Goal: Transaction & Acquisition: Purchase product/service

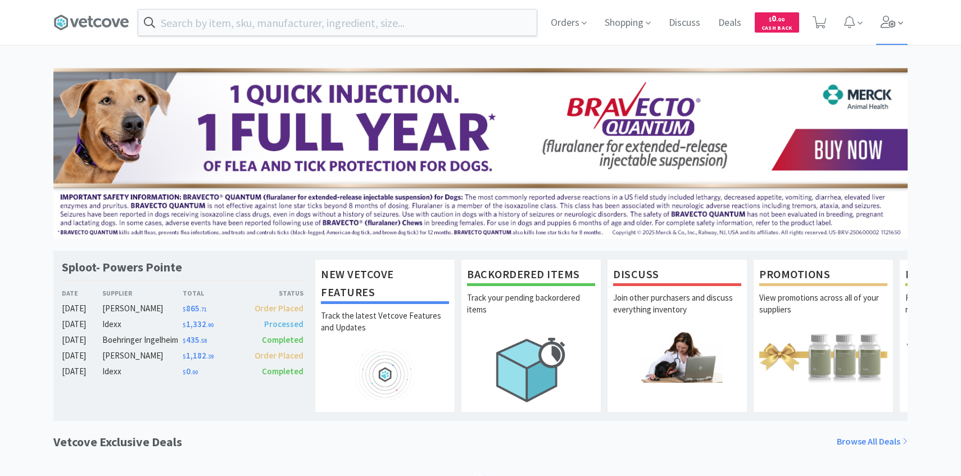
click at [892, 35] on span at bounding box center [892, 22] width 32 height 45
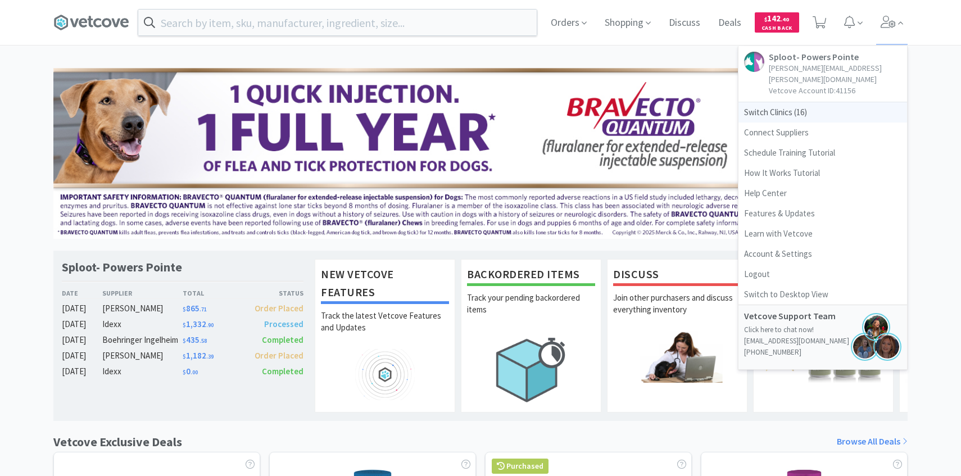
click at [809, 102] on span "Switch Clinics ( 16 )" at bounding box center [822, 112] width 169 height 20
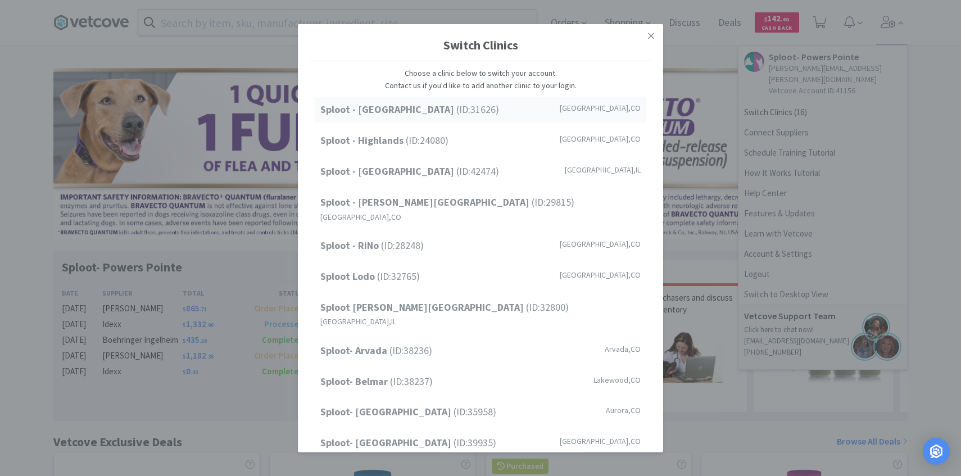
click at [543, 113] on div "Sploot - Cherry Creek (ID: 31626 ) Denver , CO" at bounding box center [481, 109] width 332 height 25
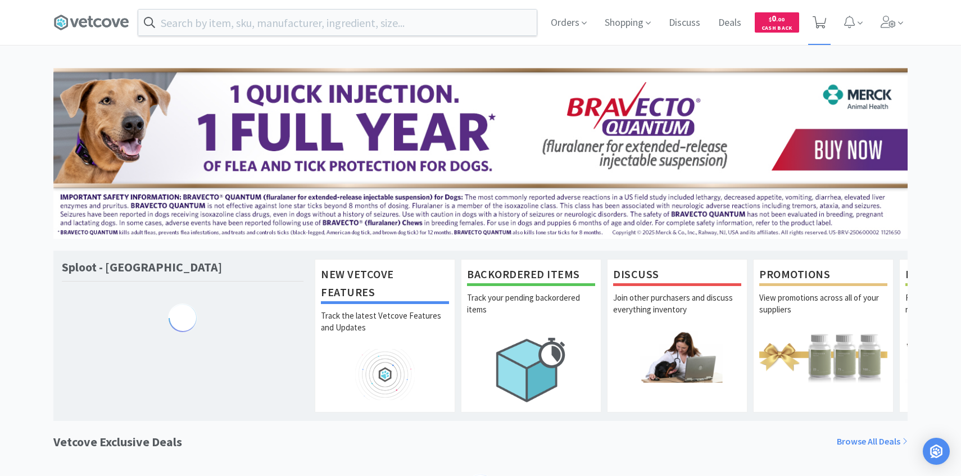
click at [824, 29] on span at bounding box center [820, 23] width 14 height 16
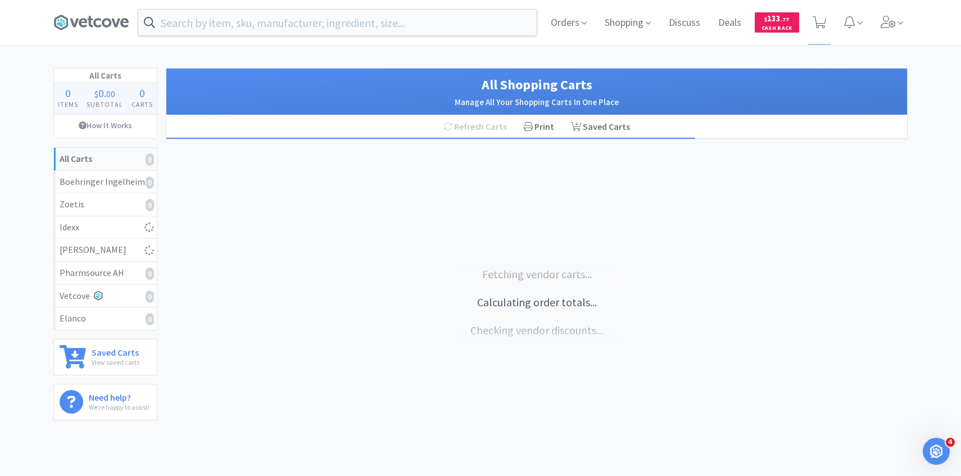
select select "1"
select select "3"
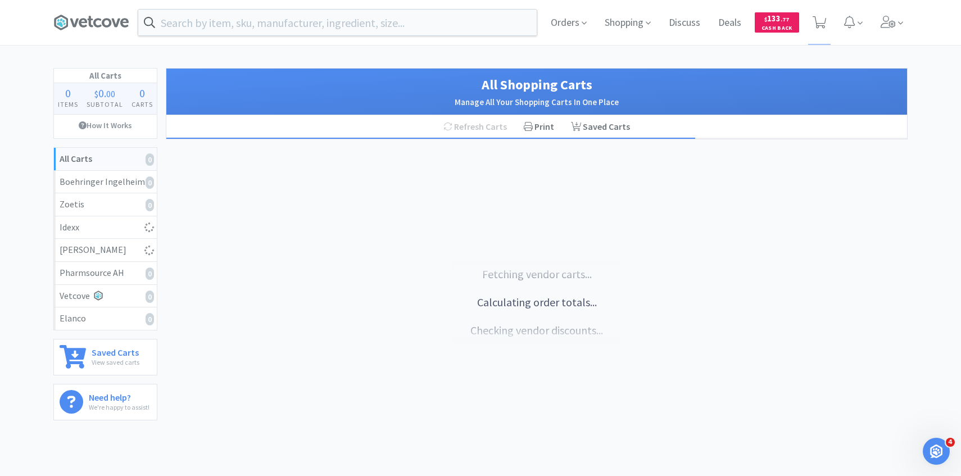
select select "4"
select select "1"
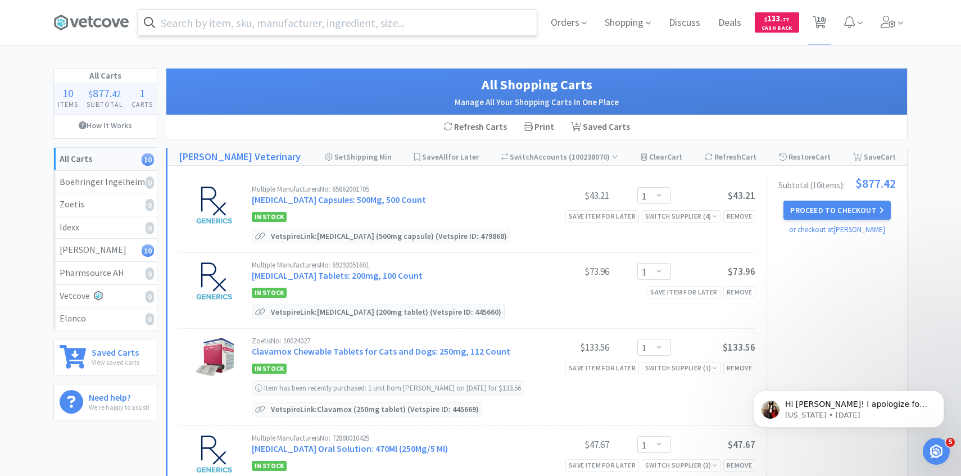
click at [319, 29] on input "text" at bounding box center [337, 23] width 398 height 26
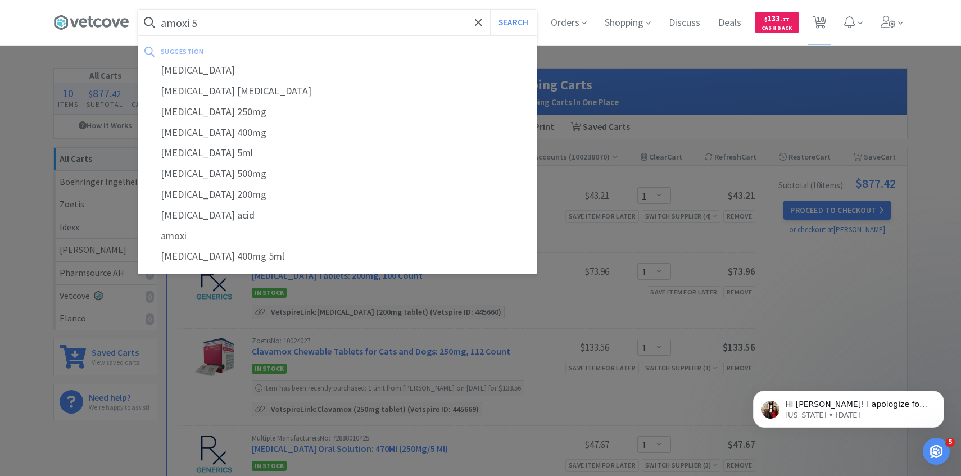
type input "amoxi 5"
click at [490, 10] on button "Search" at bounding box center [513, 23] width 47 height 26
select select "1"
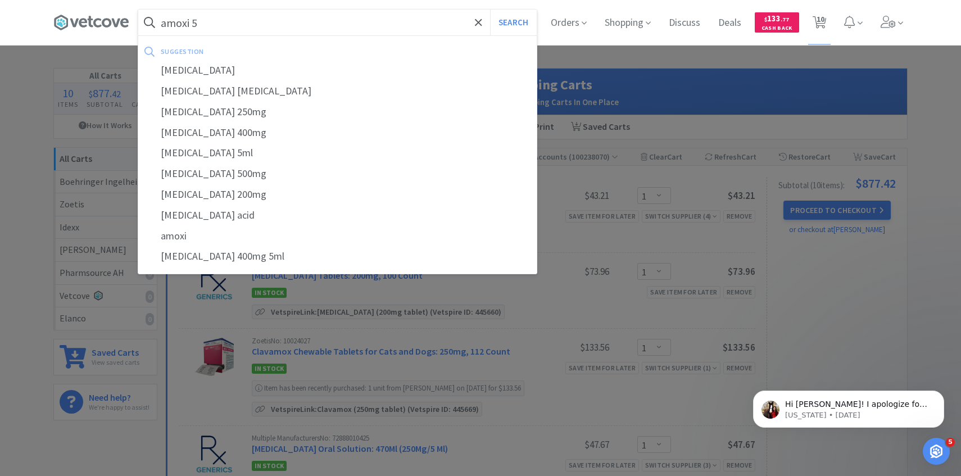
select select "1"
select select "3"
select select "4"
select select "1"
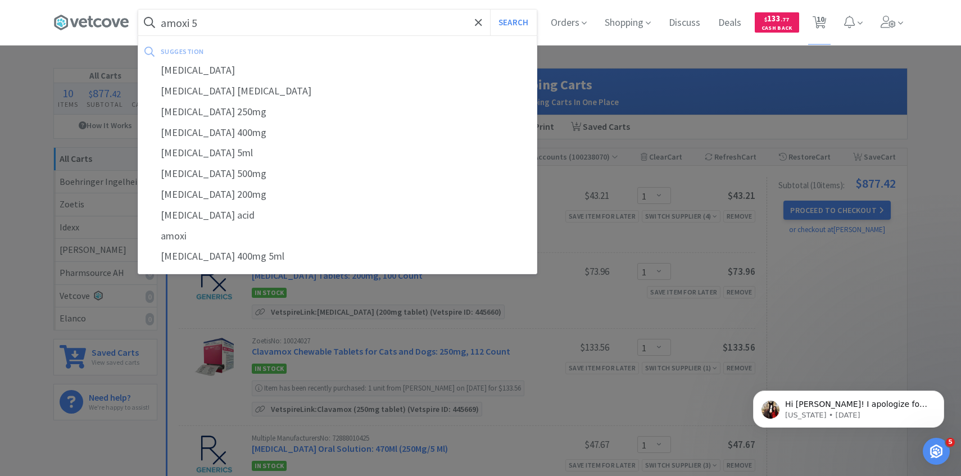
select select "1"
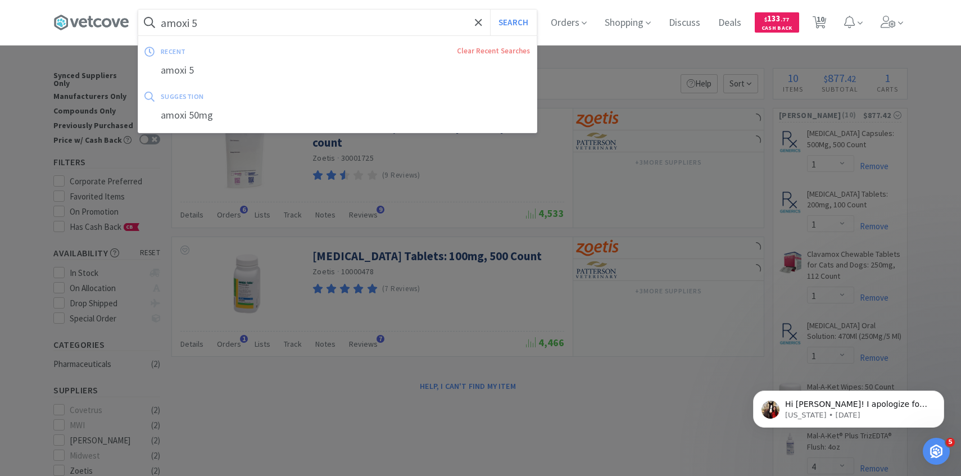
click at [319, 25] on input "amoxi 5" at bounding box center [337, 23] width 398 height 26
click at [293, 22] on input "amoxi 5" at bounding box center [337, 23] width 398 height 26
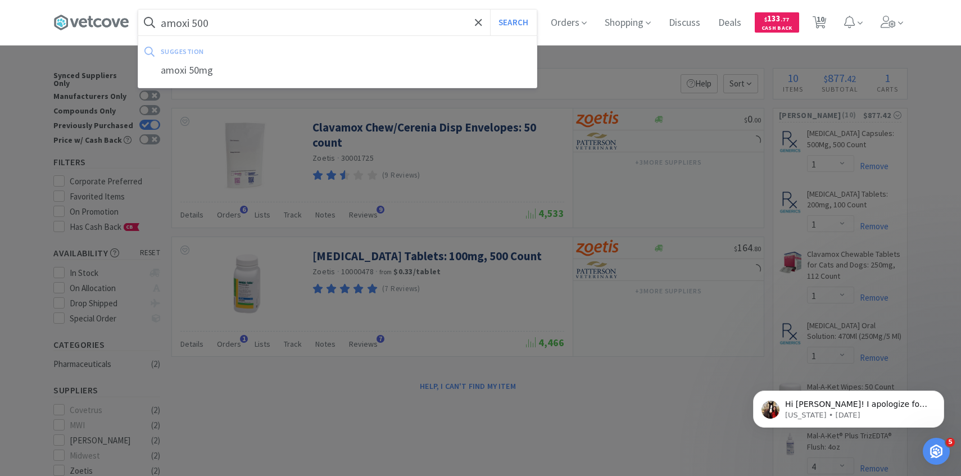
type input "amoxi 500"
click at [490, 10] on button "Search" at bounding box center [513, 23] width 47 height 26
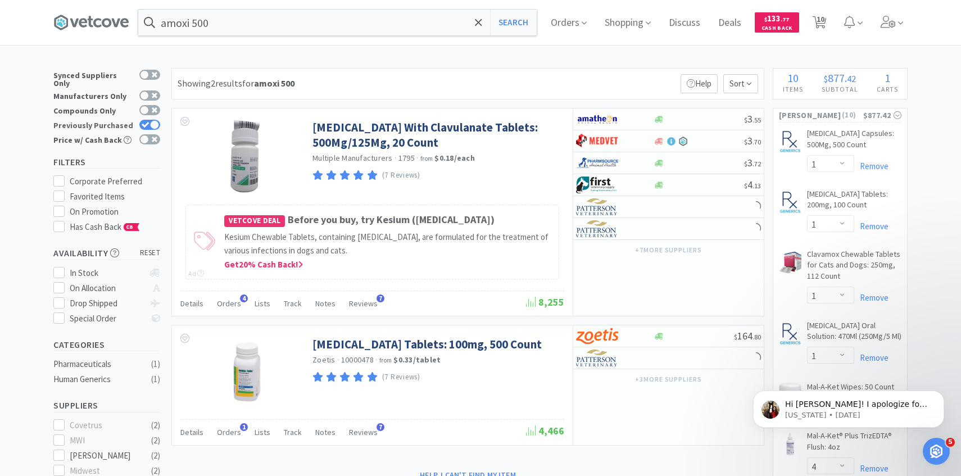
click at [151, 120] on div at bounding box center [149, 125] width 21 height 10
checkbox input "false"
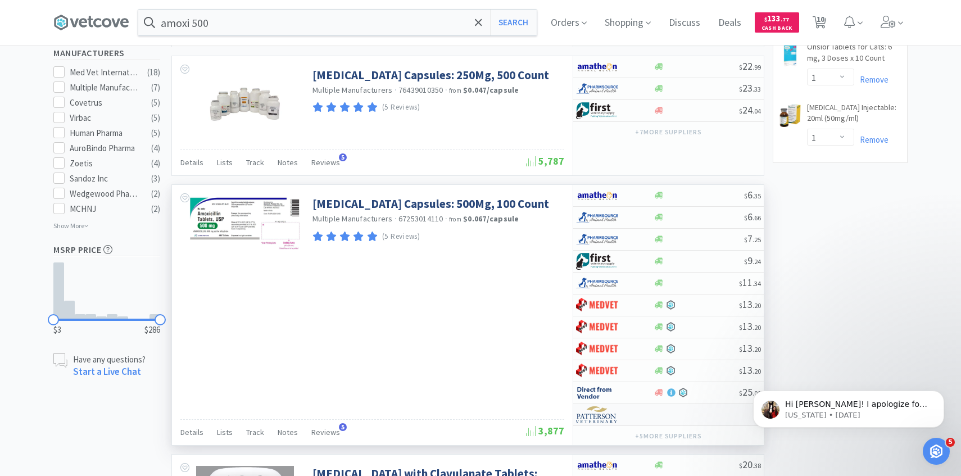
scroll to position [583, 0]
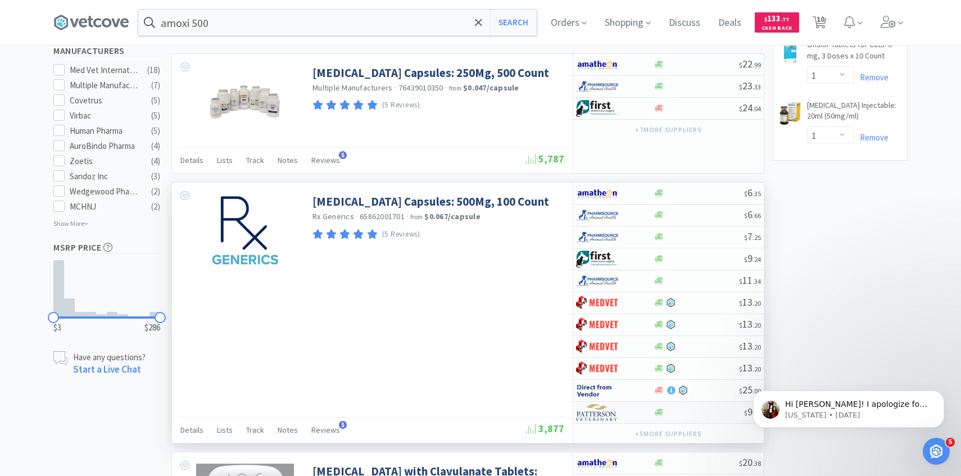
click at [616, 421] on img at bounding box center [597, 412] width 42 height 17
select select "1"
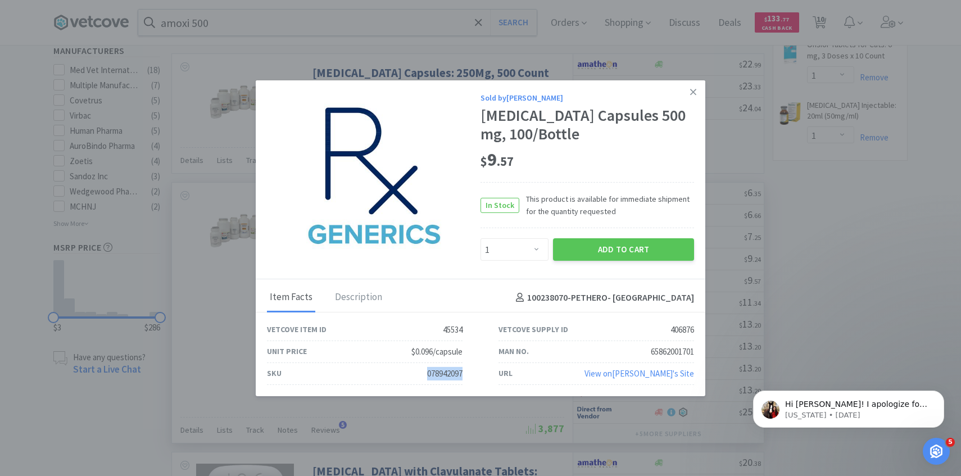
drag, startPoint x: 474, startPoint y: 374, endPoint x: 388, endPoint y: 374, distance: 86.0
click at [388, 374] on div "SKU 078942097" at bounding box center [365, 374] width 232 height 22
copy div "078942097"
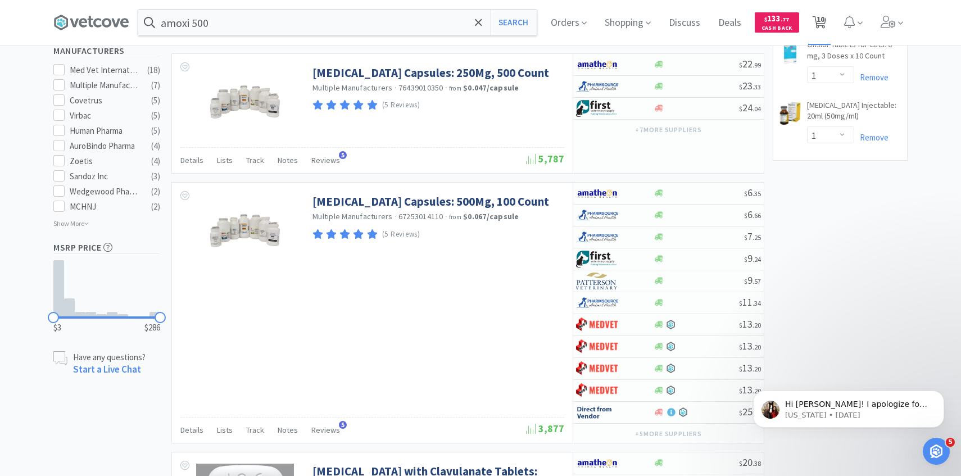
click at [822, 19] on span "10" at bounding box center [821, 19] width 8 height 45
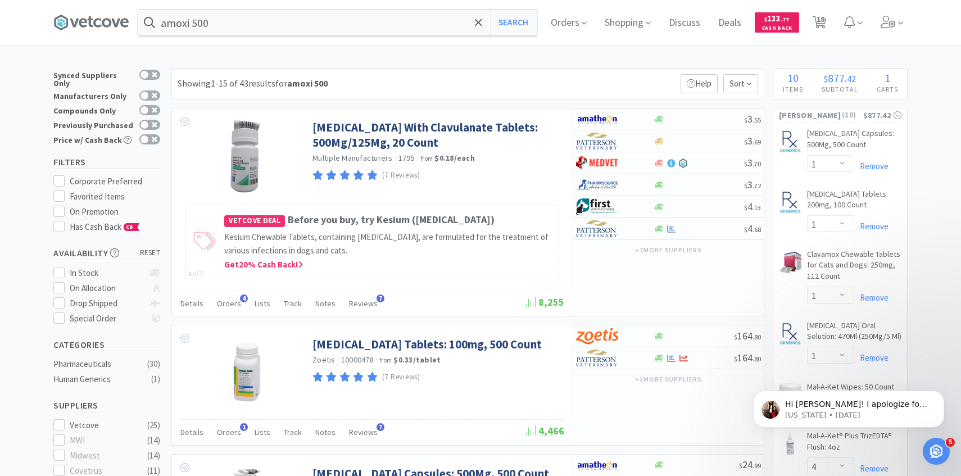
select select "1"
select select "3"
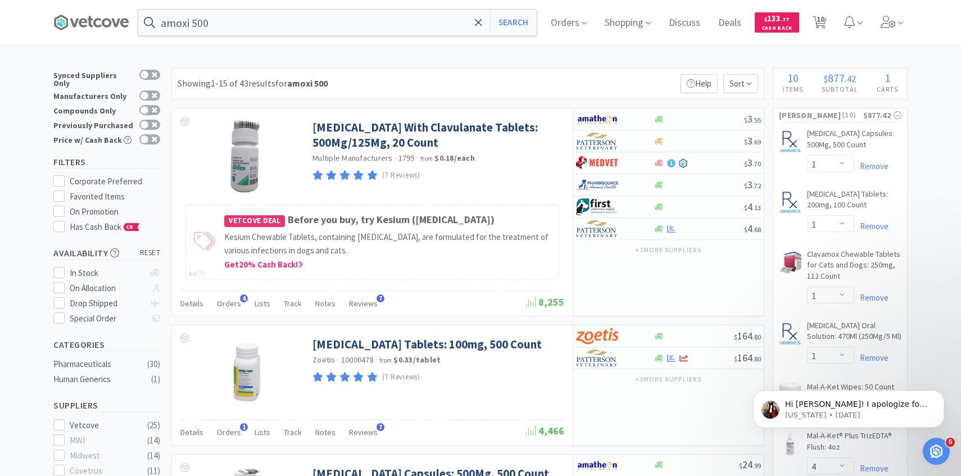
select select "4"
select select "1"
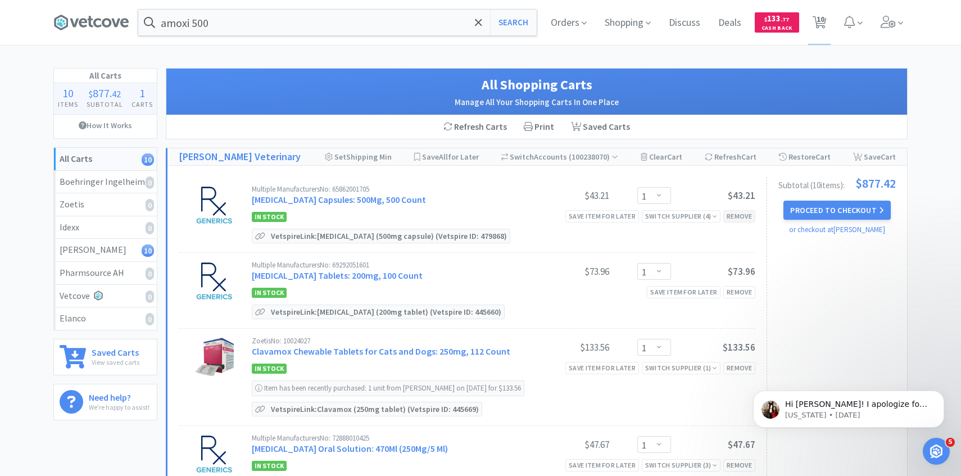
click at [733, 215] on div "Remove" at bounding box center [739, 216] width 32 height 12
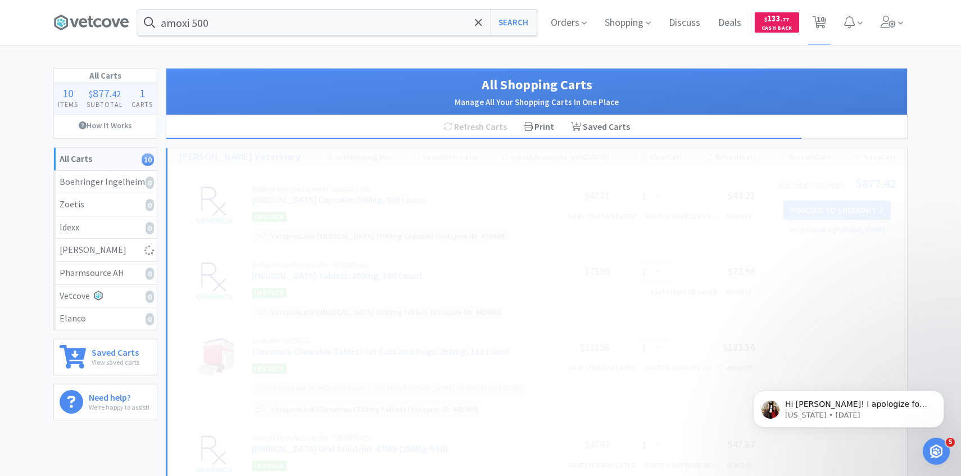
select select "3"
select select "4"
select select "1"
click at [544, 29] on div "Orders Shopping Discuss Discuss Deals Deals $ 133 . 77 Cash Back 10 10" at bounding box center [725, 22] width 366 height 45
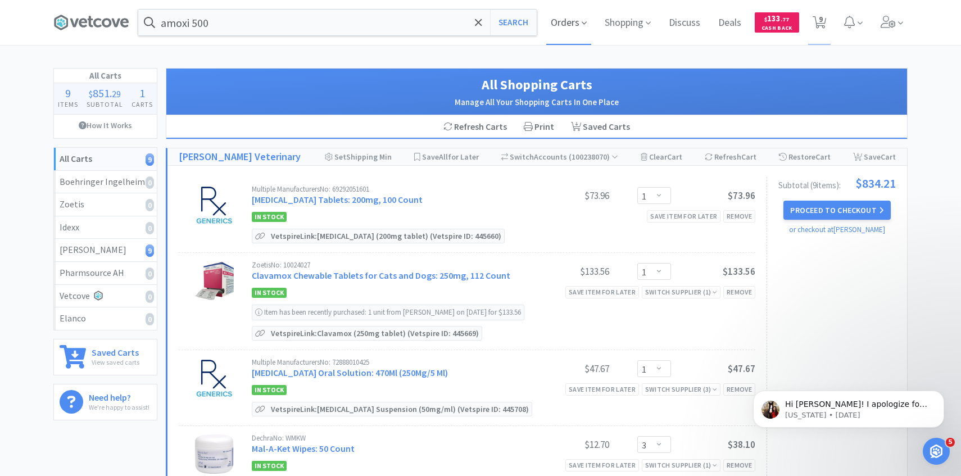
click at [561, 21] on span "Orders" at bounding box center [568, 22] width 45 height 45
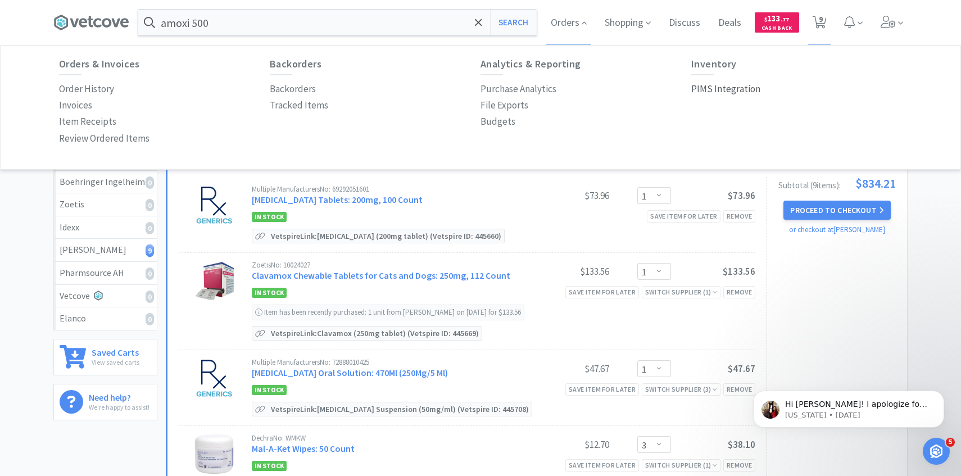
click at [720, 87] on p "PIMS Integration" at bounding box center [725, 88] width 69 height 15
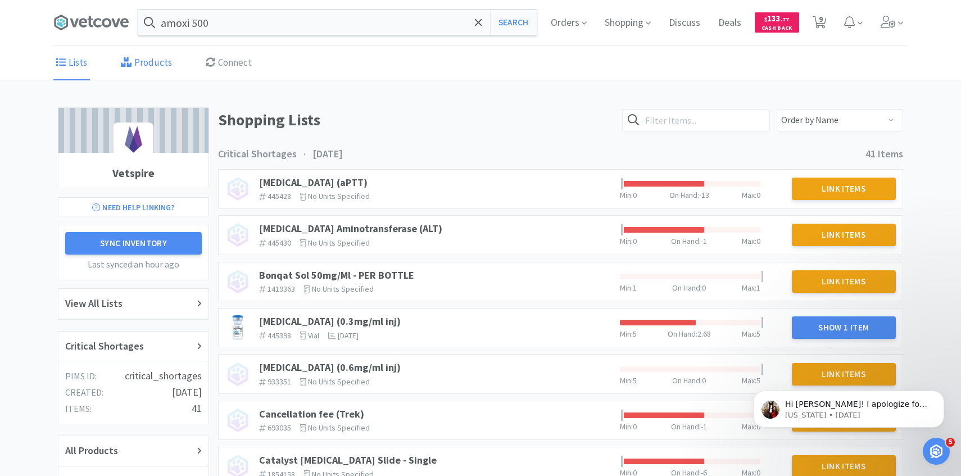
click at [140, 51] on link "Products" at bounding box center [146, 63] width 57 height 34
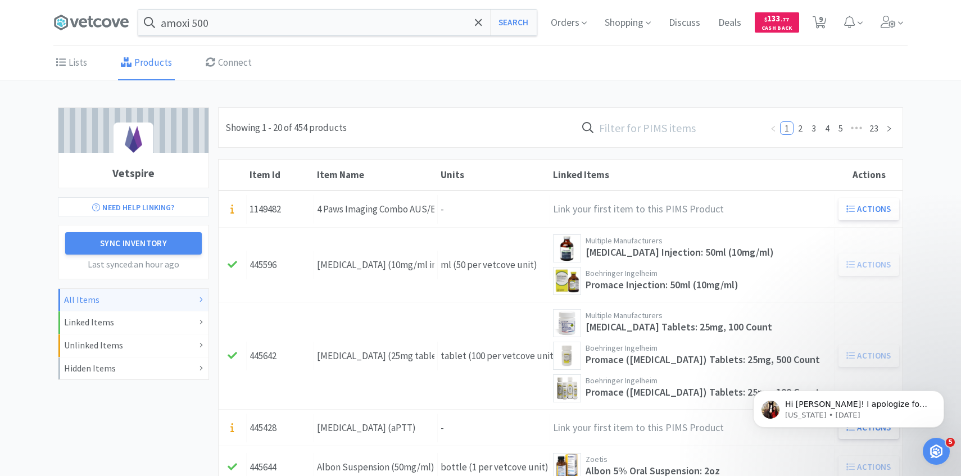
click at [655, 121] on input "text" at bounding box center [669, 128] width 185 height 26
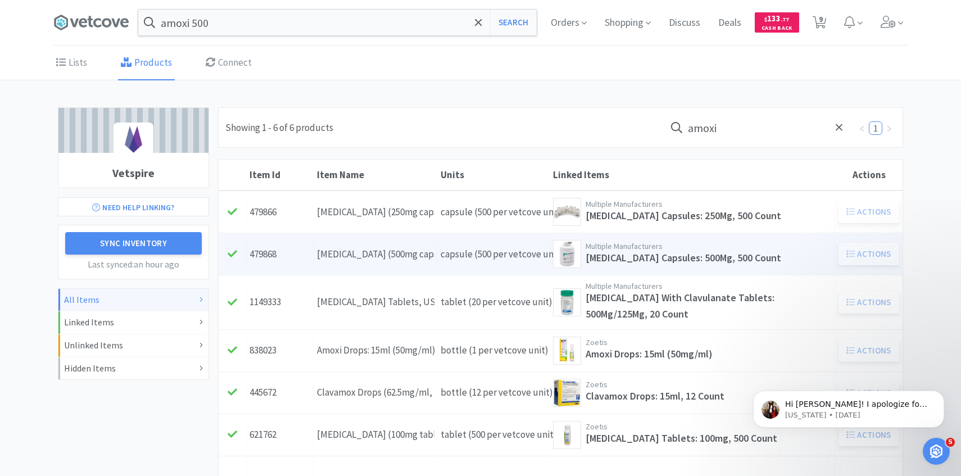
type input "amoxi"
click at [427, 250] on div "Amoxicillin (500mg capsule)" at bounding box center [375, 254] width 117 height 15
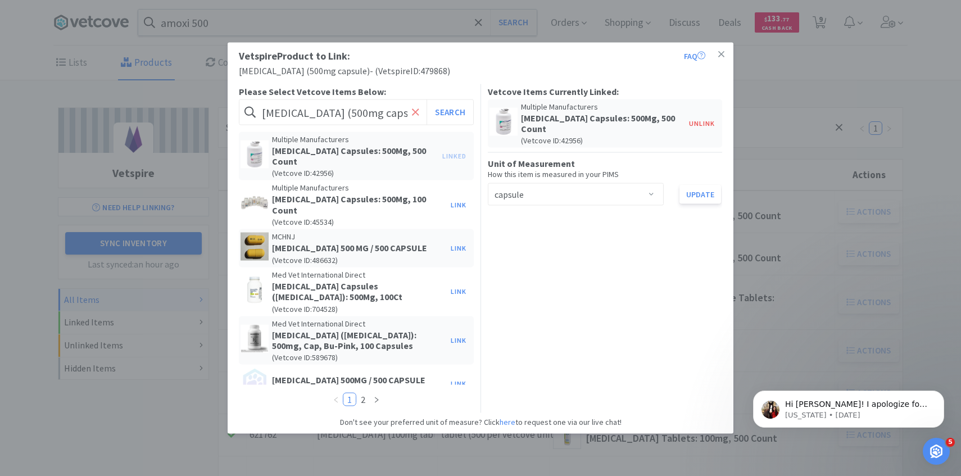
click at [415, 114] on icon at bounding box center [415, 111] width 7 height 11
paste input "078942097"
type input "078942097"
click at [455, 117] on button "Search" at bounding box center [450, 112] width 47 height 26
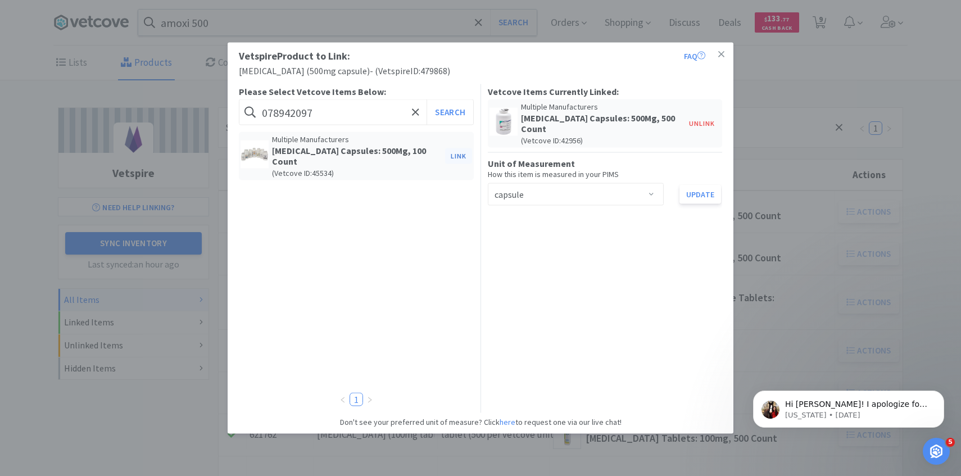
click at [459, 148] on button "Link" at bounding box center [458, 156] width 27 height 16
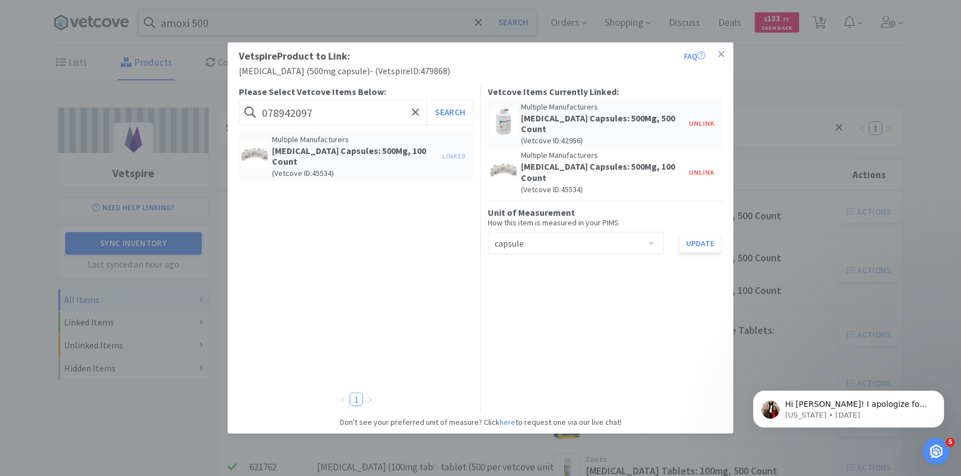
click at [827, 260] on div "Vetspire Product to Link: FAQ Amoxicillin (500mg capsule) - ( Vetspire ID: 4798…" at bounding box center [480, 238] width 961 height 476
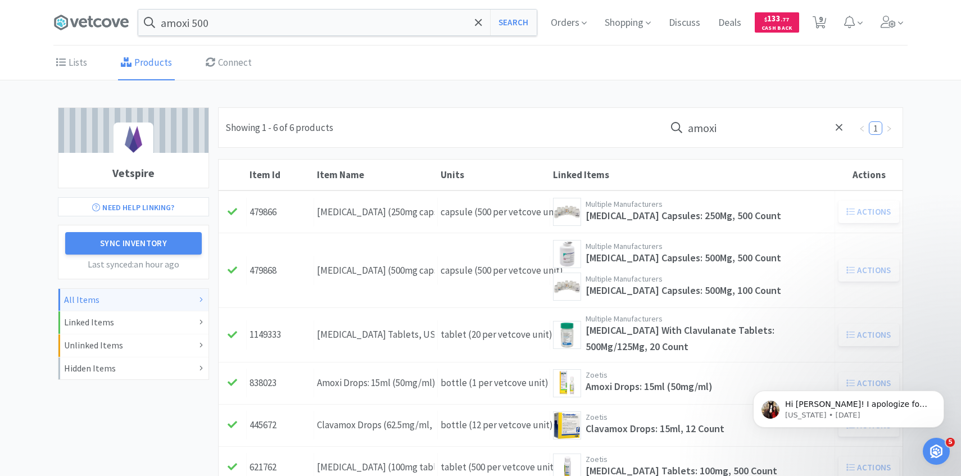
click at [806, 21] on div "Orders Shopping Discuss Discuss Deals Deals $ 133 . 77 Cash Back 9 9" at bounding box center [725, 22] width 366 height 45
click at [825, 21] on icon at bounding box center [820, 22] width 14 height 12
select select "1"
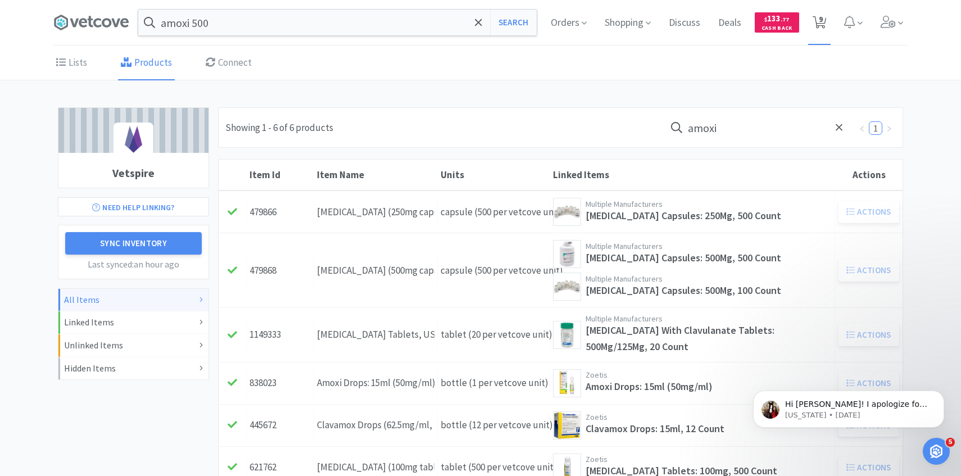
select select "3"
select select "4"
select select "1"
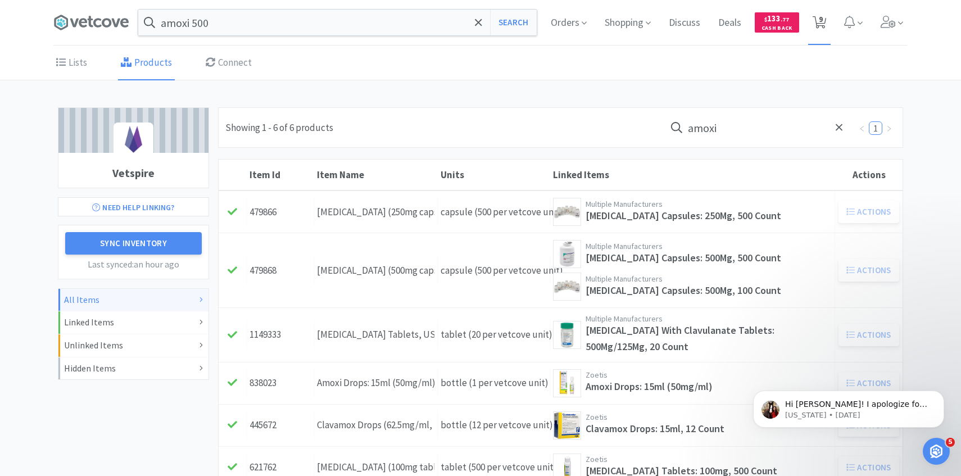
select select "1"
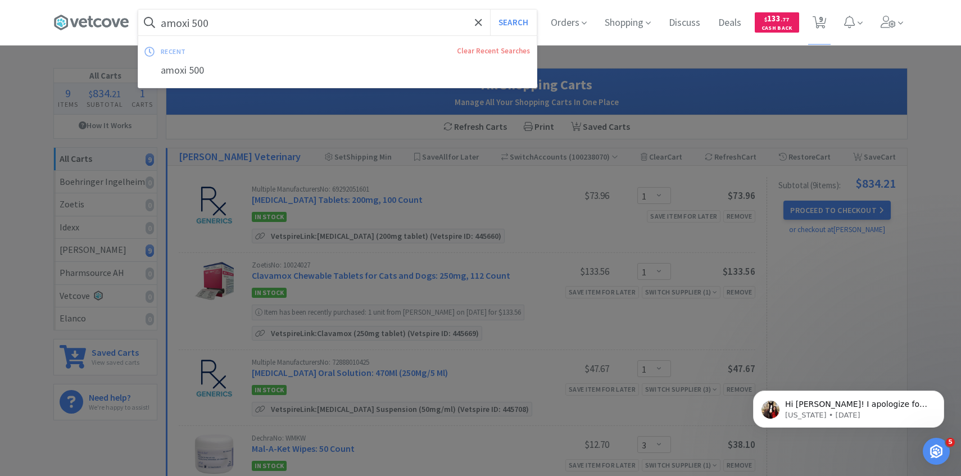
click at [270, 25] on input "amoxi 500" at bounding box center [337, 23] width 398 height 26
paste input "078942097"
type input "078942097"
click at [490, 10] on button "Search" at bounding box center [513, 23] width 47 height 26
select select "1"
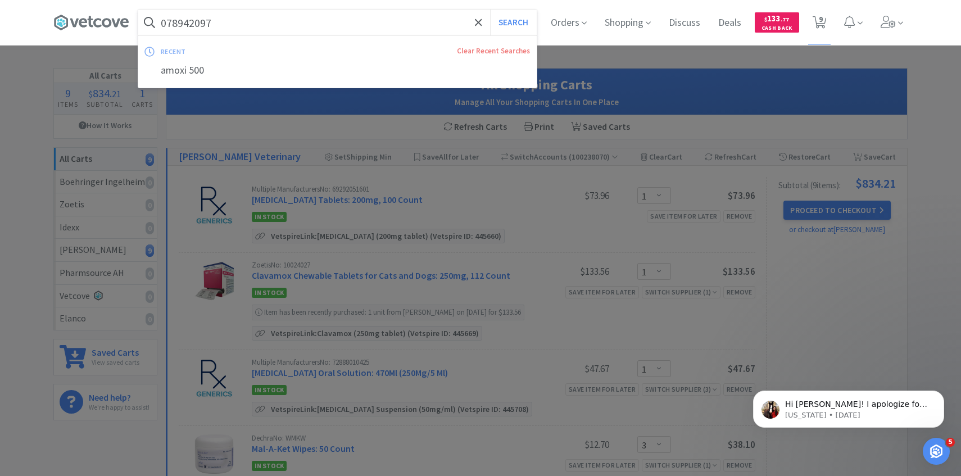
select select "1"
select select "3"
select select "4"
select select "1"
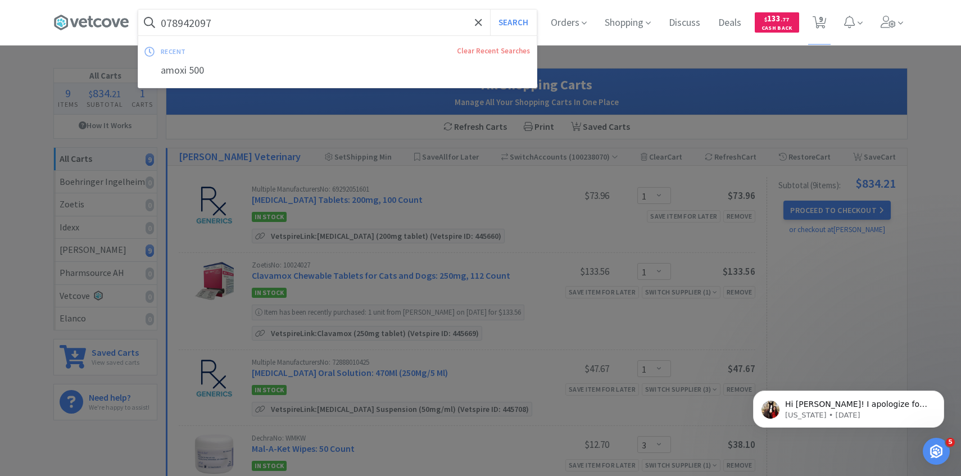
select select "1"
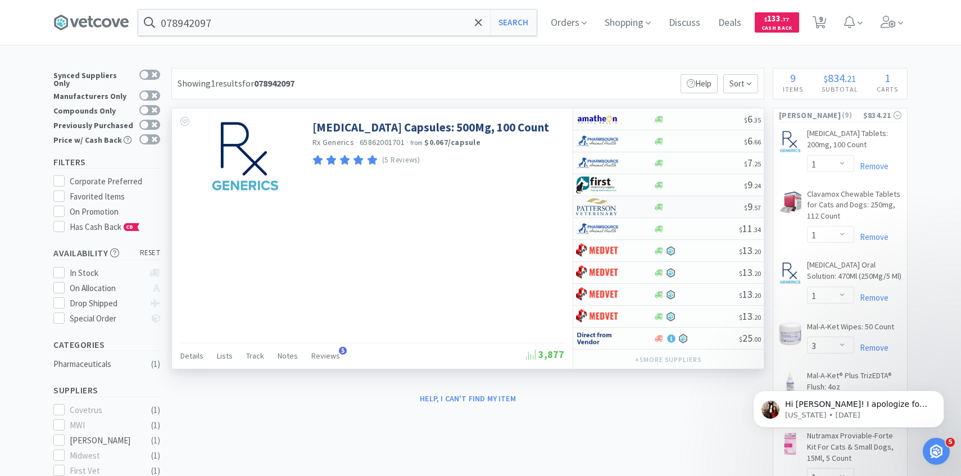
click at [624, 206] on div at bounding box center [607, 206] width 62 height 19
select select "1"
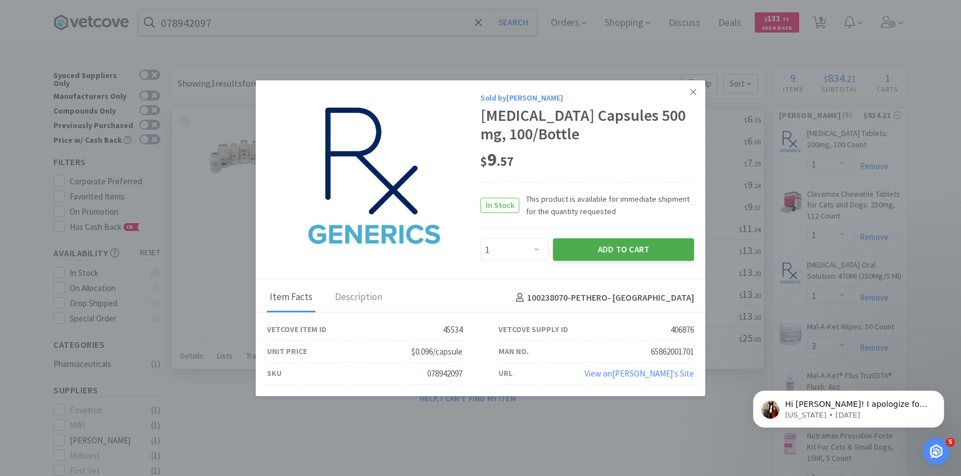
click at [610, 250] on button "Add to Cart" at bounding box center [623, 249] width 141 height 22
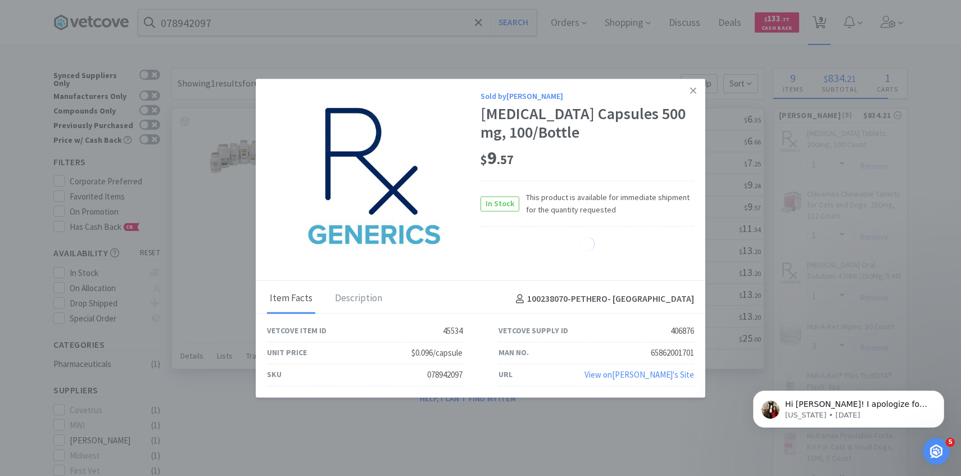
select select "1"
select select "3"
select select "4"
select select "1"
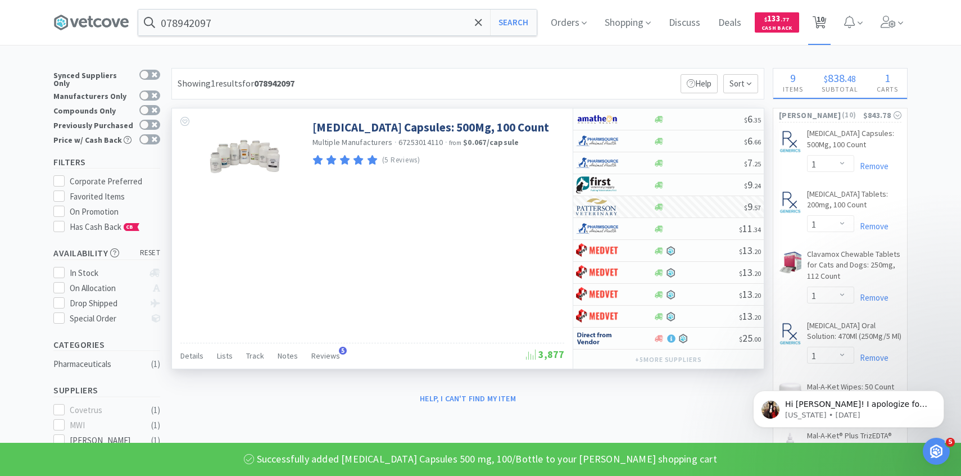
click at [824, 20] on span "10" at bounding box center [821, 19] width 8 height 45
select select "1"
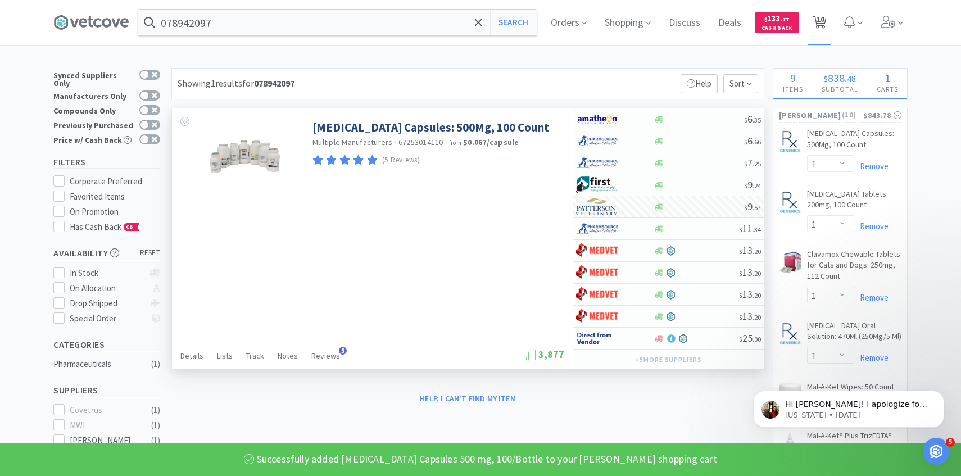
select select "3"
select select "4"
select select "1"
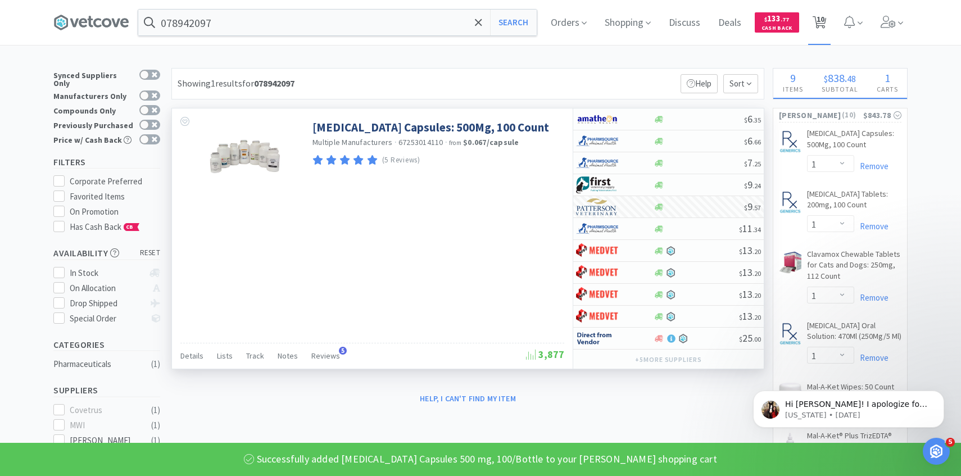
select select "1"
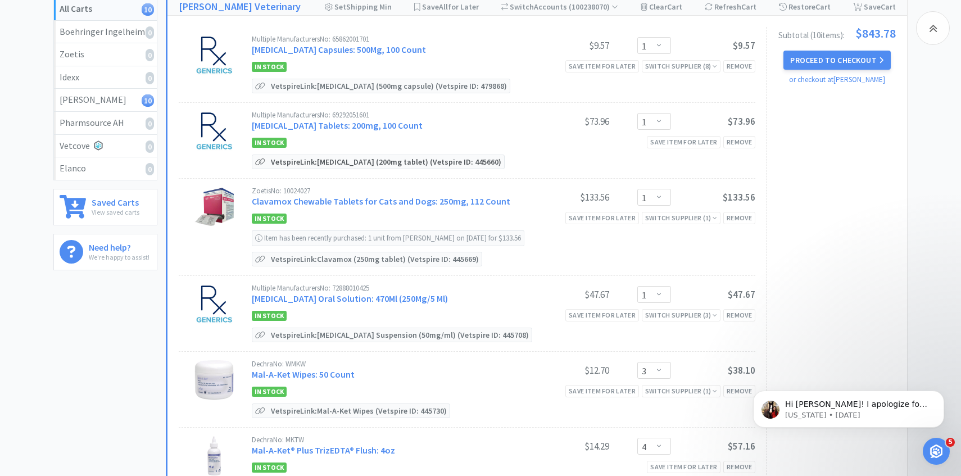
scroll to position [164, 0]
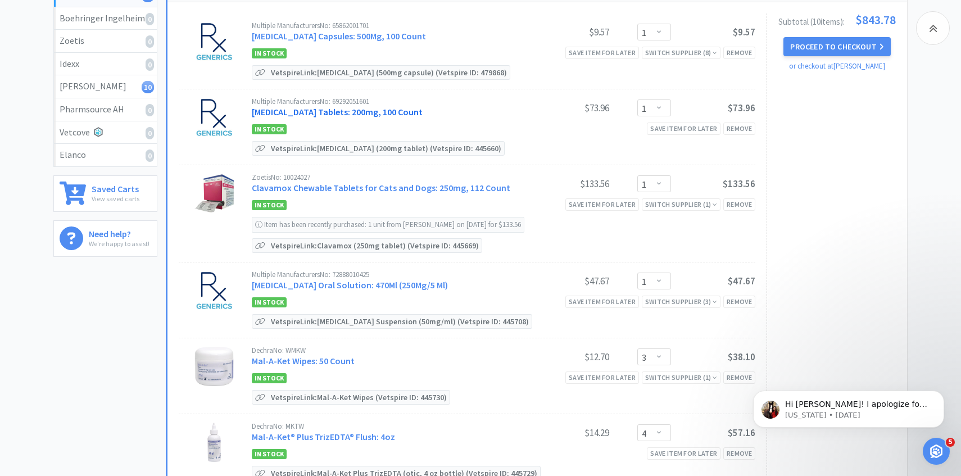
click at [339, 108] on link "Cefpodoxime Proxetil Tablets: 200mg, 100 Count" at bounding box center [337, 111] width 171 height 11
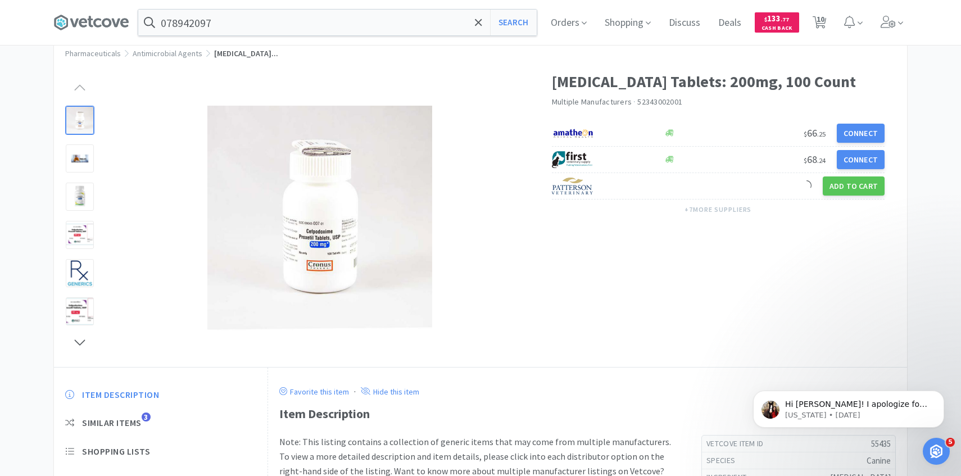
scroll to position [48, 0]
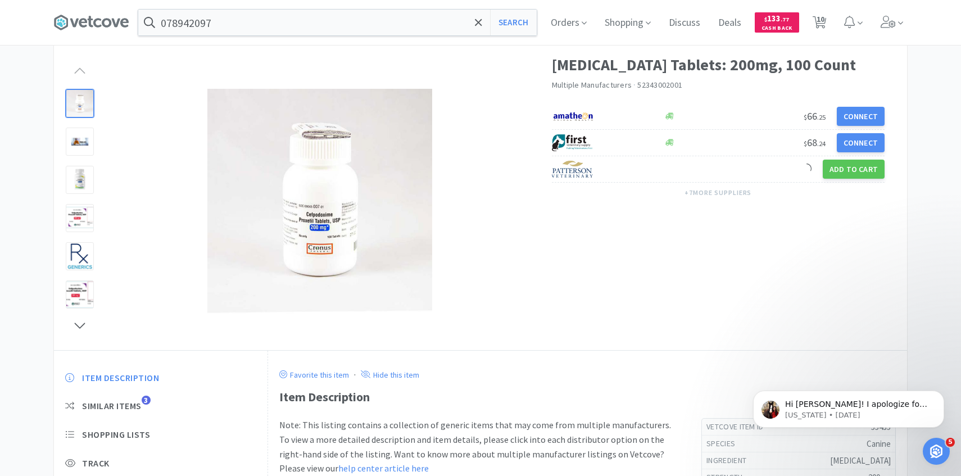
select select "1"
select select "3"
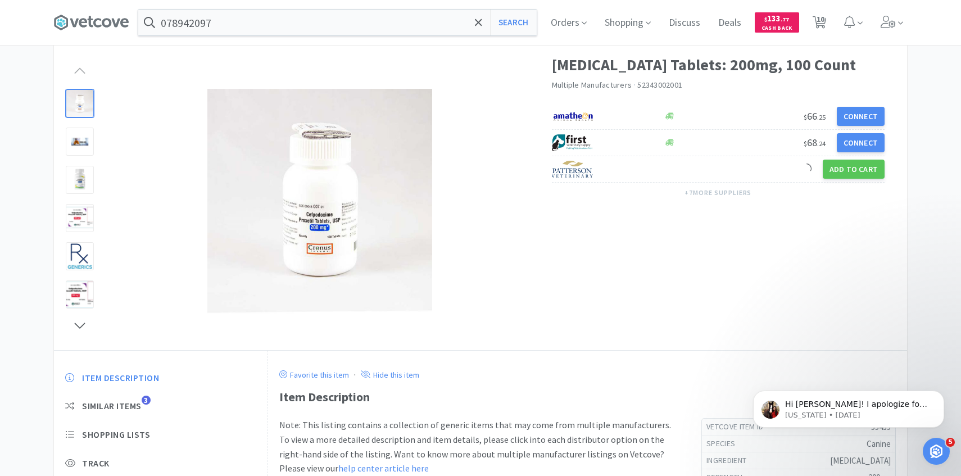
select select "4"
select select "1"
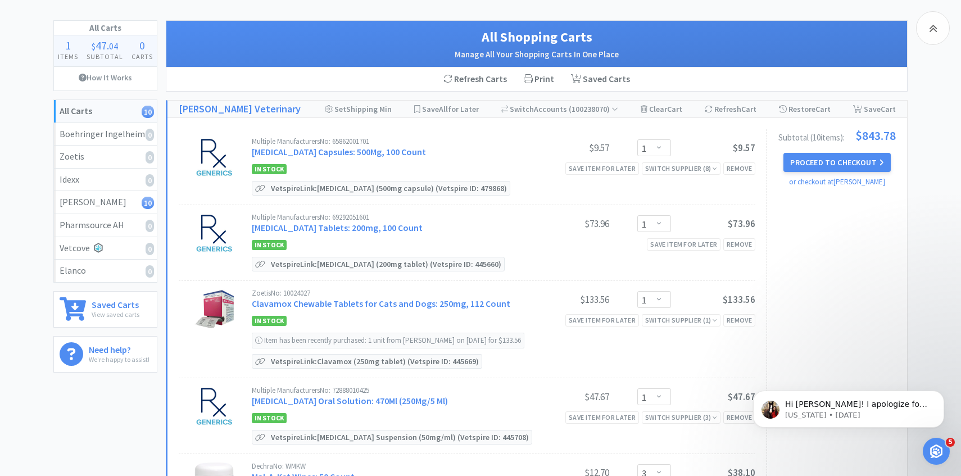
scroll to position [164, 0]
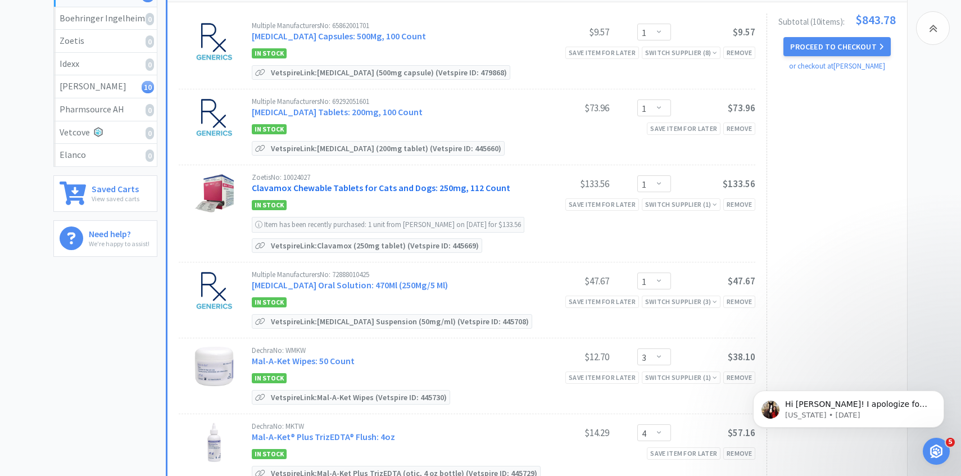
click at [356, 190] on link "Clavamox Chewable Tablets for Cats and Dogs: 250mg, 112 Count" at bounding box center [381, 187] width 259 height 11
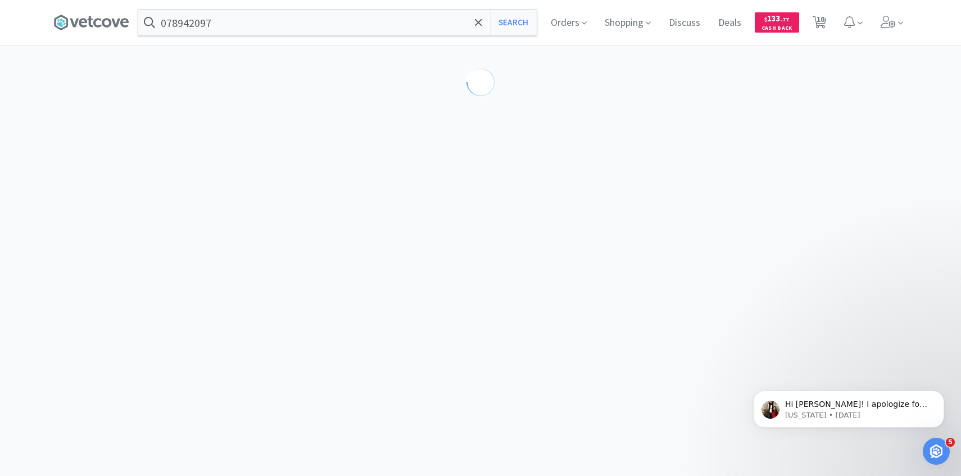
select select "453631"
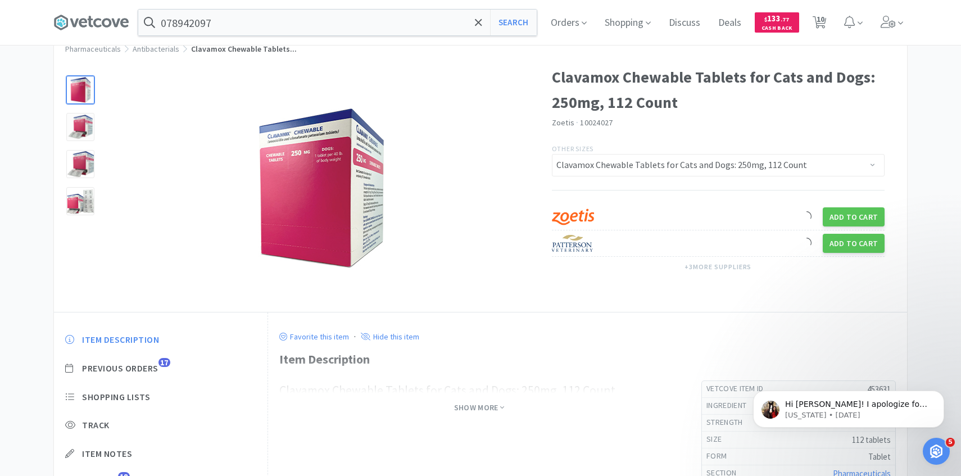
scroll to position [62, 0]
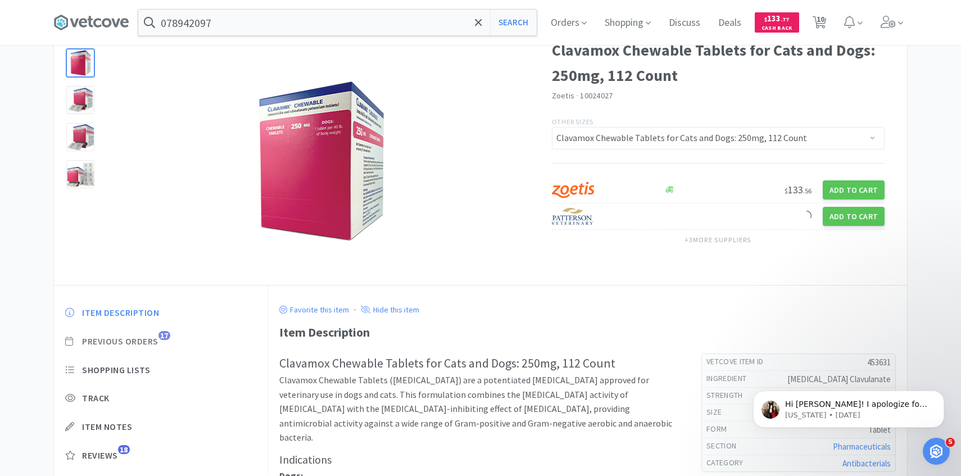
click at [158, 338] on span "Previous Orders" at bounding box center [120, 342] width 76 height 12
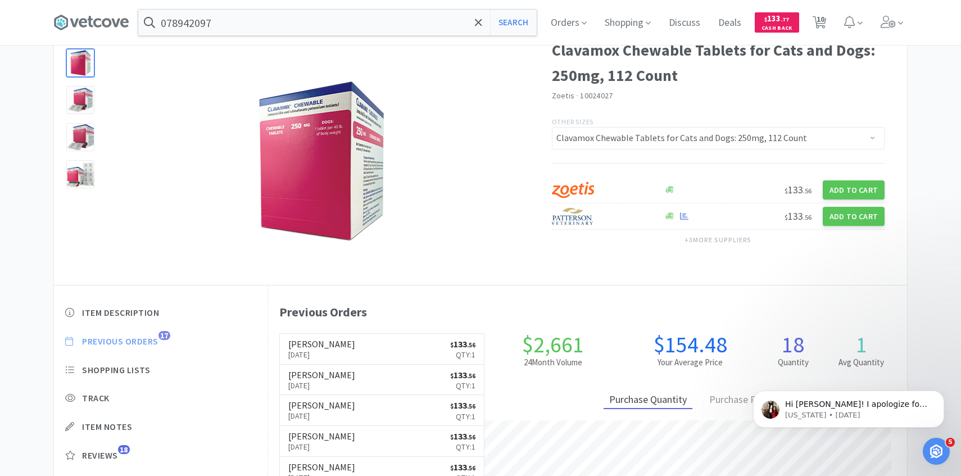
scroll to position [309, 639]
click at [343, 348] on link "Patterson Sep 24th, 2025 $ 133 . 56 Qty: 1" at bounding box center [382, 349] width 205 height 31
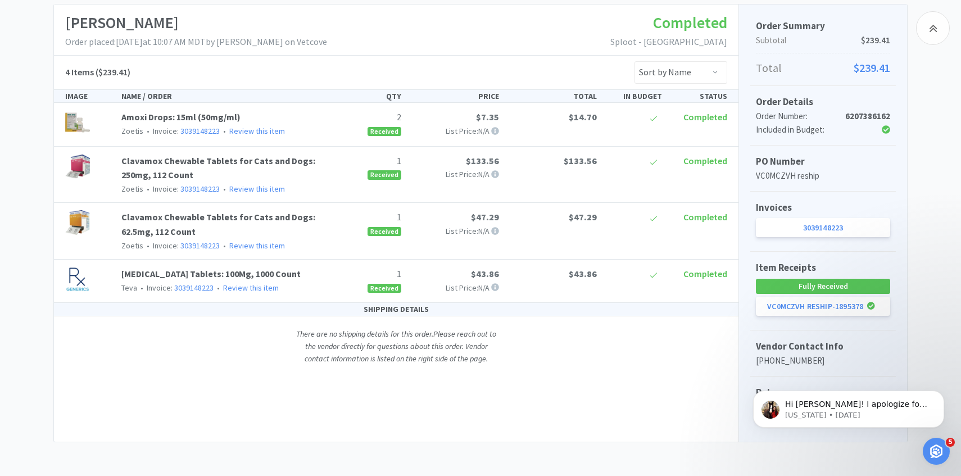
scroll to position [62, 0]
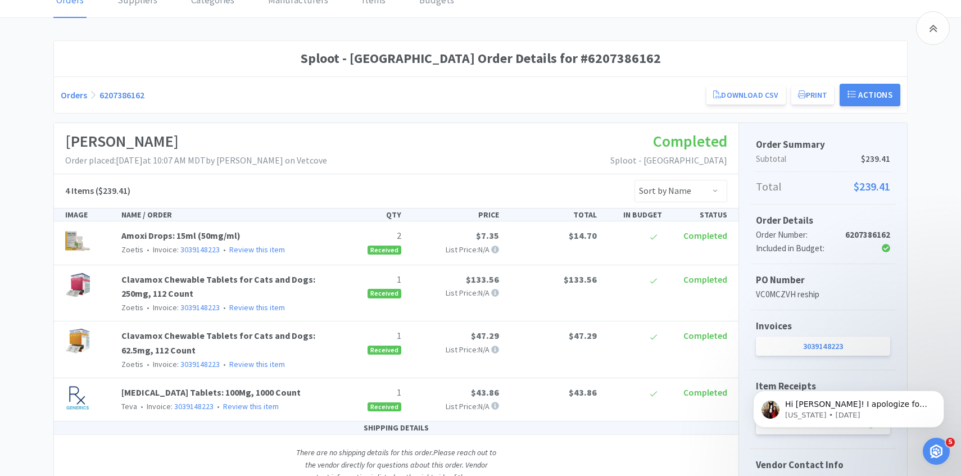
select select "453631"
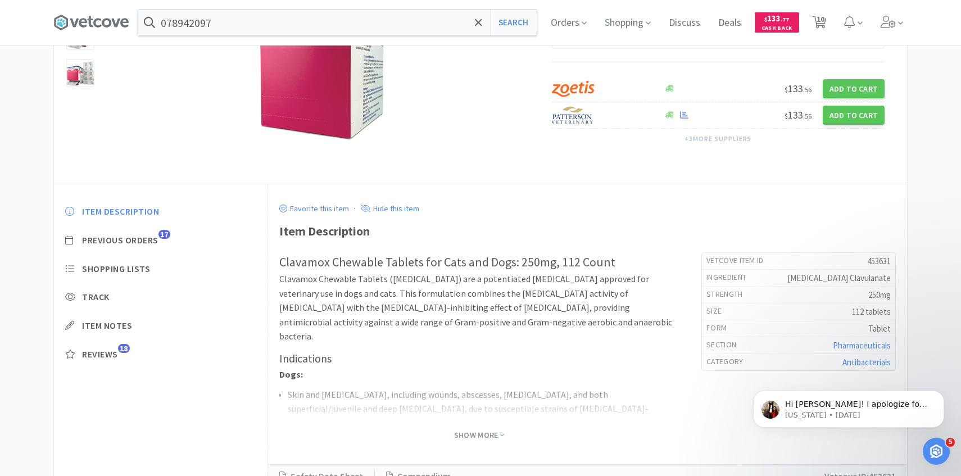
select select "1"
select select "3"
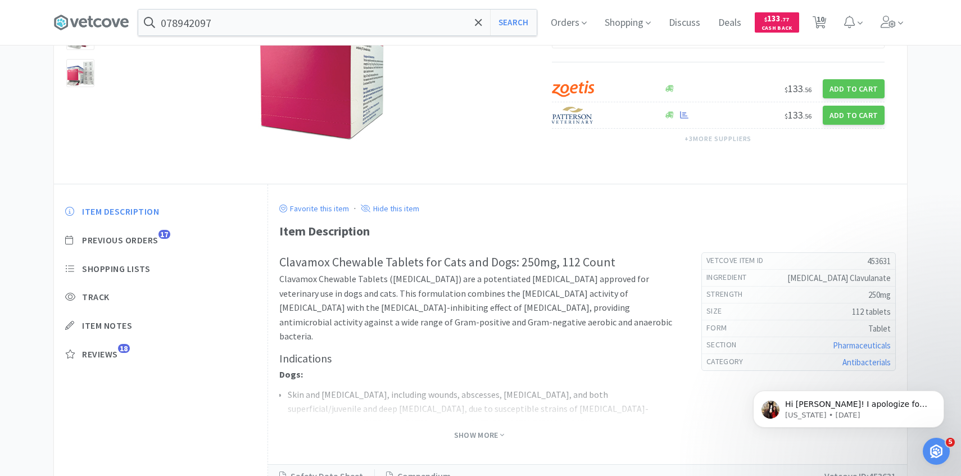
select select "4"
select select "1"
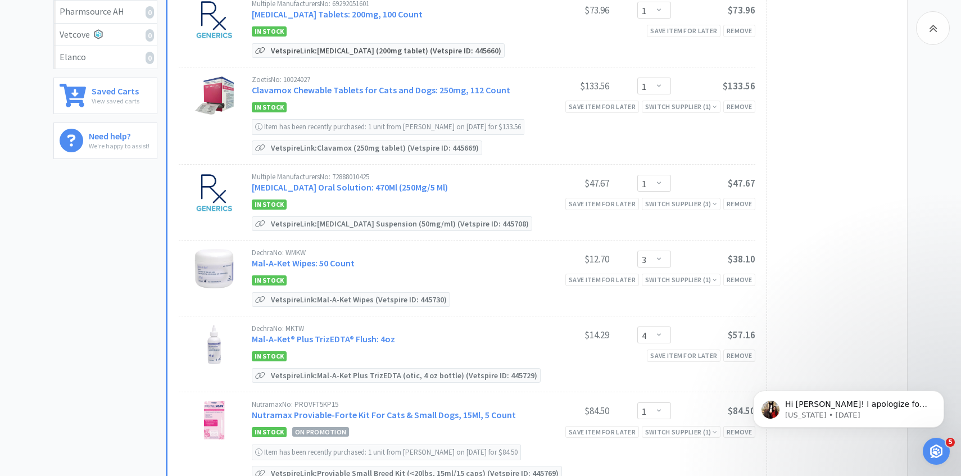
scroll to position [275, 0]
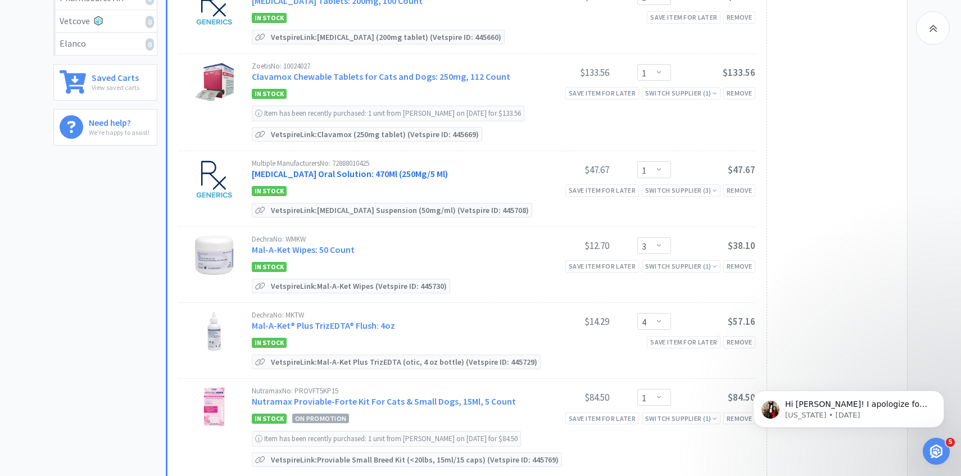
click at [339, 173] on link "Gabapentin Oral Solution: 470Ml (250Mg/5 Ml)" at bounding box center [350, 173] width 196 height 11
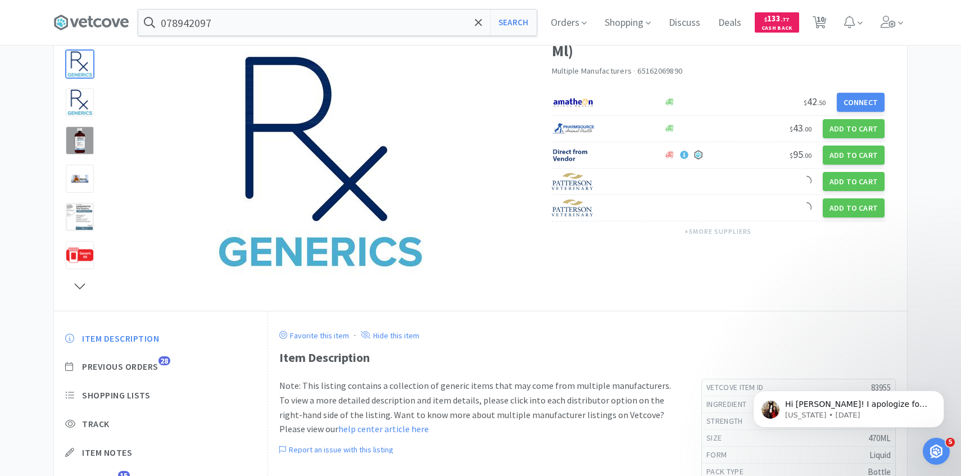
scroll to position [139, 0]
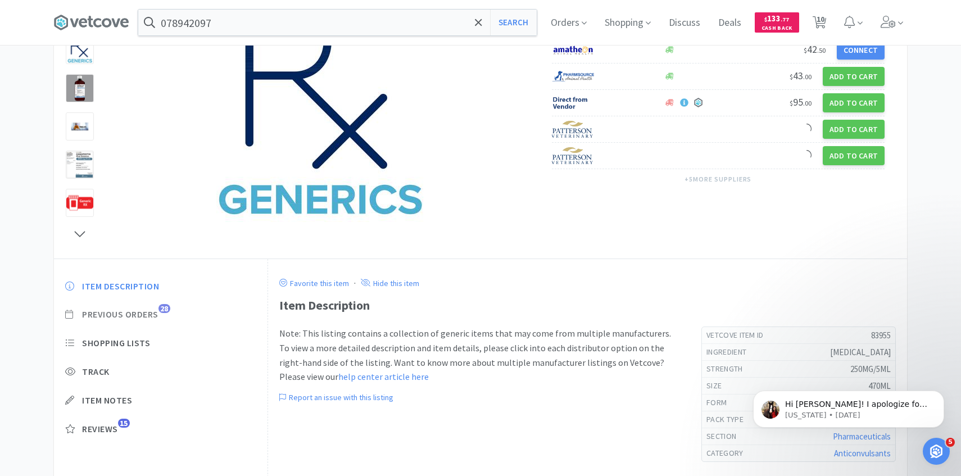
click at [150, 315] on span "Previous Orders" at bounding box center [120, 315] width 76 height 12
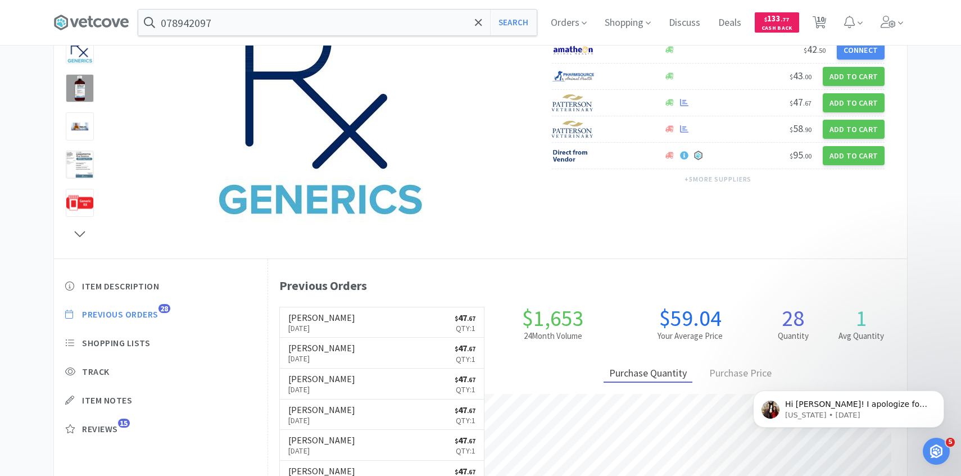
scroll to position [309, 639]
select select "1"
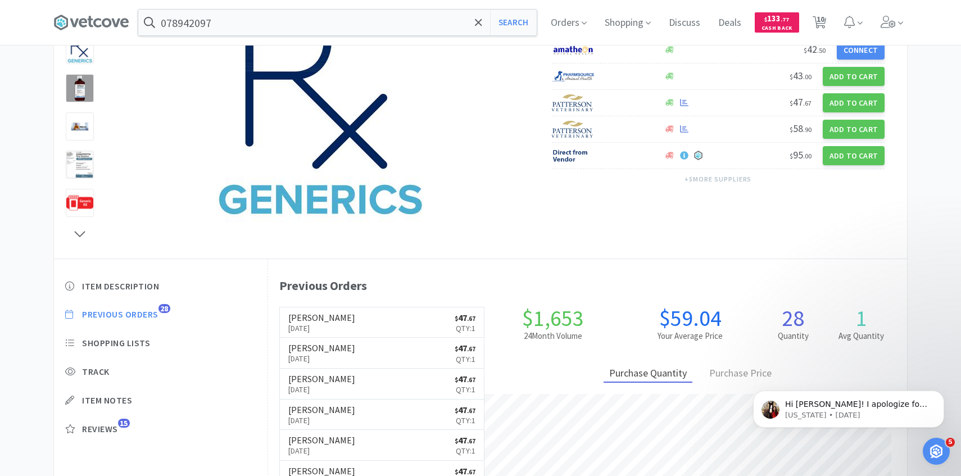
select select "3"
select select "4"
select select "1"
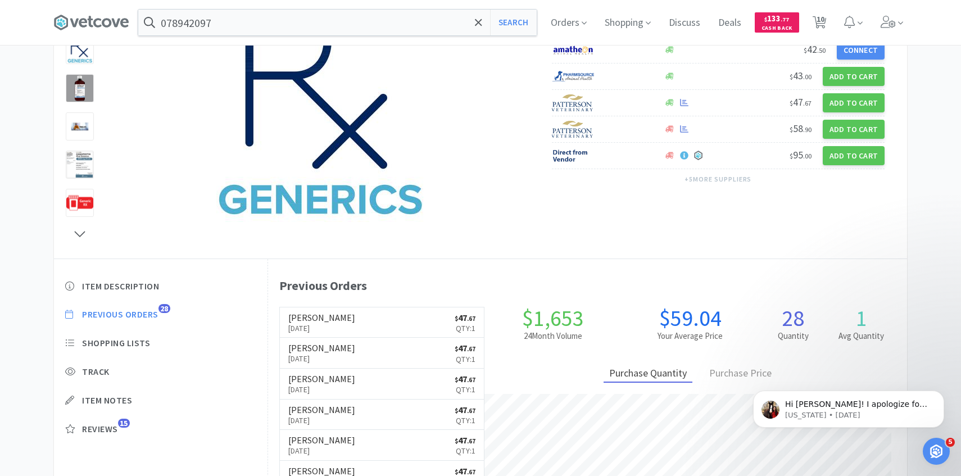
select select "1"
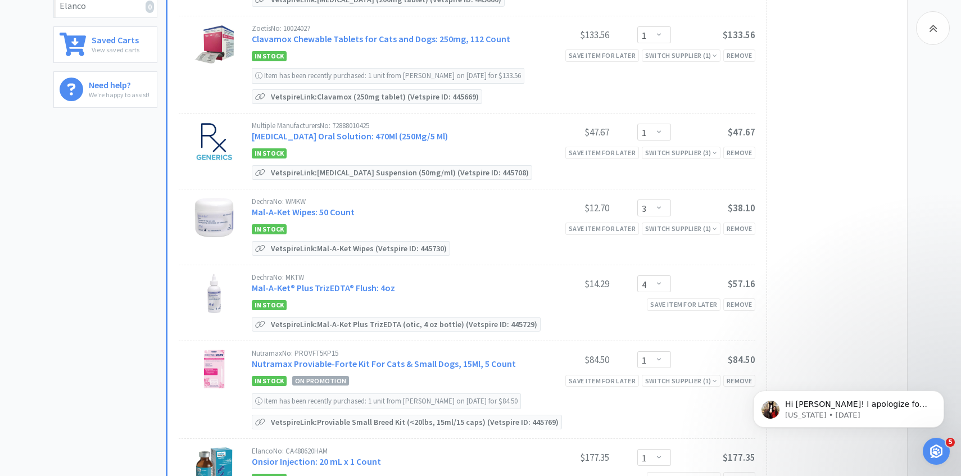
scroll to position [356, 0]
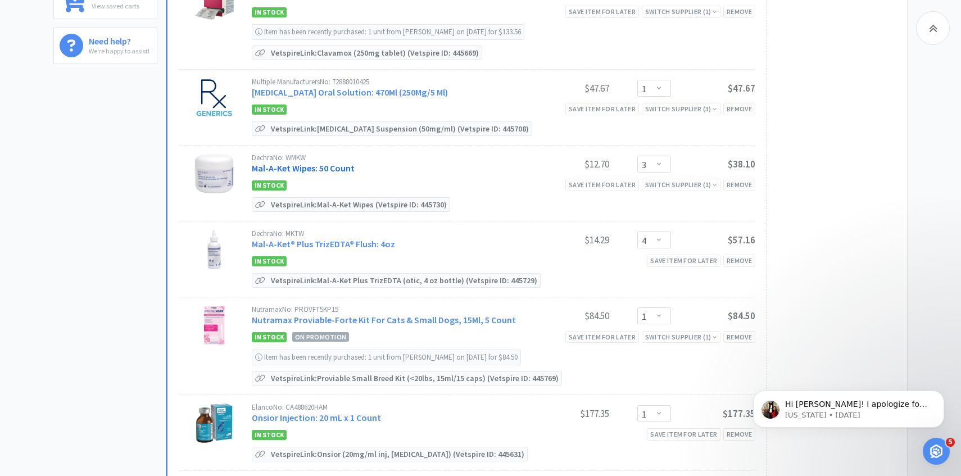
click at [303, 165] on link "Mal-A-Ket Wipes: 50 Count" at bounding box center [303, 167] width 103 height 11
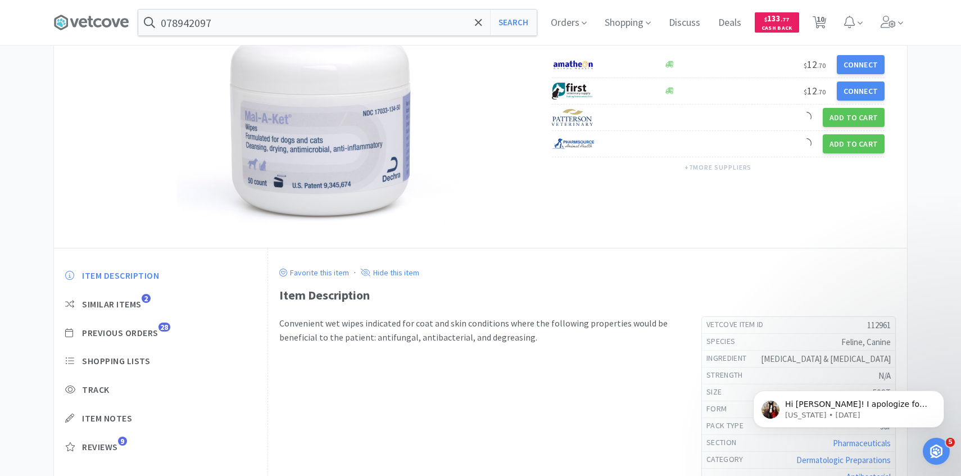
scroll to position [115, 0]
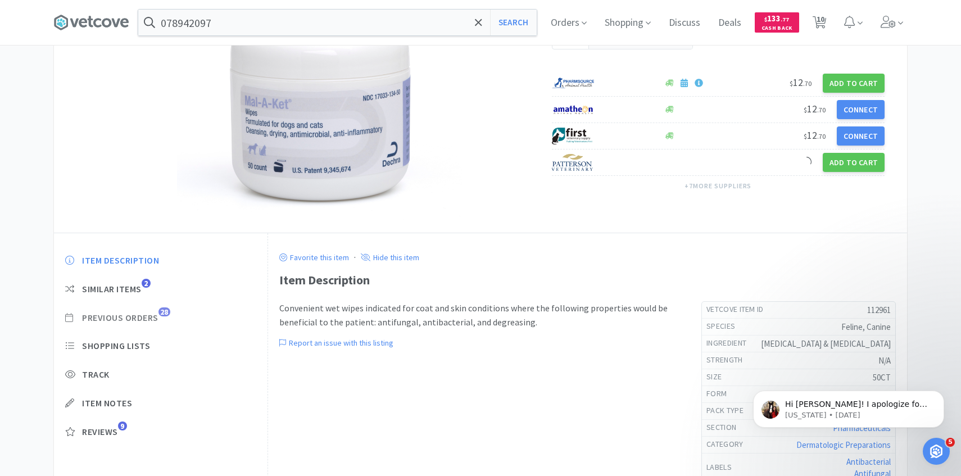
click at [151, 317] on span "Previous Orders" at bounding box center [120, 318] width 76 height 12
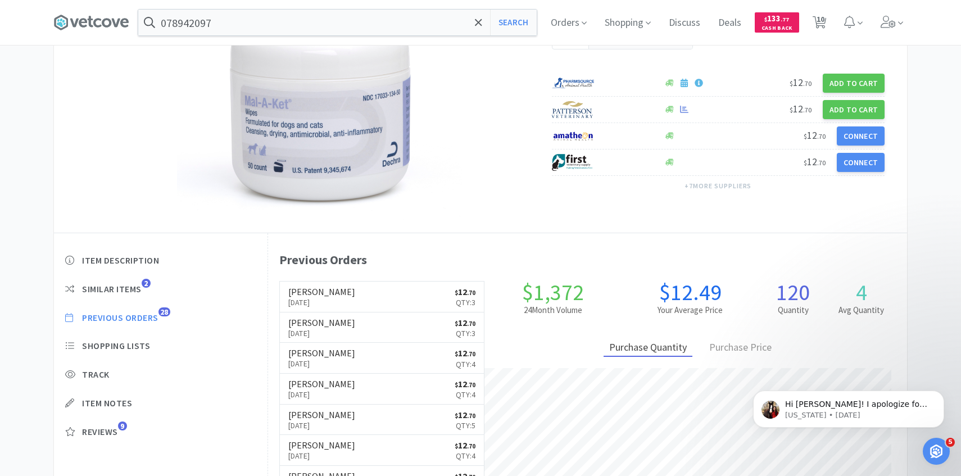
scroll to position [309, 639]
select select "1"
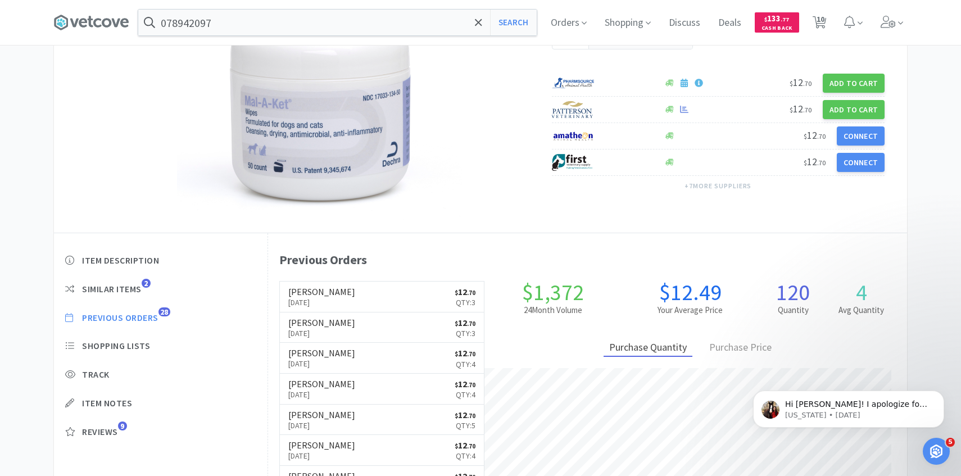
select select "3"
select select "4"
select select "1"
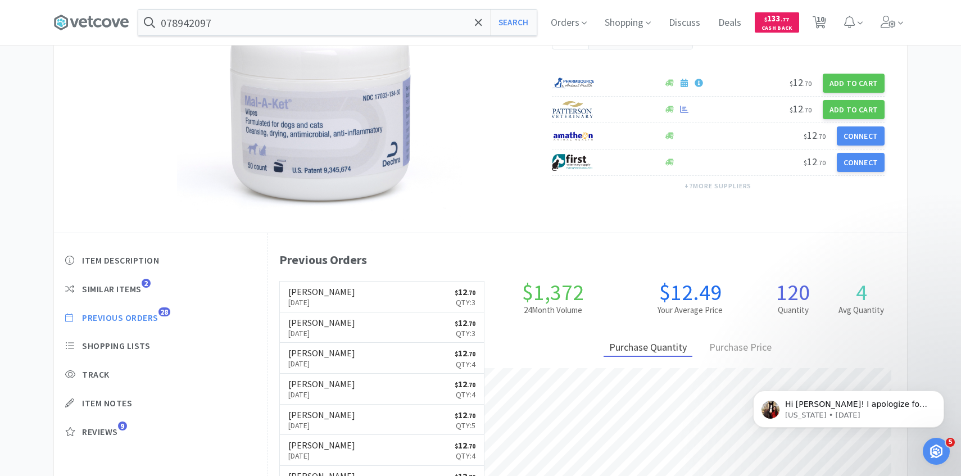
select select "1"
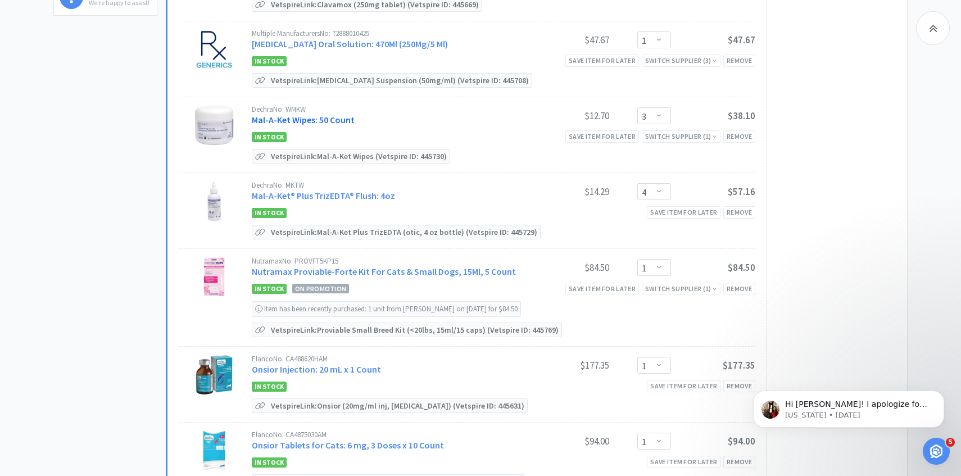
scroll to position [414, 0]
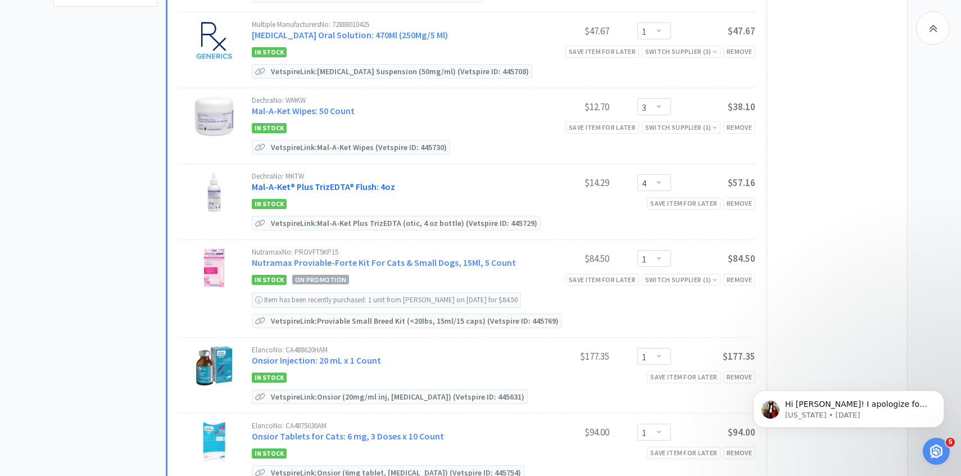
click at [341, 182] on link "Mal-A-Ket® Plus TrizEDTA® Flush: 4oz" at bounding box center [323, 186] width 143 height 11
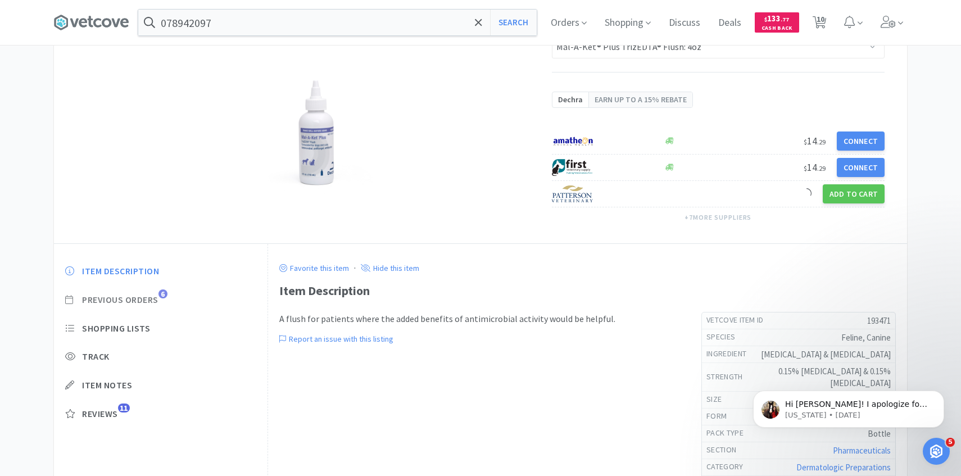
click at [152, 299] on span "Previous Orders" at bounding box center [120, 300] width 76 height 12
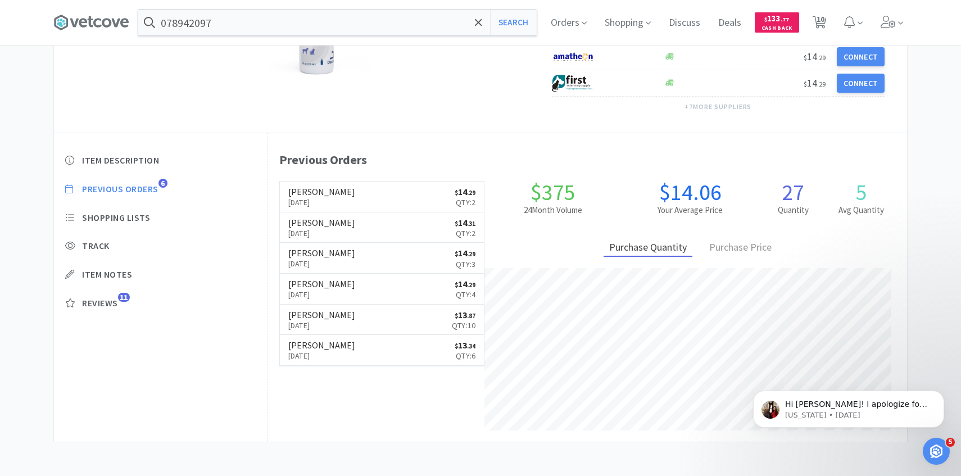
select select "1"
select select "3"
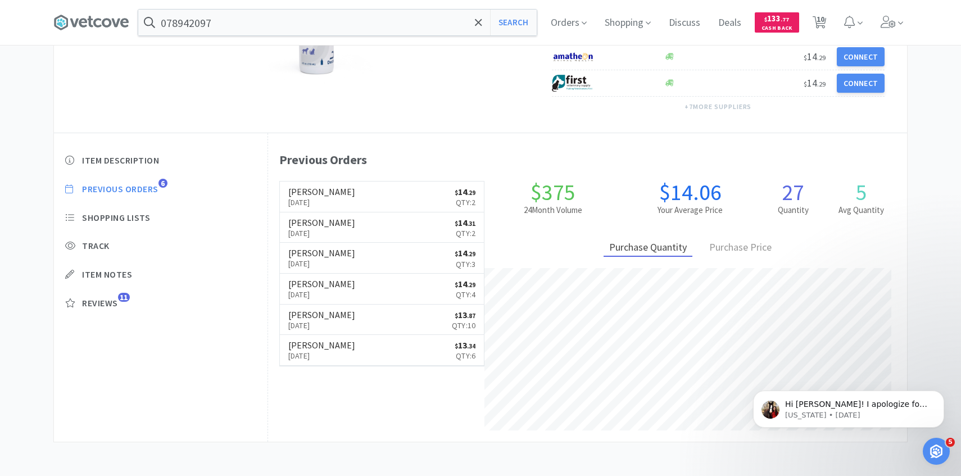
select select "4"
select select "1"
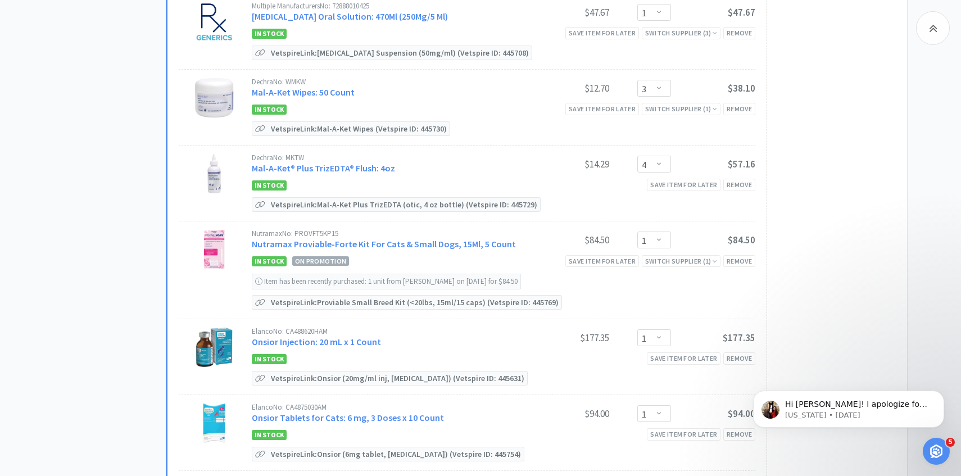
click at [372, 174] on div "Dechra No: MKTW Mal-A-Ket® Plus TrizEDTA® Flush: 4oz $14.29 Enter Quantity 1 2 …" at bounding box center [504, 165] width 504 height 22
click at [365, 167] on link "Mal-A-Ket® Plus TrizEDTA® Flush: 4oz" at bounding box center [323, 167] width 143 height 11
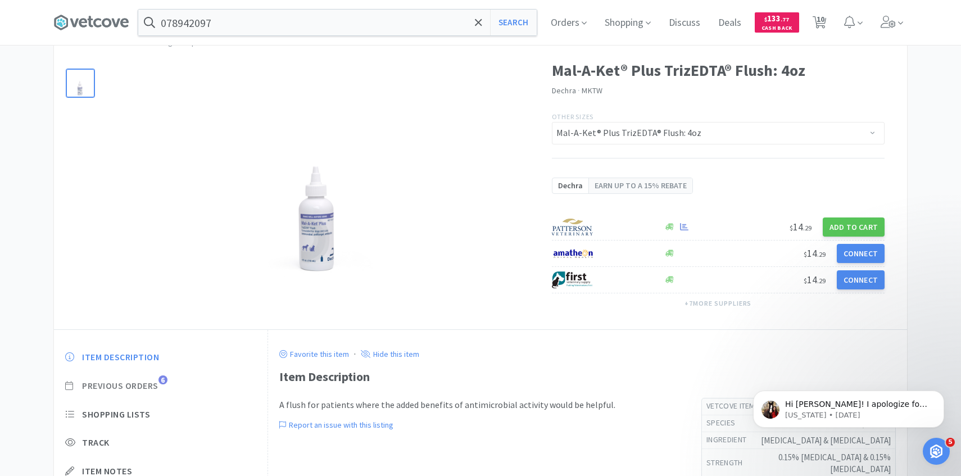
click at [148, 388] on span "Previous Orders" at bounding box center [120, 386] width 76 height 12
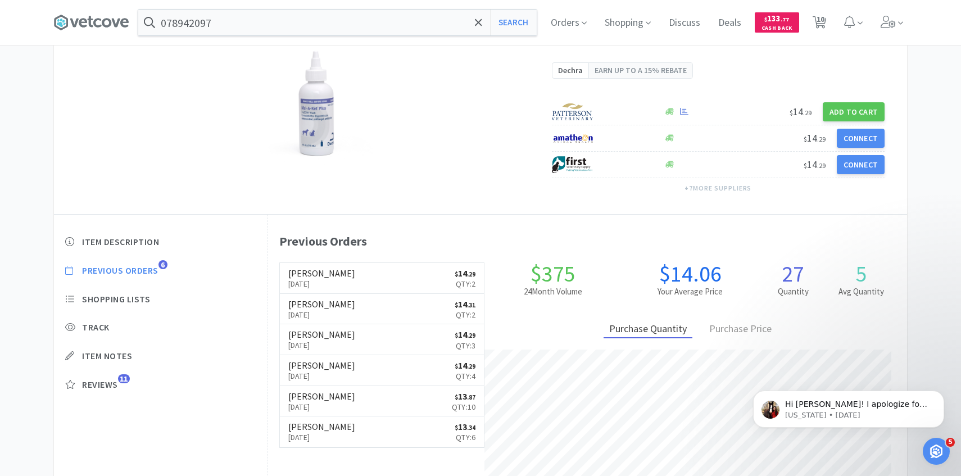
select select "1"
select select "3"
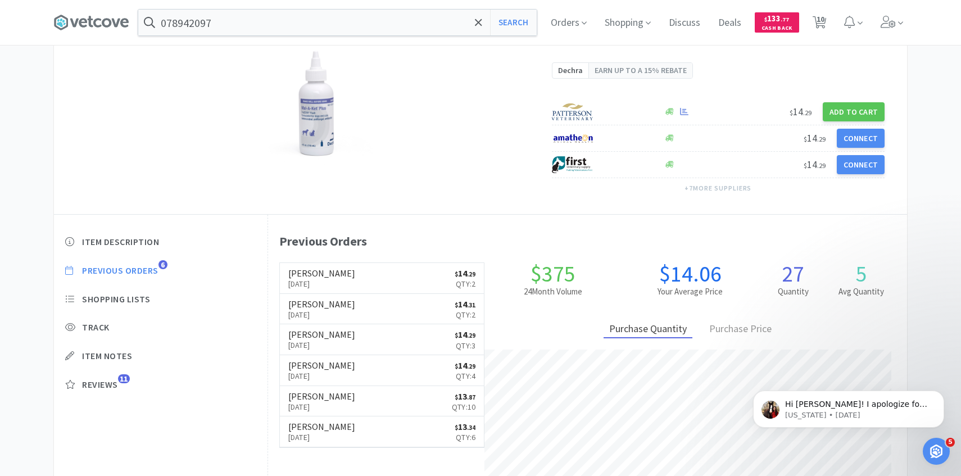
select select "4"
select select "1"
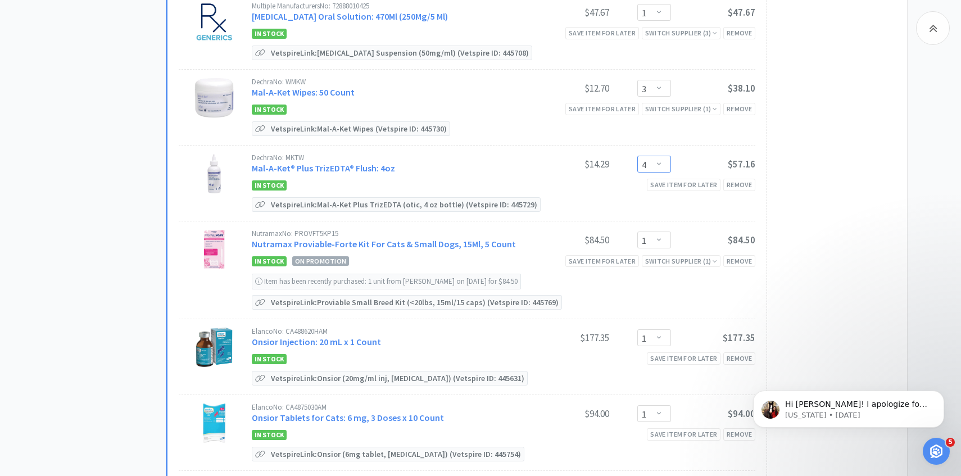
click at [651, 160] on select "Enter Quantity 1 2 3 4 5 6 7 8 9 10 11 12 13 14 15 16 17 18 19 20 Enter Quantity" at bounding box center [654, 164] width 34 height 17
click at [637, 156] on select "Enter Quantity 1 2 3 4 5 6 7 8 9 10 11 12 13 14 15 16 17 18 19 20 Enter Quantity" at bounding box center [654, 164] width 34 height 17
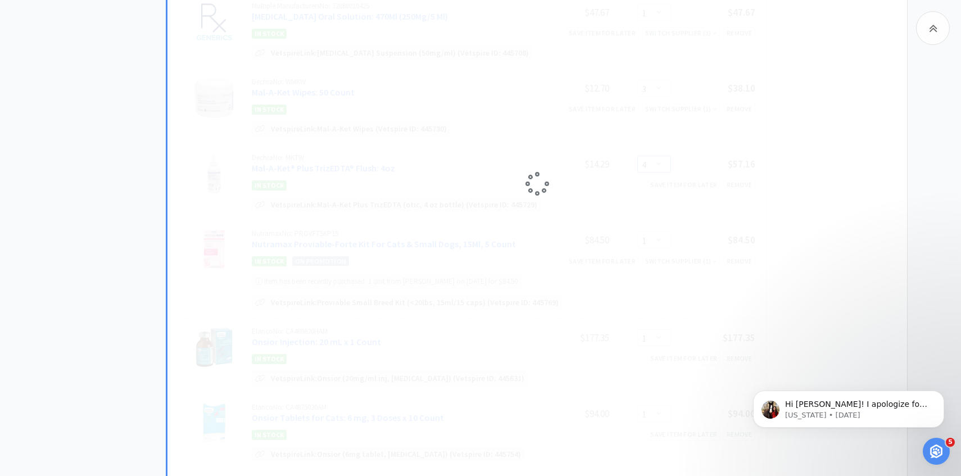
select select "3"
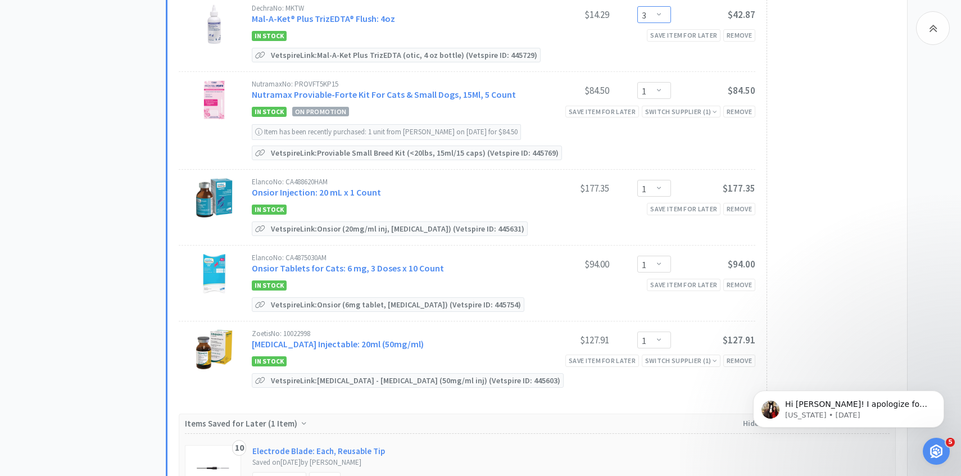
scroll to position [595, 0]
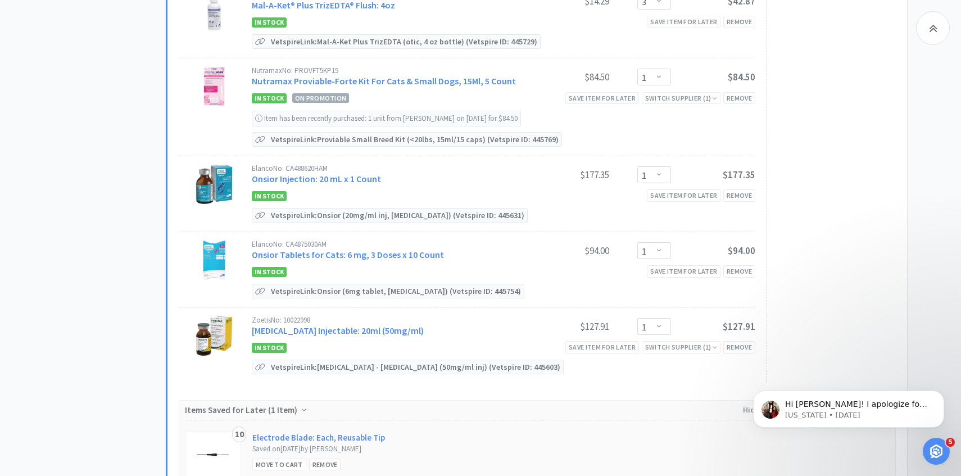
click at [350, 318] on div "Zoetis No: 10022998" at bounding box center [388, 319] width 273 height 7
click at [349, 325] on link "Rimadyl Injectable: 20ml (50mg/ml)" at bounding box center [338, 330] width 172 height 11
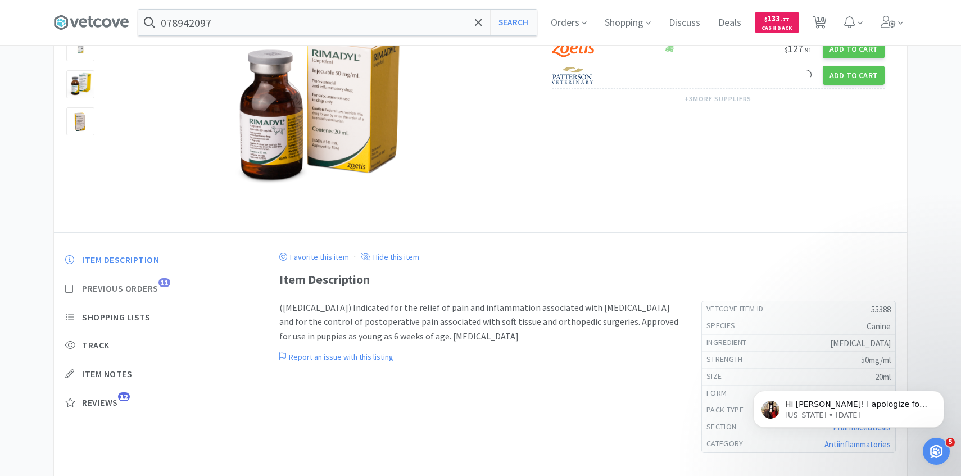
click at [148, 289] on span "Previous Orders" at bounding box center [120, 289] width 76 height 12
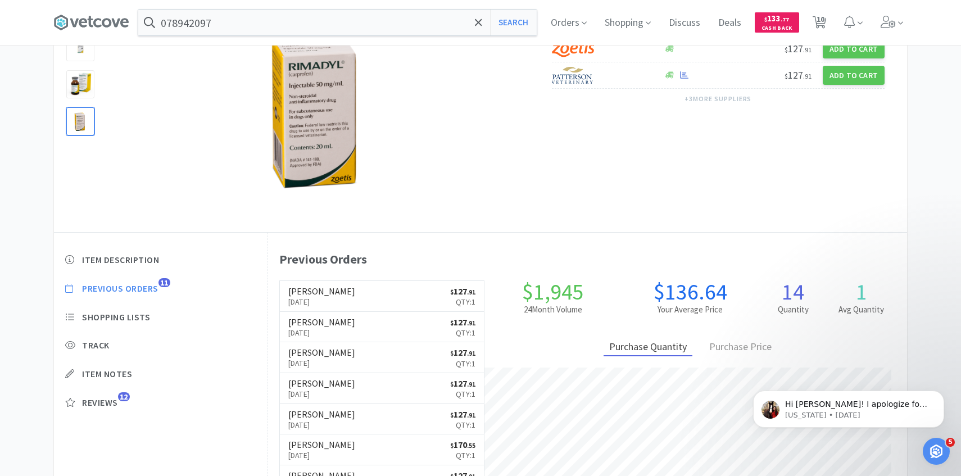
scroll to position [309, 639]
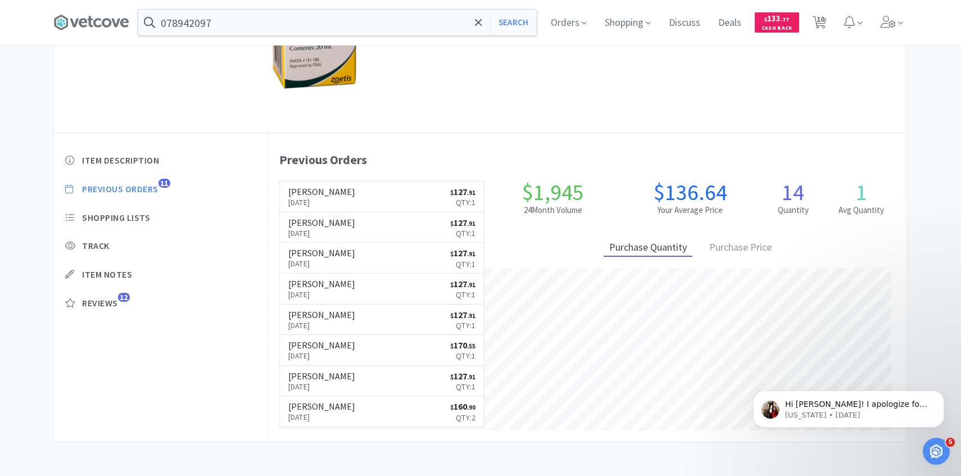
select select "1"
select select "3"
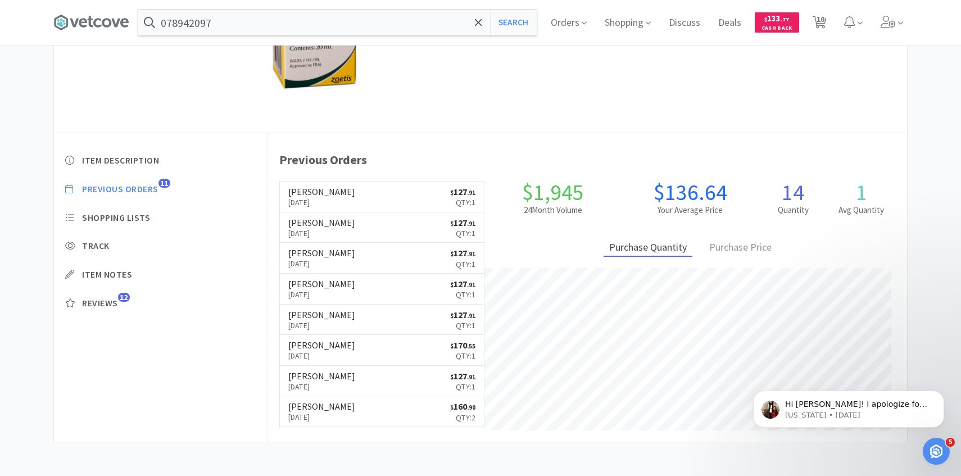
select select "3"
select select "1"
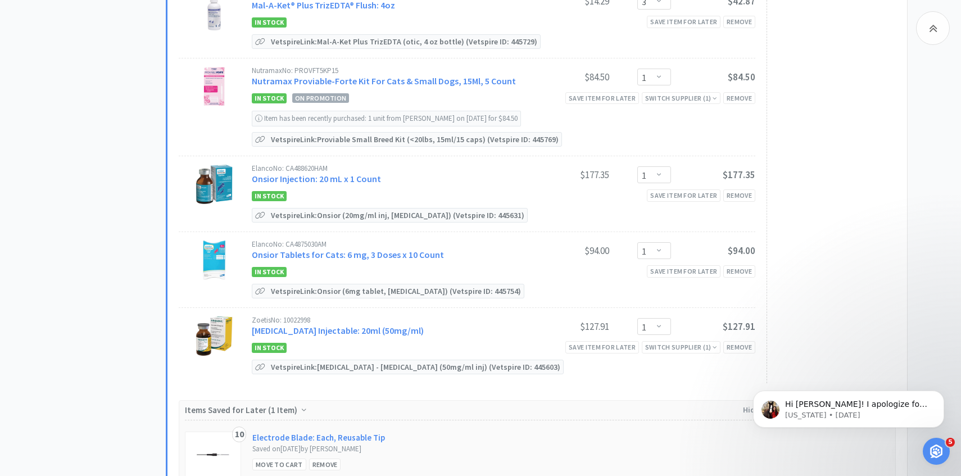
scroll to position [0, 0]
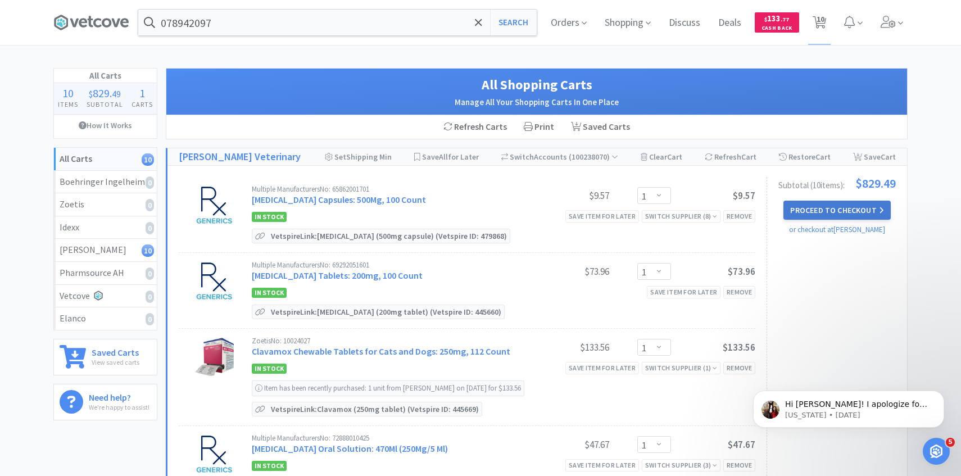
click at [807, 208] on button "Proceed to Checkout" at bounding box center [836, 210] width 107 height 19
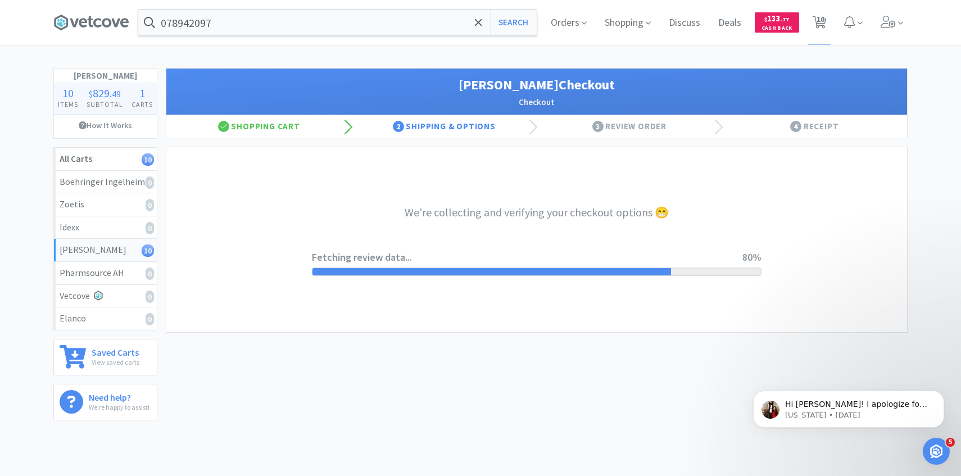
select select "1"
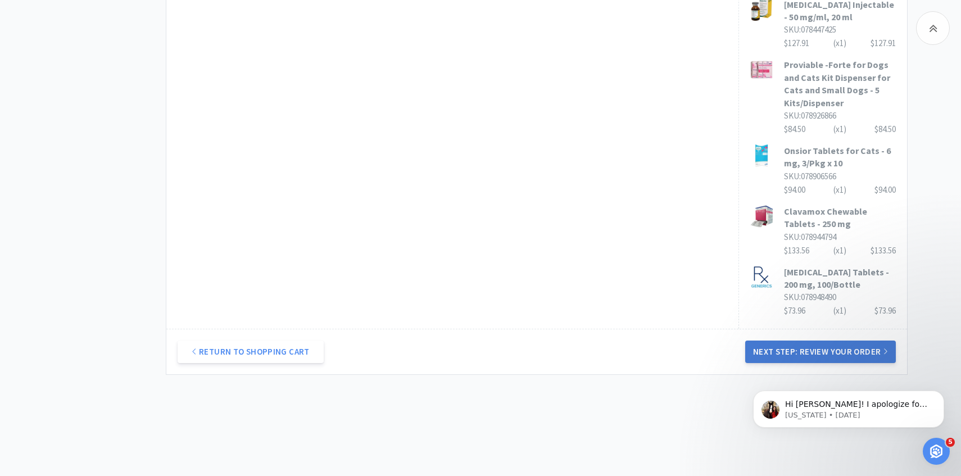
click at [786, 341] on button "Next Step: Review Your Order" at bounding box center [820, 352] width 151 height 22
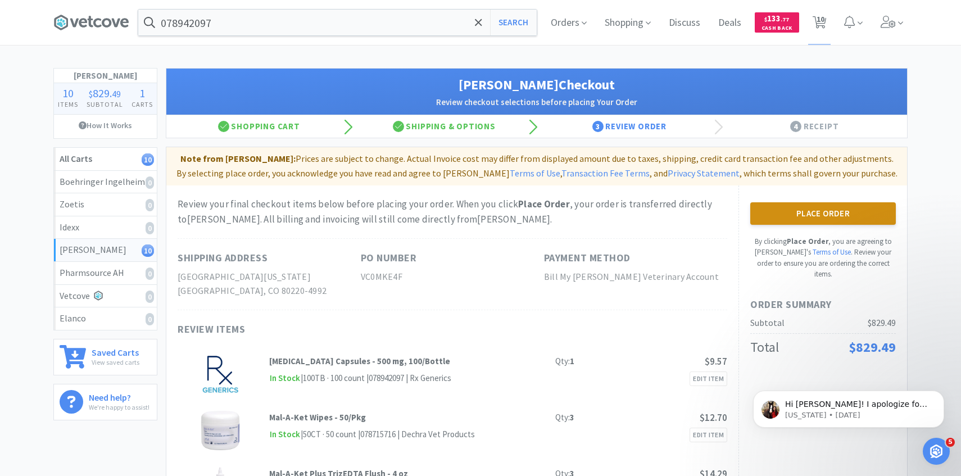
click at [783, 211] on button "Place Order" at bounding box center [823, 213] width 146 height 22
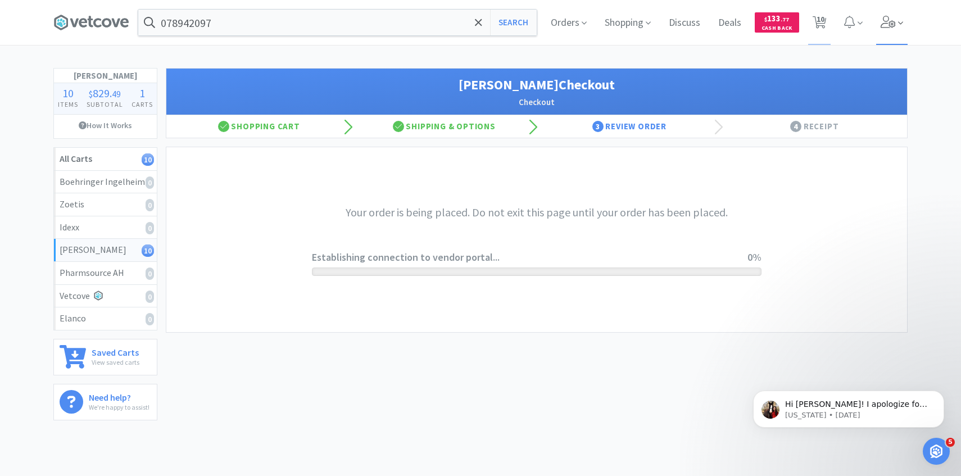
click at [888, 30] on span at bounding box center [892, 22] width 32 height 45
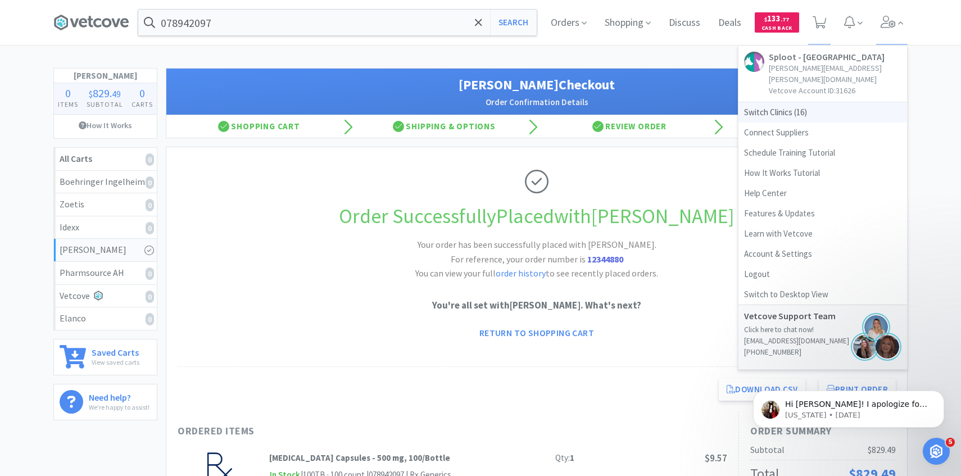
click at [805, 102] on span "Switch Clinics ( 16 )" at bounding box center [822, 112] width 169 height 20
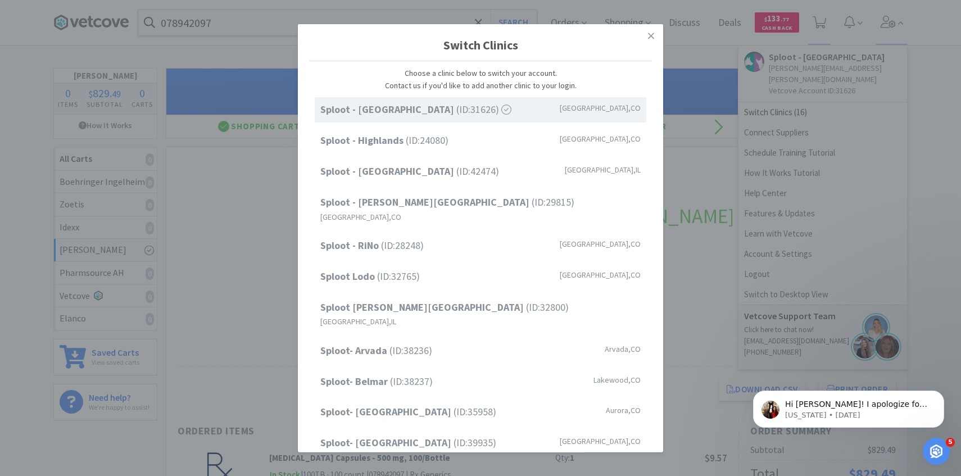
scroll to position [143, 0]
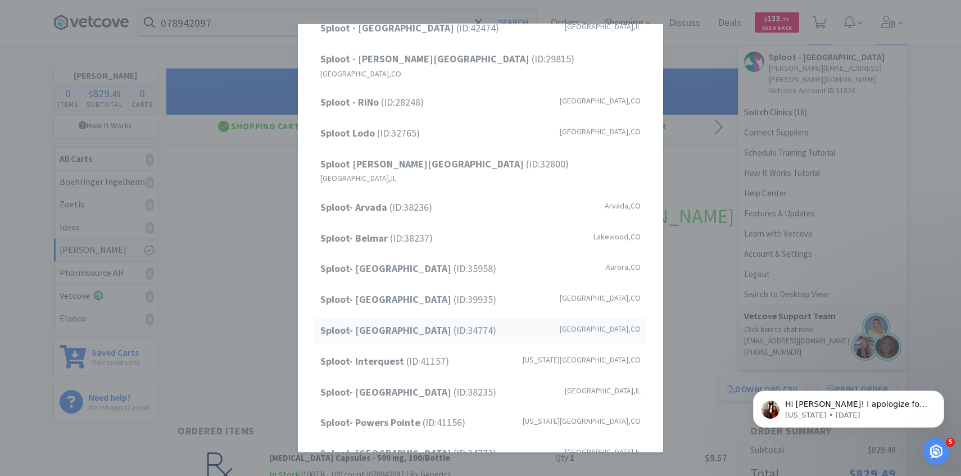
click at [439, 323] on span "Sploot- Highlands Ranch (ID: 34774 )" at bounding box center [408, 331] width 176 height 16
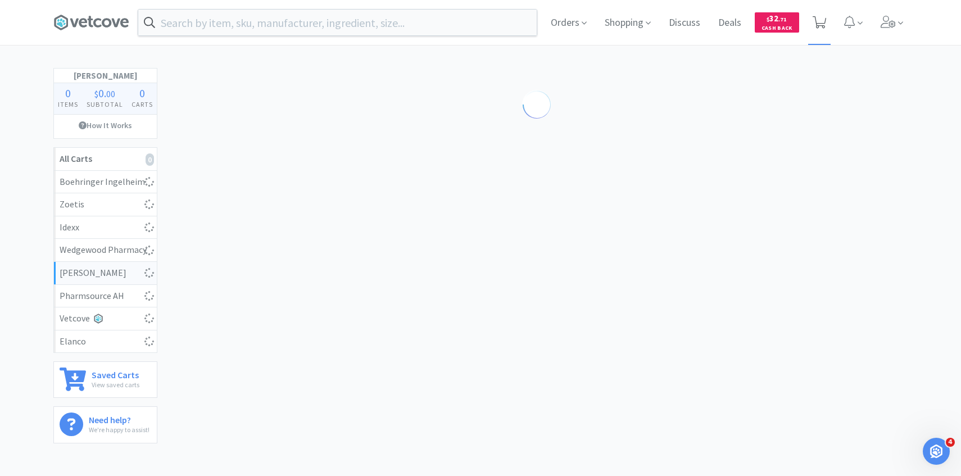
click at [816, 31] on span at bounding box center [819, 22] width 23 height 45
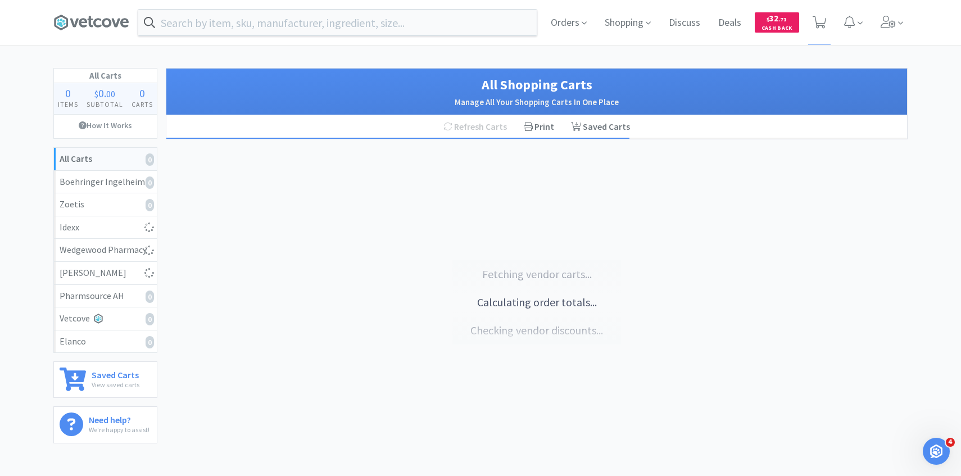
select select "1"
select select "15"
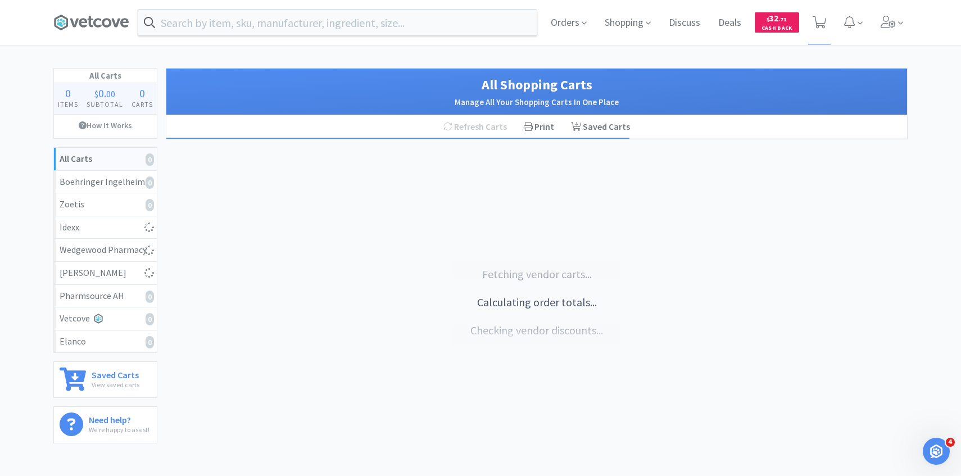
select select "4"
select select "1"
select select "3"
select select "1"
select select "2"
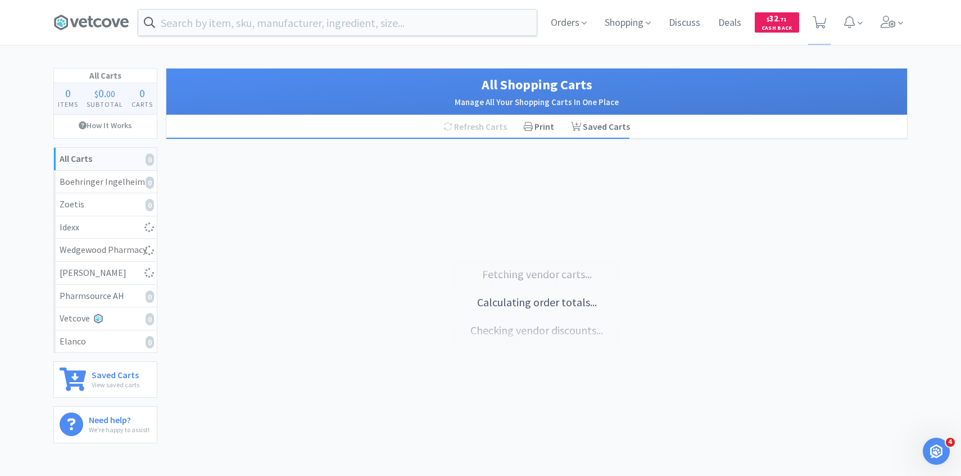
select select "3"
select select "2"
select select "1"
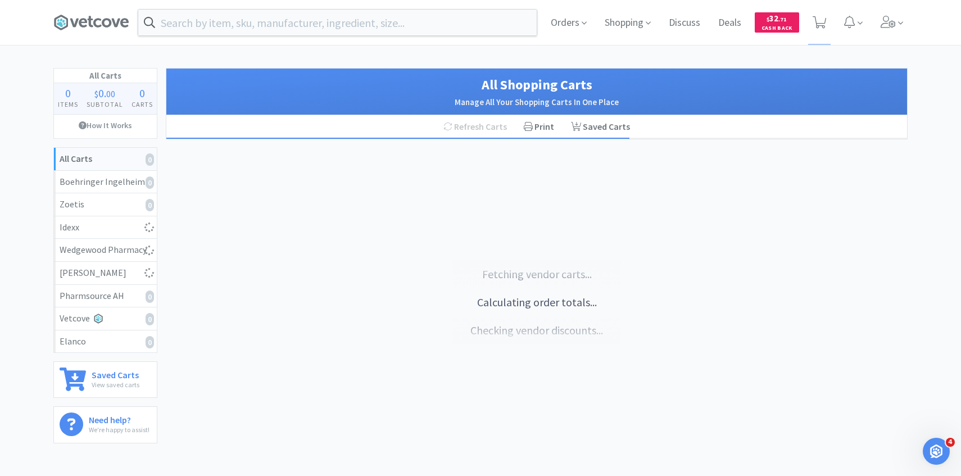
select select "1"
select select "2"
select select "5"
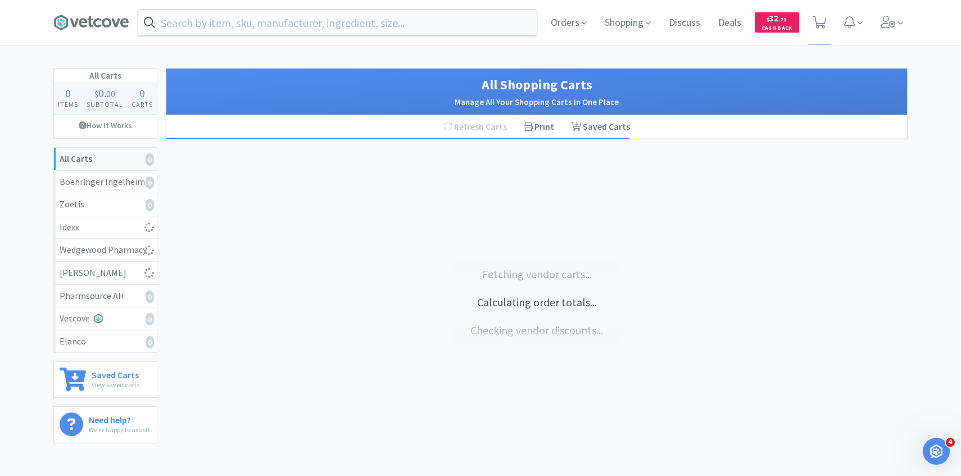
select select "50"
select select "1"
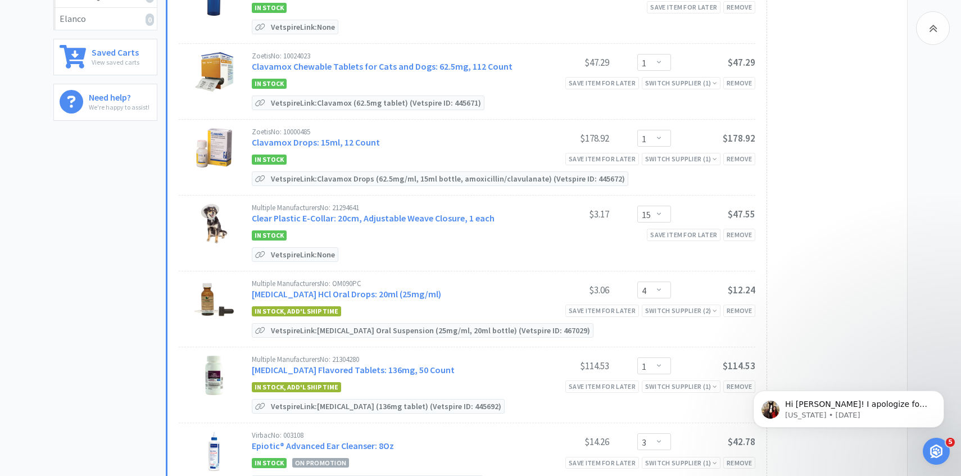
scroll to position [331, 0]
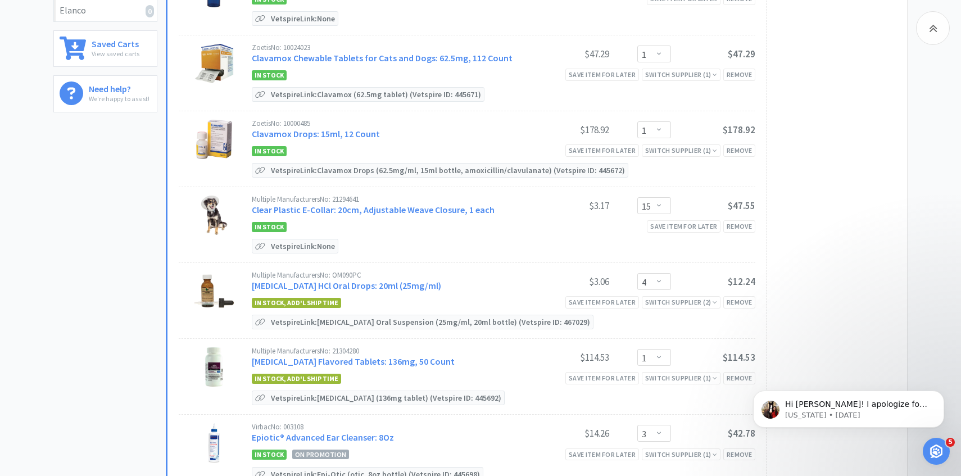
select select "2"
select select "7"
select select "3"
select select "1"
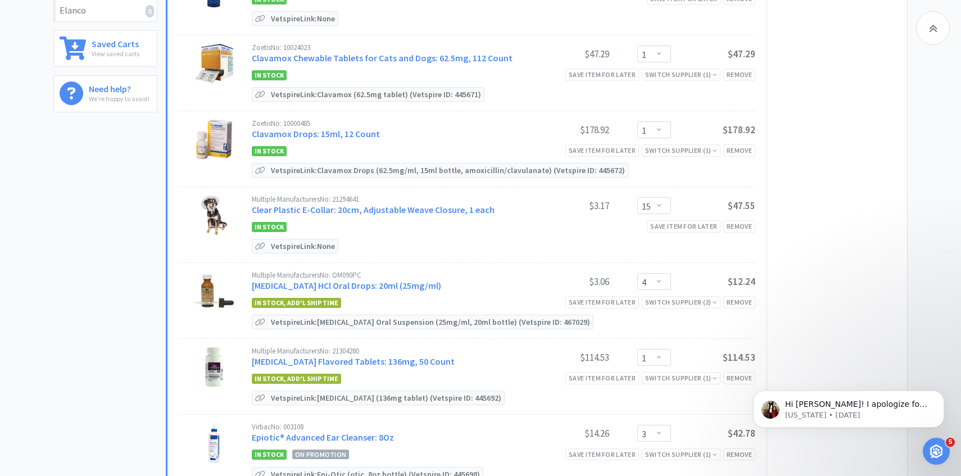
select select "1"
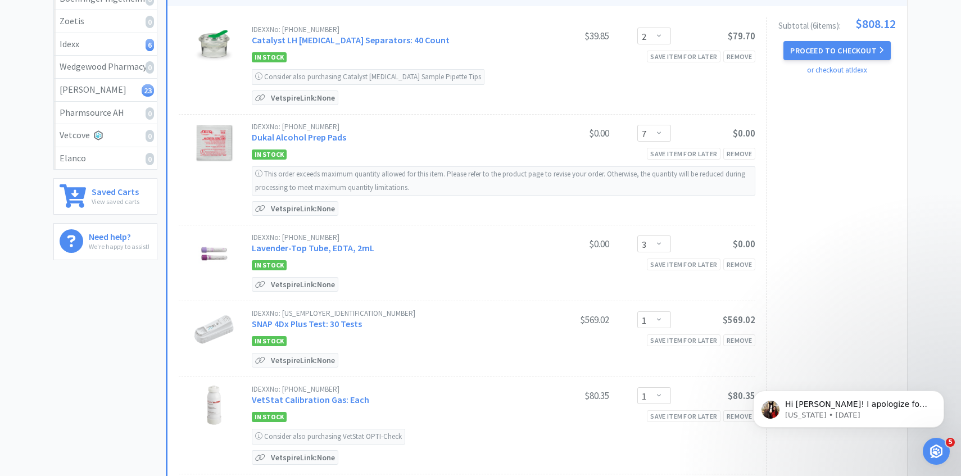
scroll to position [0, 0]
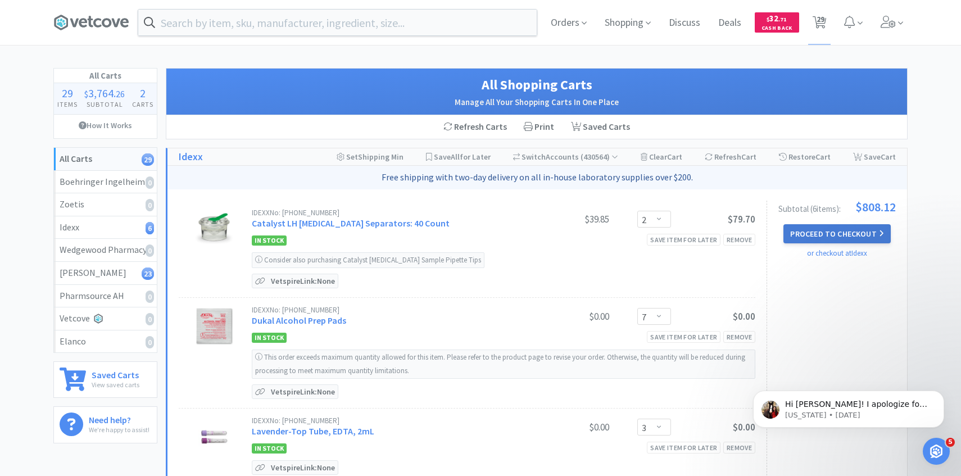
click at [828, 235] on button "Proceed to Checkout" at bounding box center [836, 233] width 107 height 19
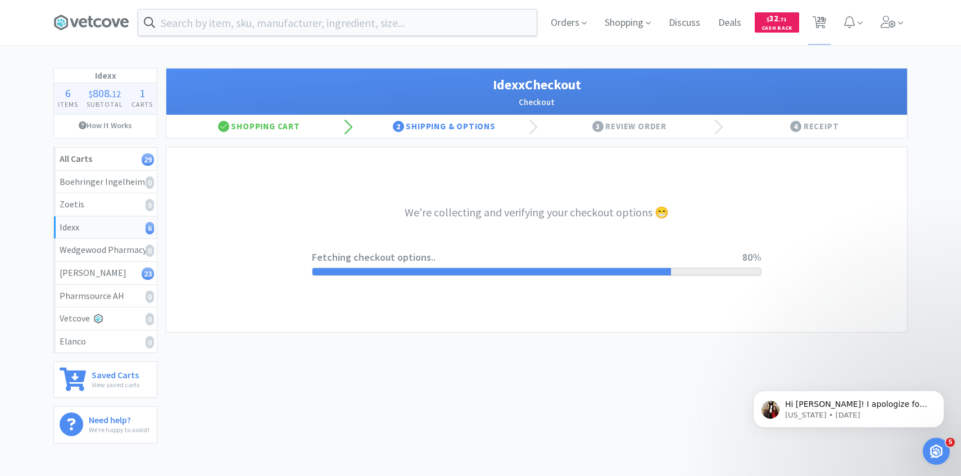
select select "904"
select select "003"
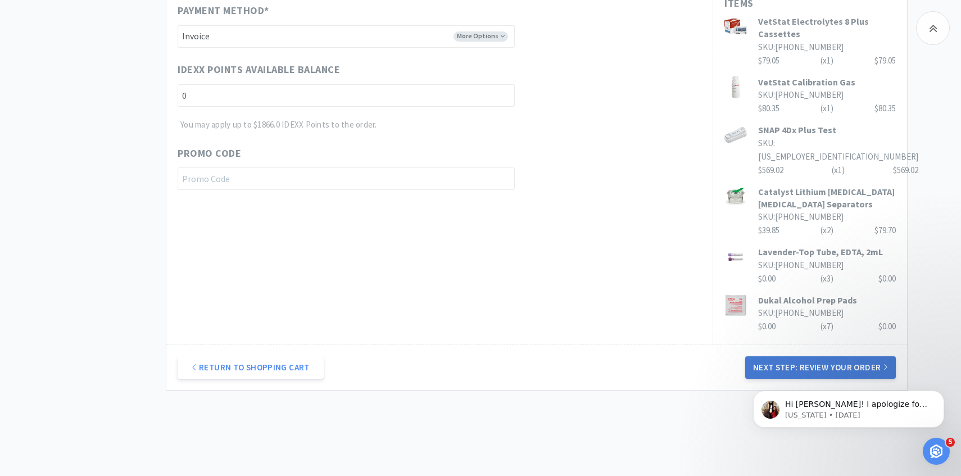
click at [773, 356] on button "Next Step: Review Your Order" at bounding box center [820, 367] width 151 height 22
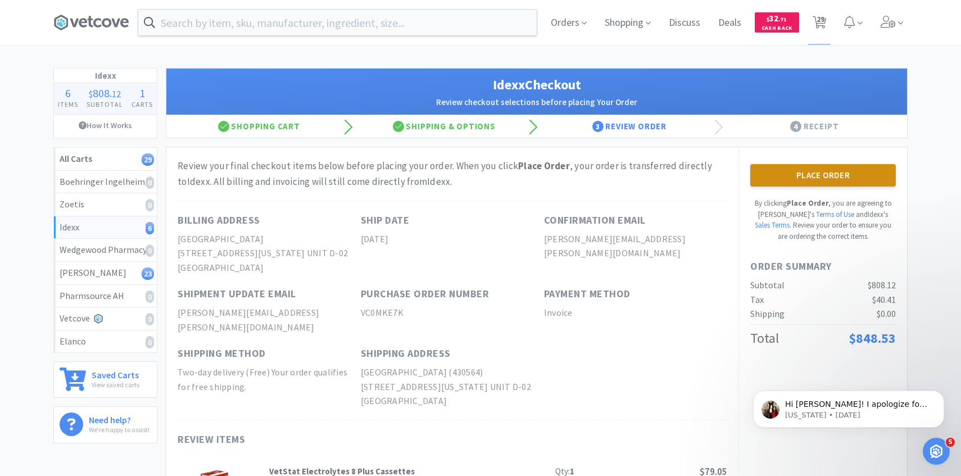
click at [774, 173] on button "Place Order" at bounding box center [823, 175] width 146 height 22
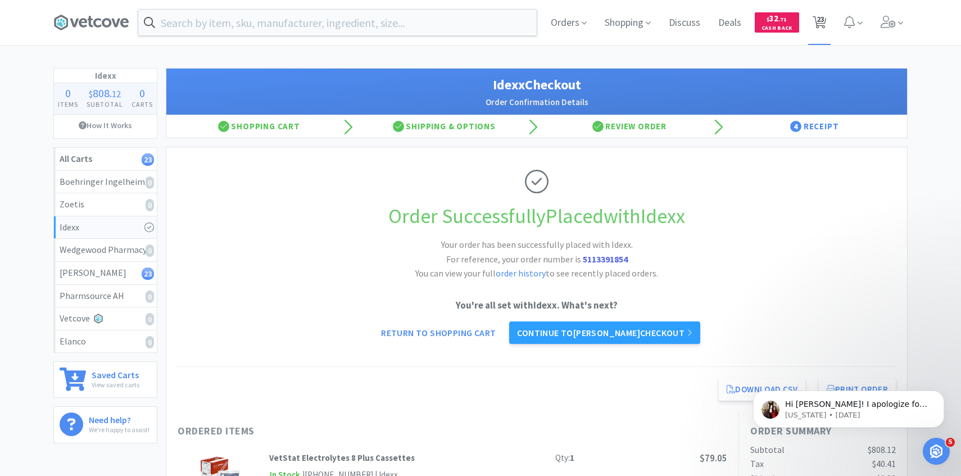
click at [818, 40] on span "23" at bounding box center [821, 19] width 8 height 45
select select "1"
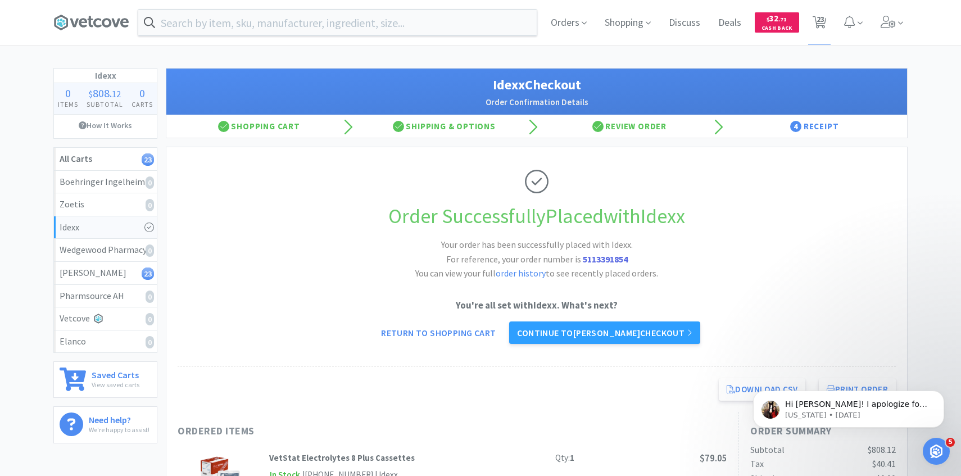
select select "15"
select select "4"
select select "1"
select select "3"
select select "1"
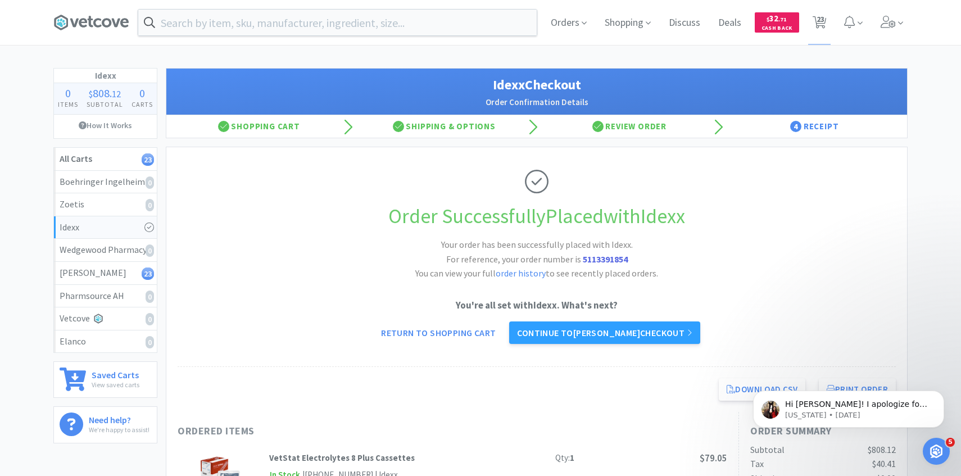
select select "2"
select select "3"
select select "2"
select select "1"
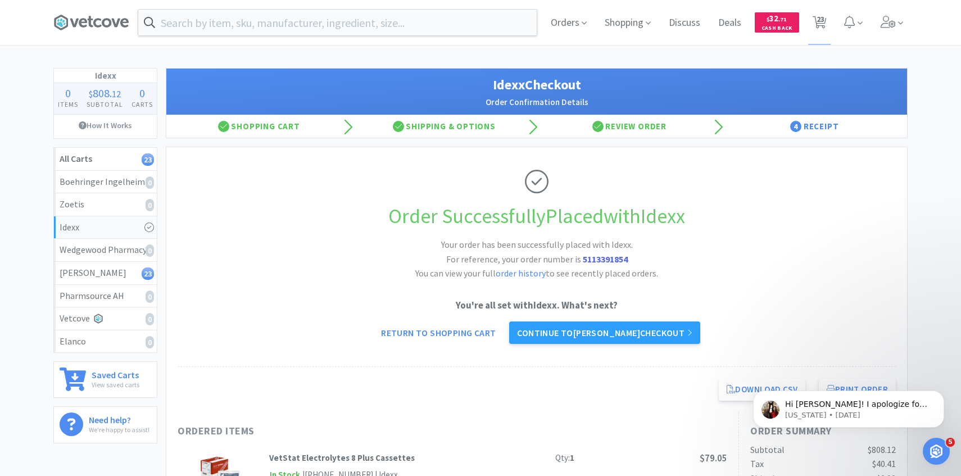
select select "1"
select select "2"
select select "5"
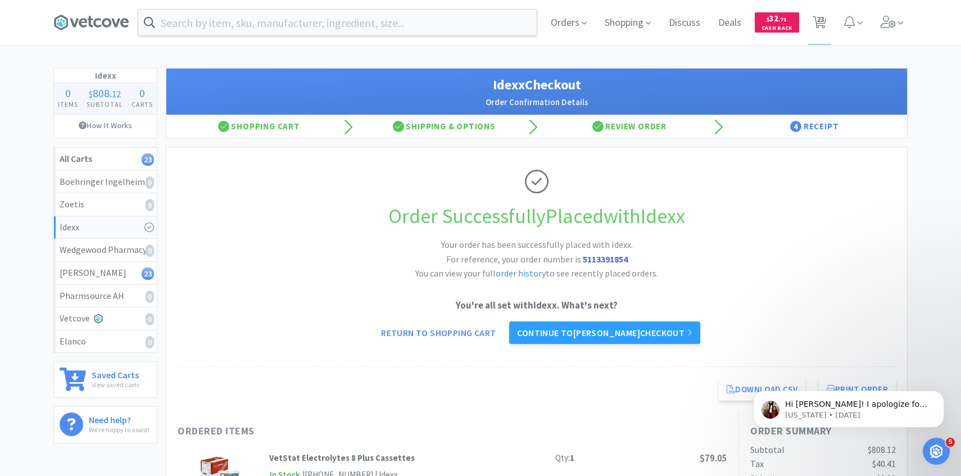
select select "5"
select select "50"
select select "1"
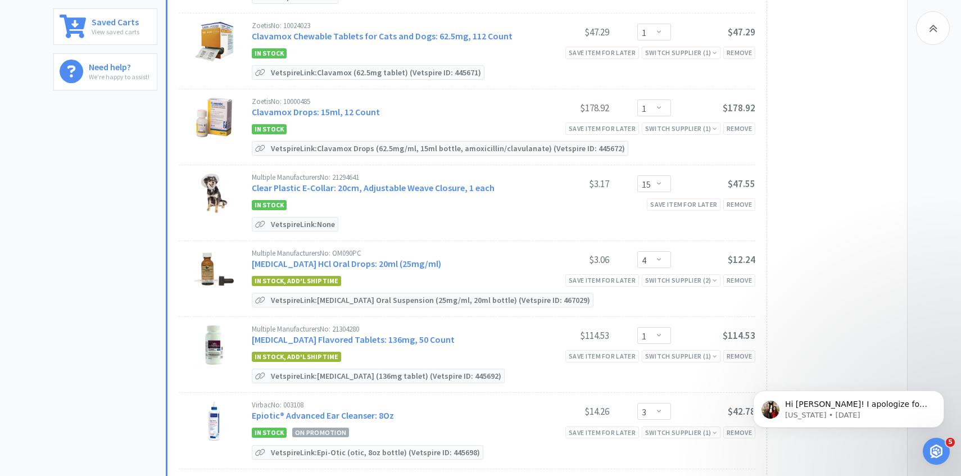
scroll to position [366, 0]
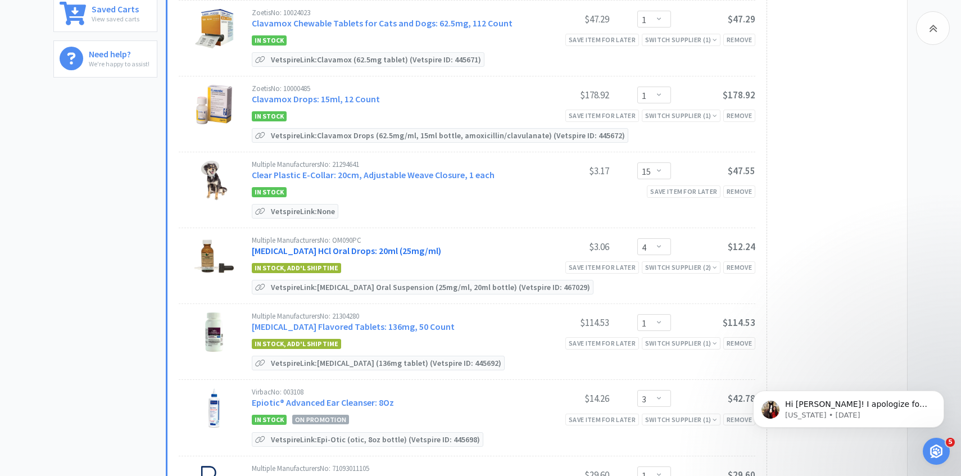
click at [357, 248] on link "Clindamycin HCl Oral Drops: 20ml (25mg/ml)" at bounding box center [346, 250] width 189 height 11
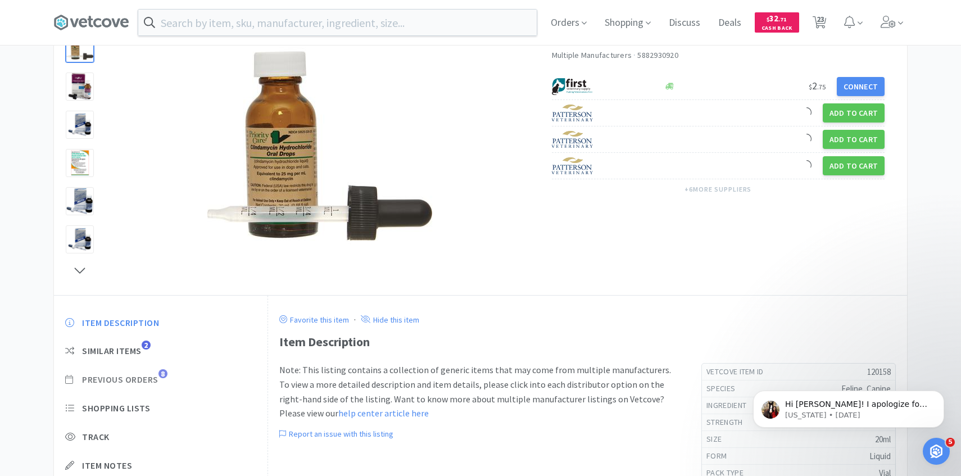
click at [151, 378] on span "Previous Orders" at bounding box center [120, 380] width 76 height 12
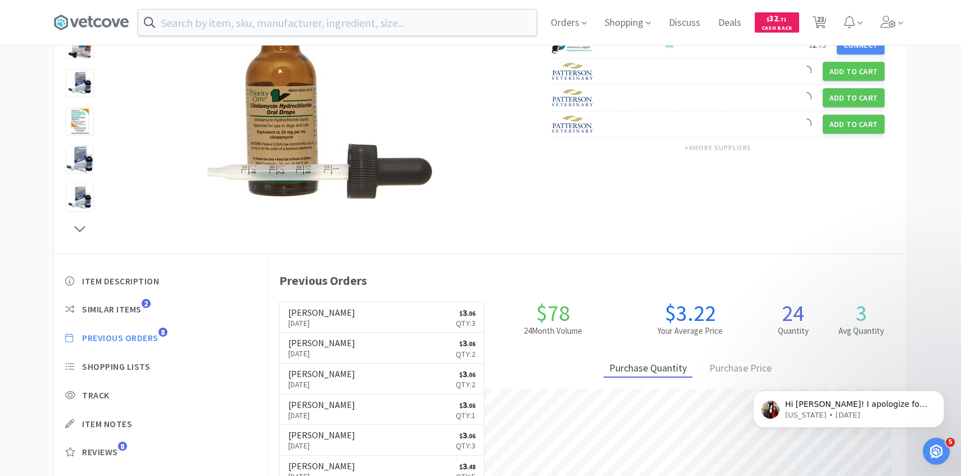
scroll to position [309, 639]
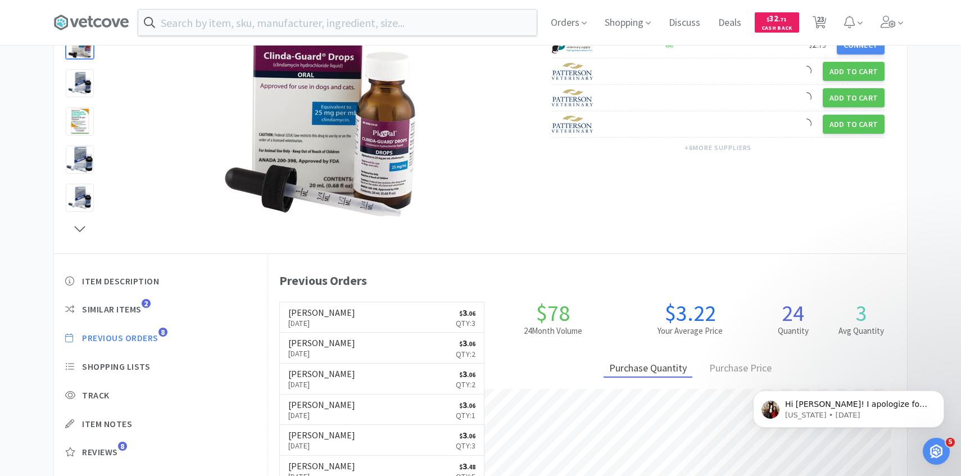
scroll to position [366, 0]
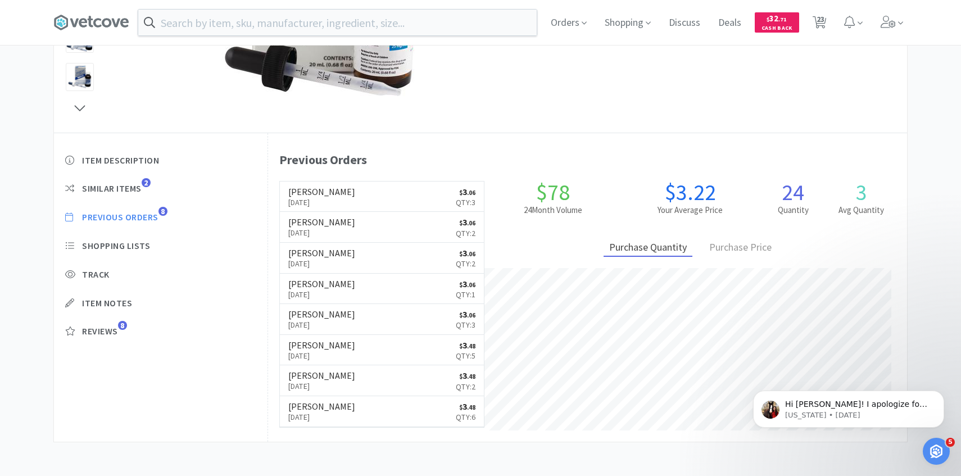
select select "1"
select select "15"
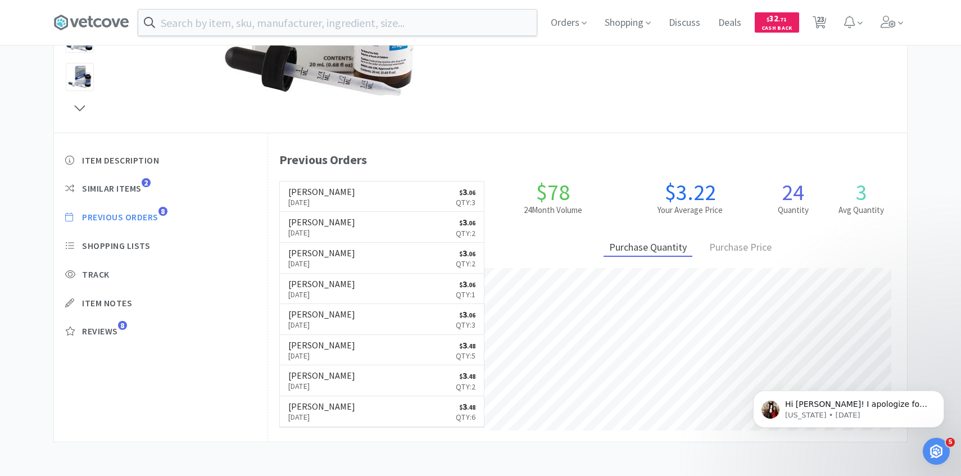
select select "4"
select select "1"
select select "3"
select select "1"
select select "2"
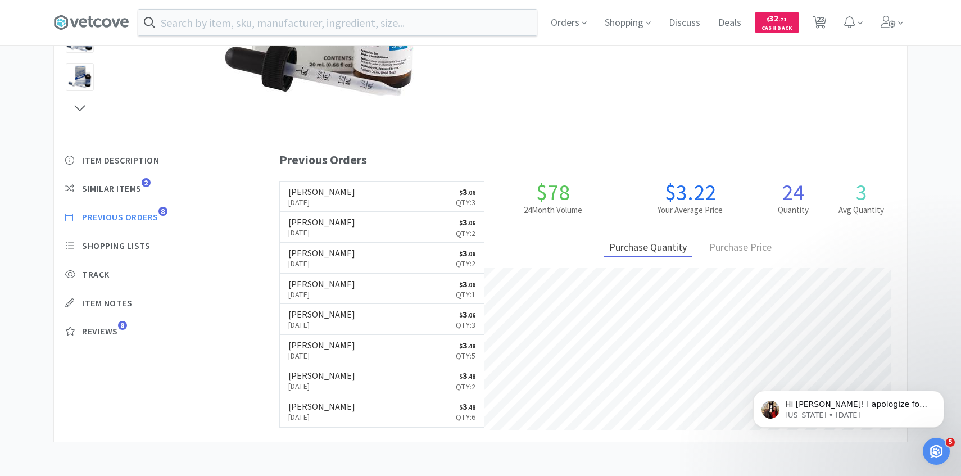
select select "3"
select select "2"
select select "1"
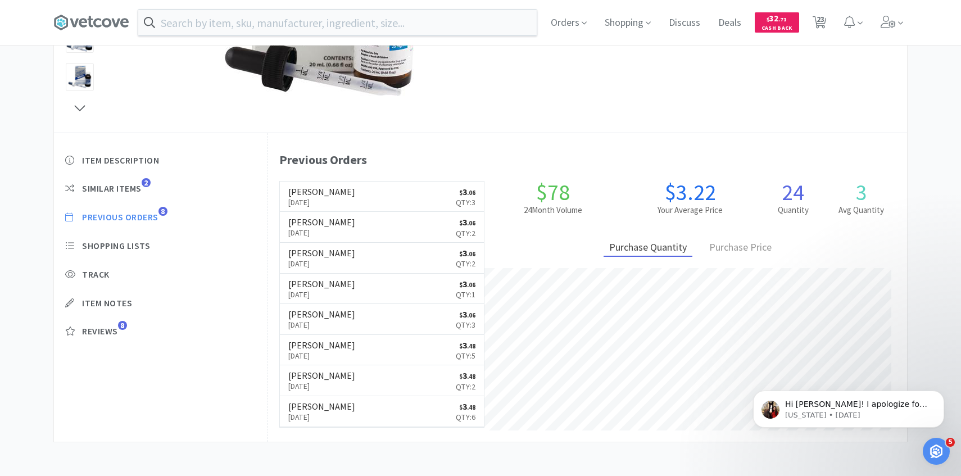
select select "1"
select select "2"
select select "5"
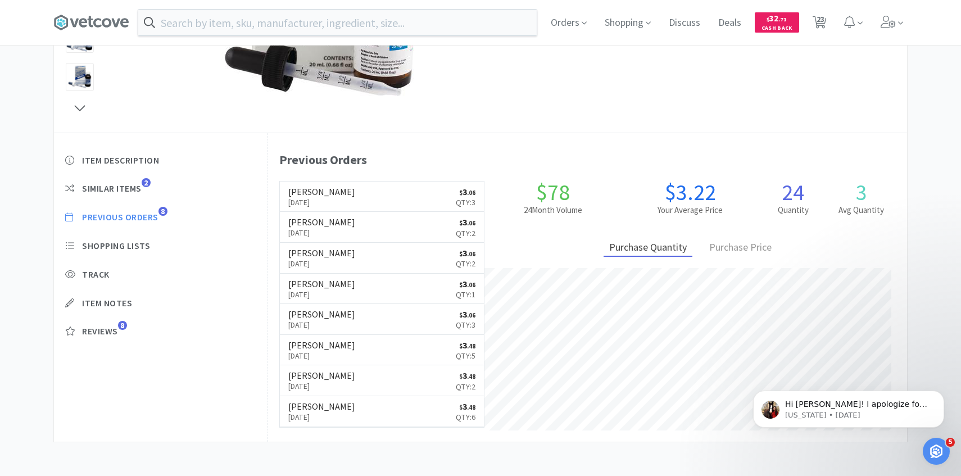
select select "50"
select select "1"
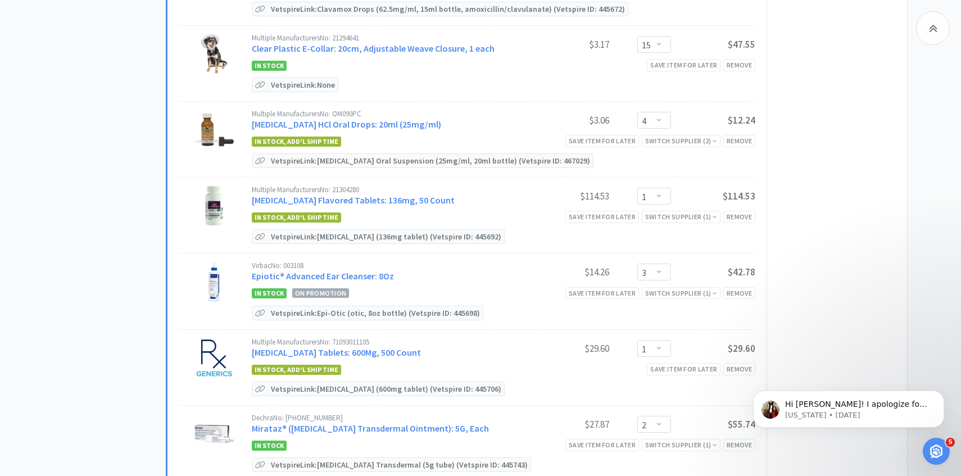
scroll to position [522, 0]
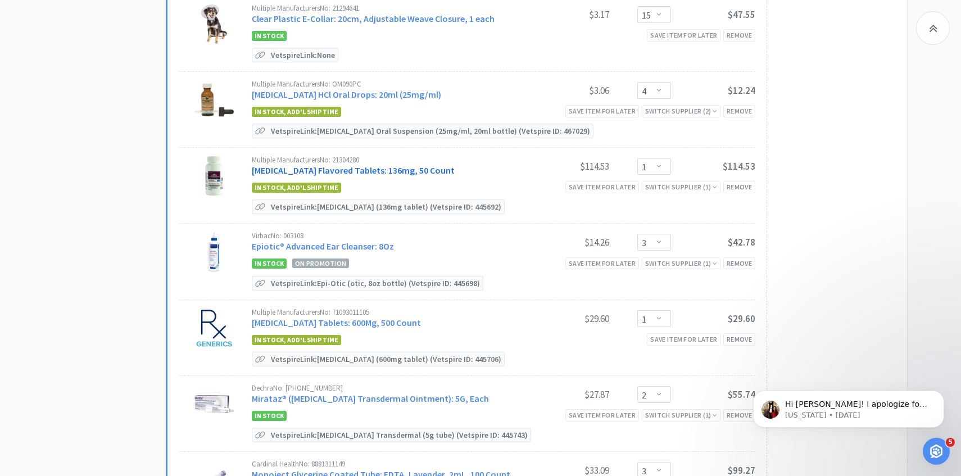
click at [385, 166] on link "Enrofloxacin Flavored Tablets: 136mg, 50 Count" at bounding box center [353, 170] width 203 height 11
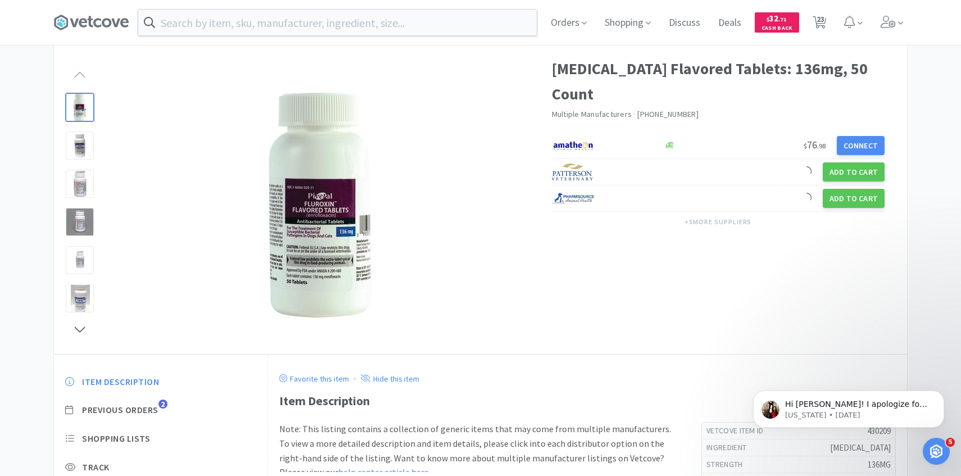
scroll to position [44, 0]
click at [147, 412] on span "Previous Orders" at bounding box center [120, 410] width 76 height 12
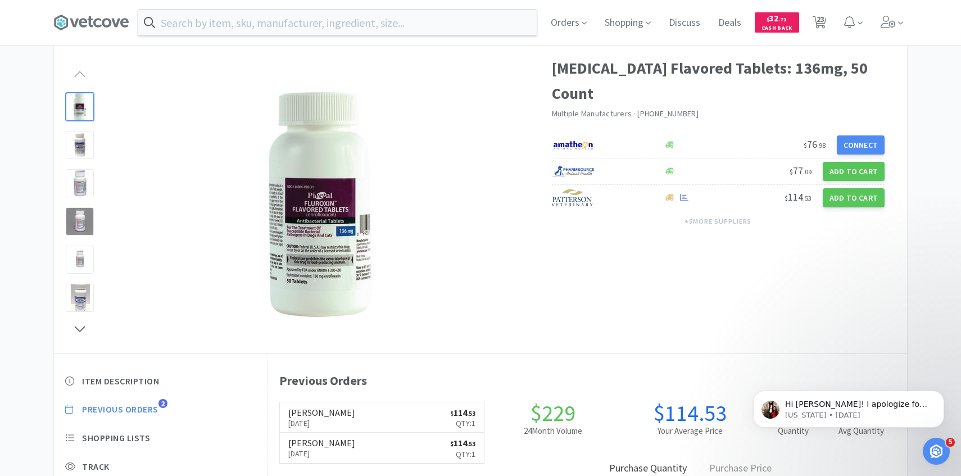
scroll to position [309, 639]
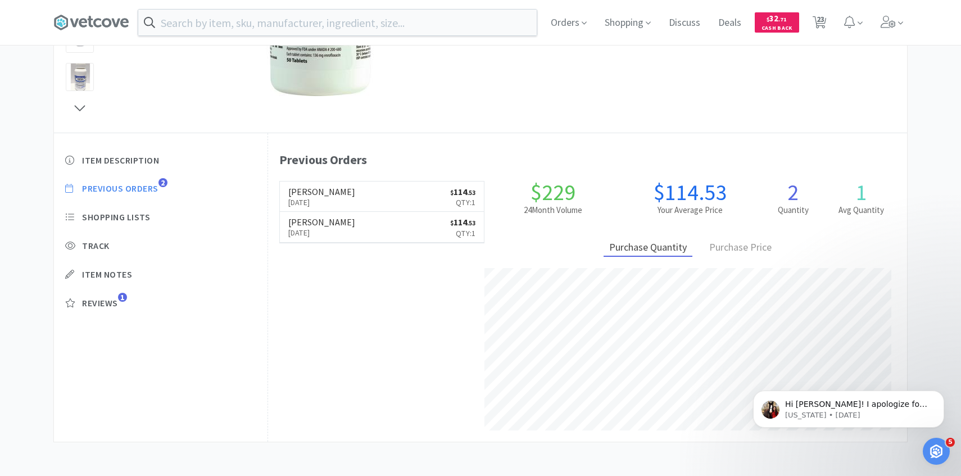
select select "1"
select select "15"
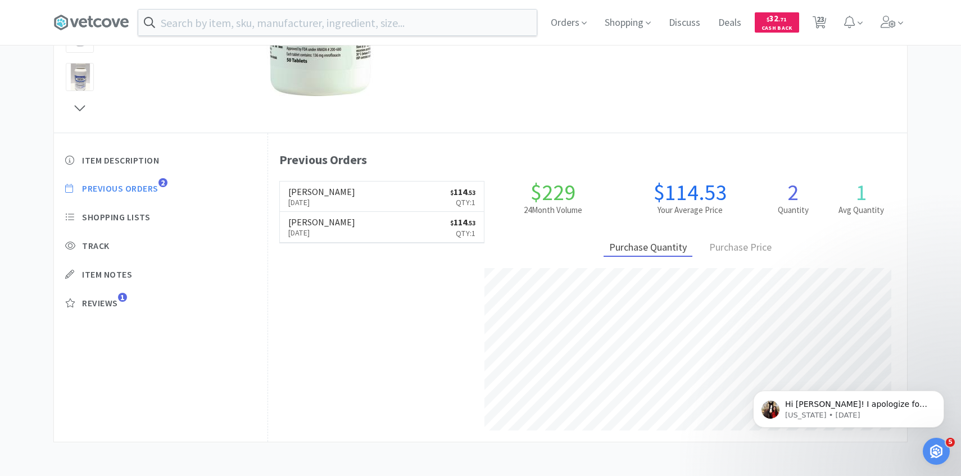
select select "4"
select select "1"
select select "3"
select select "1"
select select "2"
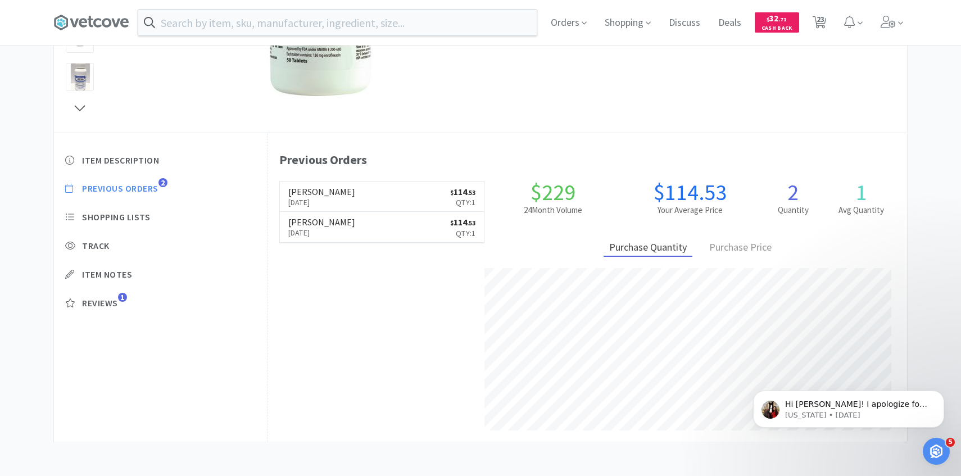
select select "3"
select select "2"
select select "1"
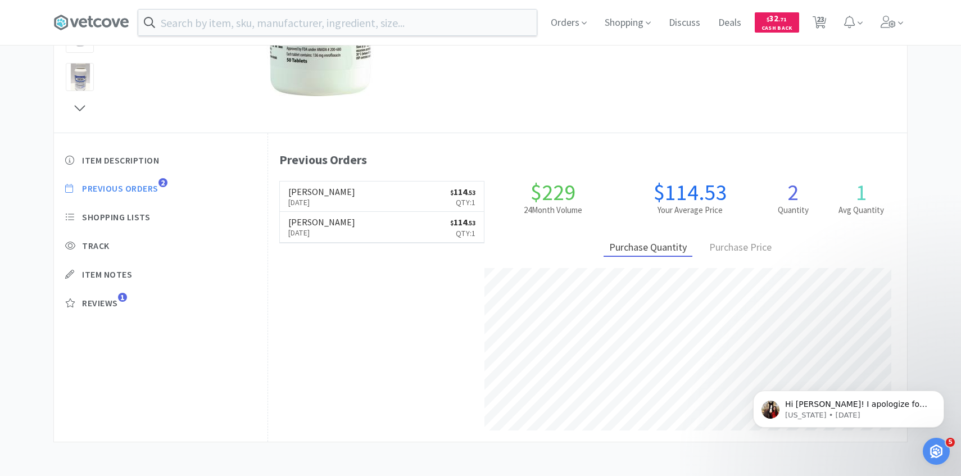
select select "1"
select select "2"
select select "5"
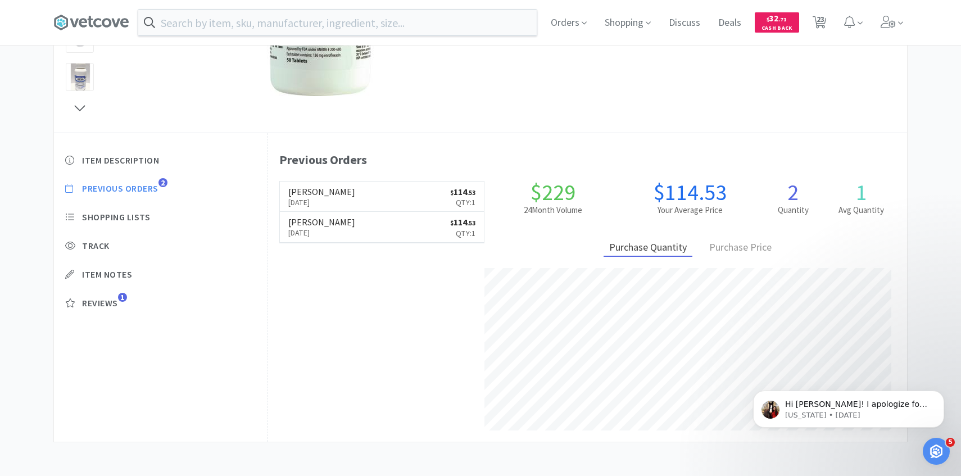
select select "50"
select select "1"
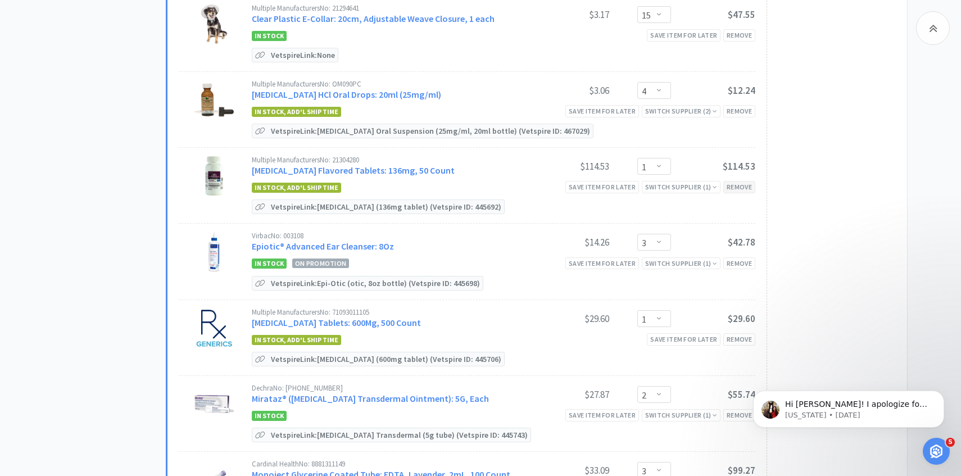
click at [747, 191] on div "Remove" at bounding box center [739, 187] width 32 height 12
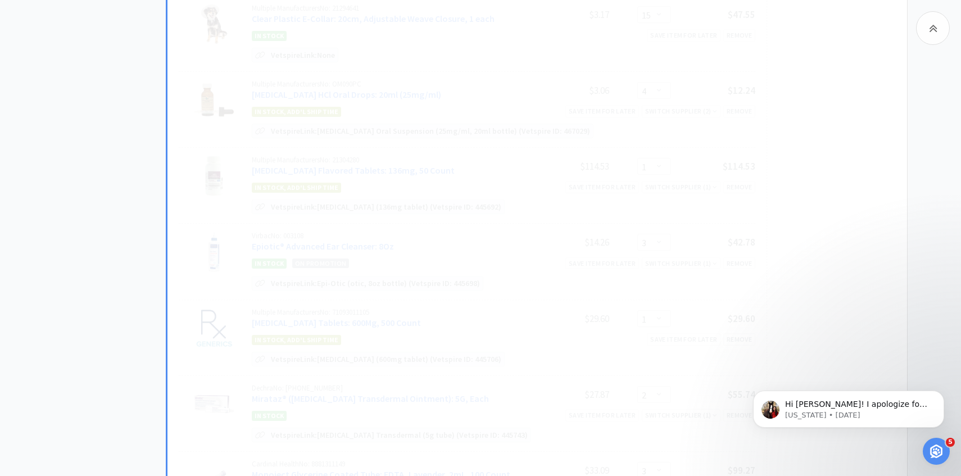
select select "3"
select select "1"
select select "2"
select select "3"
select select "2"
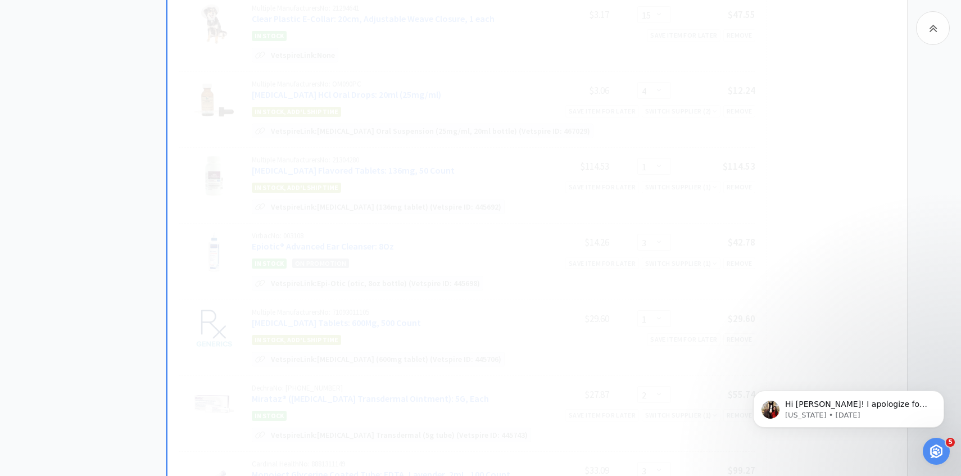
select select "1"
select select "2"
select select "1"
select select "5"
select select "50"
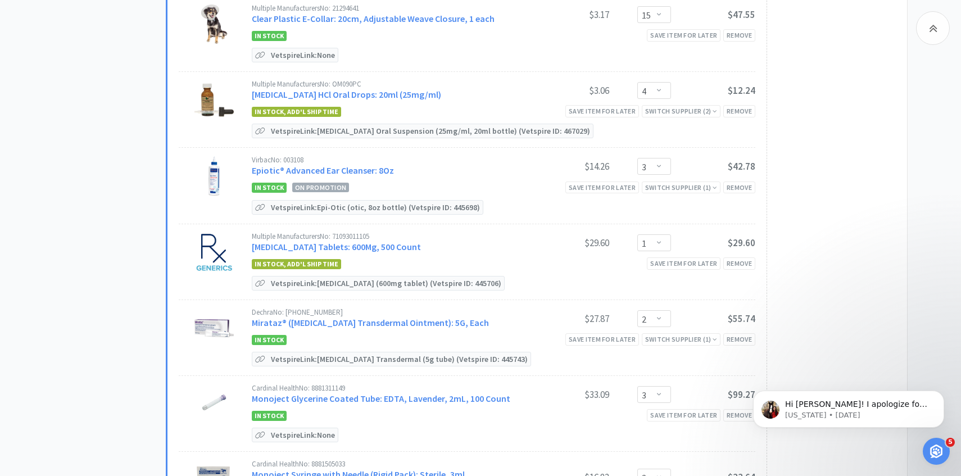
click at [384, 170] on link "Epiotic® Advanced Ear Cleanser: 8Oz" at bounding box center [323, 170] width 142 height 11
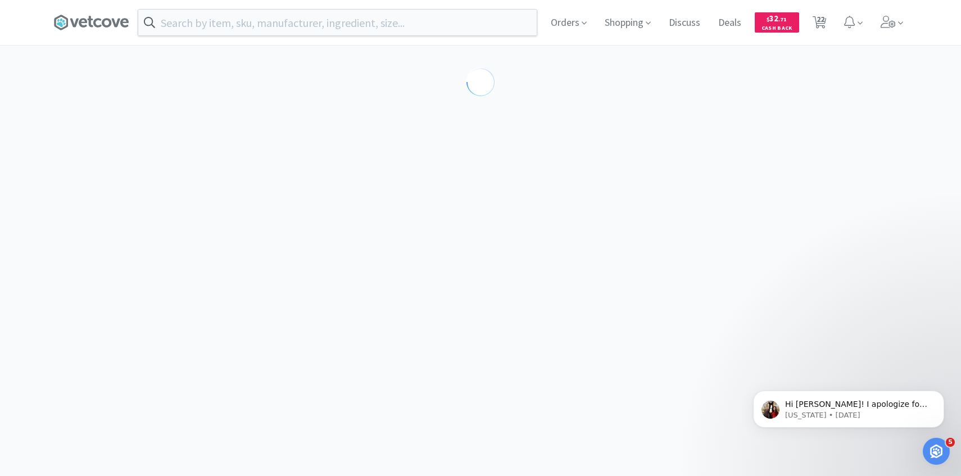
select select "189581"
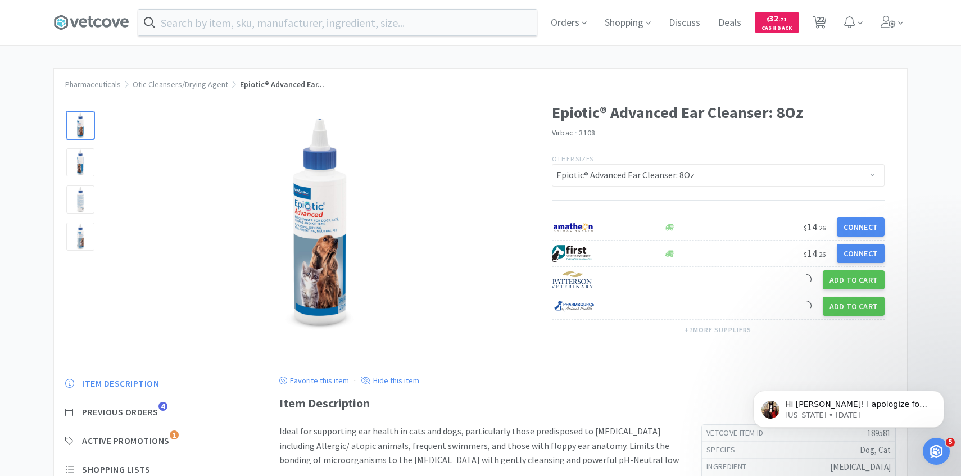
scroll to position [56, 0]
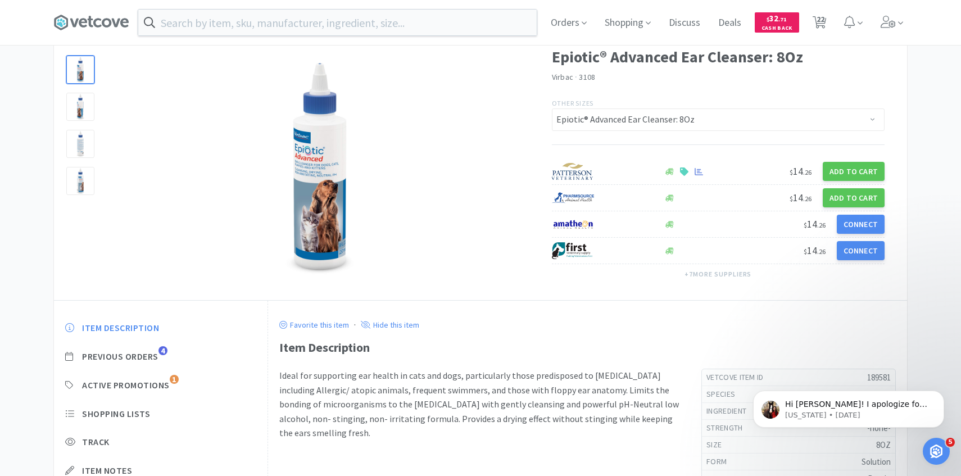
click at [157, 346] on div "Item Description Previous Orders 4 Active Promotions 1 Shopping Lists Track Ite…" at bounding box center [161, 422] width 214 height 223
click at [157, 355] on span "Previous Orders" at bounding box center [120, 357] width 76 height 12
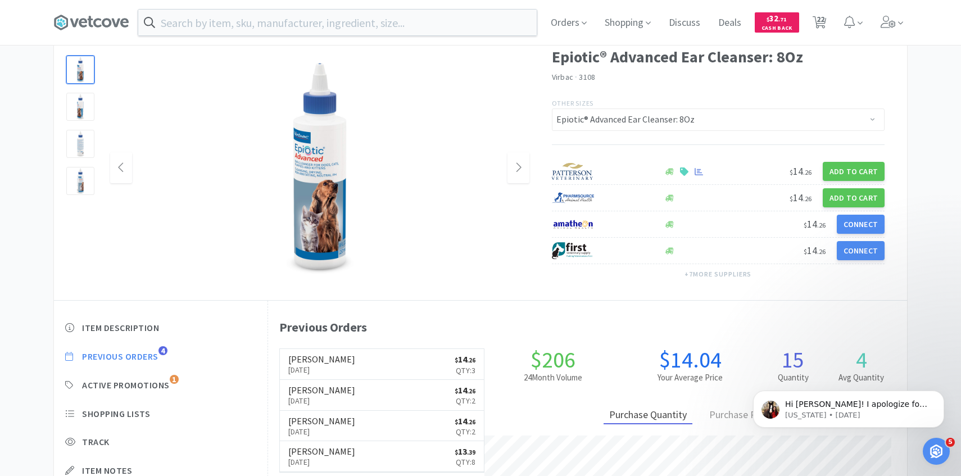
scroll to position [309, 639]
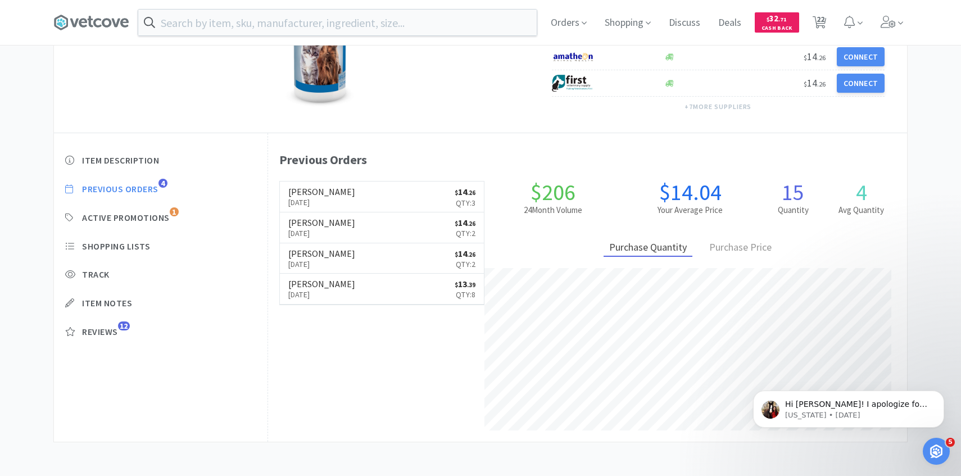
select select "1"
select select "15"
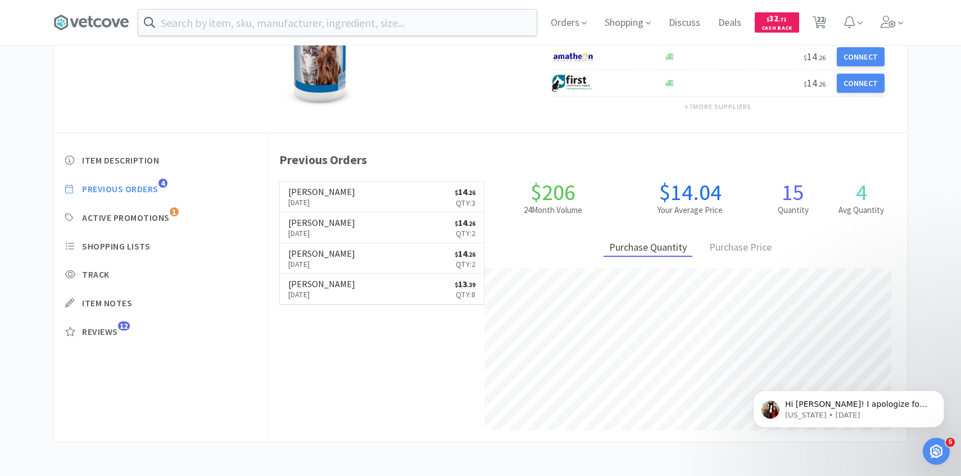
select select "4"
select select "3"
select select "1"
select select "2"
select select "3"
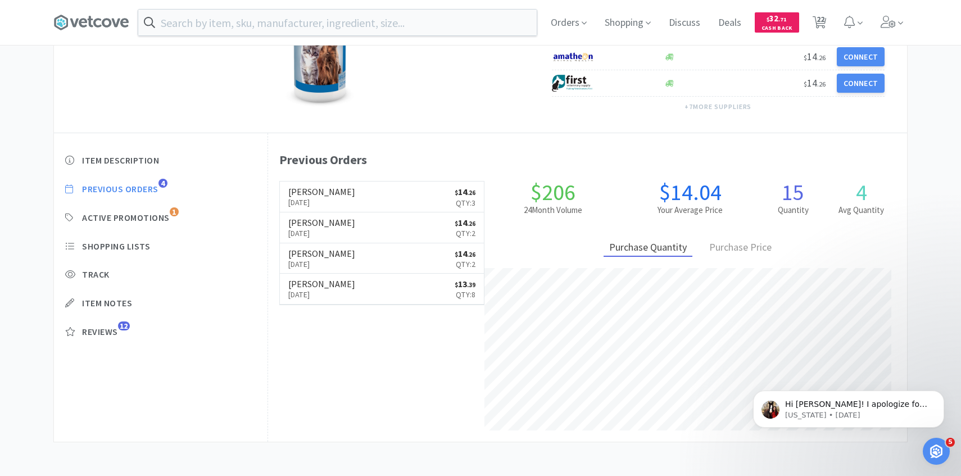
select select "2"
select select "1"
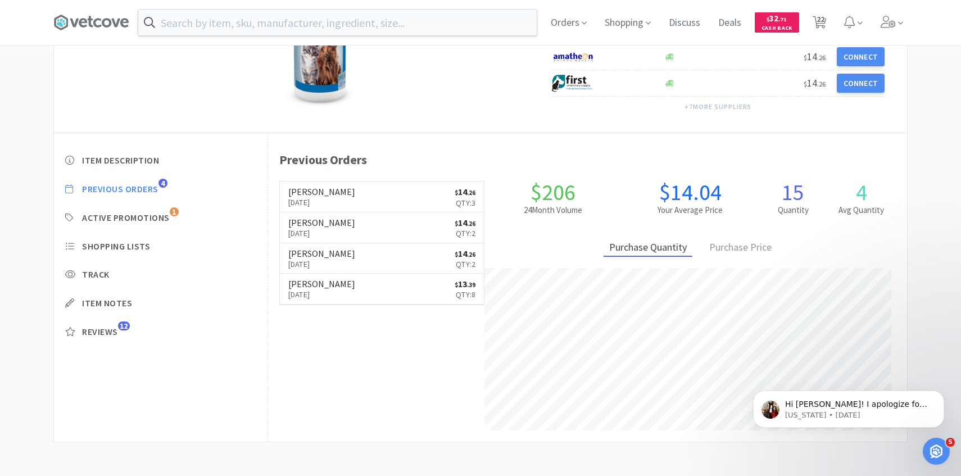
select select "2"
select select "5"
select select "50"
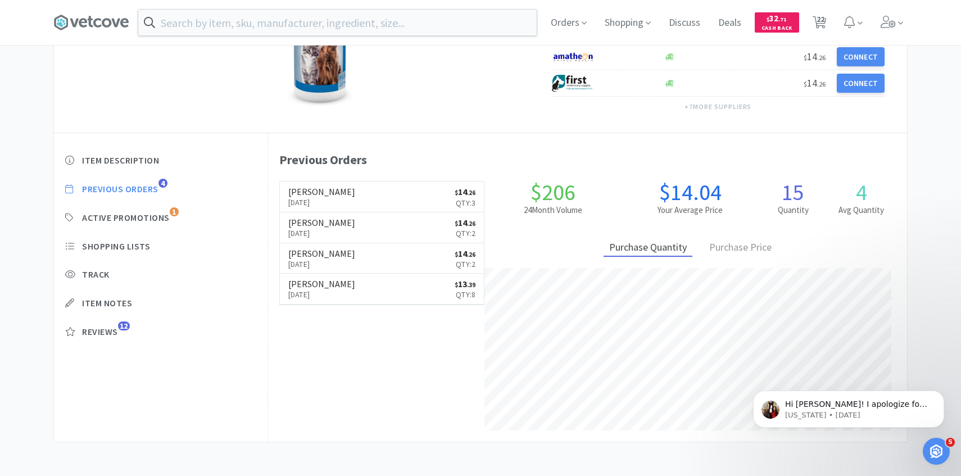
select select "1"
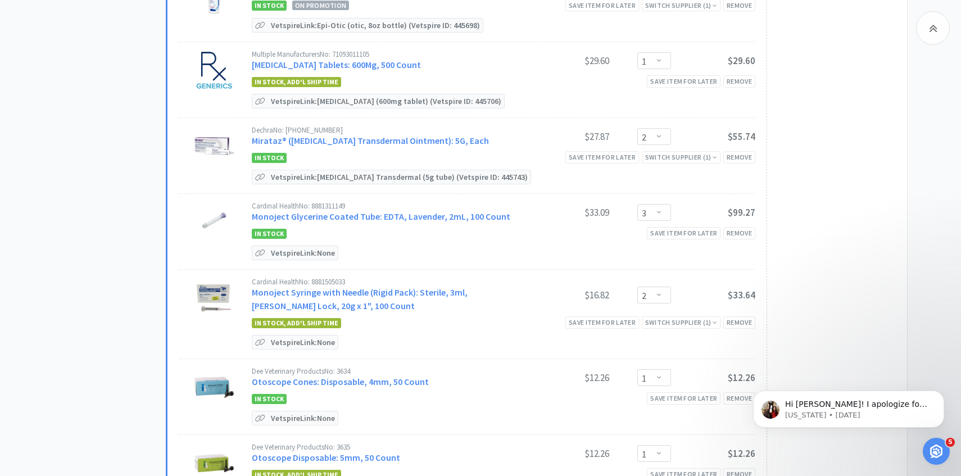
scroll to position [723, 0]
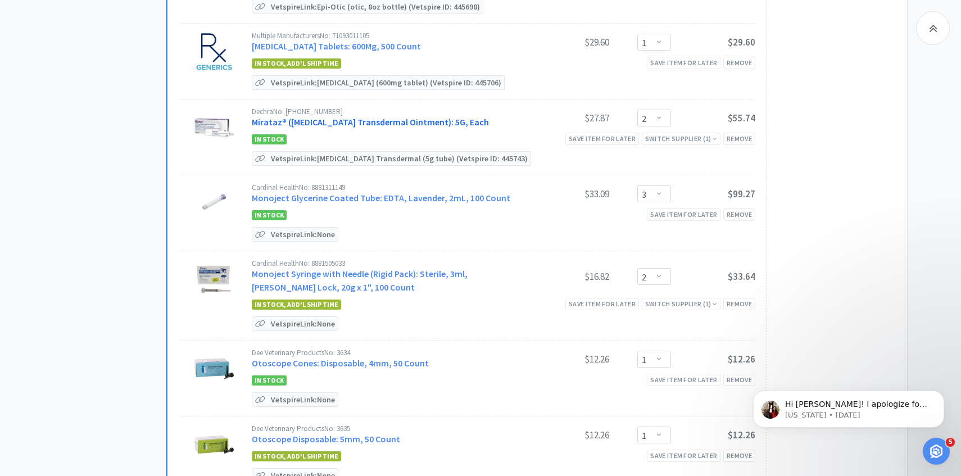
click at [382, 114] on div "Dechra No: 17033-060-05 Mirataz® (Mirtazapine Transdermal Ointment): 5G, Each" at bounding box center [388, 118] width 273 height 21
click at [380, 120] on link "Mirataz® (Mirtazapine Transdermal Ointment): 5G, Each" at bounding box center [370, 121] width 237 height 11
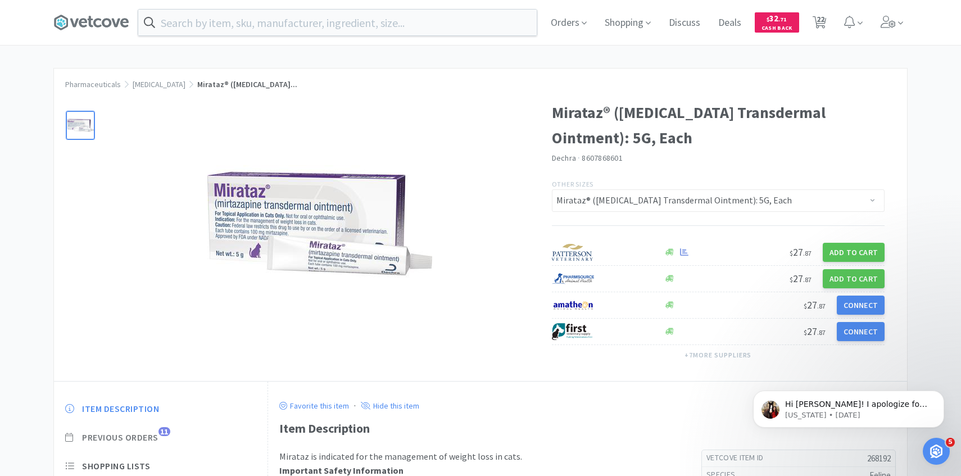
click at [157, 432] on span "Previous Orders" at bounding box center [120, 438] width 76 height 12
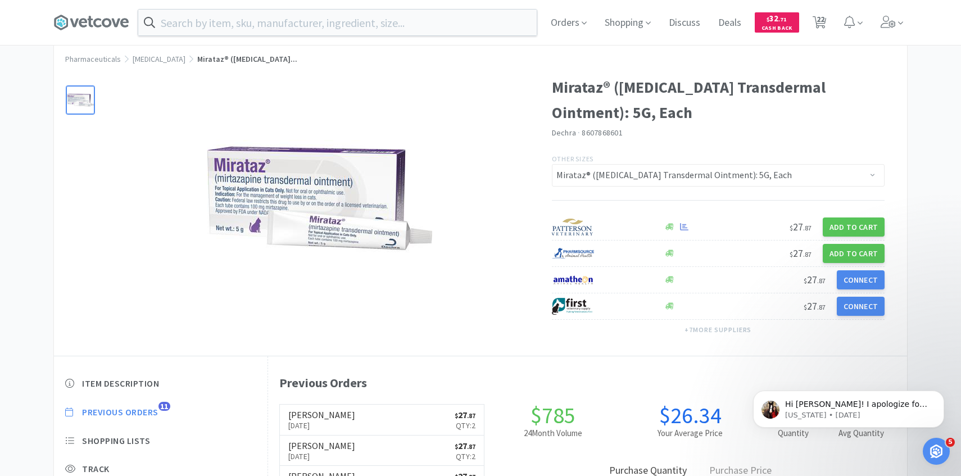
scroll to position [26, 0]
select select "1"
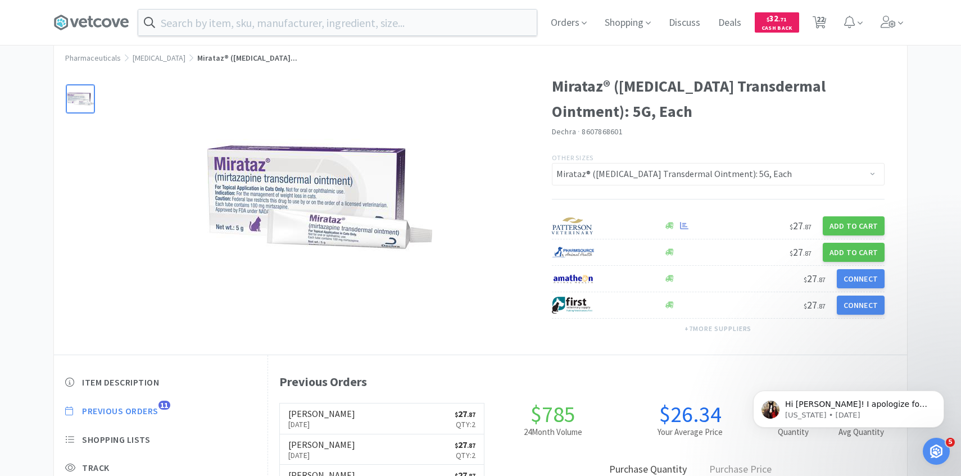
select select "15"
select select "4"
select select "3"
select select "1"
select select "2"
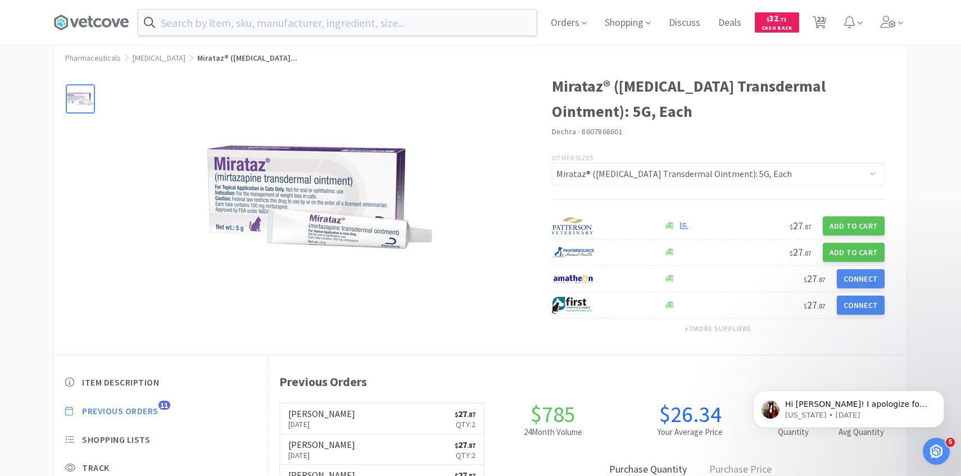
select select "3"
select select "2"
select select "1"
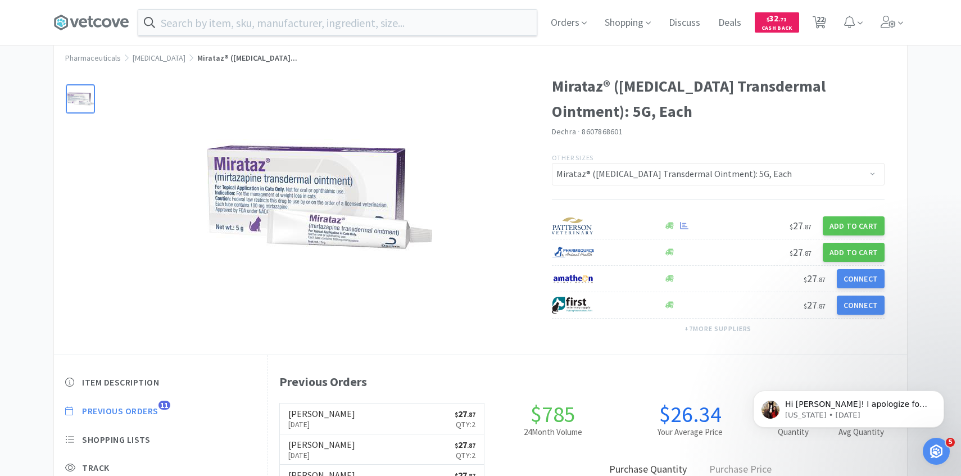
select select "1"
select select "2"
select select "5"
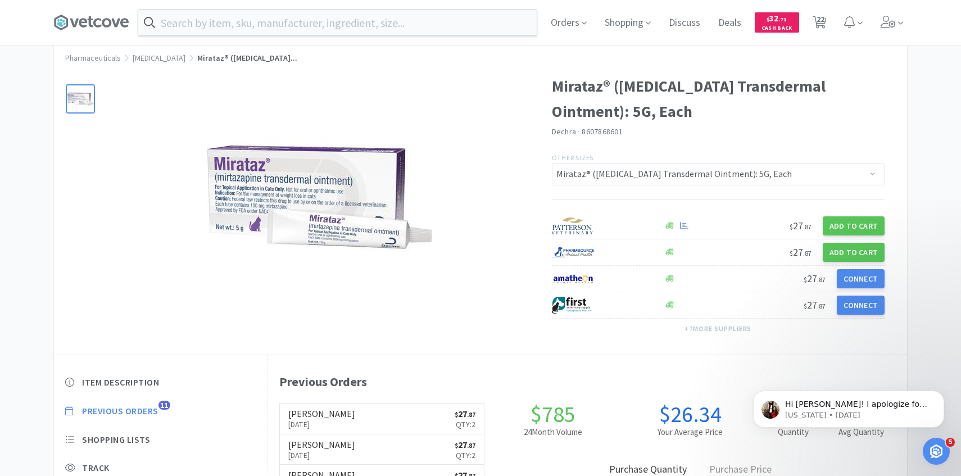
select select "50"
select select "1"
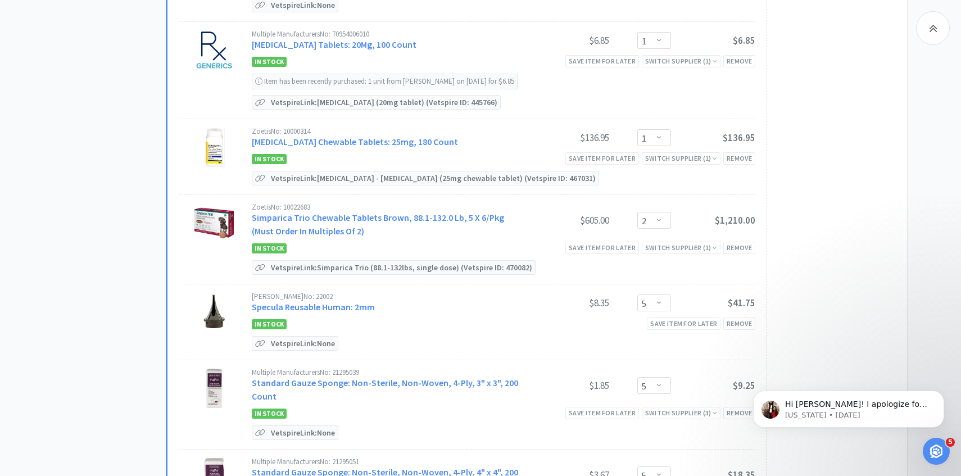
scroll to position [1204, 0]
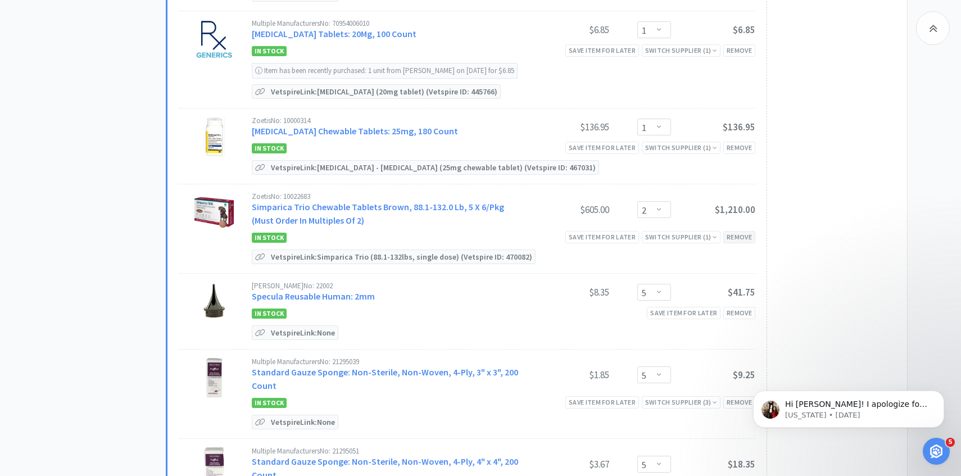
click at [733, 231] on div "Remove" at bounding box center [739, 237] width 32 height 12
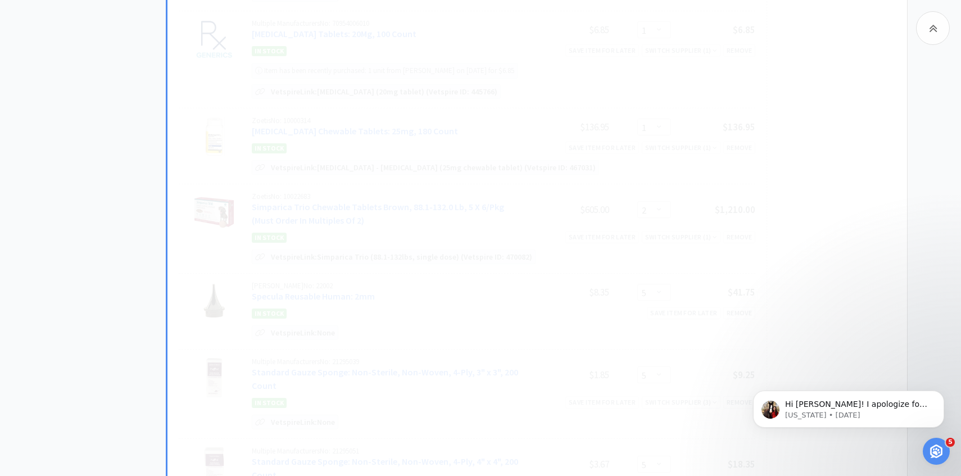
select select "1"
select select "5"
select select "50"
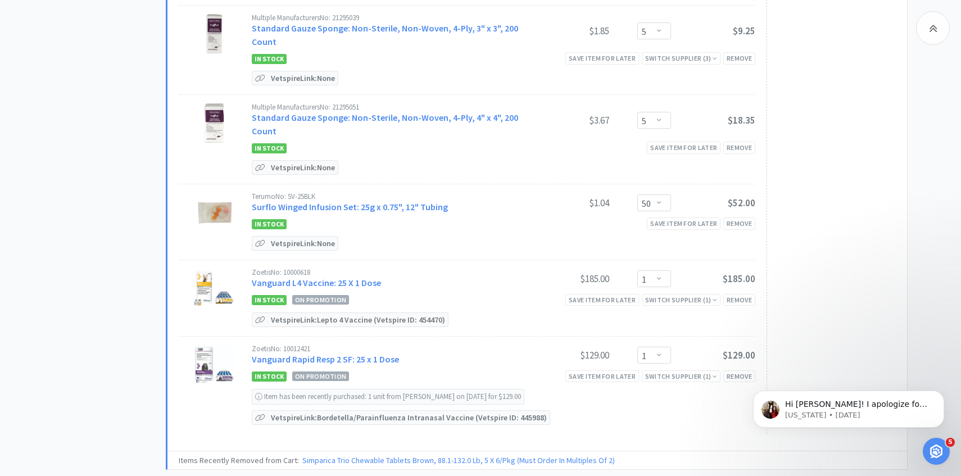
scroll to position [1494, 0]
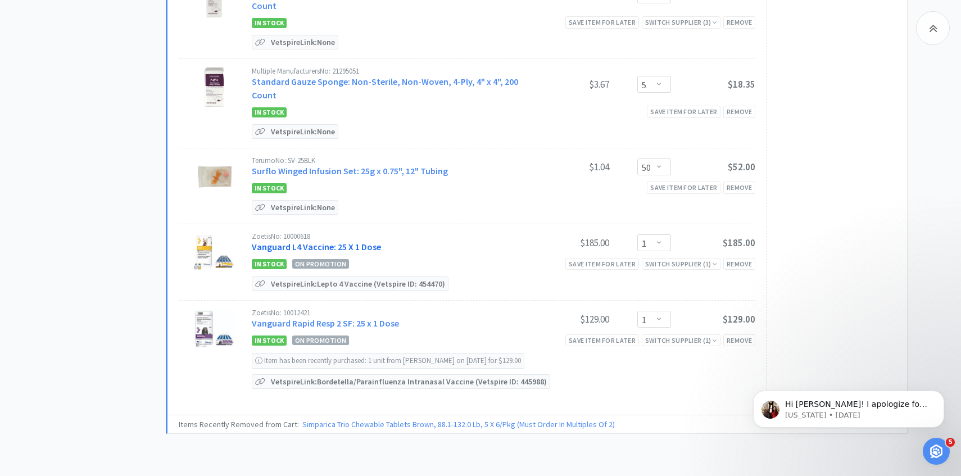
click at [359, 243] on link "Vanguard L4 Vaccine: 25 X 1 Dose" at bounding box center [316, 246] width 129 height 11
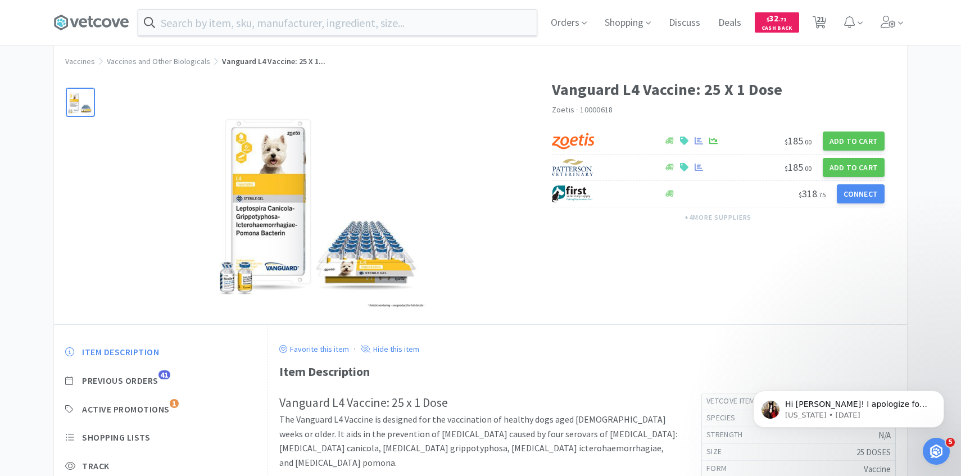
scroll to position [43, 0]
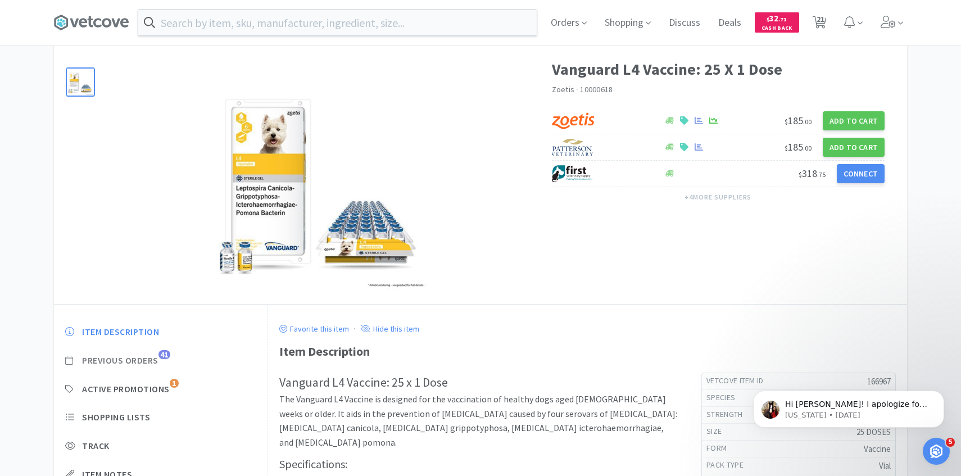
click at [158, 365] on span "Previous Orders" at bounding box center [120, 361] width 76 height 12
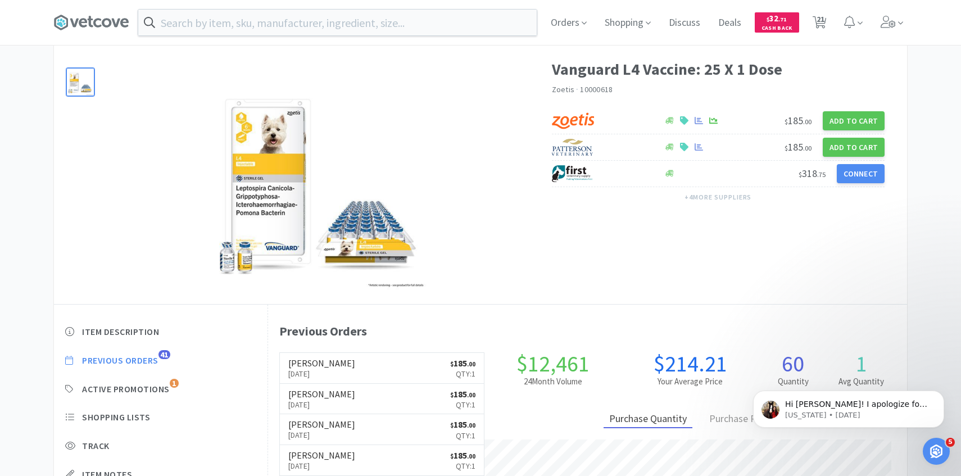
scroll to position [309, 639]
select select "1"
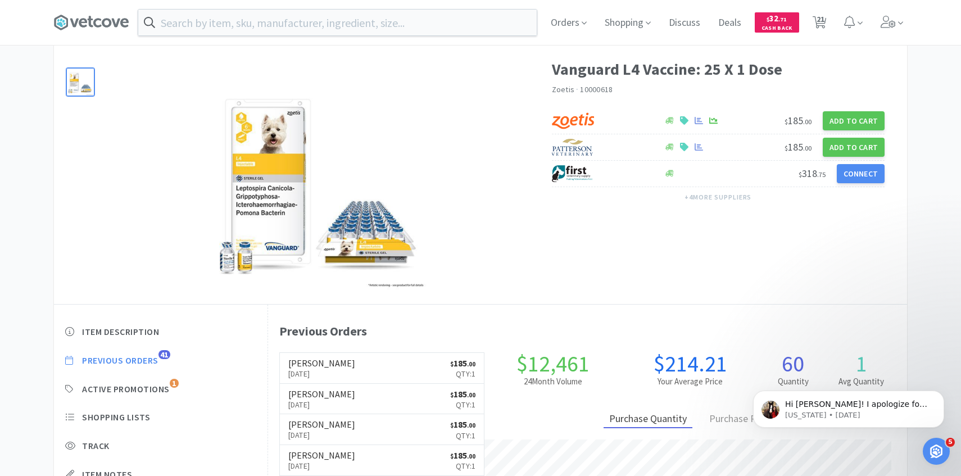
select select "15"
select select "4"
select select "3"
select select "1"
select select "2"
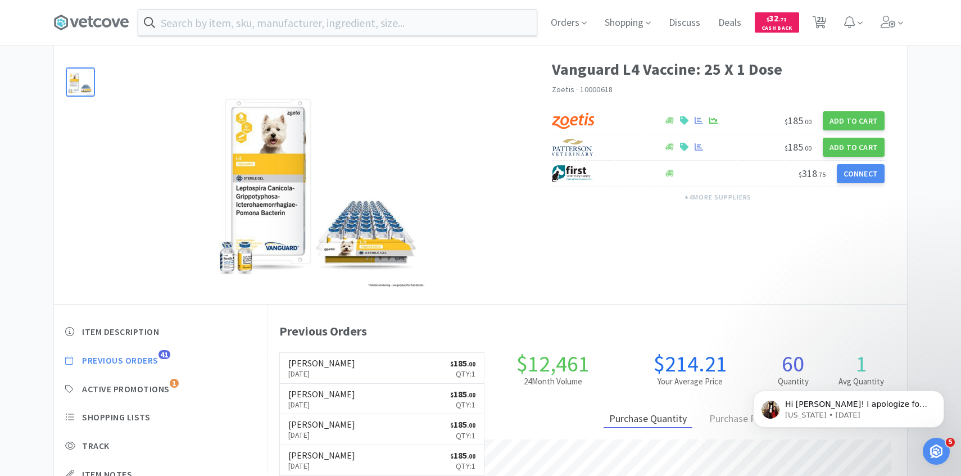
select select "3"
select select "2"
select select "1"
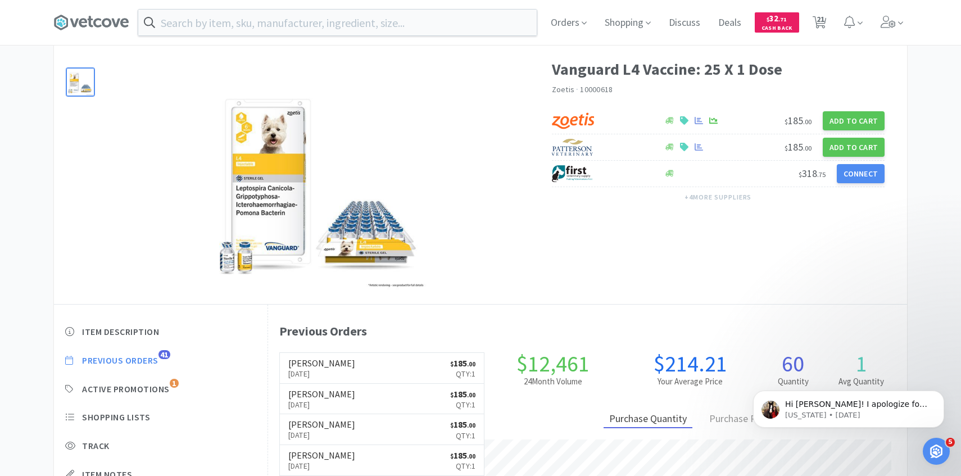
select select "1"
select select "5"
select select "50"
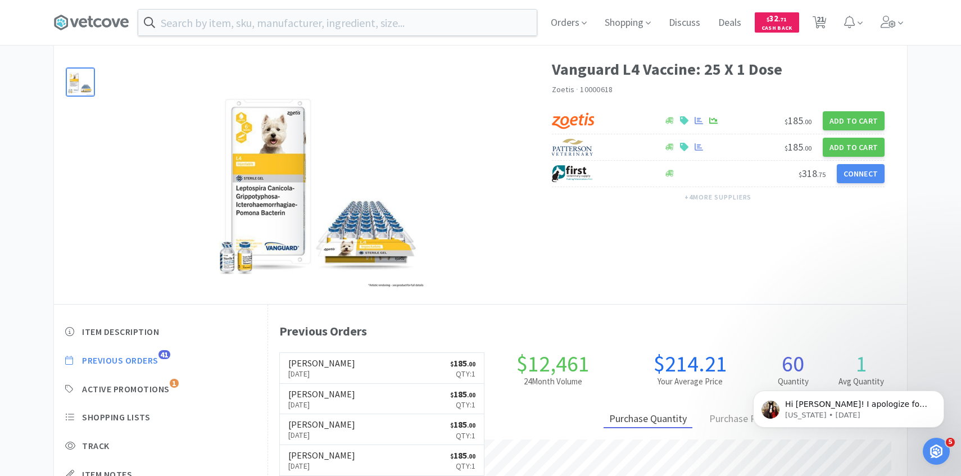
select select "1"
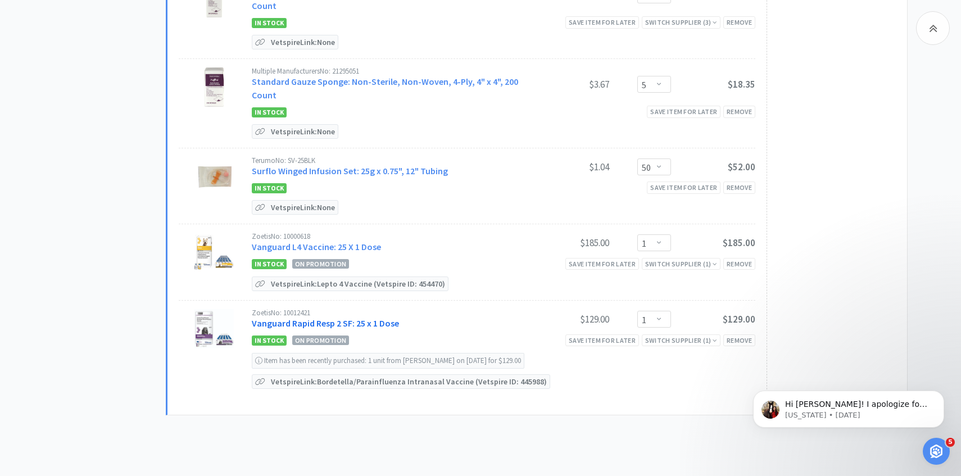
scroll to position [1517, 0]
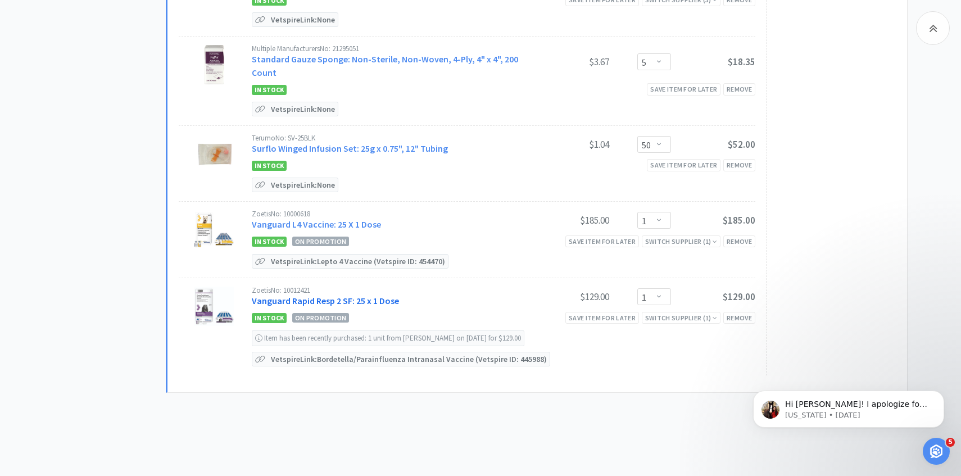
click at [366, 295] on link "Vanguard Rapid Resp 2 SF: 25 x 1 Dose" at bounding box center [325, 300] width 147 height 11
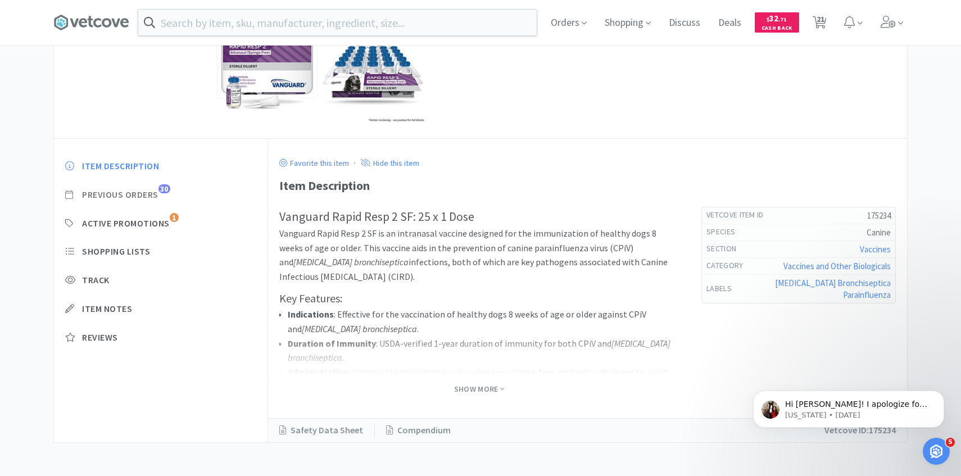
click at [155, 192] on span "Previous Orders" at bounding box center [120, 195] width 76 height 12
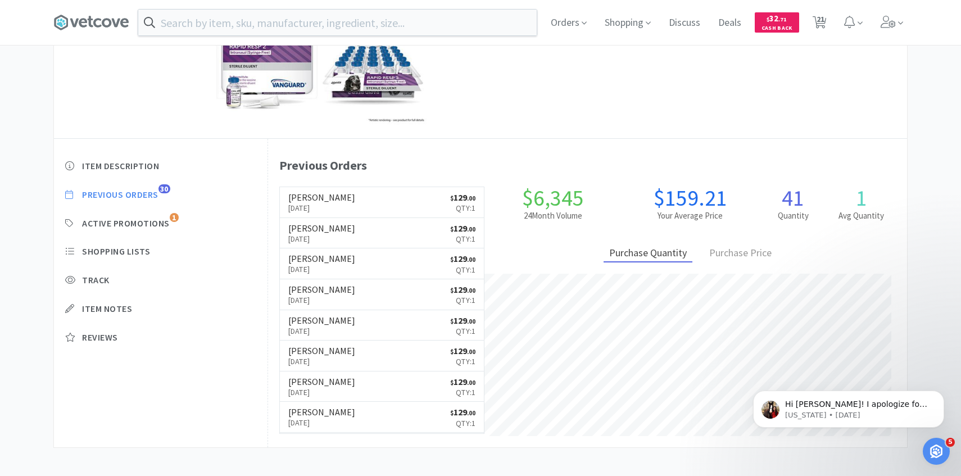
scroll to position [309, 639]
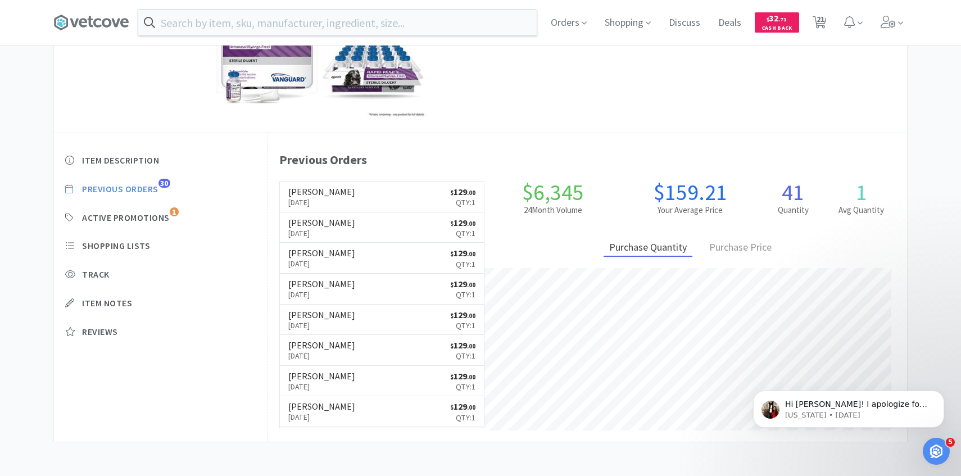
select select "1"
select select "15"
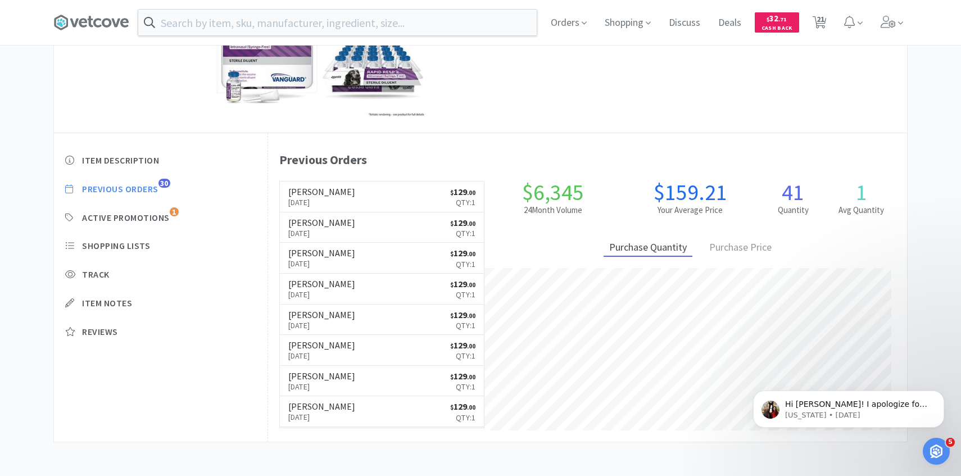
select select "4"
select select "3"
select select "1"
select select "2"
select select "3"
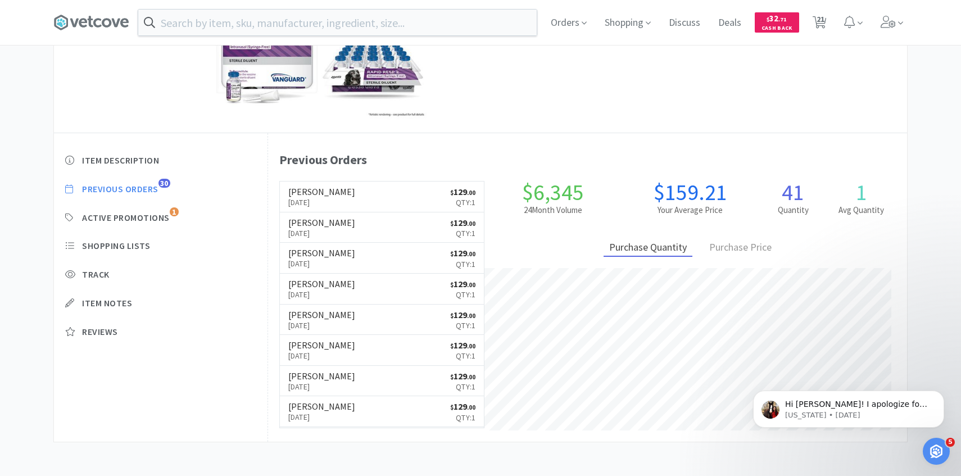
select select "2"
select select "1"
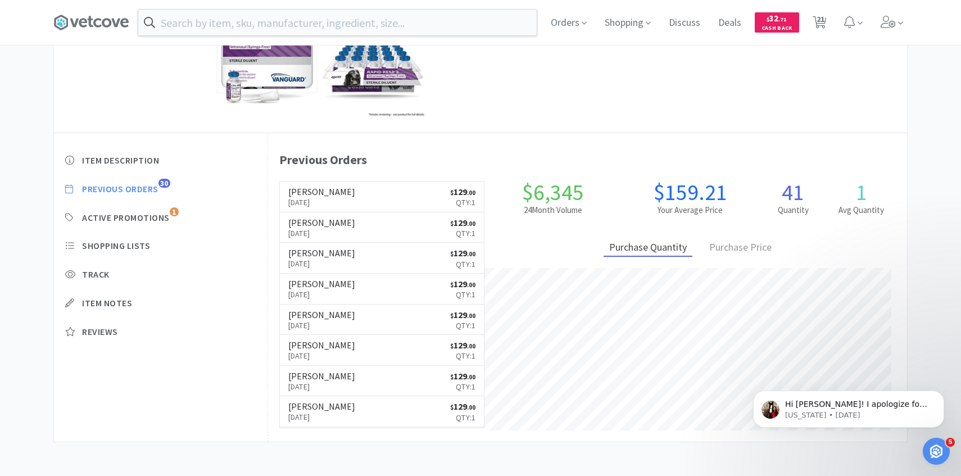
select select "5"
select select "50"
select select "1"
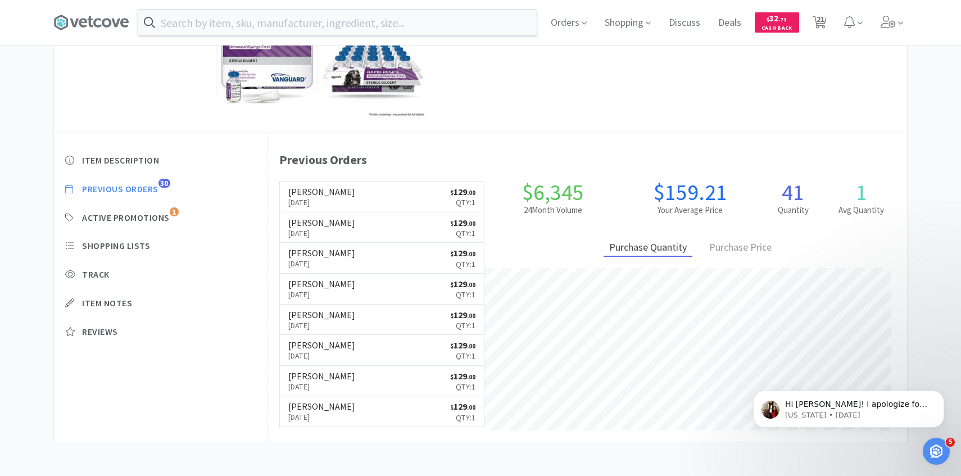
select select "1"
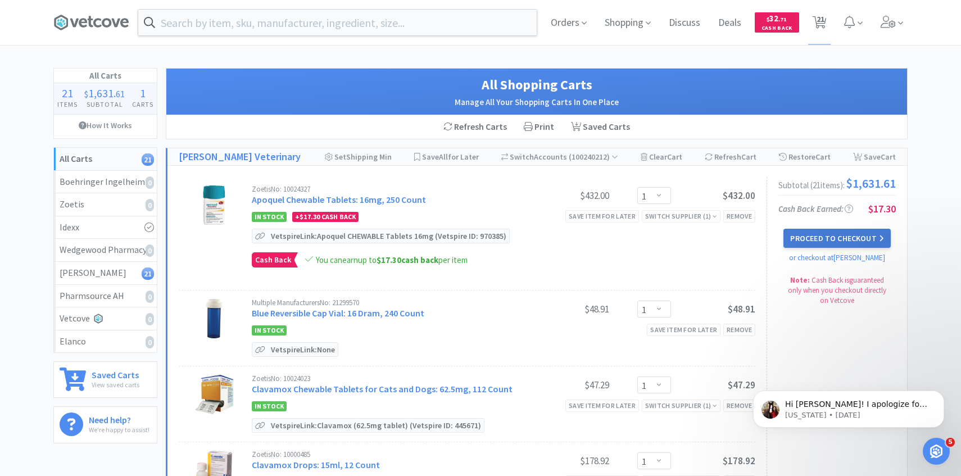
click at [813, 235] on button "Proceed to Checkout" at bounding box center [836, 238] width 107 height 19
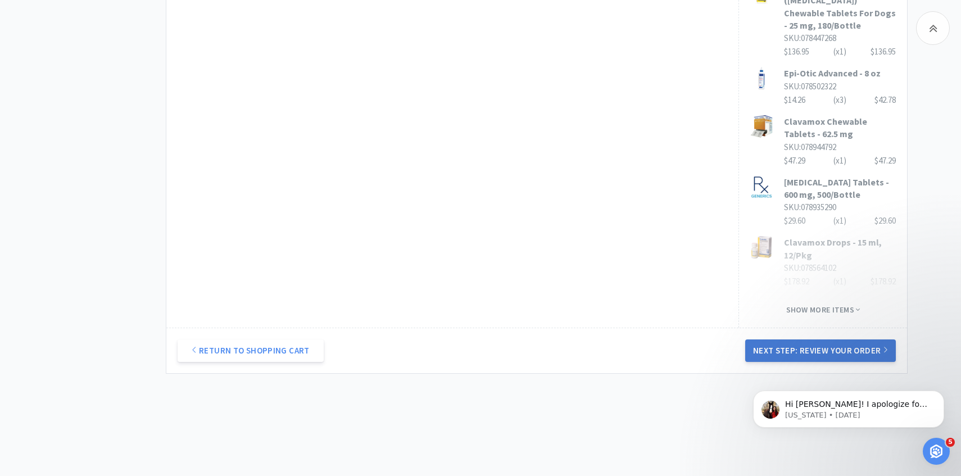
click at [787, 344] on button "Next Step: Review Your Order" at bounding box center [820, 350] width 151 height 22
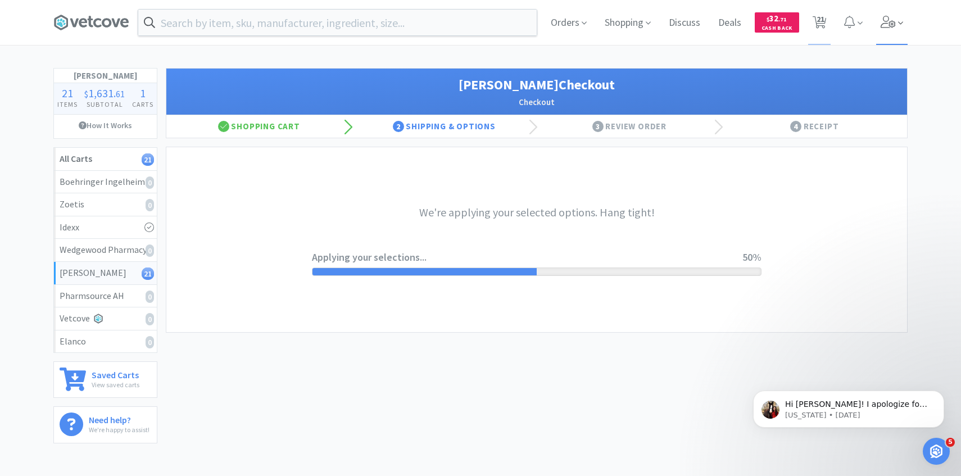
click at [896, 28] on span at bounding box center [892, 22] width 32 height 45
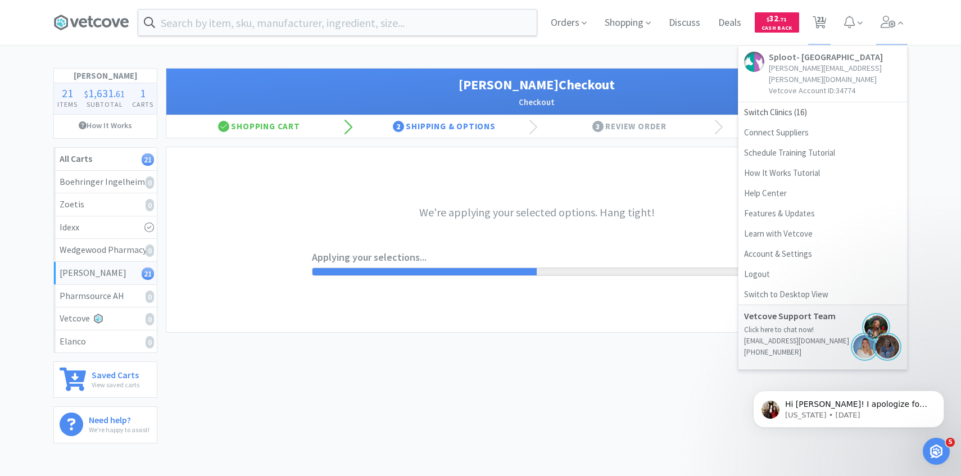
click at [540, 52] on div "Orders Shopping Discuss Discuss Deals Deals $ 32 . 71 Cash Back 21 21 Sploot- H…" at bounding box center [480, 226] width 961 height 452
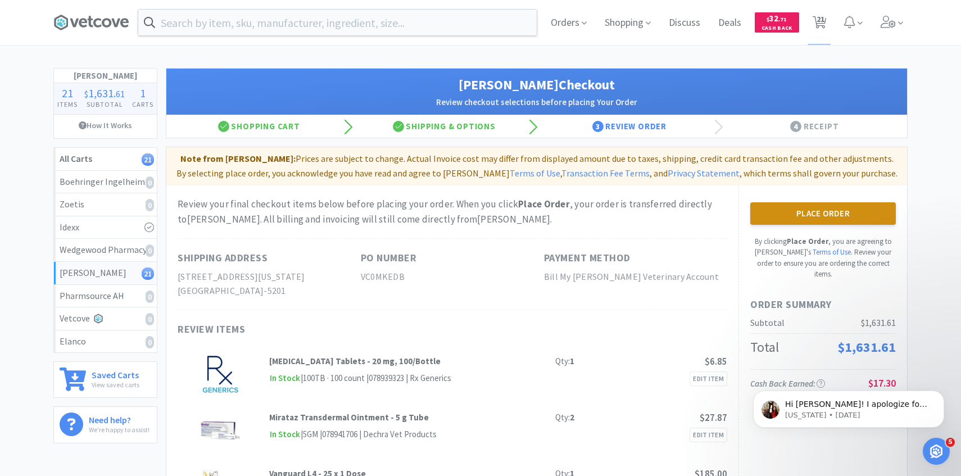
click at [849, 216] on button "Place Order" at bounding box center [823, 213] width 146 height 22
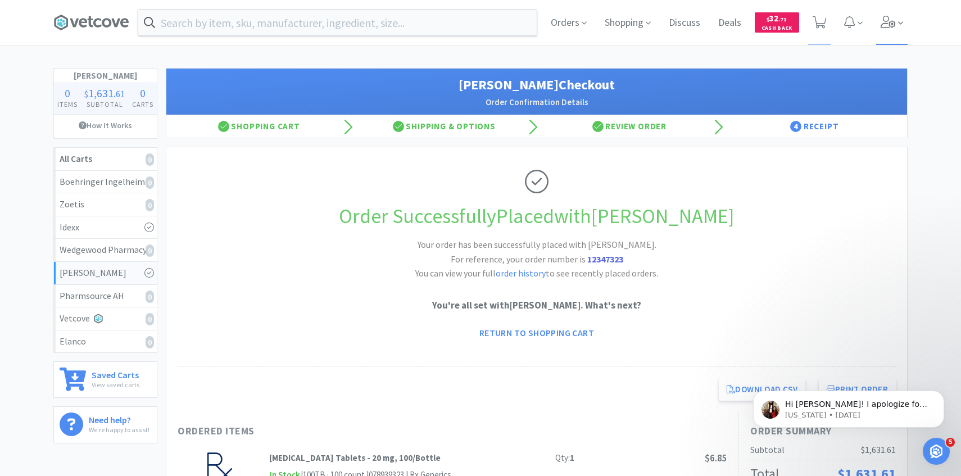
click at [894, 21] on icon at bounding box center [889, 22] width 16 height 12
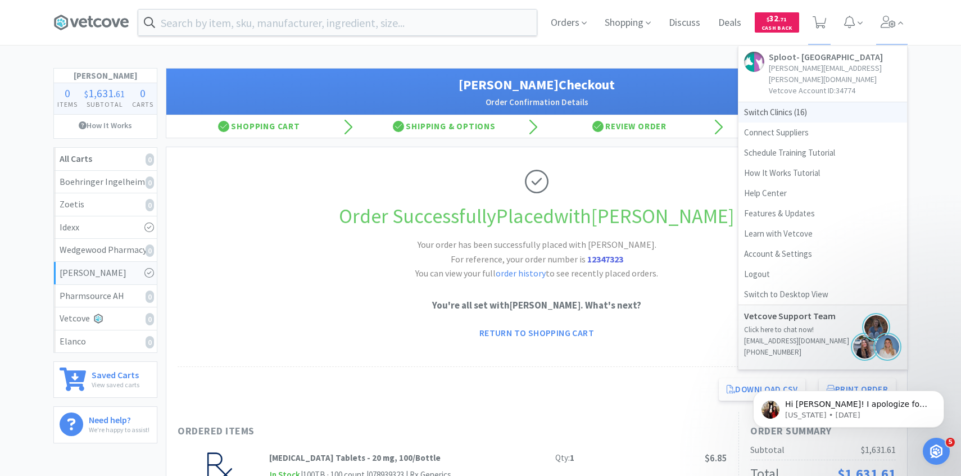
click at [806, 103] on span "Switch Clinics ( 16 )" at bounding box center [822, 112] width 169 height 20
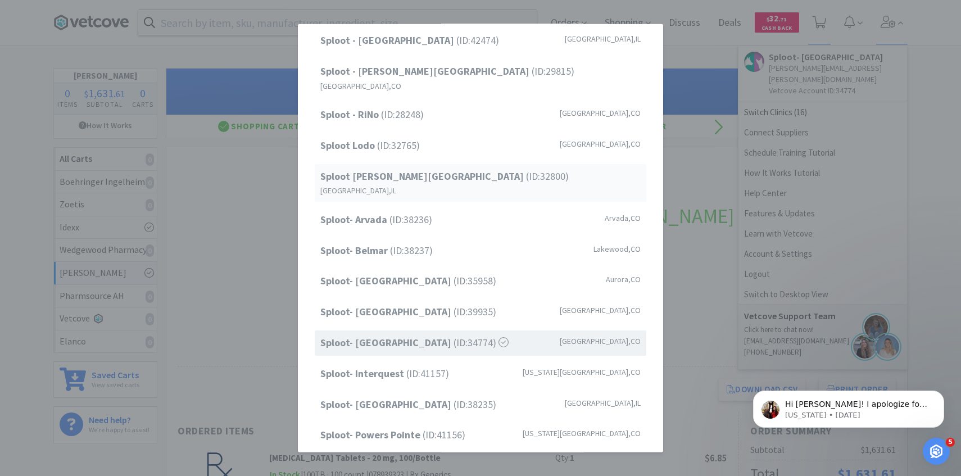
scroll to position [143, 0]
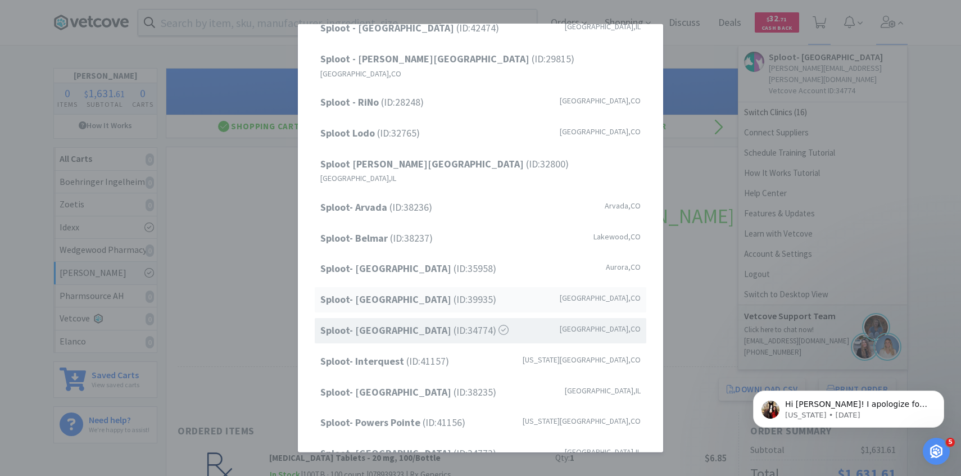
click at [472, 287] on div "Sploot- Greenwood Village (ID: 39935 ) Greenwood Village , CO" at bounding box center [481, 299] width 332 height 25
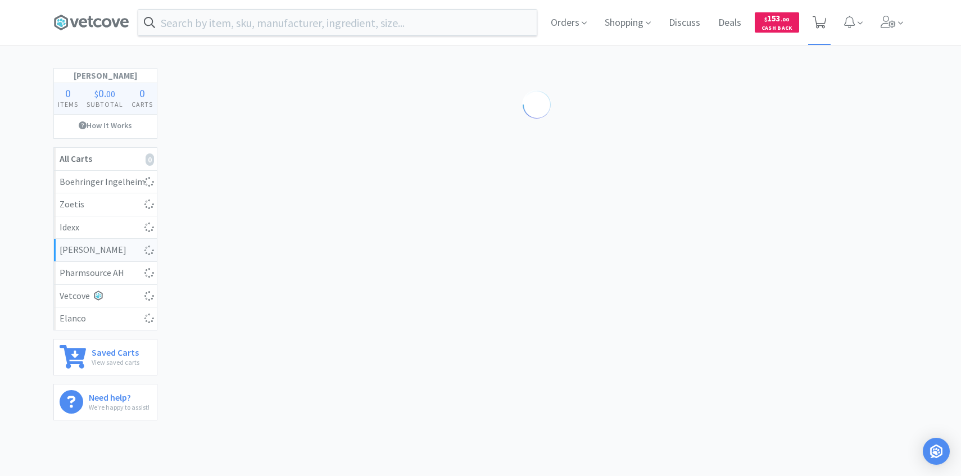
click at [824, 37] on span at bounding box center [819, 22] width 23 height 45
select select "3"
select select "4"
select select "3"
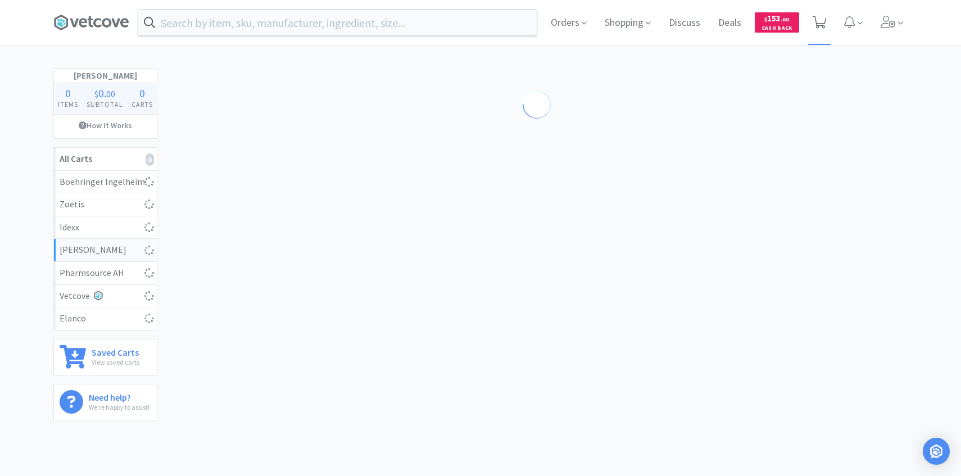
select select "2"
select select "1"
select select "3"
select select "4"
select select "1"
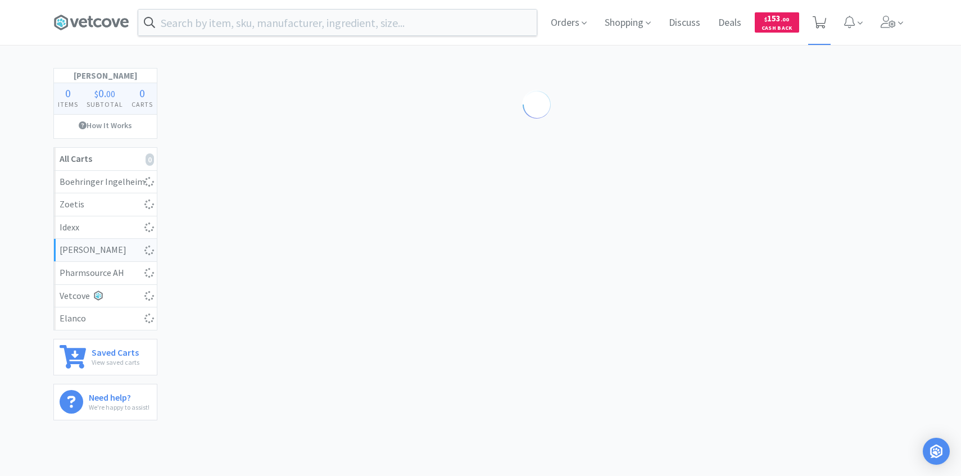
select select "50"
select select "2"
select select "3"
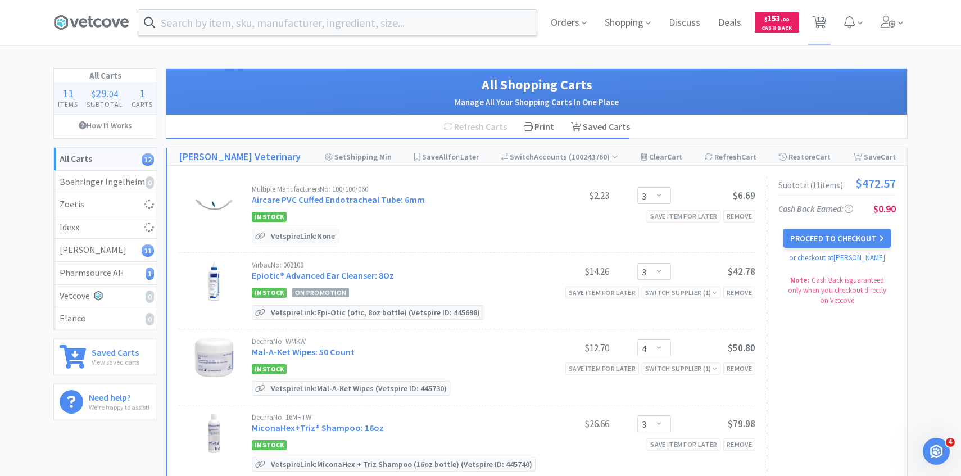
select select "10"
select select "1"
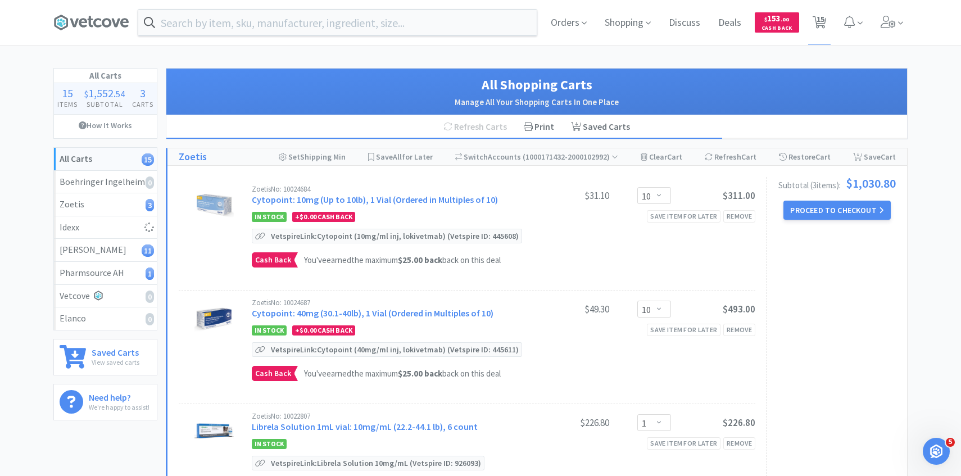
select select "3"
select select "2"
select select "3"
select select "2"
select select "50"
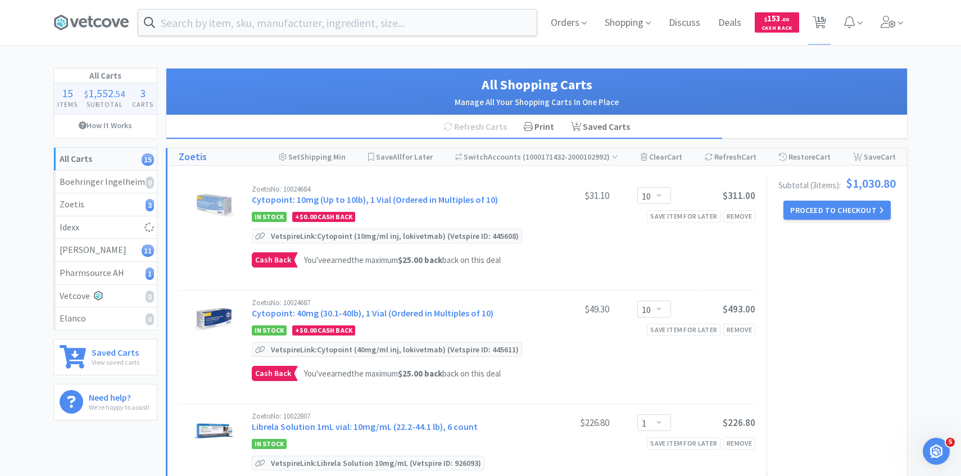
select select "3"
select select "1"
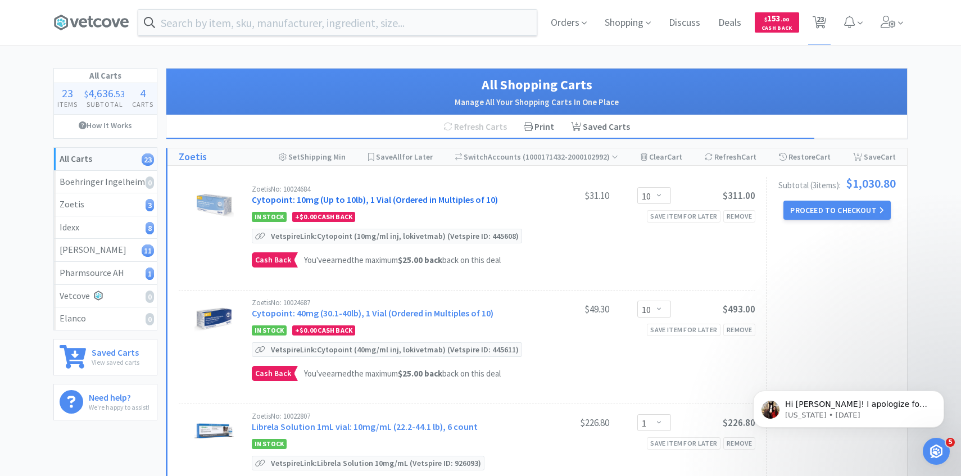
click at [379, 200] on link "Cytopoint: 10mg (Up to 10lb), 1 Vial (Ordered in Multiples of 10)" at bounding box center [375, 199] width 246 height 11
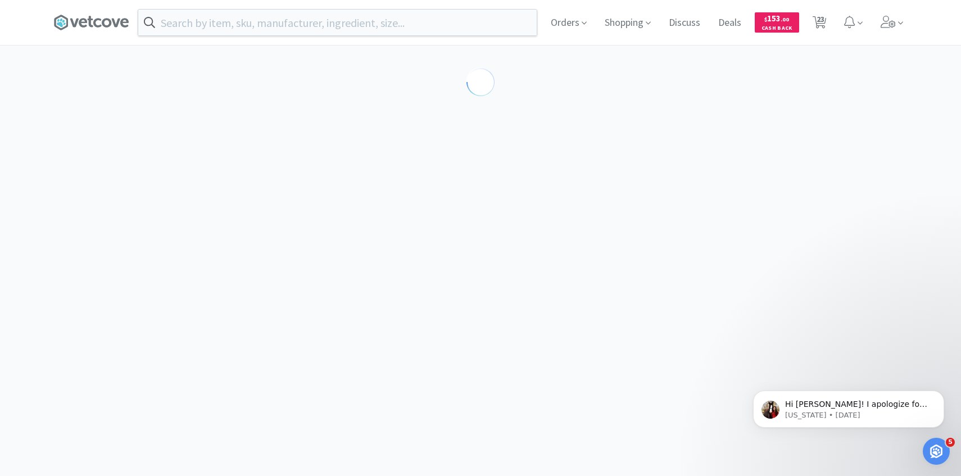
select select "298834"
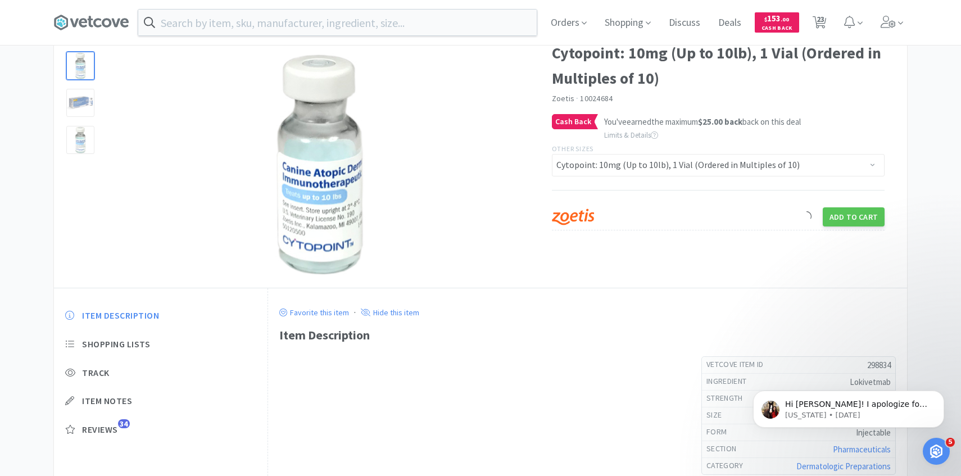
scroll to position [78, 0]
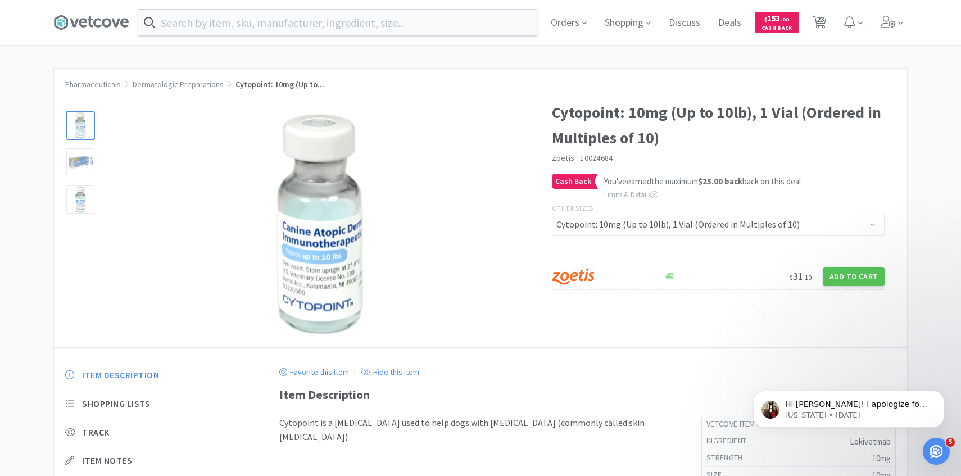
select select "10"
select select "1"
select select "3"
select select "2"
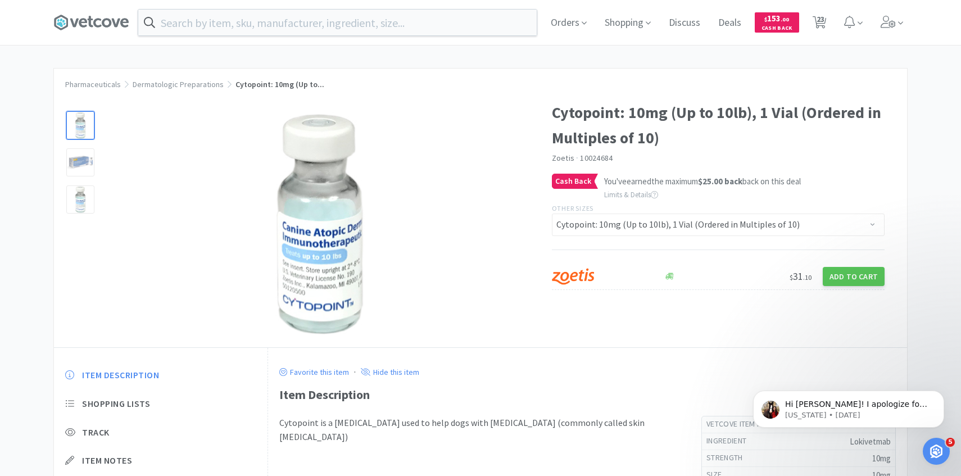
select select "3"
select select "2"
select select "50"
select select "3"
select select "1"
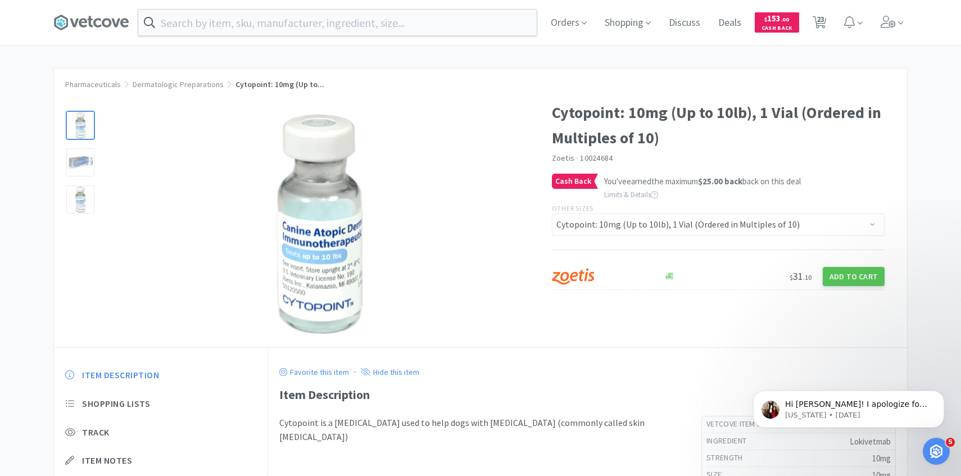
select select "1"
select select "3"
select select "4"
select select "3"
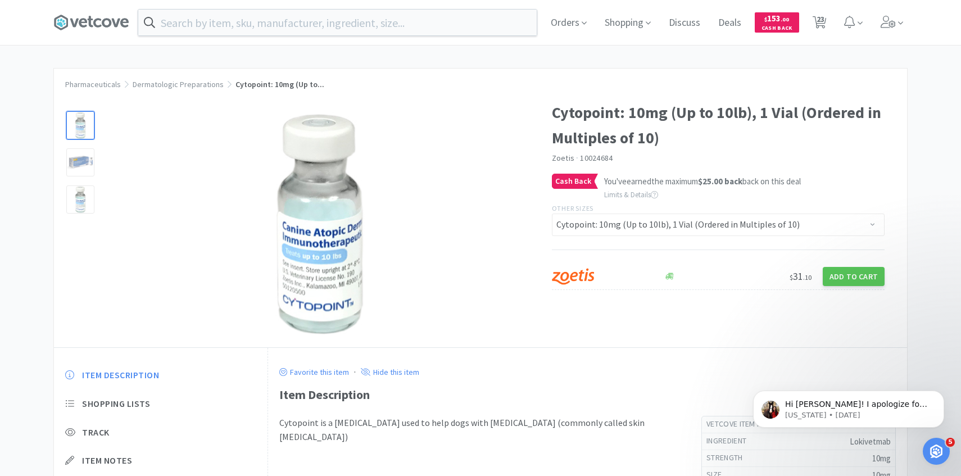
select select "2"
select select "1"
select select "3"
select select "4"
select select "1"
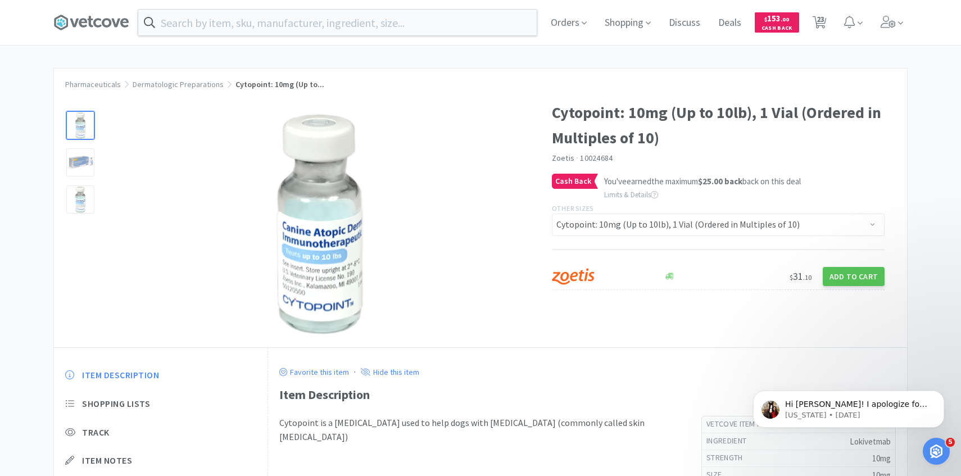
select select "50"
select select "2"
select select "3"
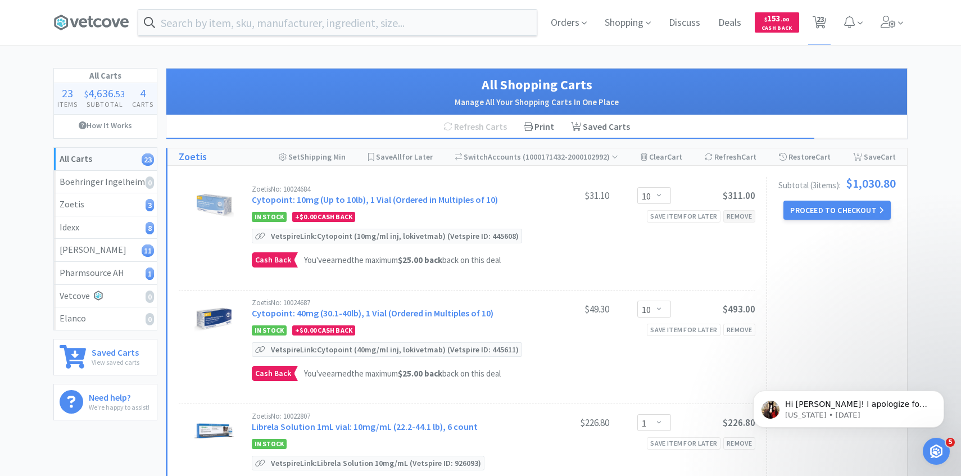
click at [732, 213] on div "Remove" at bounding box center [739, 216] width 32 height 12
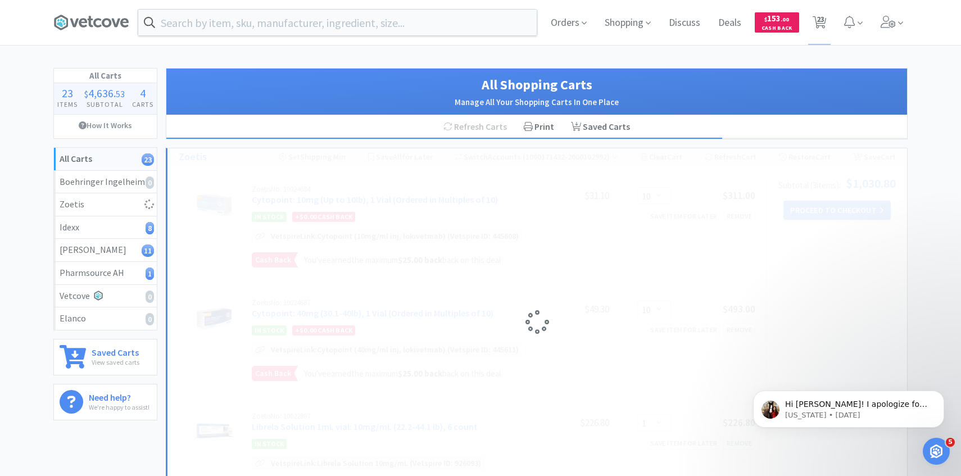
select select "1"
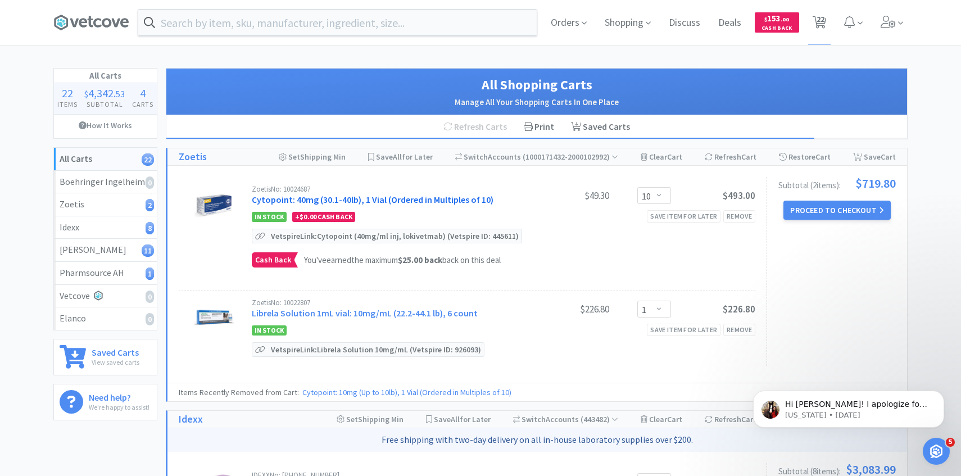
click at [437, 202] on link "Cytopoint: 40mg (30.1-40lb), 1 Vial (Ordered in Multiples of 10)" at bounding box center [373, 199] width 242 height 11
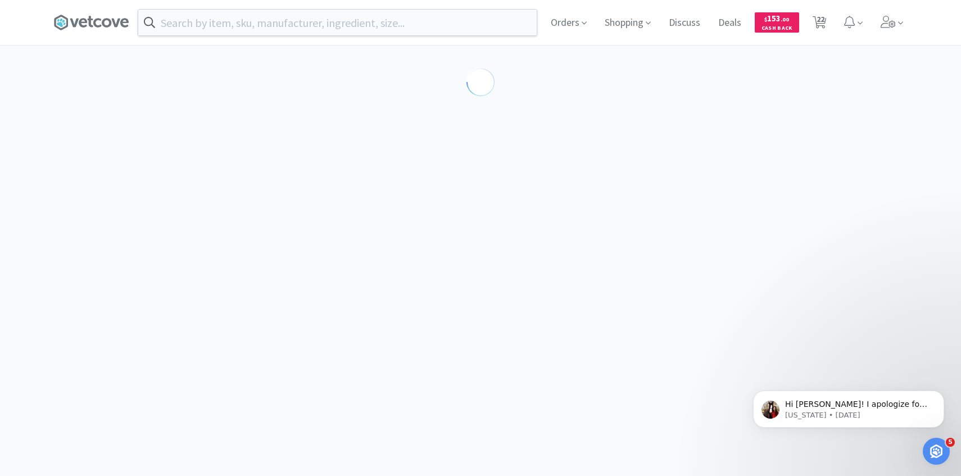
select select "298817"
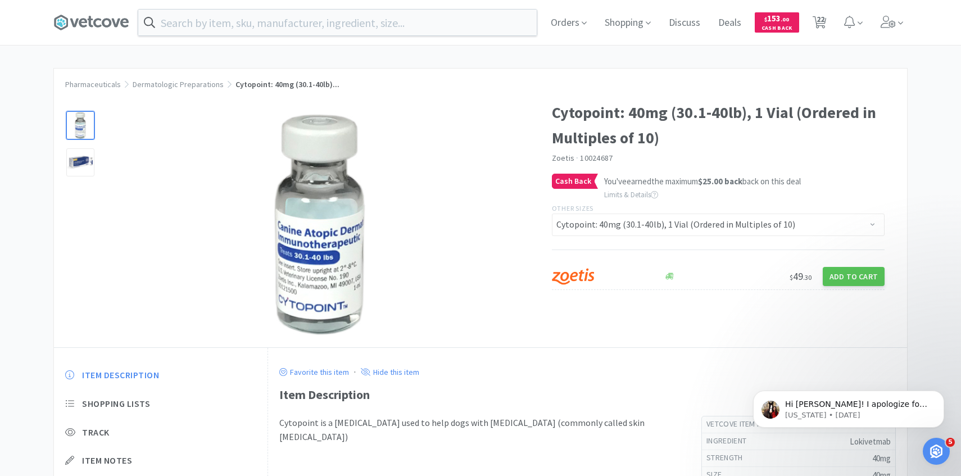
select select "10"
select select "1"
select select "3"
select select "2"
select select "3"
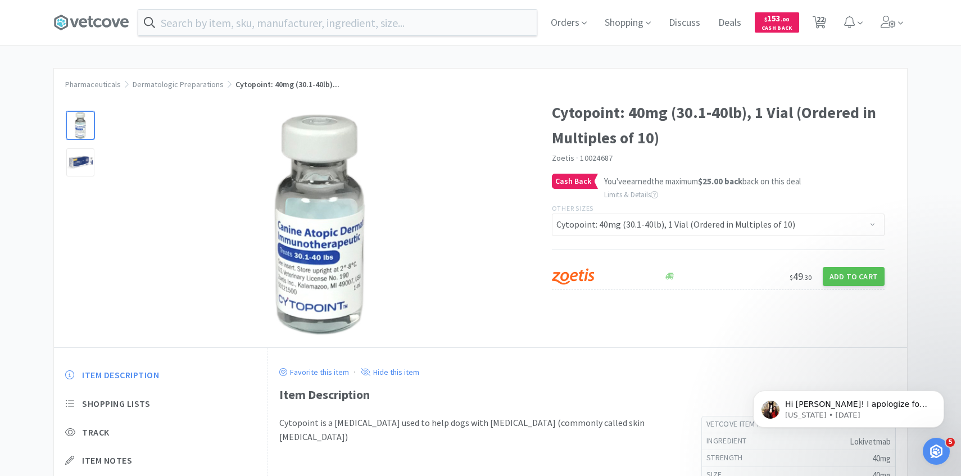
select select "2"
select select "50"
select select "3"
select select "1"
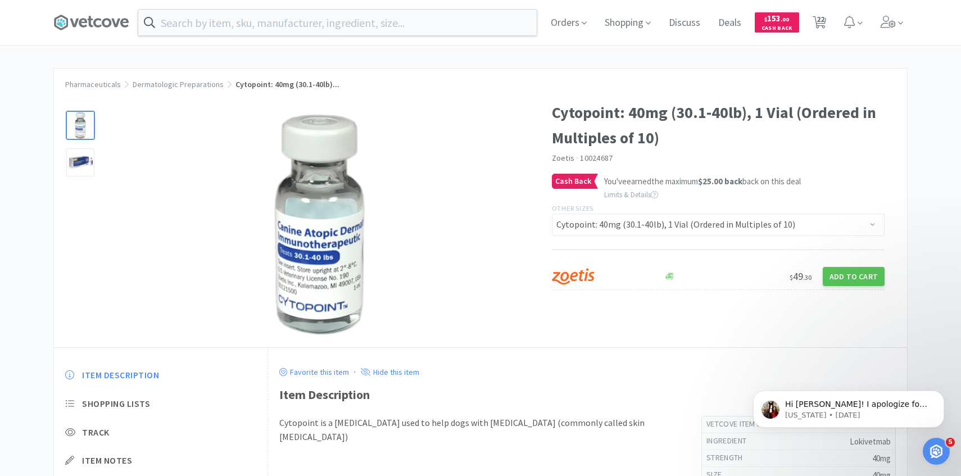
select select "3"
select select "4"
select select "3"
select select "2"
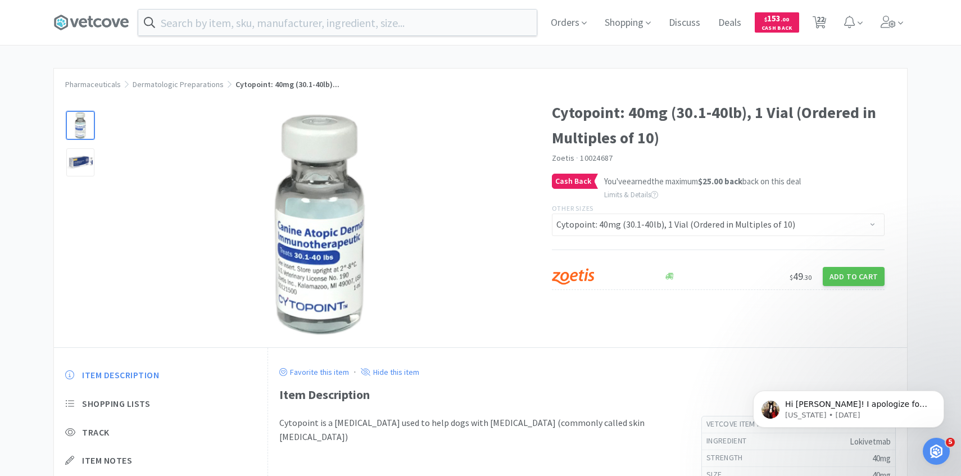
select select "1"
select select "3"
select select "4"
select select "1"
select select "50"
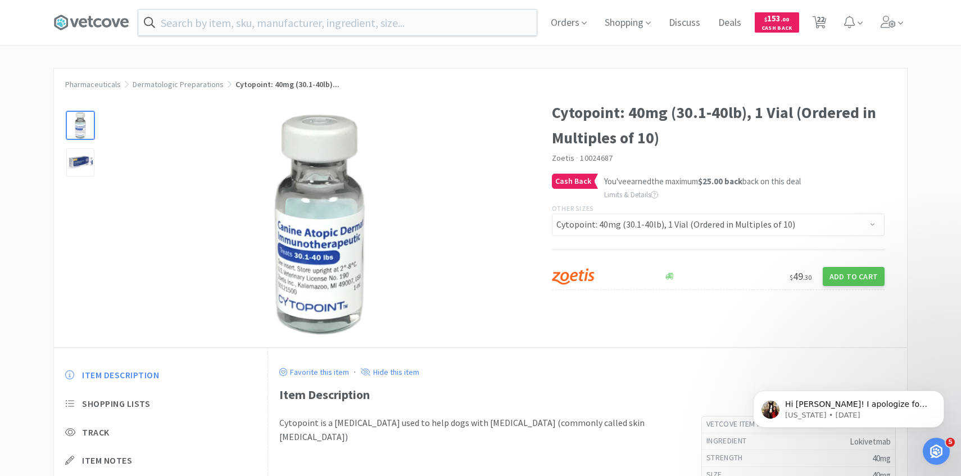
select select "2"
select select "3"
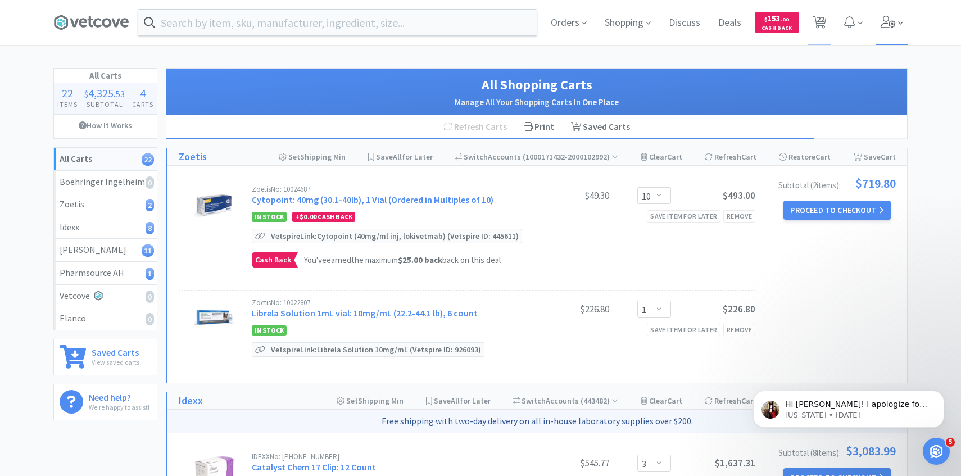
click at [895, 21] on icon at bounding box center [889, 22] width 16 height 12
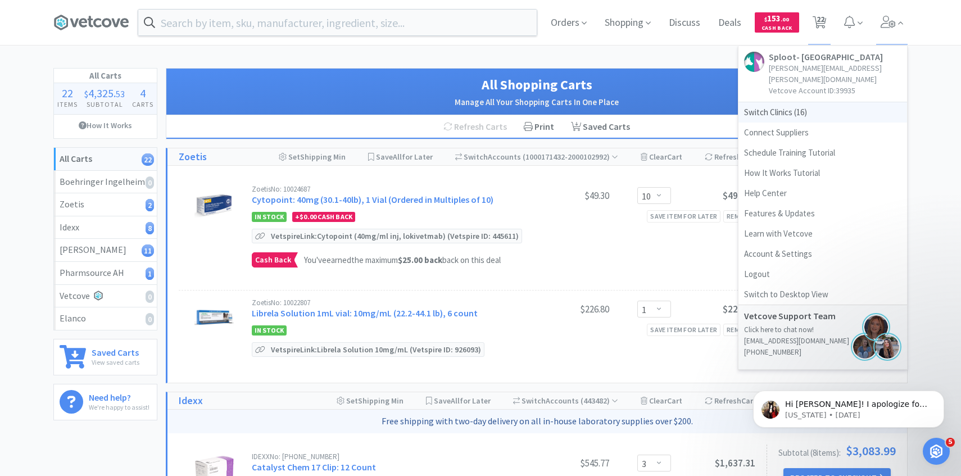
click at [827, 102] on span "Switch Clinics ( 16 )" at bounding box center [822, 112] width 169 height 20
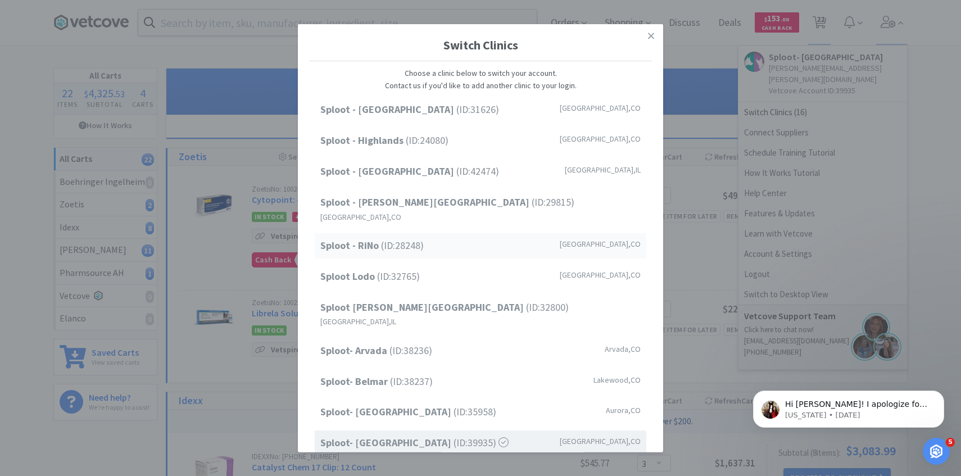
scroll to position [143, 0]
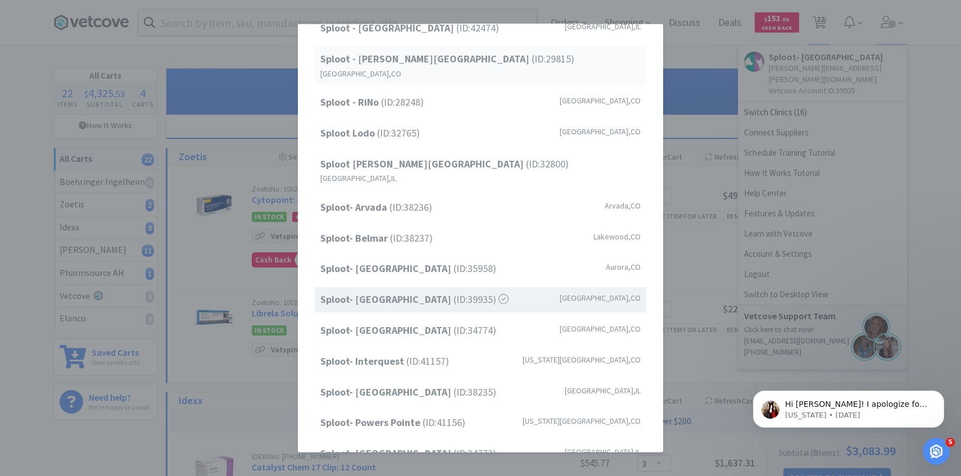
click at [452, 69] on div "Sploot - Platt Park (ID: 29815 ) Denver , CO" at bounding box center [481, 66] width 332 height 38
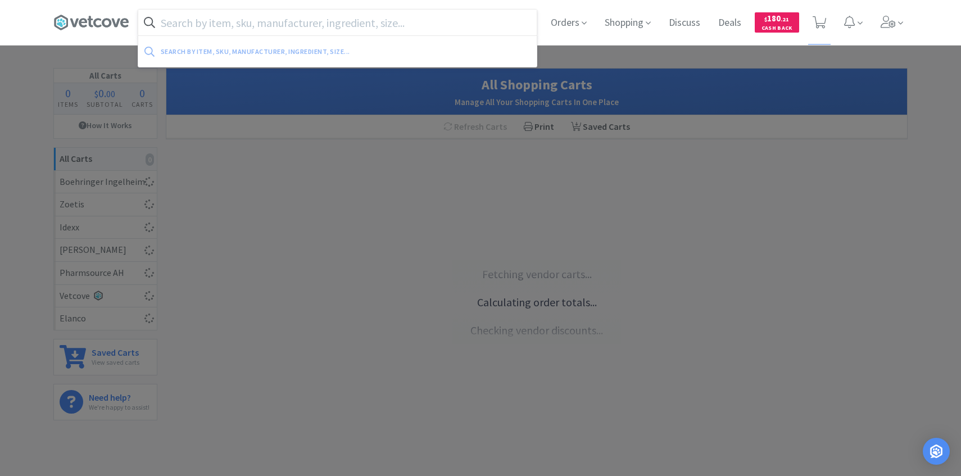
click at [340, 23] on input "text" at bounding box center [337, 23] width 398 height 26
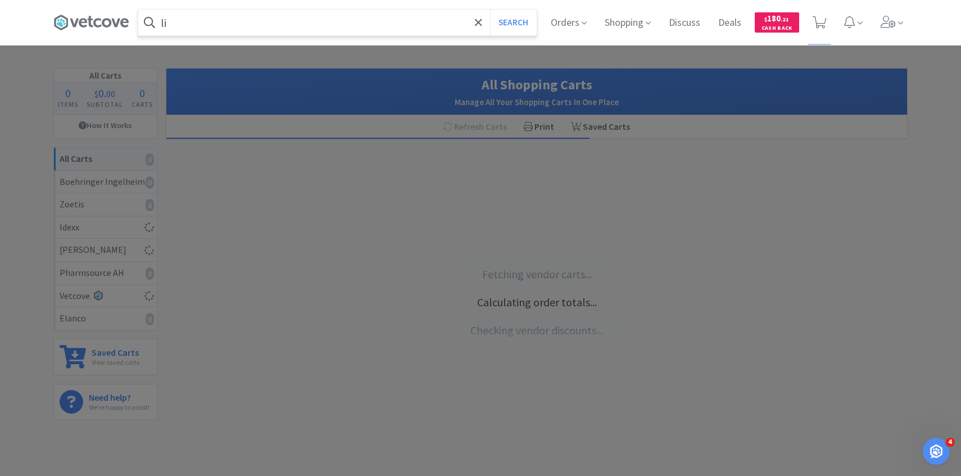
type input "lib"
select select "1"
select select "2"
select select "1"
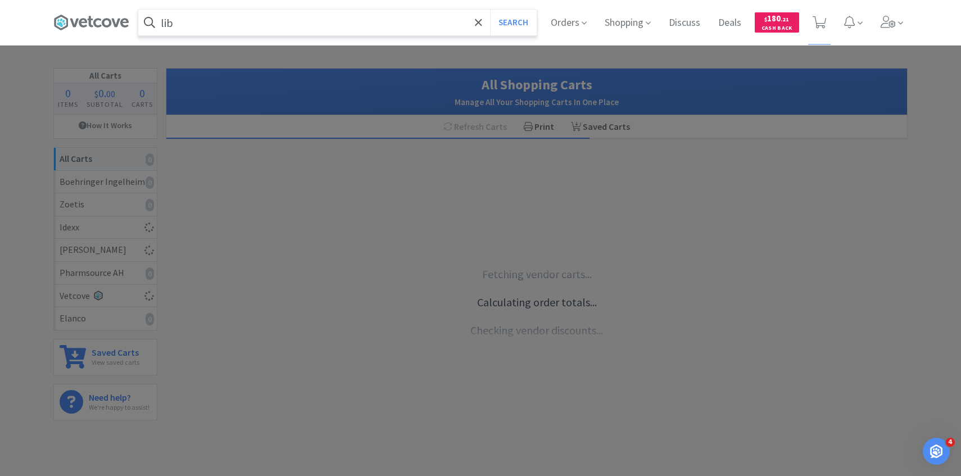
select select "1"
select select "50"
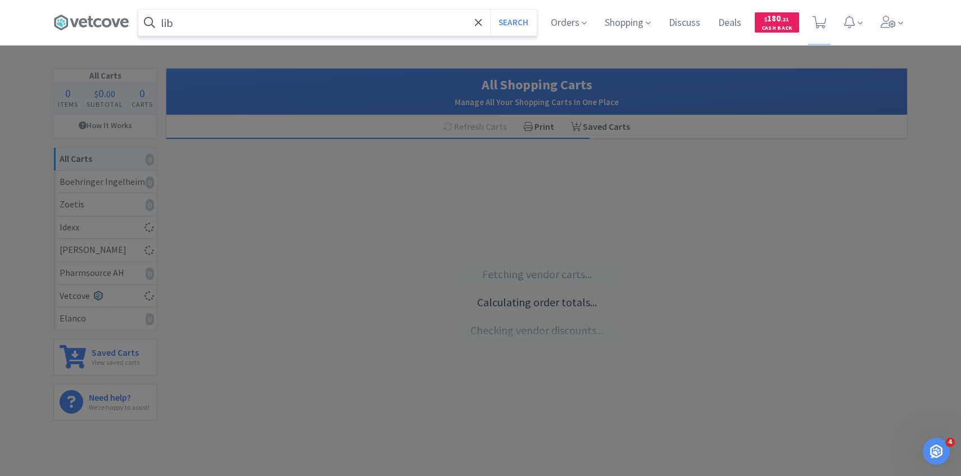
select select "4"
select select "10"
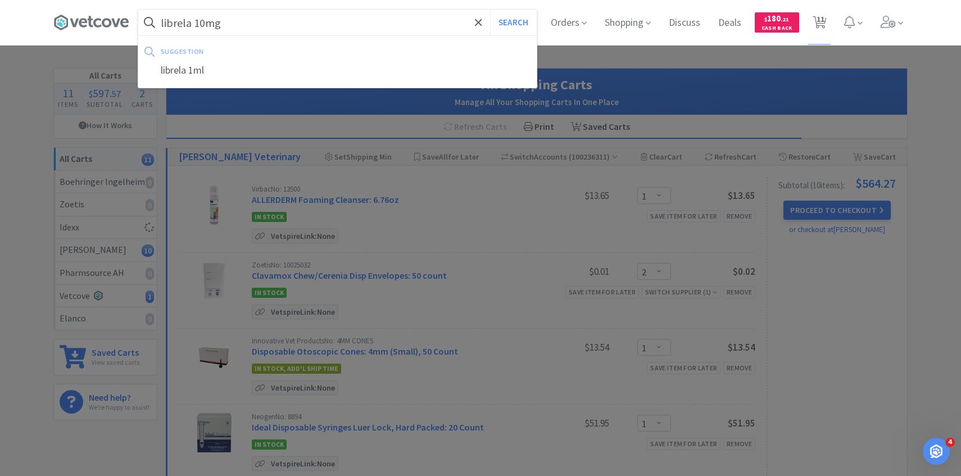
type input "librela 10mg"
click at [490, 10] on button "Search" at bounding box center [513, 23] width 47 height 26
select select "1"
select select "2"
select select "1"
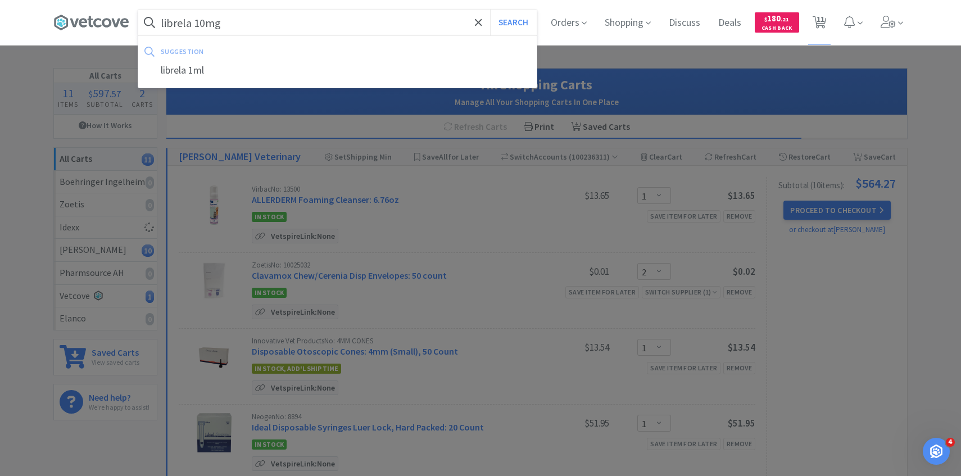
select select "1"
select select "50"
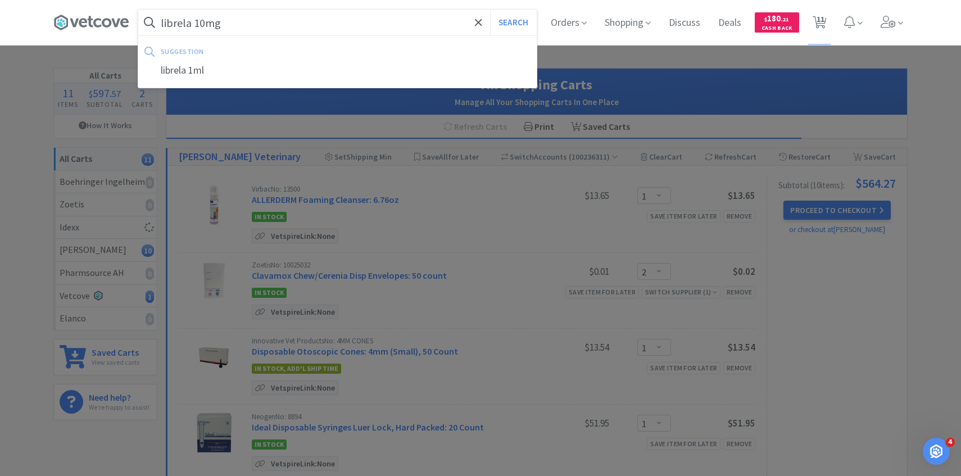
select select "50"
select select "4"
select select "10"
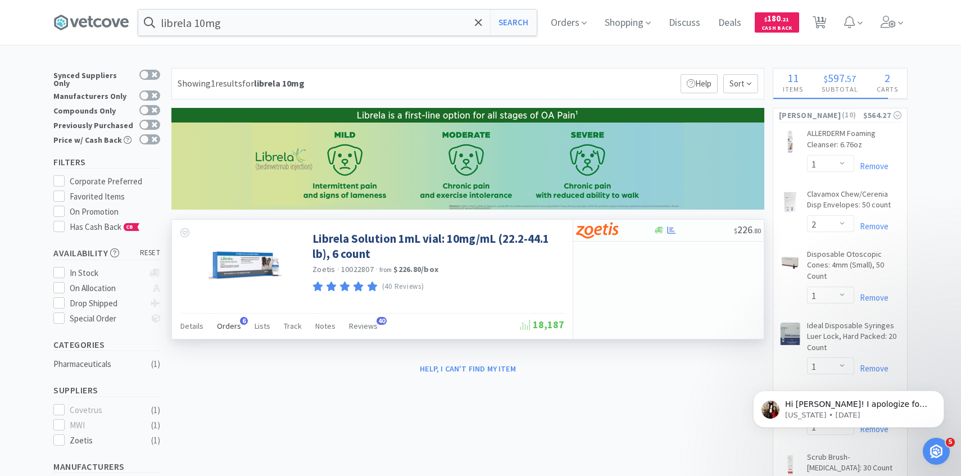
click at [229, 330] on span "Orders" at bounding box center [229, 326] width 24 height 10
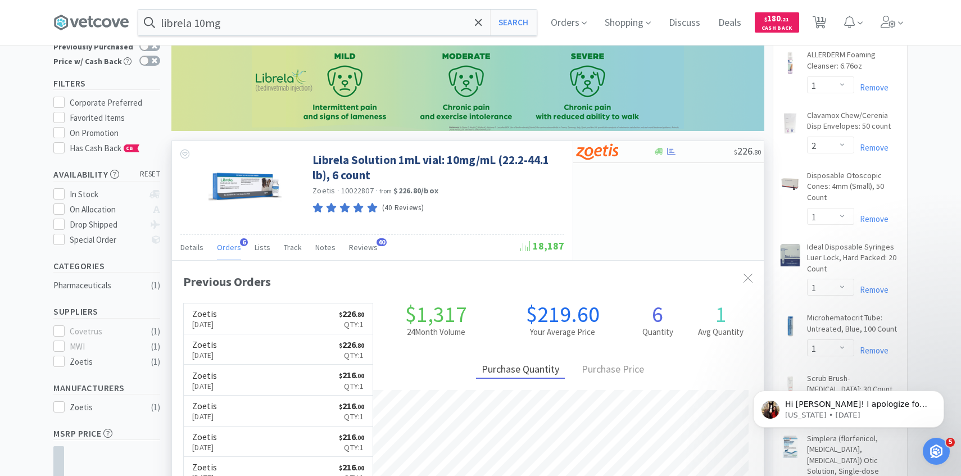
scroll to position [81, 0]
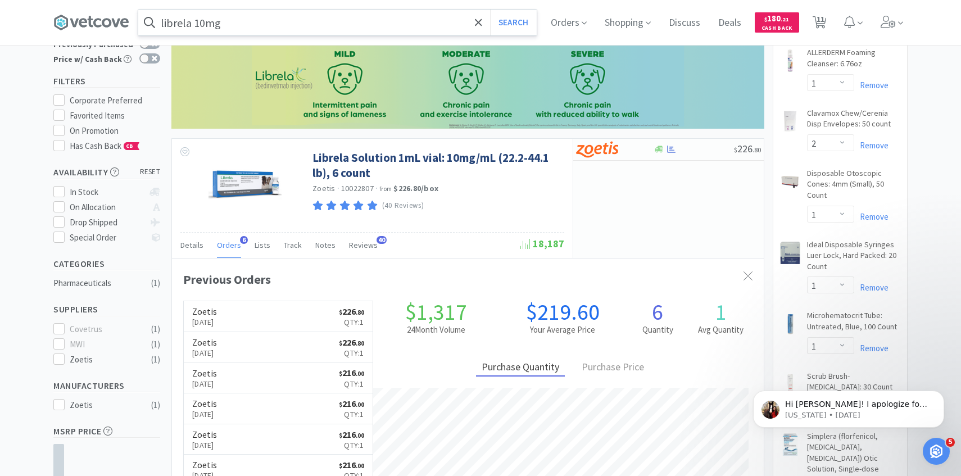
select select "3"
select select "2"
select select "3"
select select "2"
select select "50"
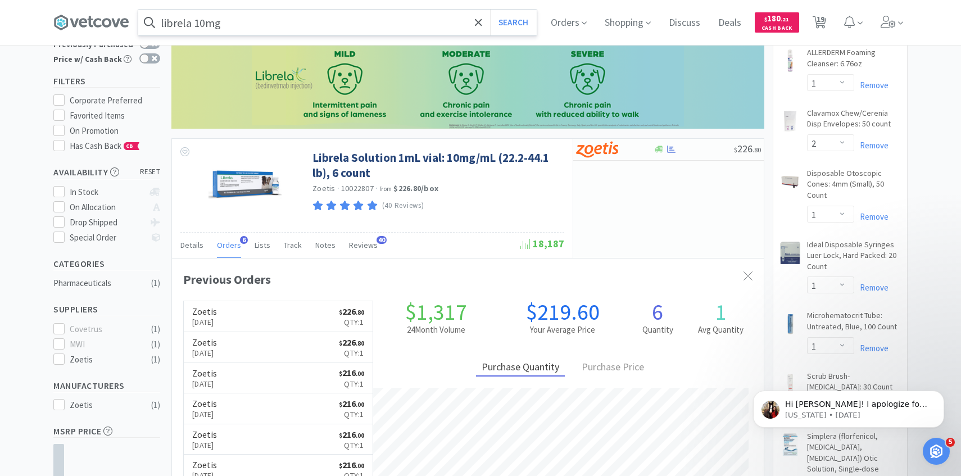
select select "1"
select select "3"
select select "30"
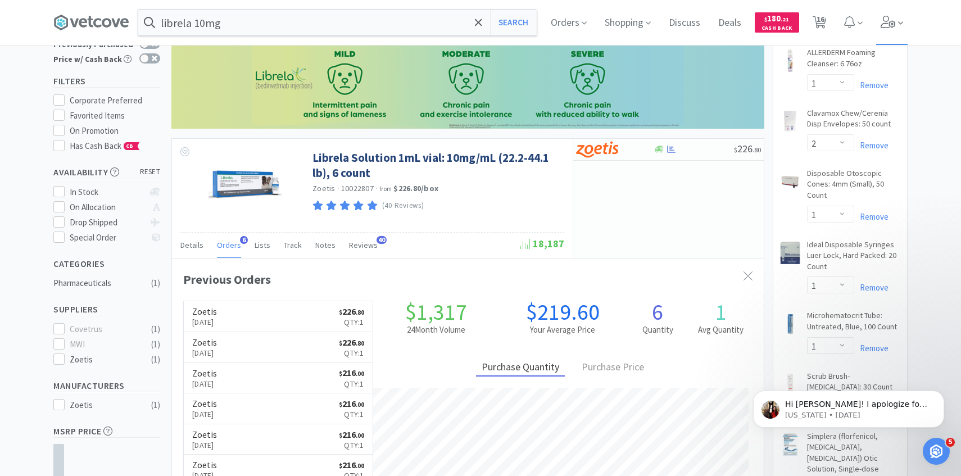
click at [881, 31] on span at bounding box center [892, 22] width 32 height 45
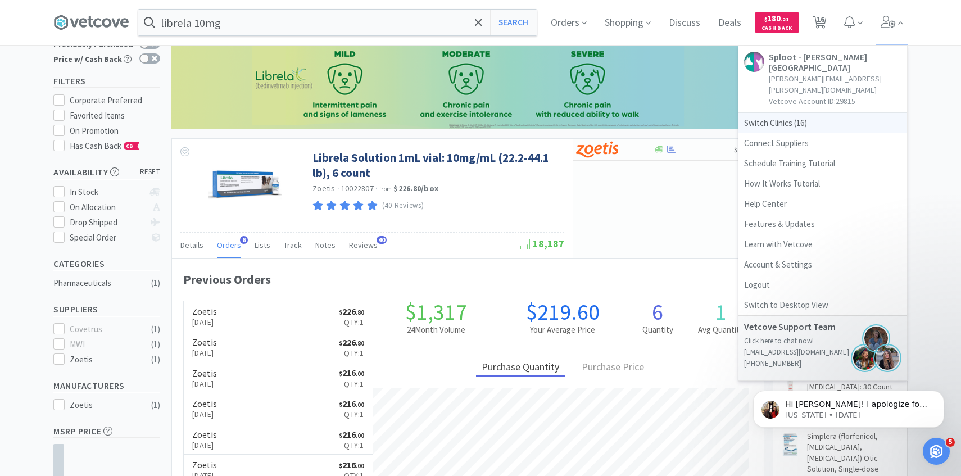
click at [806, 113] on span "Switch Clinics ( 16 )" at bounding box center [822, 123] width 169 height 20
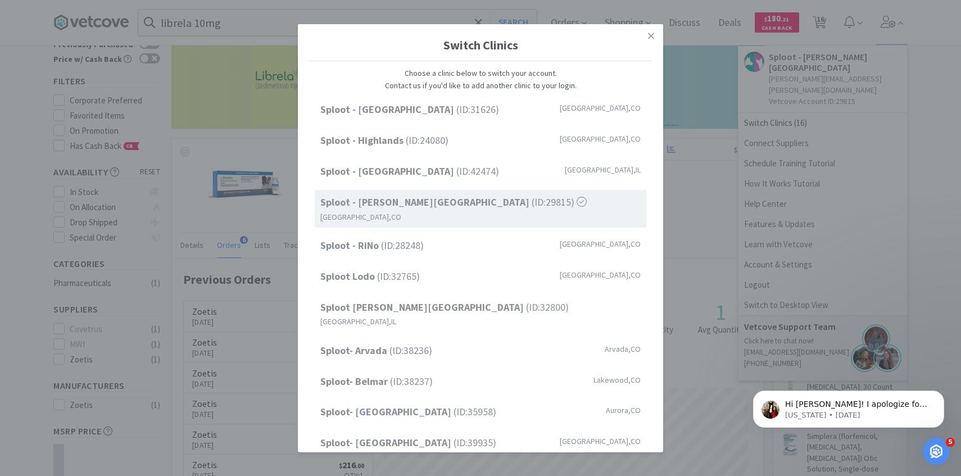
scroll to position [143, 0]
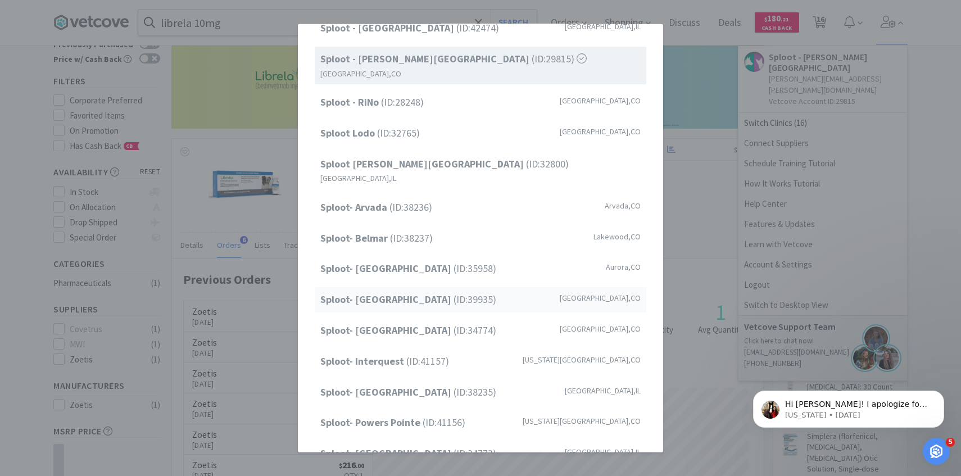
click at [432, 293] on strong "Sploot- [GEOGRAPHIC_DATA]" at bounding box center [386, 299] width 133 height 13
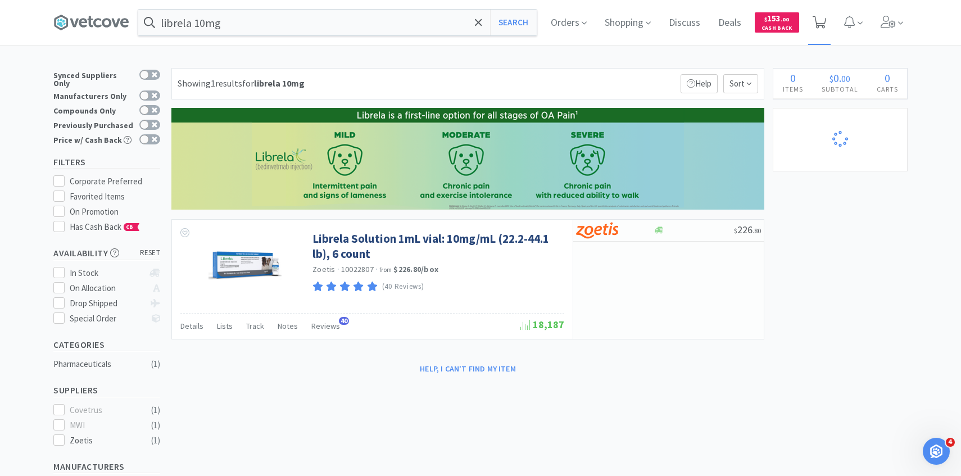
click at [822, 34] on span at bounding box center [819, 22] width 23 height 45
select select "10"
select select "1"
select select "3"
select select "2"
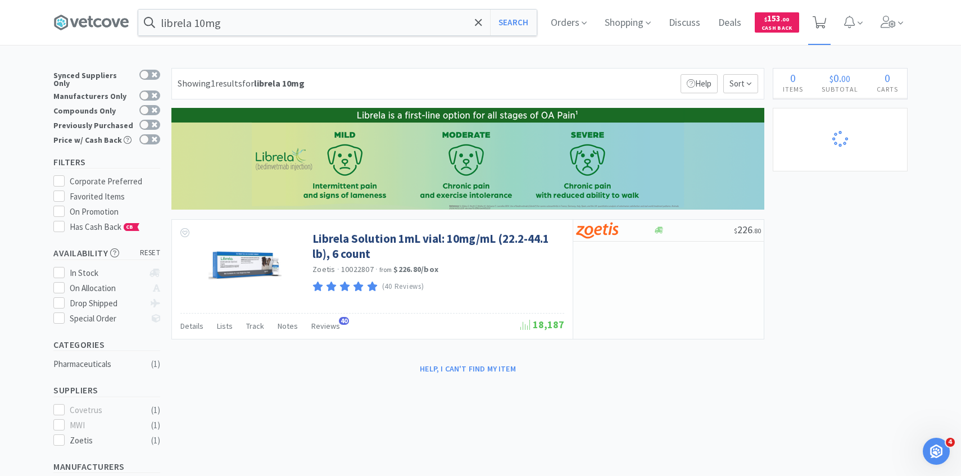
select select "3"
select select "2"
select select "50"
select select "3"
select select "1"
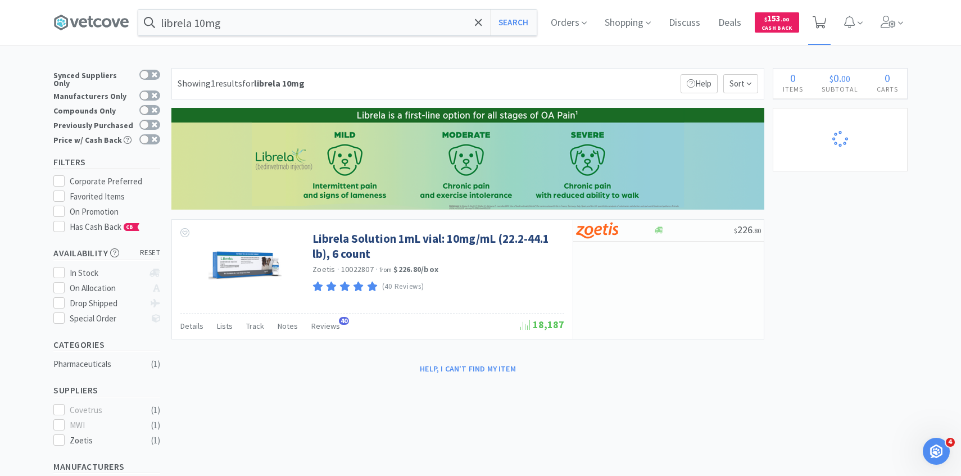
select select "1"
select select "3"
select select "4"
select select "3"
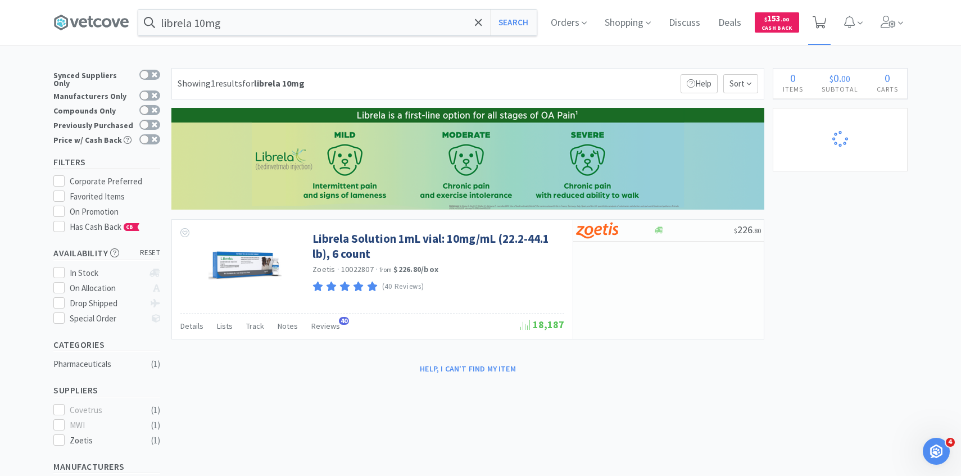
select select "2"
select select "1"
select select "3"
select select "4"
select select "1"
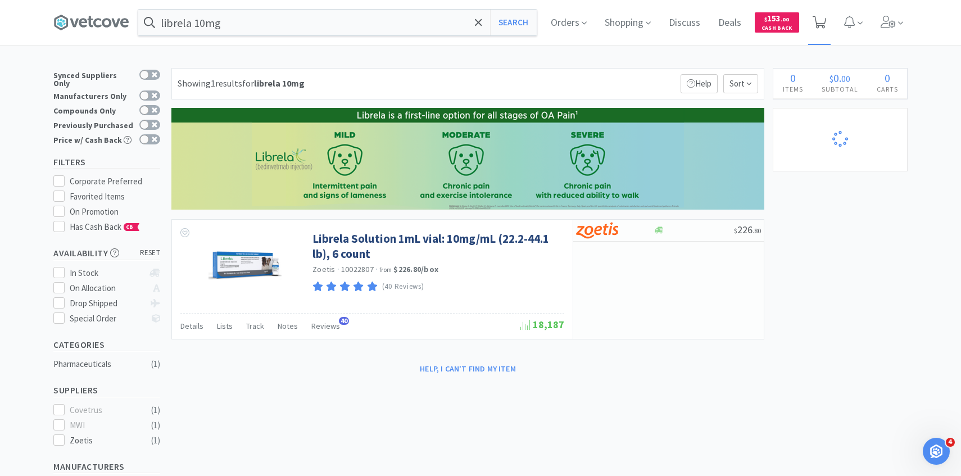
select select "50"
select select "2"
select select "3"
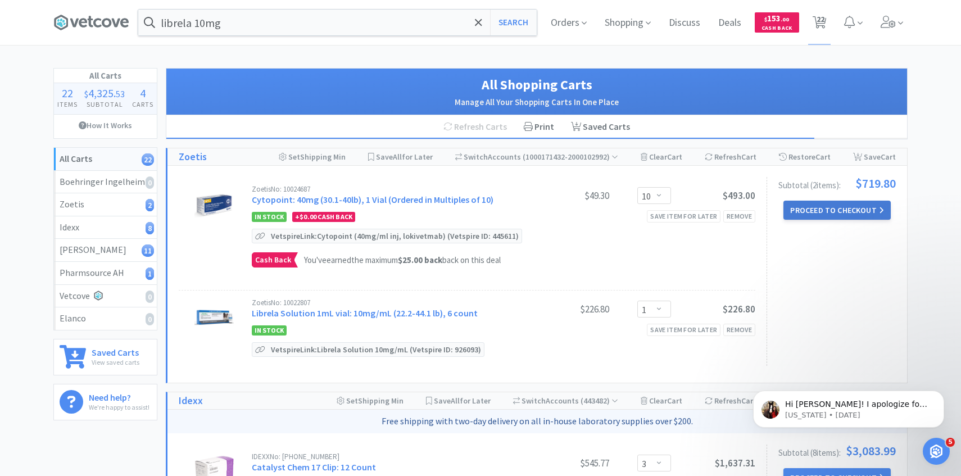
click at [820, 211] on button "Proceed to Checkout" at bounding box center [836, 210] width 107 height 19
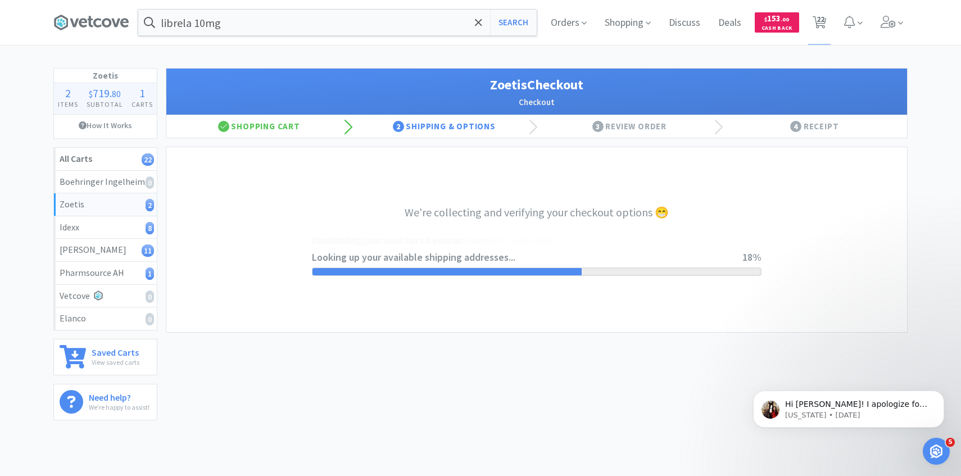
select select "invoice"
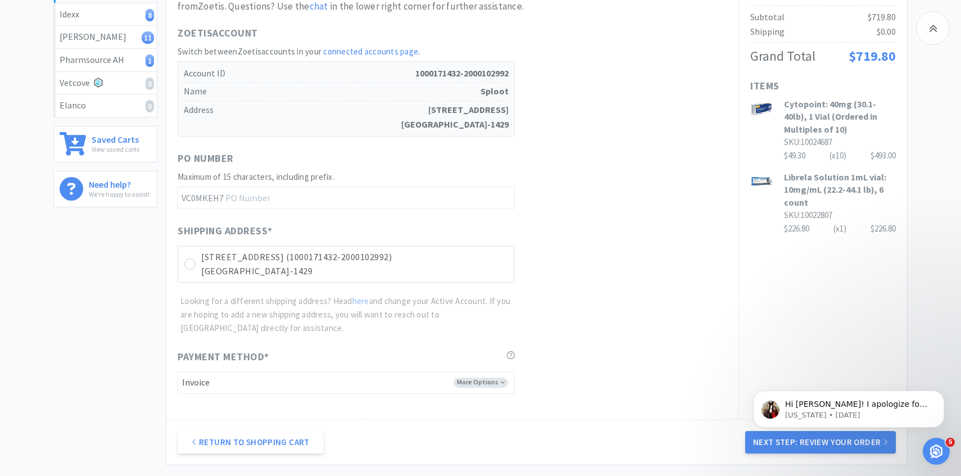
scroll to position [317, 0]
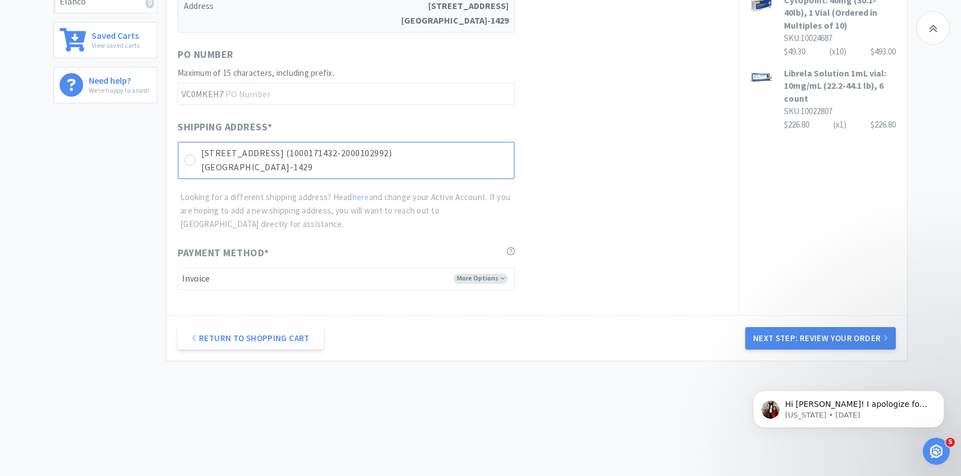
click at [437, 163] on p "[GEOGRAPHIC_DATA]-1429" at bounding box center [354, 167] width 307 height 15
click at [767, 344] on button "Next Step: Review Your Order" at bounding box center [820, 338] width 151 height 22
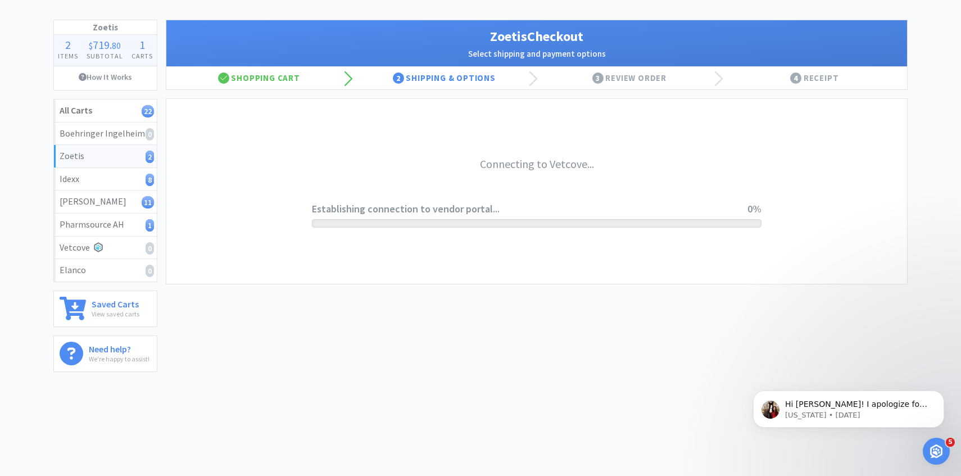
scroll to position [0, 0]
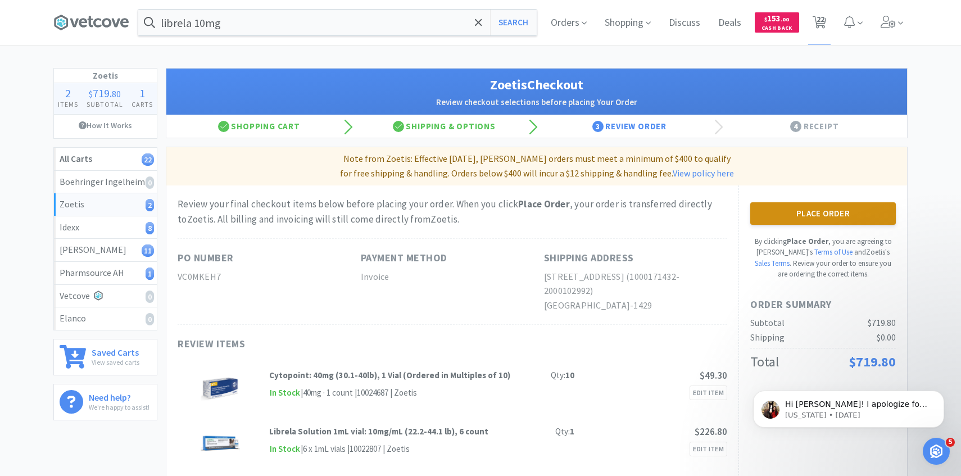
click at [809, 204] on button "Place Order" at bounding box center [823, 213] width 146 height 22
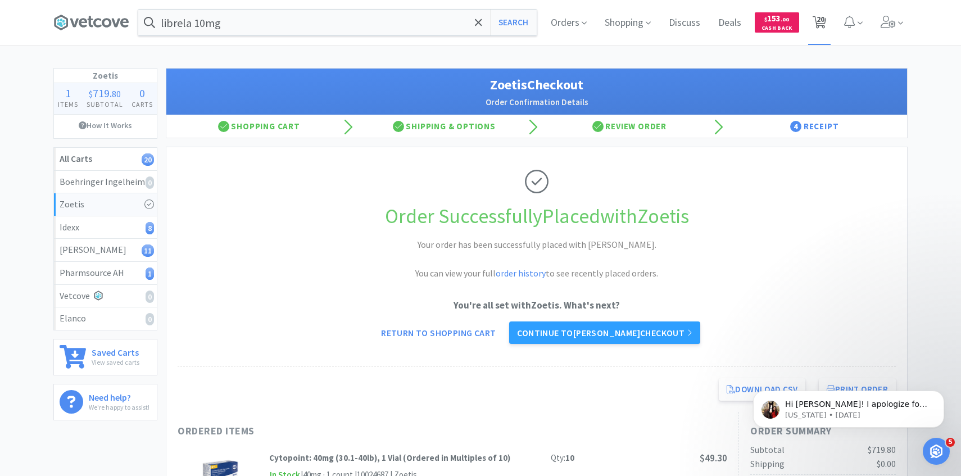
click at [818, 37] on span "20" at bounding box center [821, 19] width 8 height 45
select select "3"
select select "2"
select select "3"
select select "2"
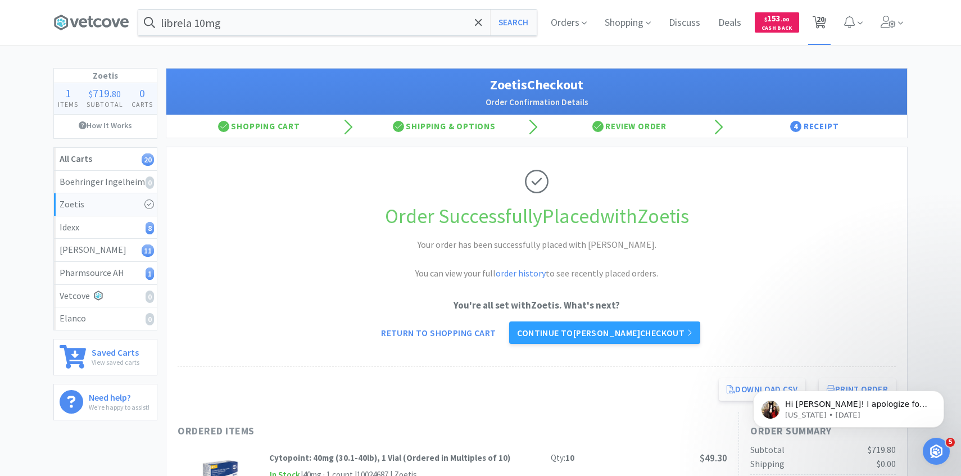
select select "50"
select select "3"
select select "1"
select select "3"
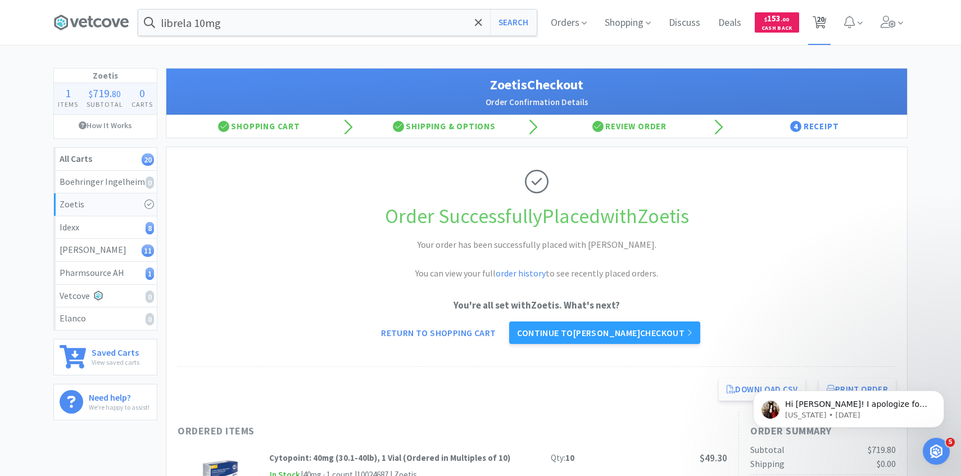
select select "3"
select select "4"
select select "3"
select select "2"
select select "1"
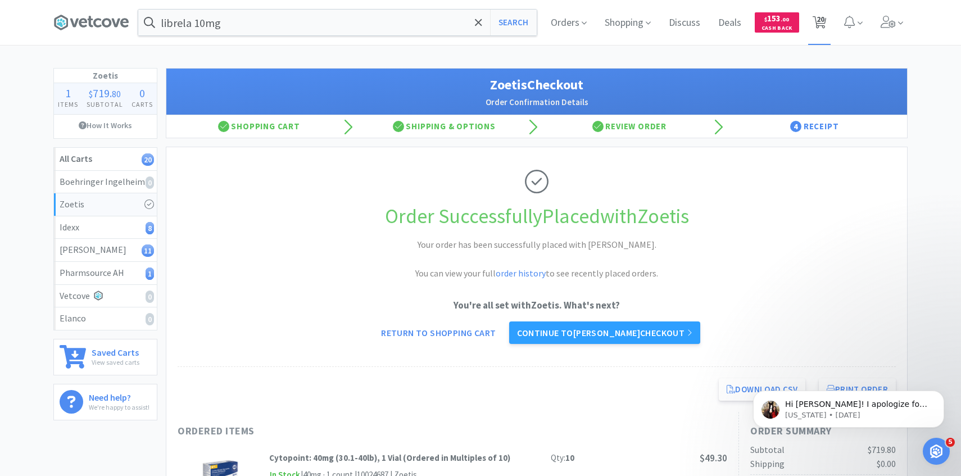
select select "3"
select select "4"
select select "1"
select select "50"
select select "2"
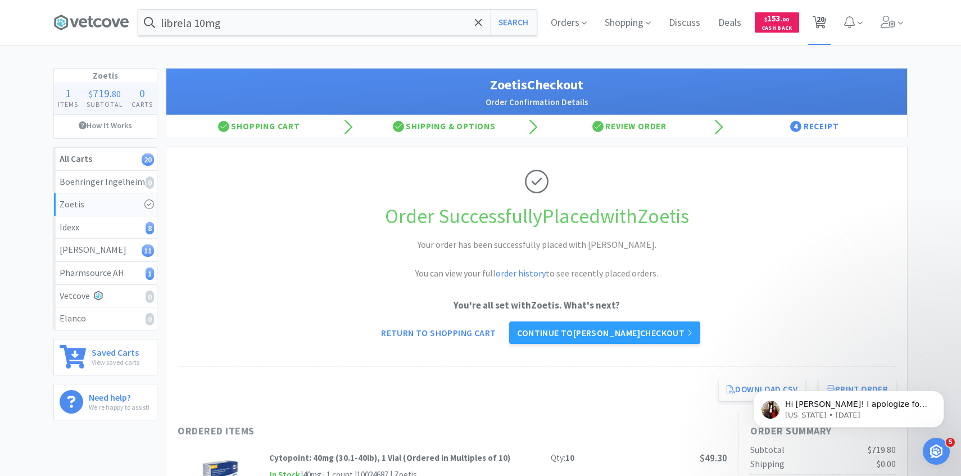
select select "3"
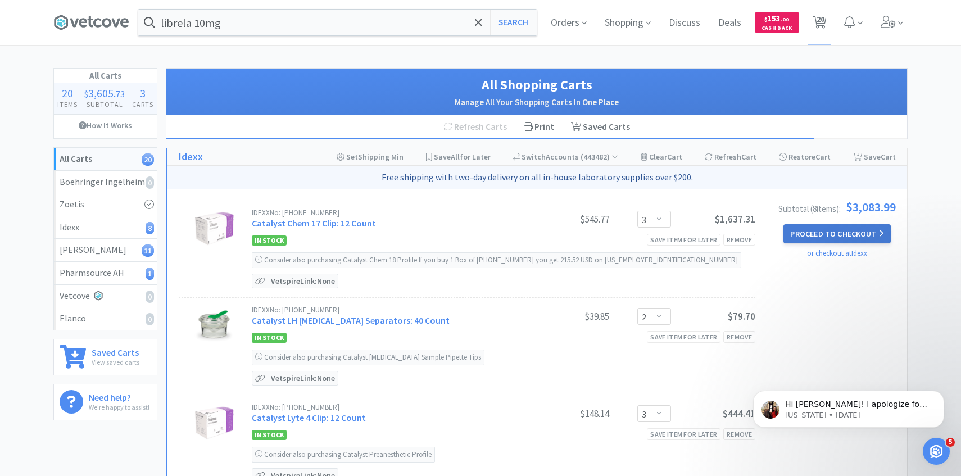
click at [805, 236] on button "Proceed to Checkout" at bounding box center [836, 233] width 107 height 19
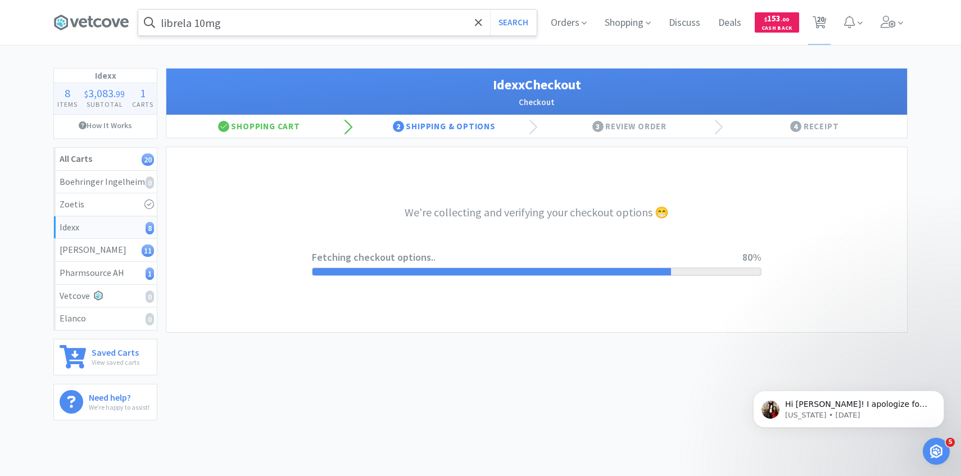
select select "904"
select select "003"
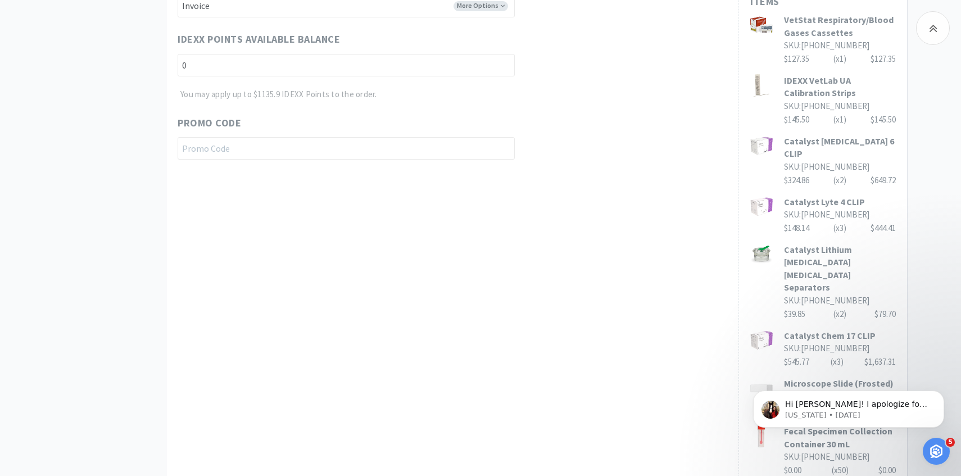
scroll to position [648, 0]
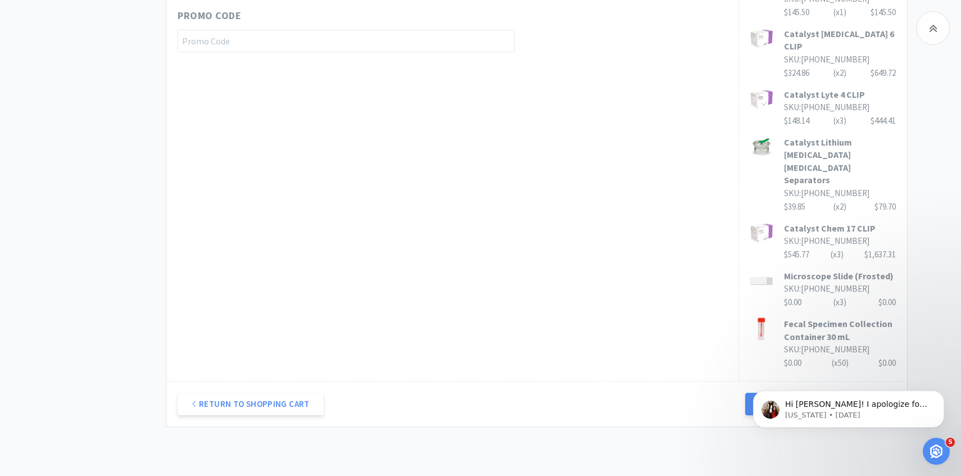
click at [790, 344] on div "Hi [PERSON_NAME]! I apologize for the delay! Yes, if you refresh your page you …" at bounding box center [848, 357] width 207 height 140
click at [763, 328] on div "Hi [PERSON_NAME]! I apologize for the delay! Yes, if you refresh your page you …" at bounding box center [848, 357] width 207 height 140
click at [763, 334] on div "Hi [PERSON_NAME]! I apologize for the delay! Yes, if you refresh your page you …" at bounding box center [848, 357] width 207 height 140
click at [764, 339] on div "Hi [PERSON_NAME]! I apologize for the delay! Yes, if you refresh your page you …" at bounding box center [848, 357] width 207 height 140
click at [942, 391] on icon "Dismiss notification" at bounding box center [941, 394] width 6 height 6
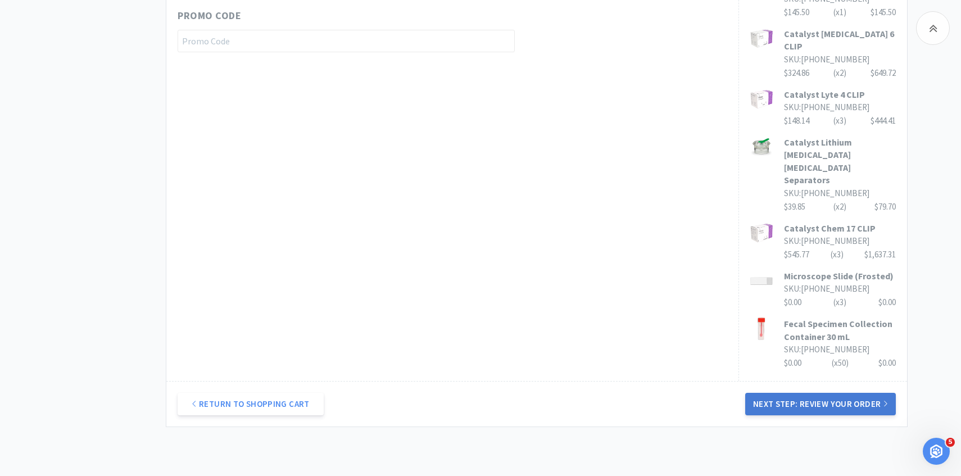
click at [864, 393] on button "Next Step: Review Your Order" at bounding box center [820, 404] width 151 height 22
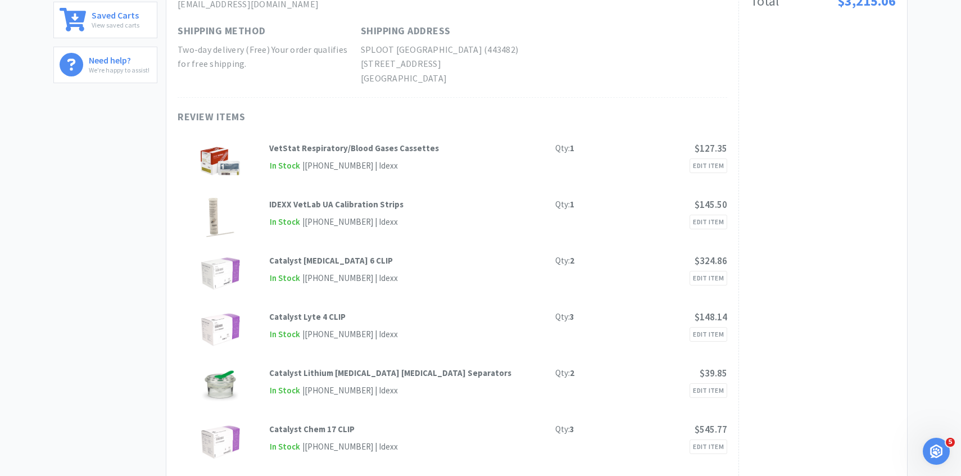
scroll to position [0, 0]
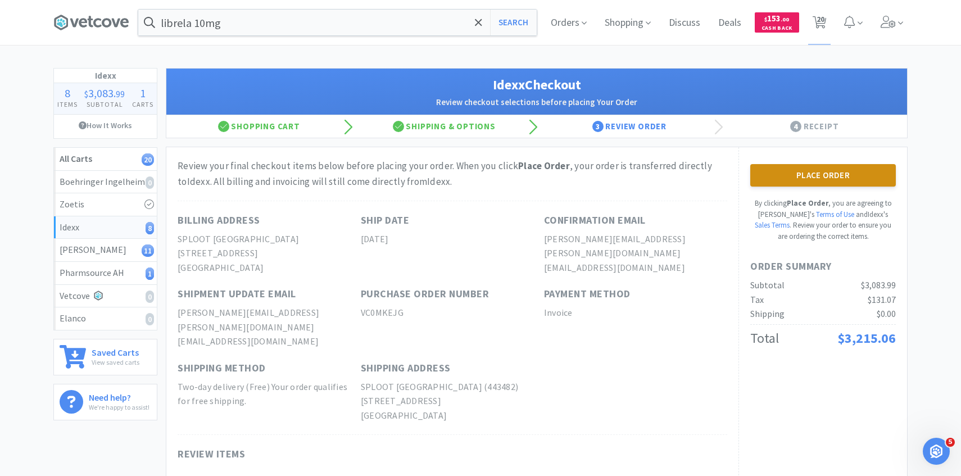
click at [832, 185] on button "Place Order" at bounding box center [823, 175] width 146 height 22
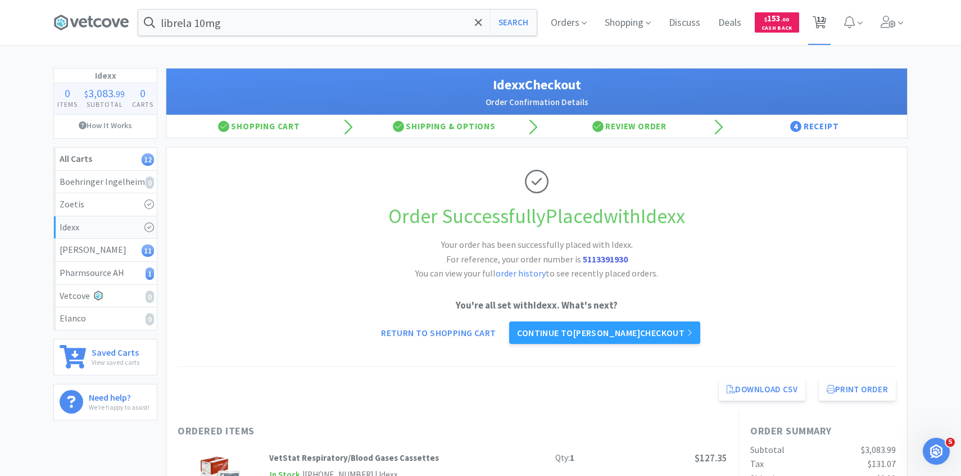
click at [821, 22] on span "12" at bounding box center [821, 19] width 8 height 45
select select "3"
select select "4"
select select "3"
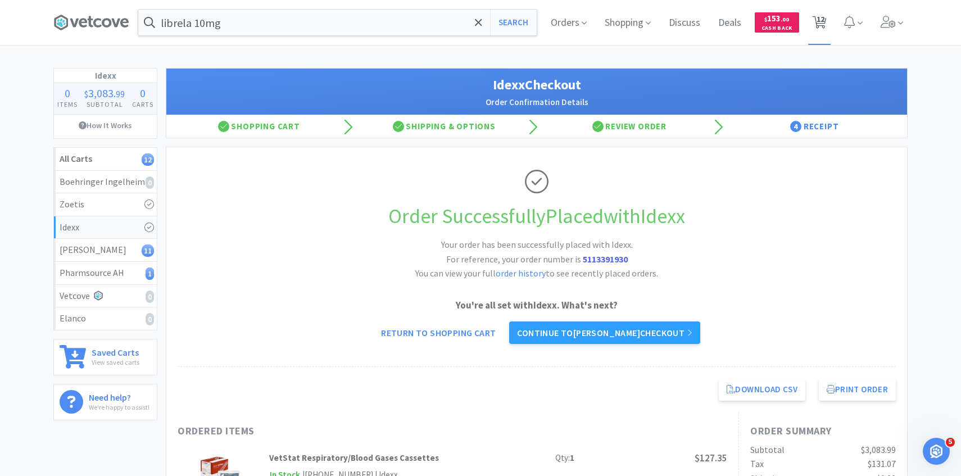
select select "2"
select select "1"
select select "3"
select select "4"
select select "1"
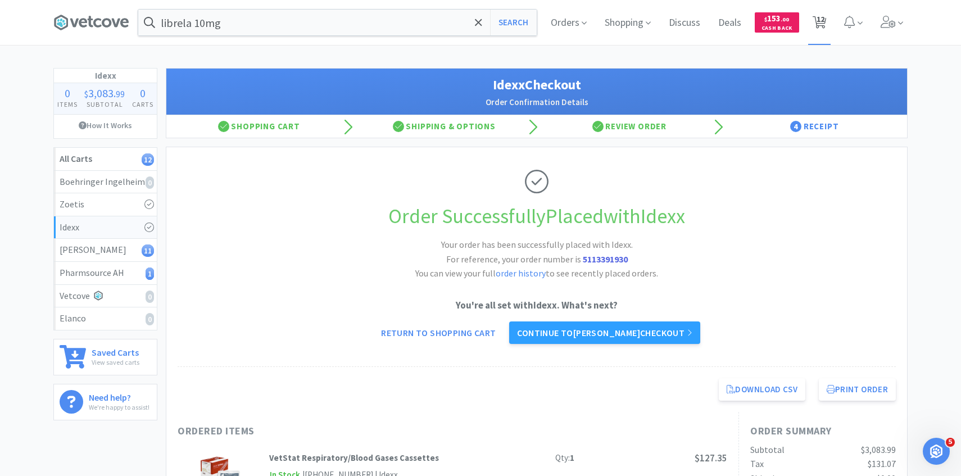
select select "50"
select select "2"
select select "3"
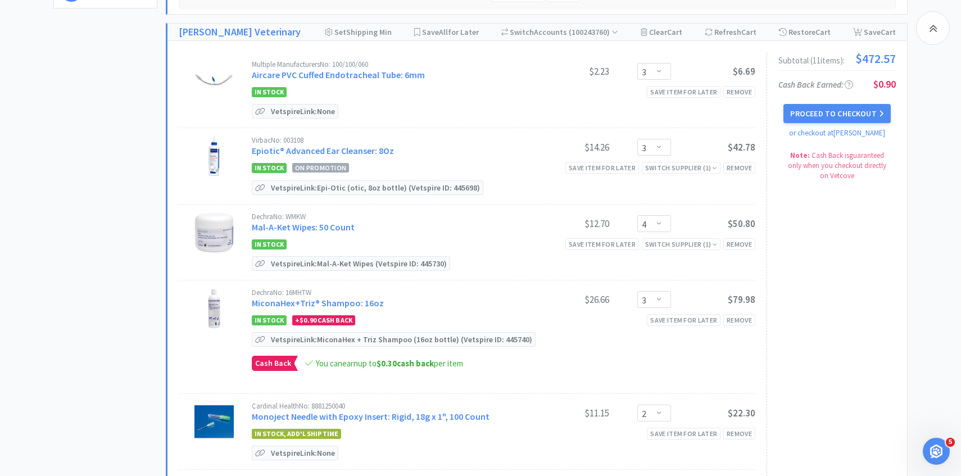
scroll to position [435, 0]
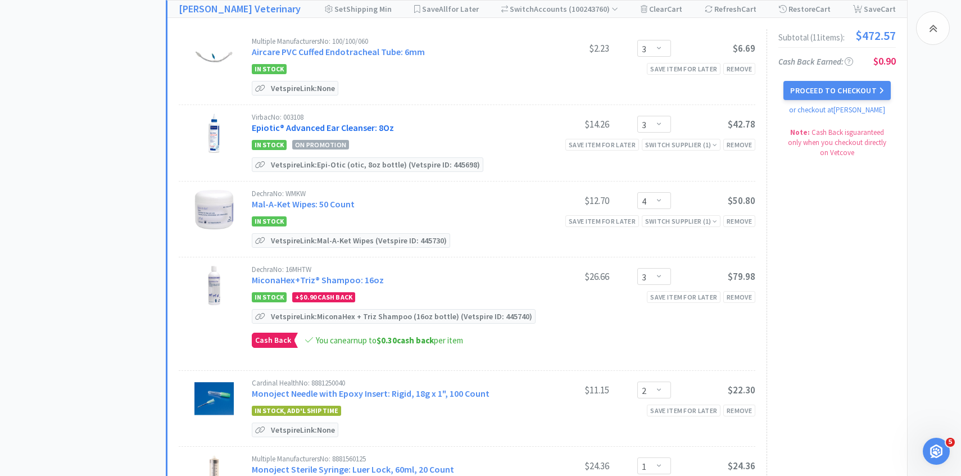
click at [366, 122] on link "Epiotic® Advanced Ear Cleanser: 8Oz" at bounding box center [323, 127] width 142 height 11
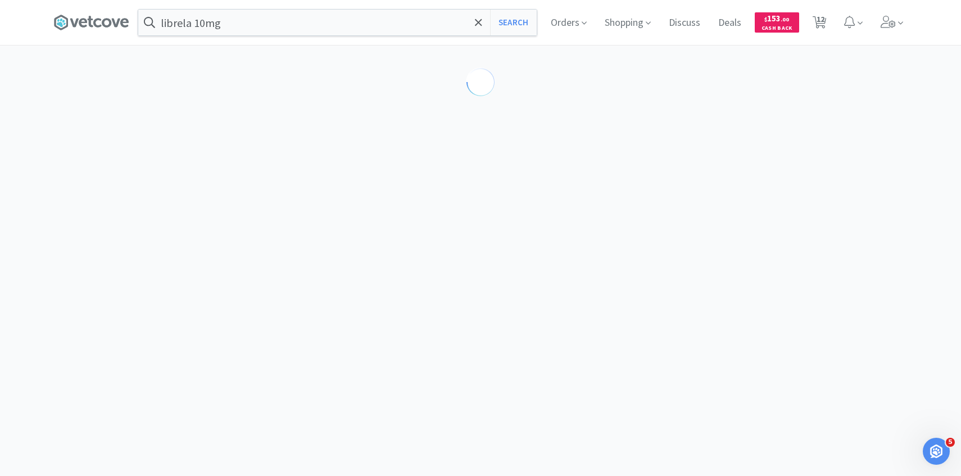
select select "189581"
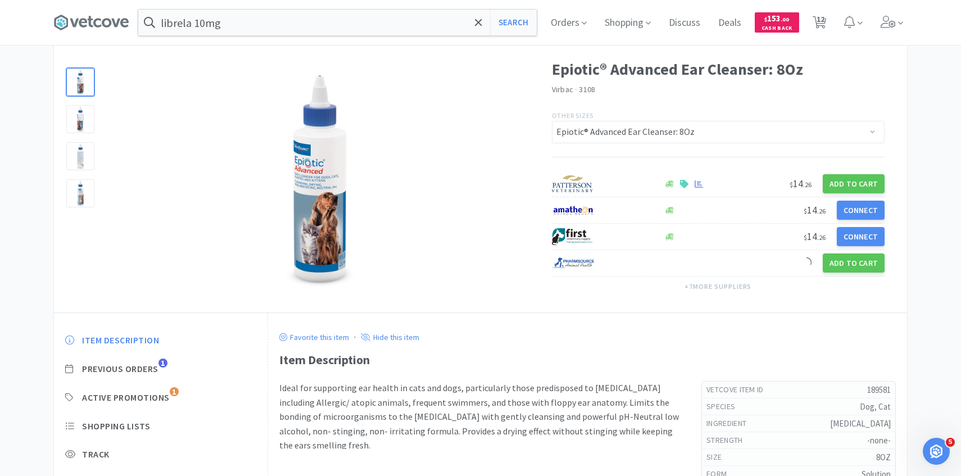
scroll to position [70, 0]
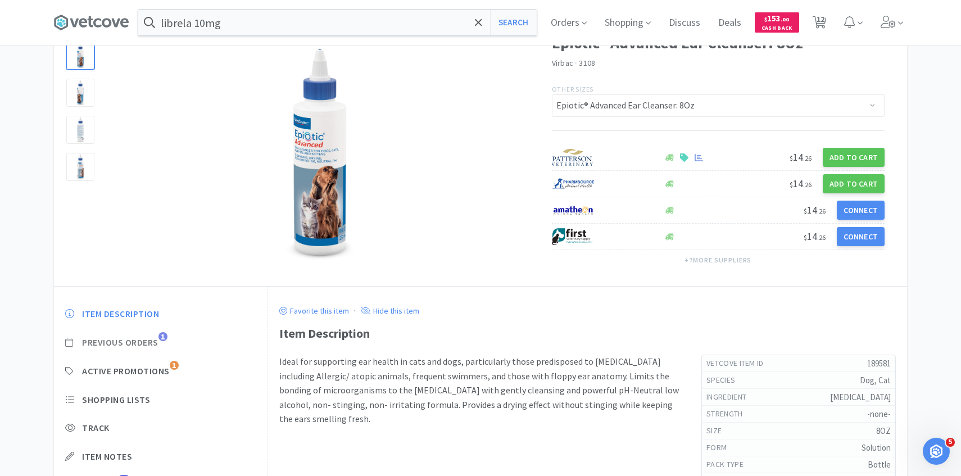
click at [158, 344] on span "Previous Orders" at bounding box center [120, 343] width 76 height 12
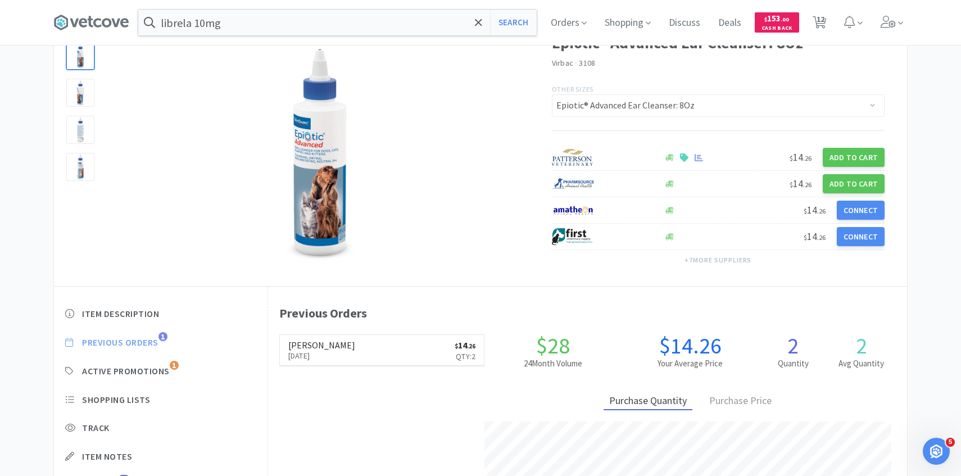
scroll to position [309, 639]
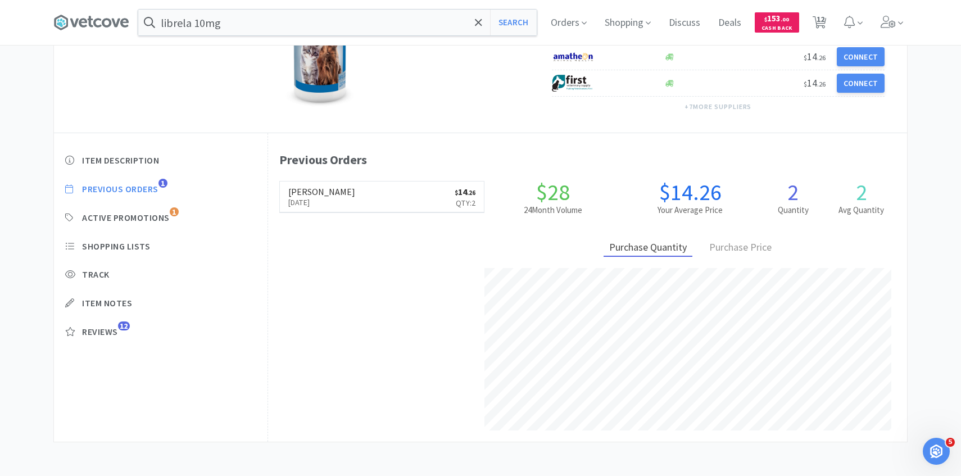
select select "3"
select select "4"
select select "3"
select select "2"
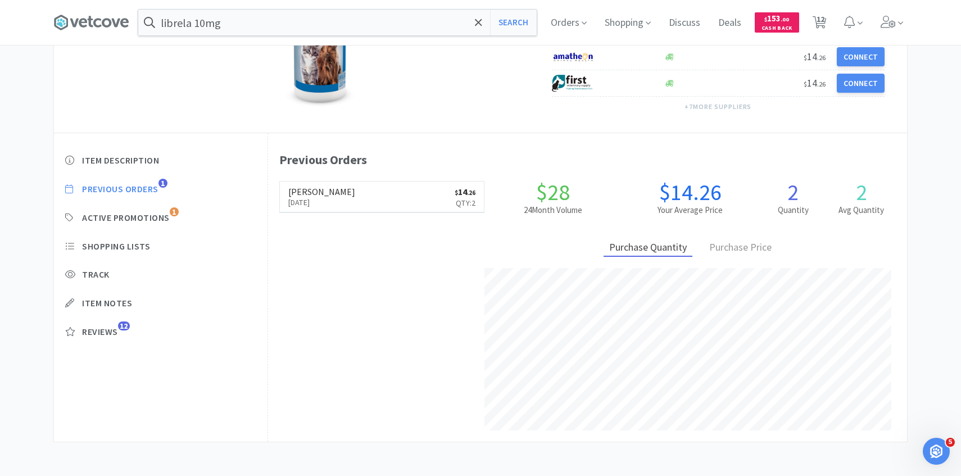
select select "1"
select select "3"
select select "4"
select select "1"
select select "50"
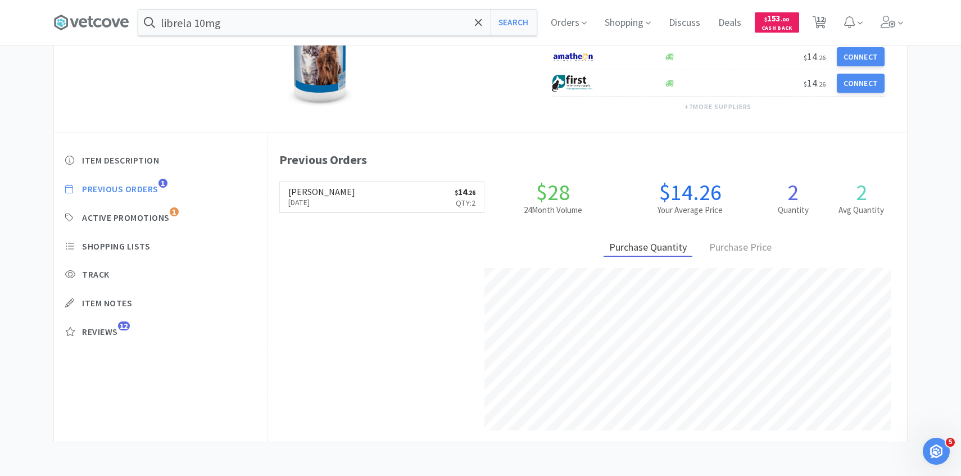
select select "2"
select select "3"
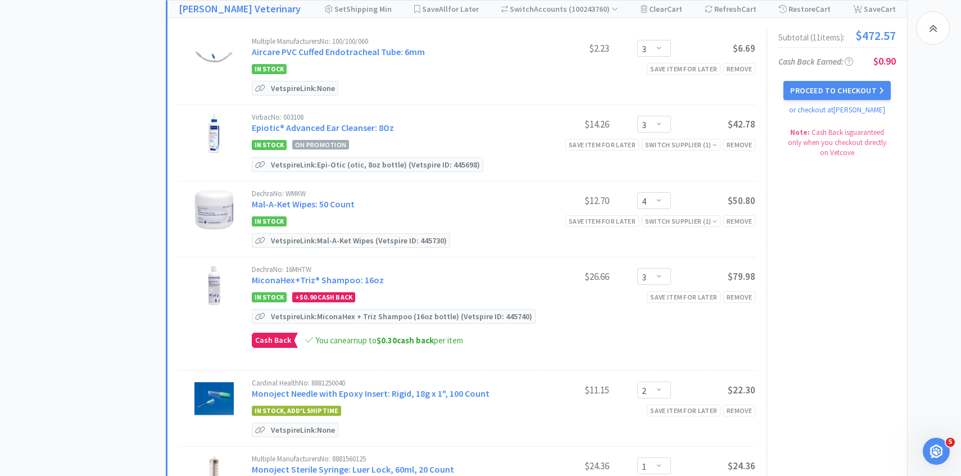
scroll to position [456, 0]
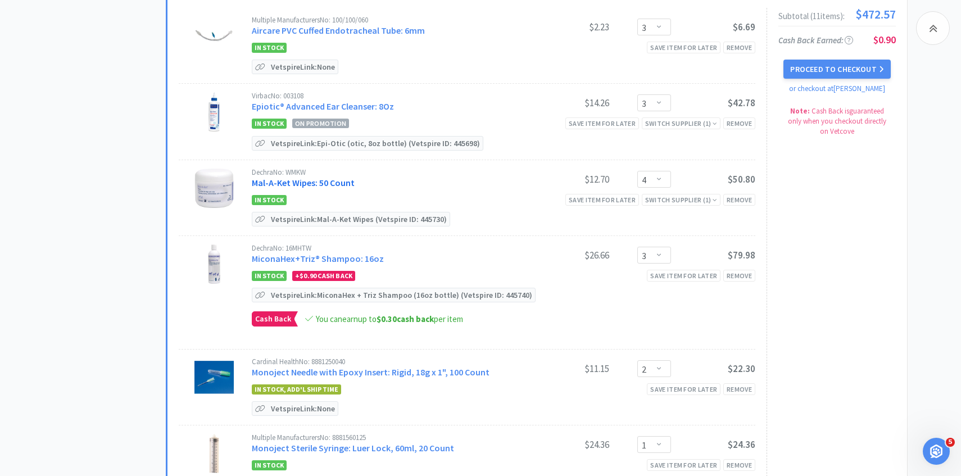
click at [328, 177] on link "Mal-A-Ket Wipes: 50 Count" at bounding box center [303, 182] width 103 height 11
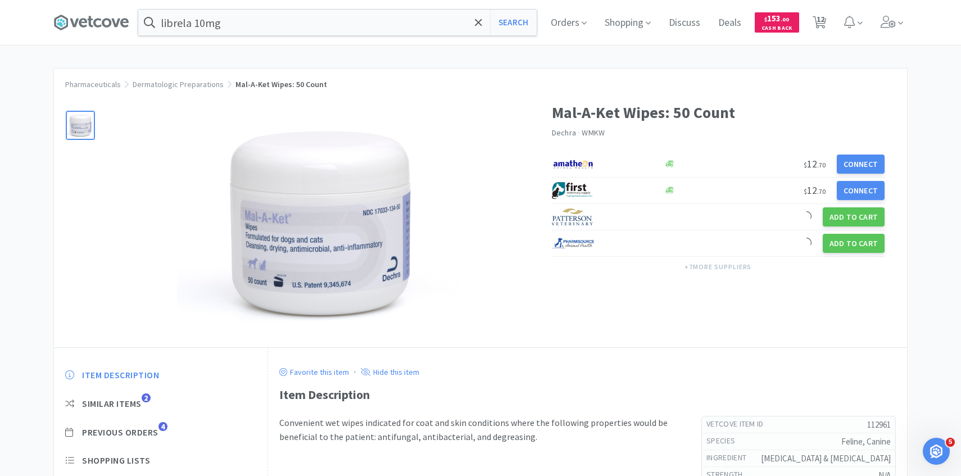
scroll to position [107, 0]
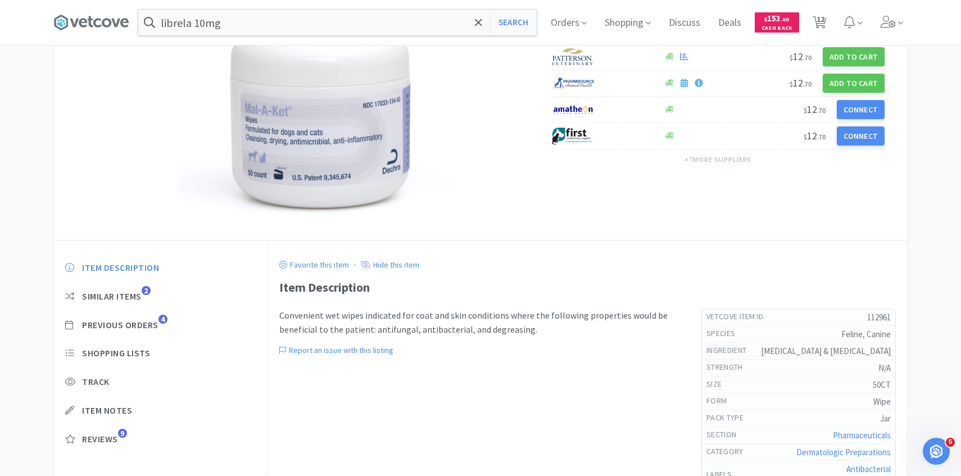
click at [154, 333] on div "Item Description Similar Items 2 Previous Orders 4 Shopping Lists Track Item No…" at bounding box center [161, 362] width 214 height 223
click at [154, 327] on span "Previous Orders" at bounding box center [120, 325] width 76 height 12
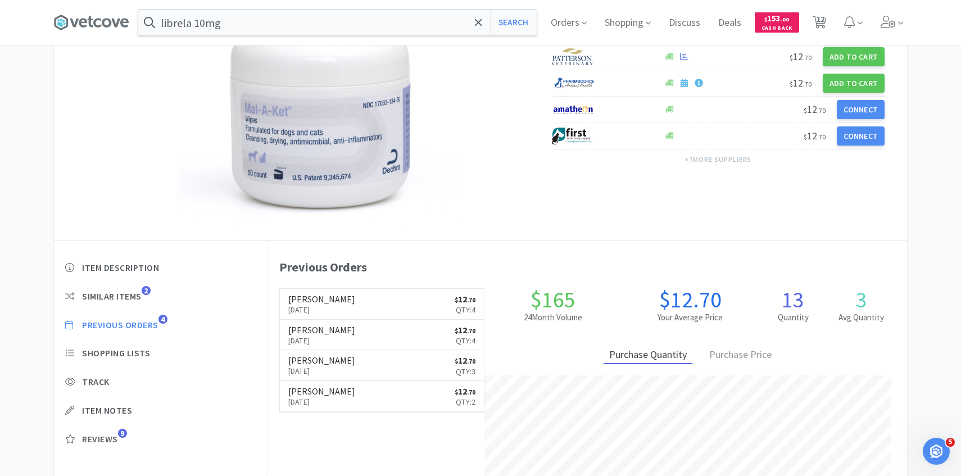
scroll to position [309, 639]
select select "3"
select select "4"
select select "3"
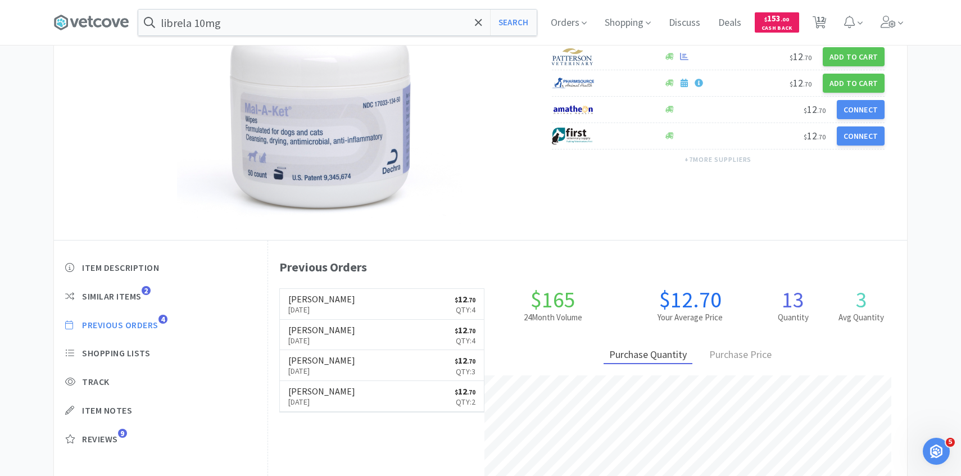
select select "2"
select select "1"
select select "3"
select select "4"
select select "1"
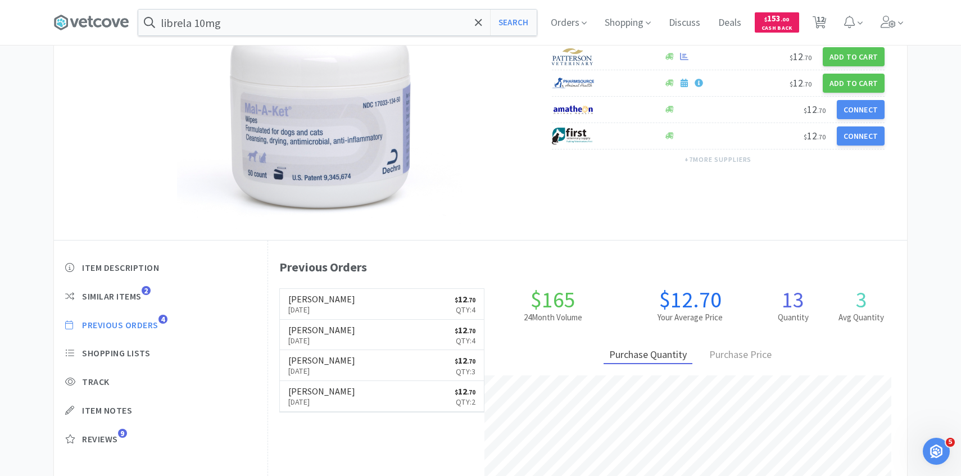
select select "50"
select select "2"
select select "3"
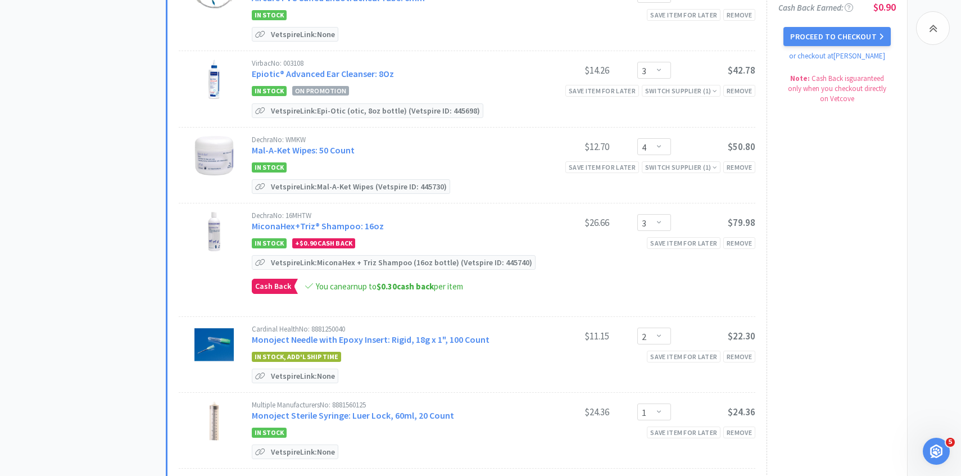
scroll to position [514, 0]
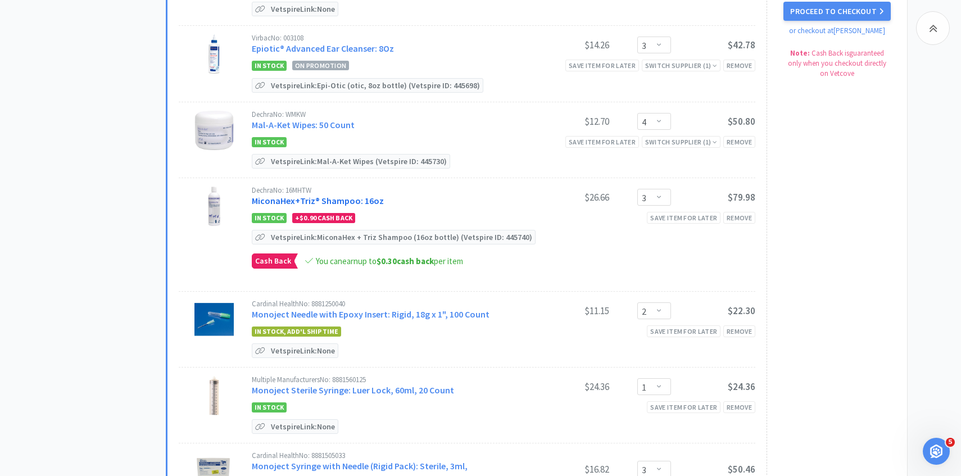
click at [348, 198] on link "MiconaHex+Triz® Shampoo: 16oz" at bounding box center [318, 200] width 132 height 11
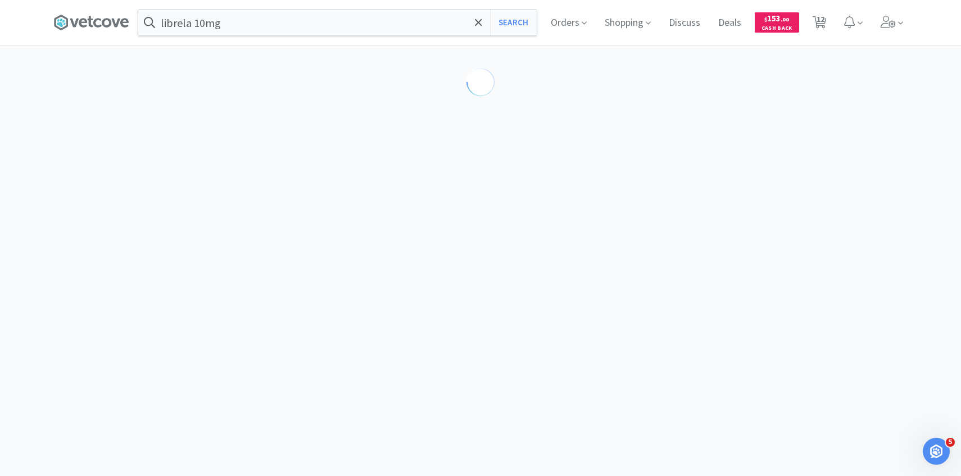
select select "86601"
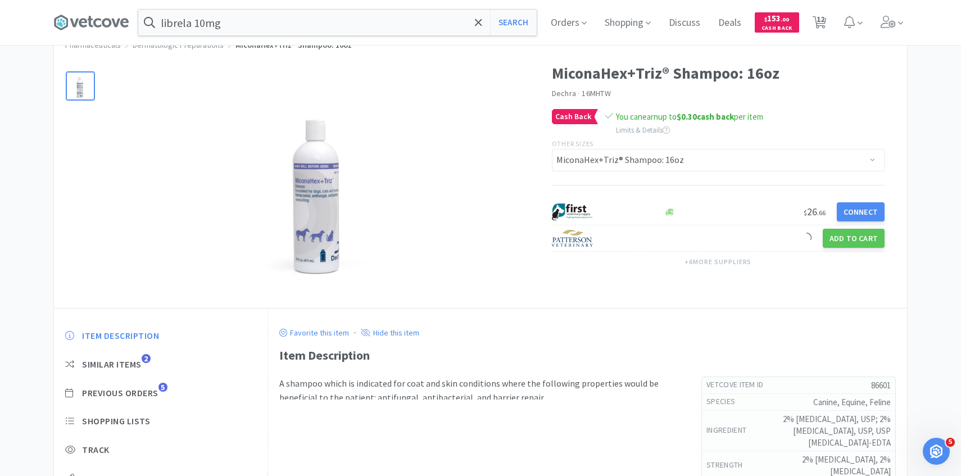
scroll to position [54, 0]
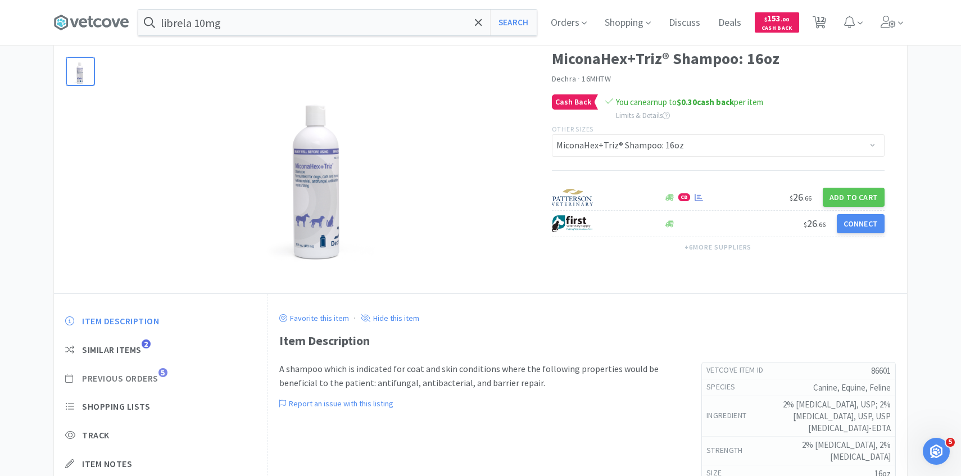
click at [154, 377] on span "Previous Orders" at bounding box center [120, 379] width 76 height 12
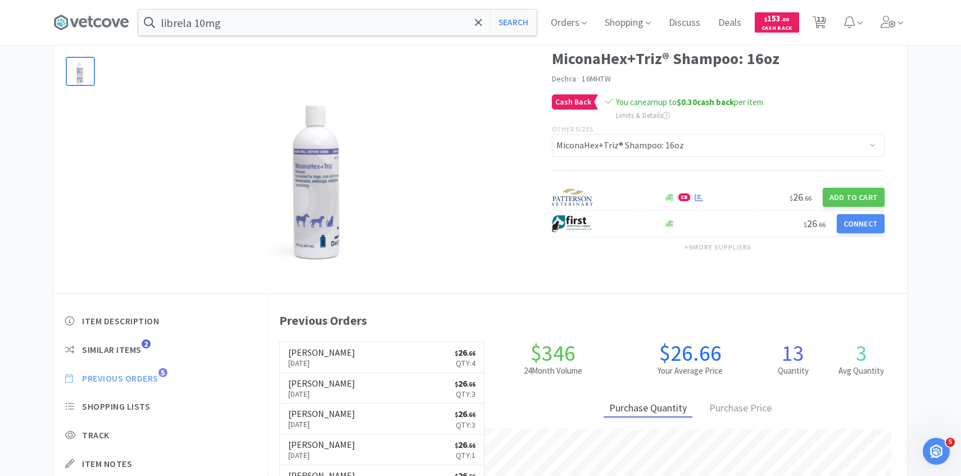
scroll to position [309, 639]
select select "3"
select select "4"
select select "3"
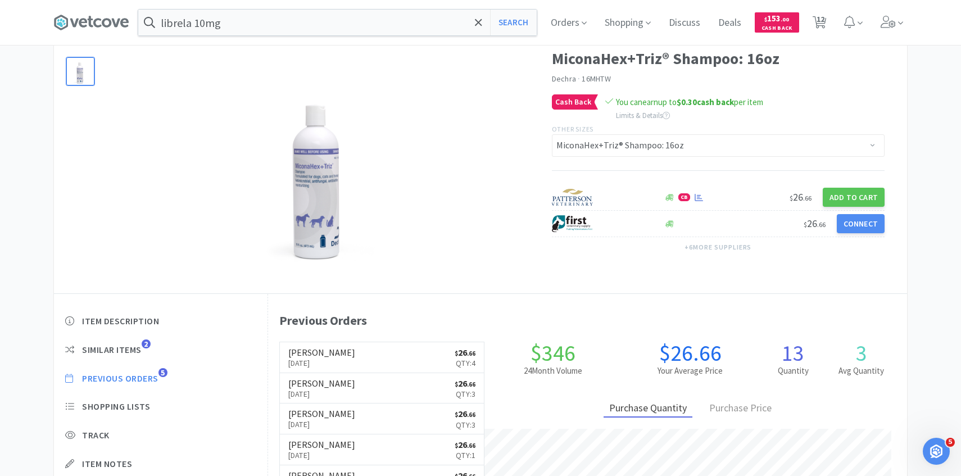
select select "2"
select select "1"
select select "3"
select select "4"
select select "1"
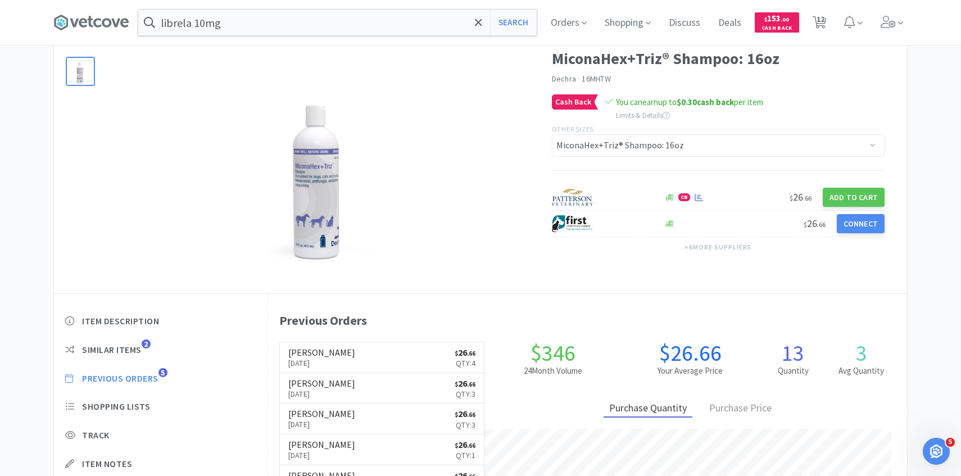
select select "50"
select select "2"
select select "3"
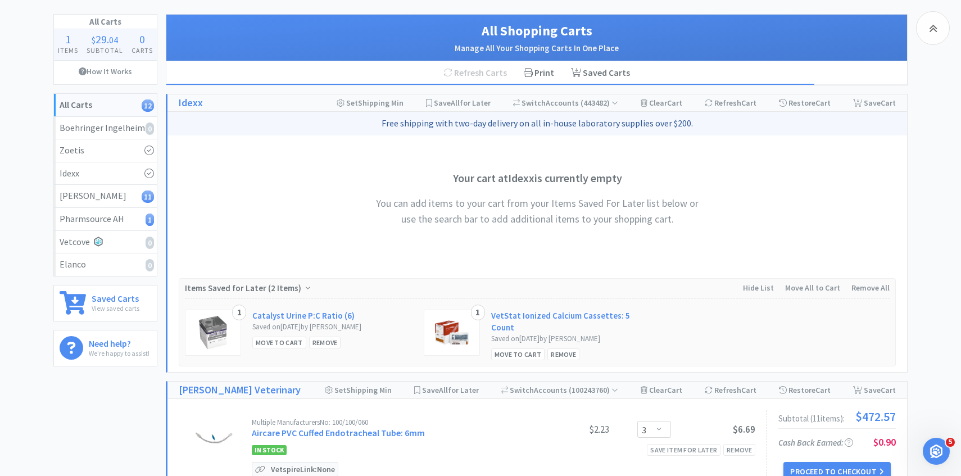
scroll to position [514, 0]
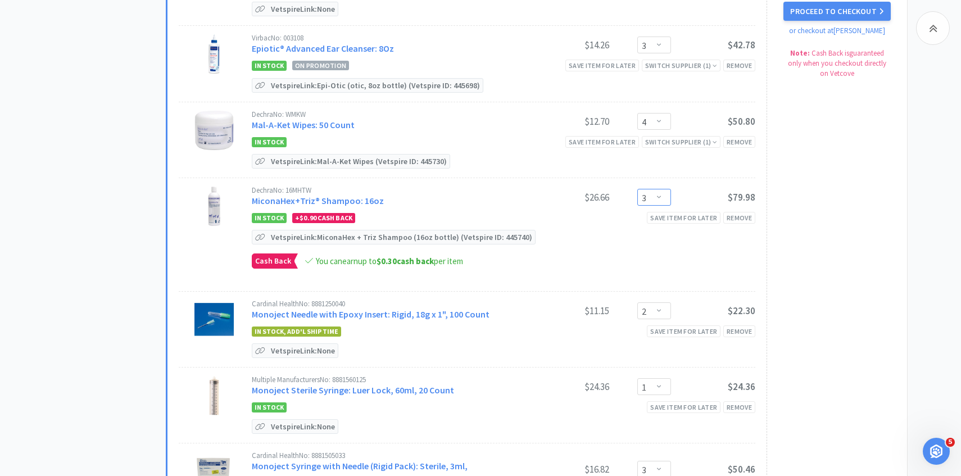
click at [652, 191] on select "Enter Quantity 1 2 3 4 5 6 7 8 9 10 11 12 13 14 15 16 17 18 19 20 Enter Quantity" at bounding box center [654, 197] width 34 height 17
click at [637, 189] on select "Enter Quantity 1 2 3 4 5 6 7 8 9 10 11 12 13 14 15 16 17 18 19 20 Enter Quantity" at bounding box center [654, 197] width 34 height 17
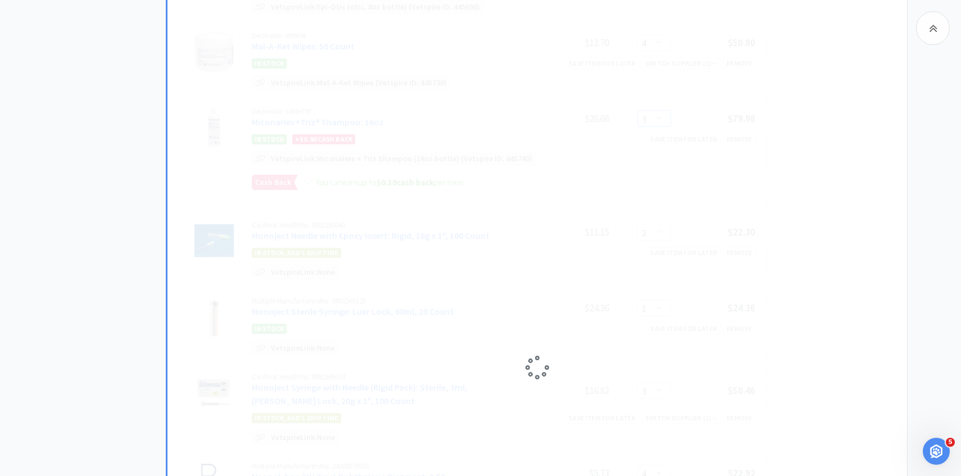
select select "4"
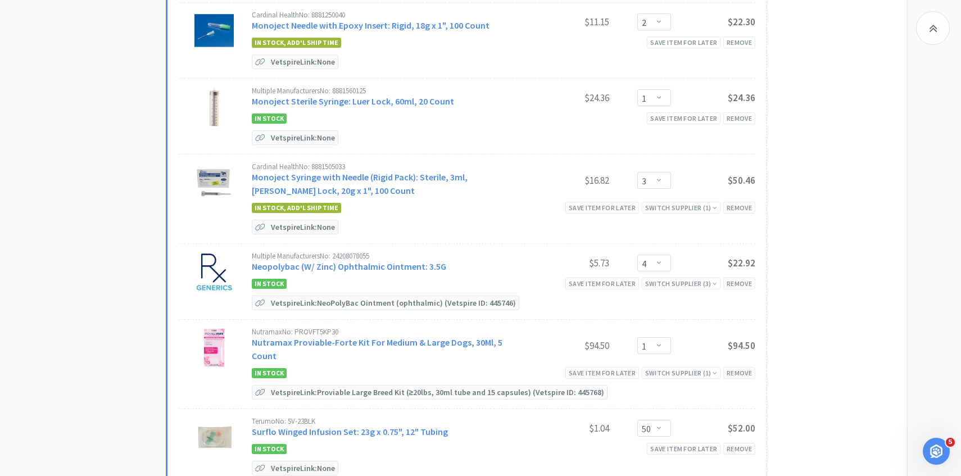
scroll to position [823, 0]
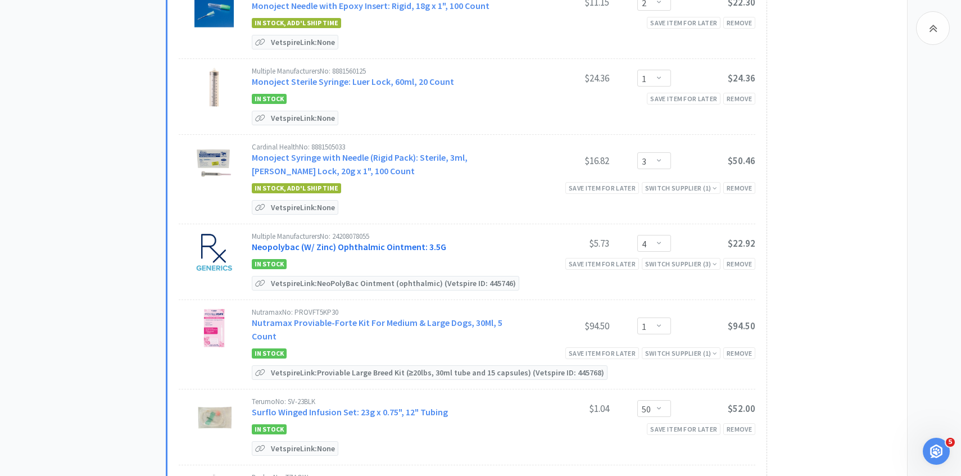
click at [396, 242] on link "Neopolybac (W/ Zinc) Ophthalmic Ointment: 3.5G" at bounding box center [349, 246] width 194 height 11
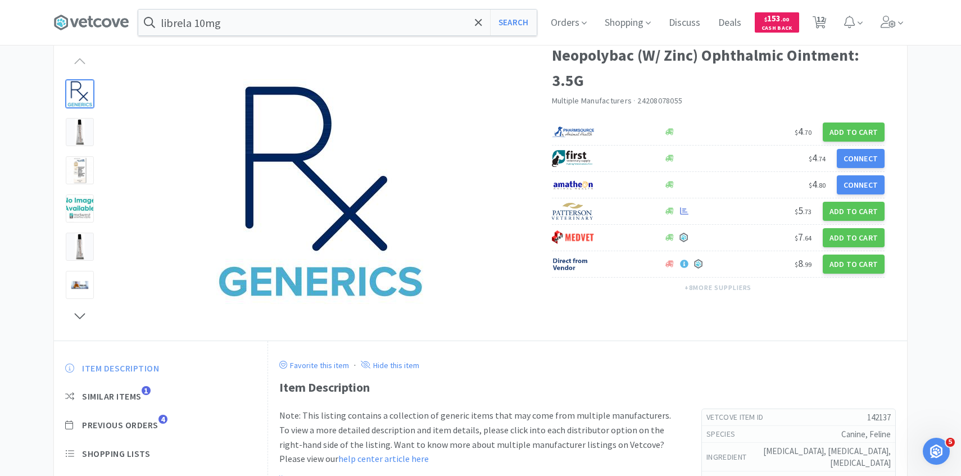
scroll to position [74, 0]
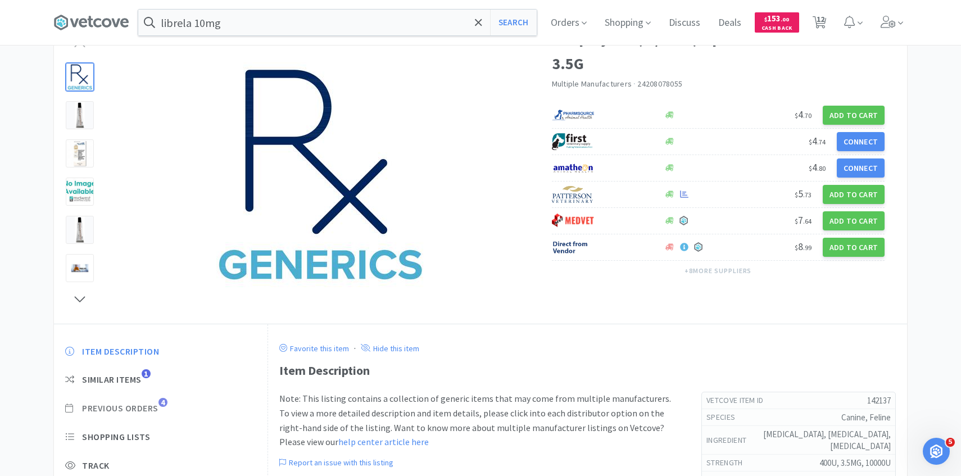
click at [146, 407] on span "Previous Orders" at bounding box center [120, 408] width 76 height 12
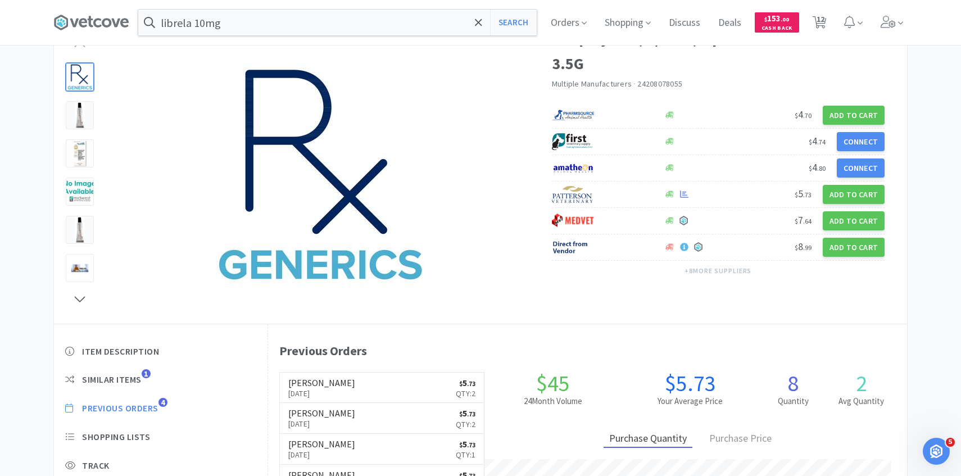
scroll to position [309, 639]
select select "3"
select select "4"
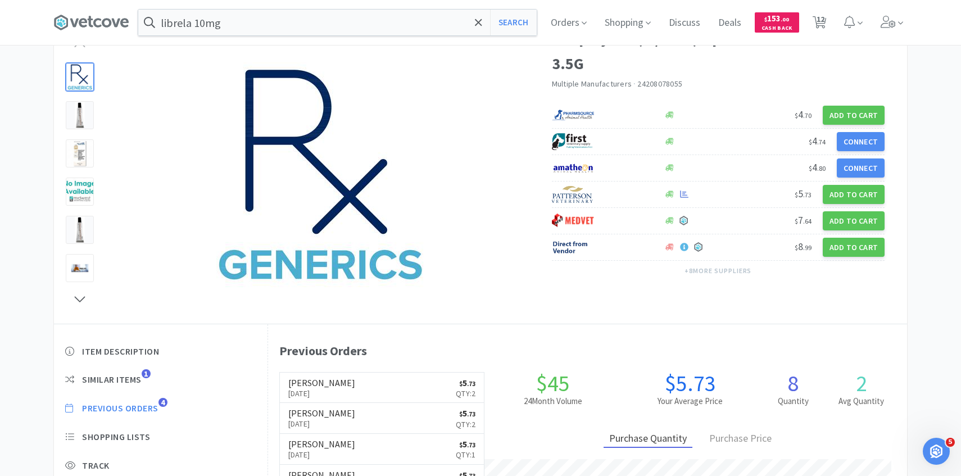
select select "2"
select select "1"
select select "3"
select select "4"
select select "1"
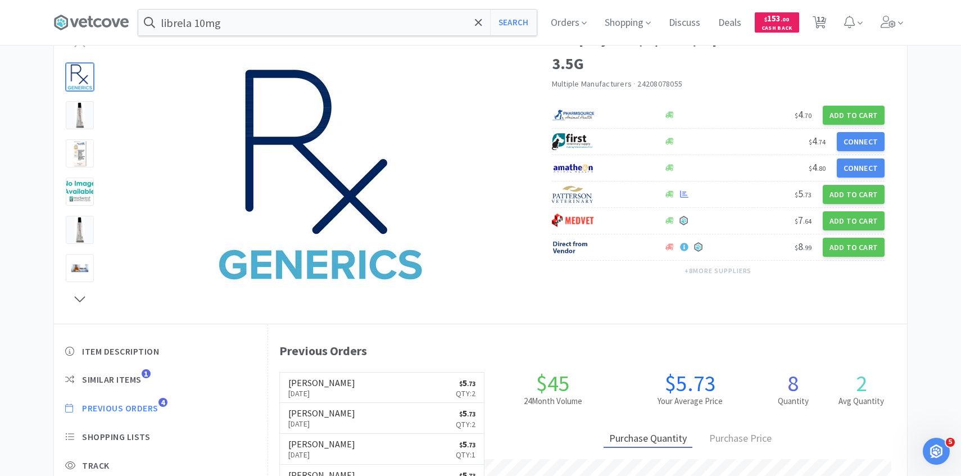
select select "50"
select select "2"
select select "3"
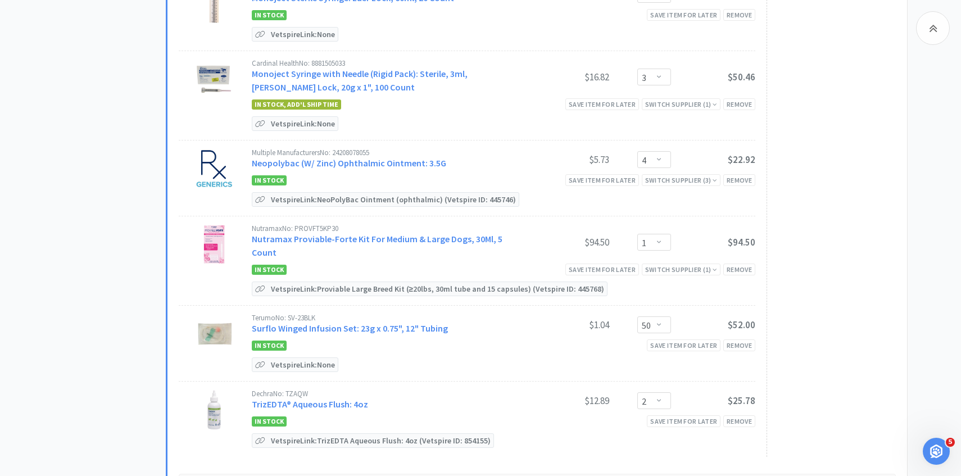
scroll to position [1004, 0]
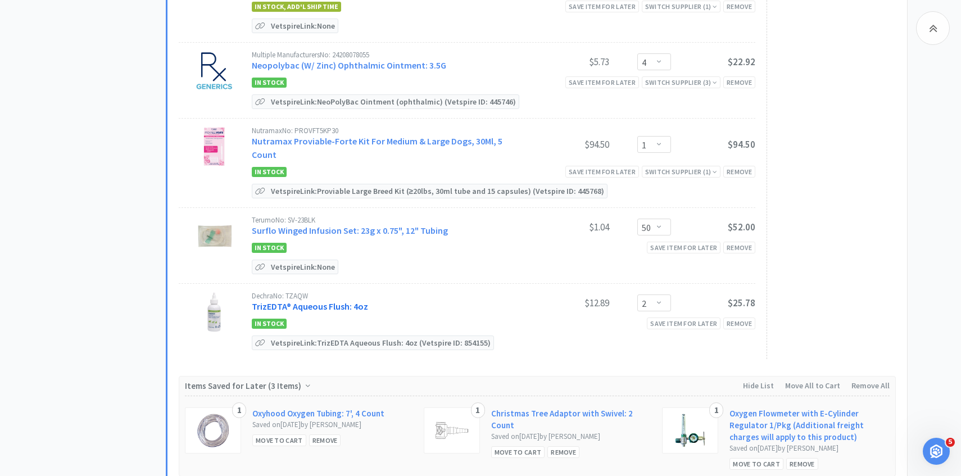
click at [358, 301] on link "TrizEDTA® Aqueous Flush: 4oz" at bounding box center [310, 306] width 116 height 11
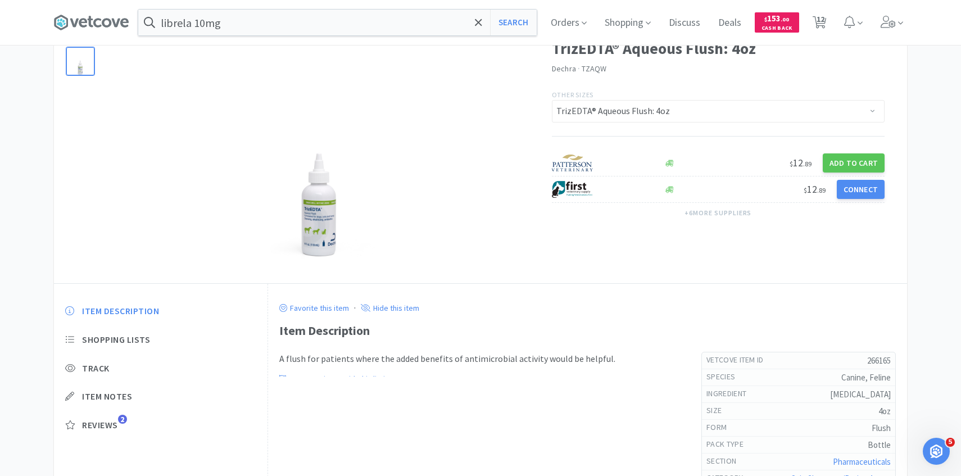
scroll to position [71, 0]
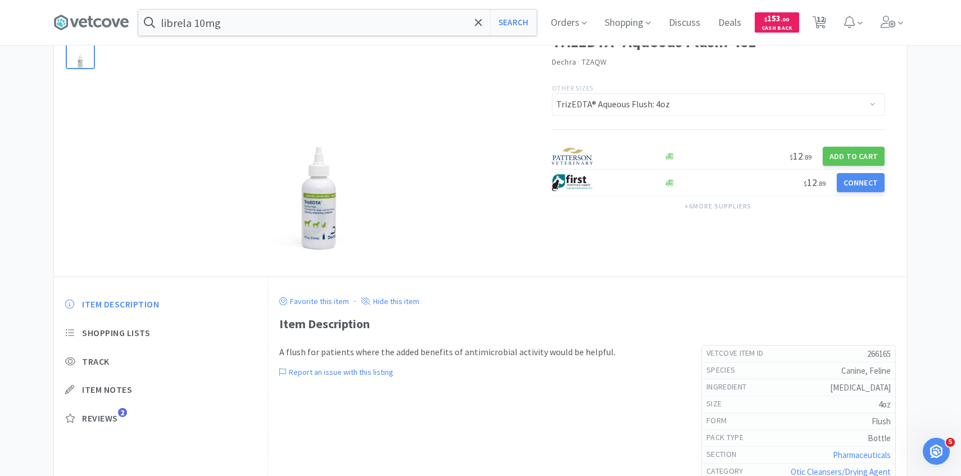
select select "3"
select select "4"
select select "2"
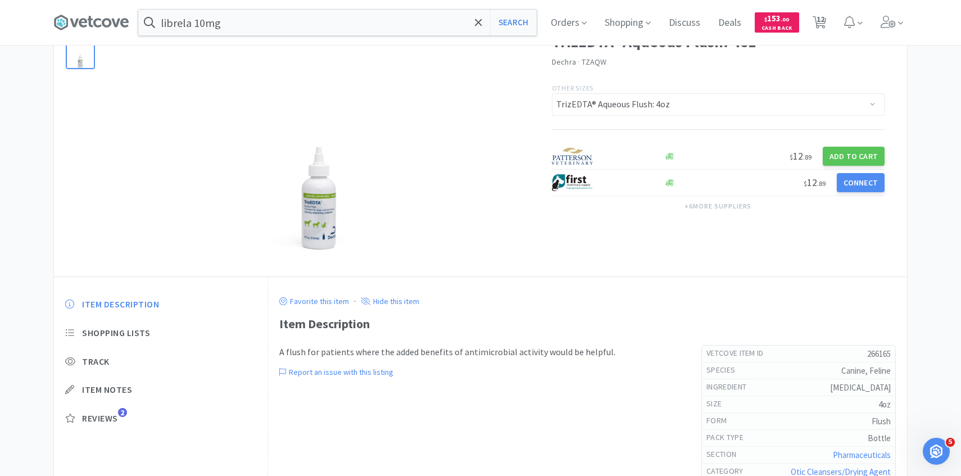
select select "1"
select select "3"
select select "4"
select select "1"
select select "50"
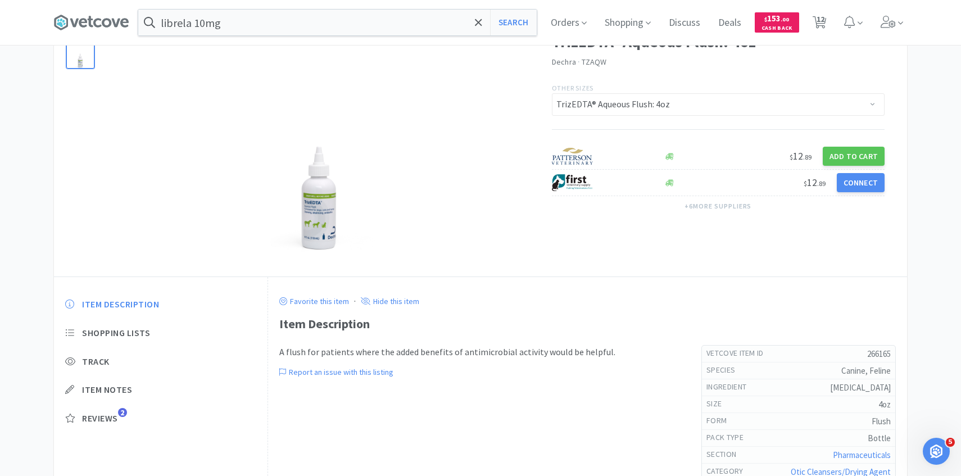
select select "2"
select select "3"
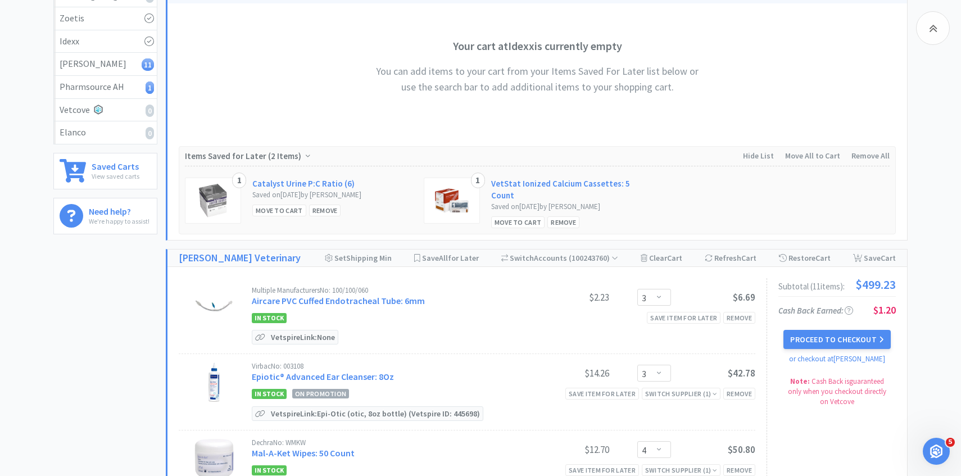
scroll to position [158, 0]
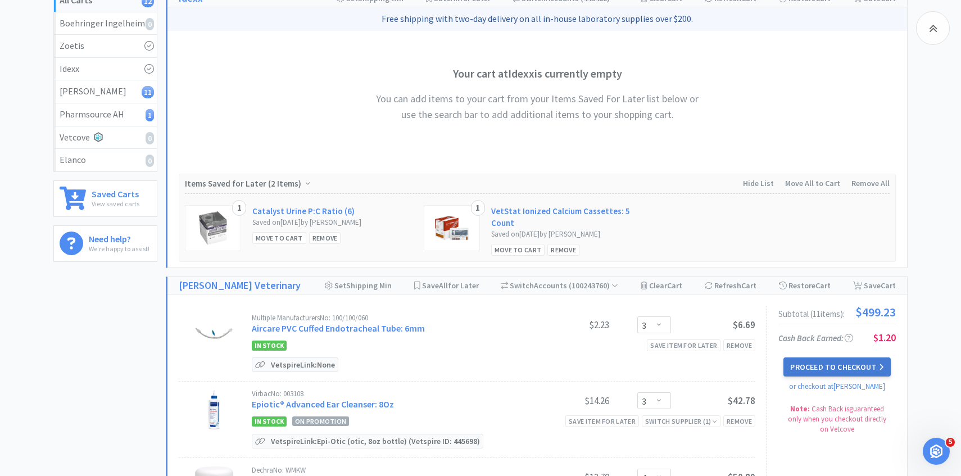
click at [811, 361] on button "Proceed to Checkout" at bounding box center [836, 366] width 107 height 19
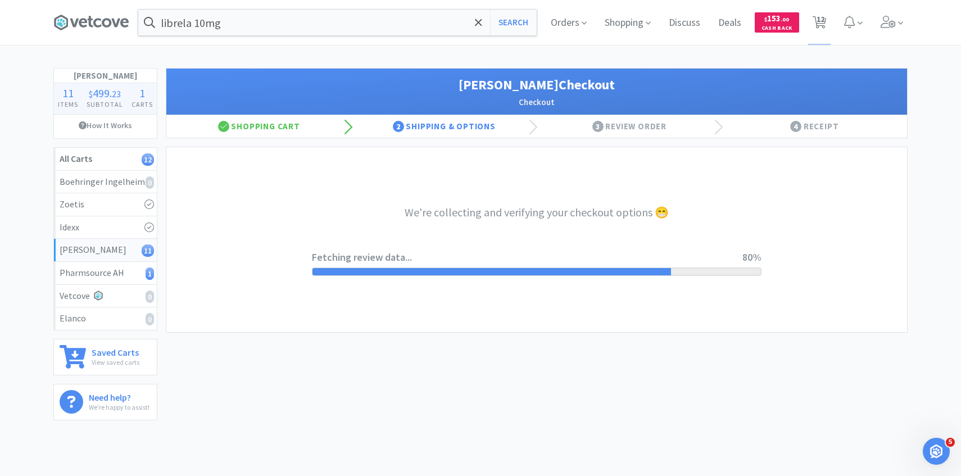
select select "1"
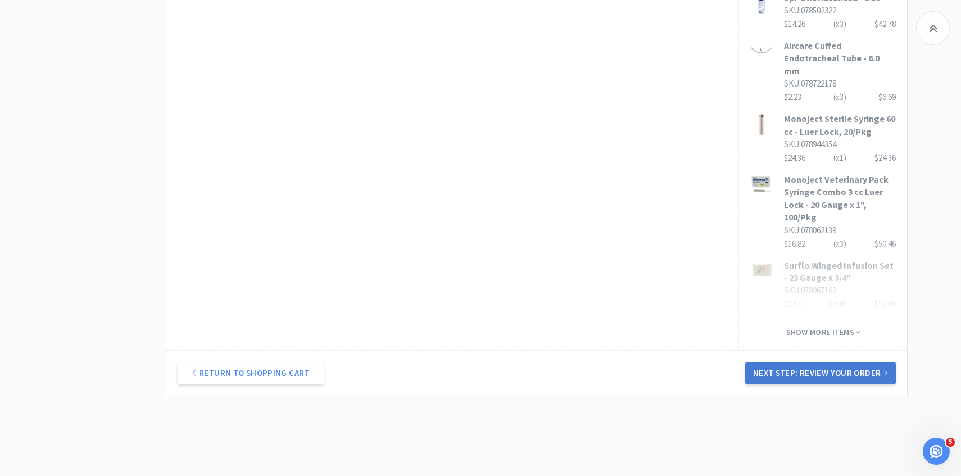
click at [835, 380] on button "Next Step: Review Your Order" at bounding box center [820, 373] width 151 height 22
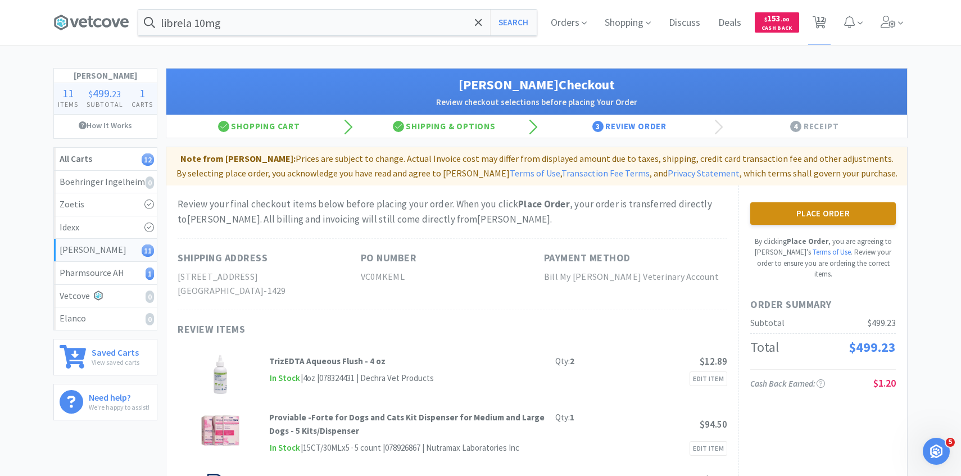
click at [837, 214] on button "Place Order" at bounding box center [823, 213] width 146 height 22
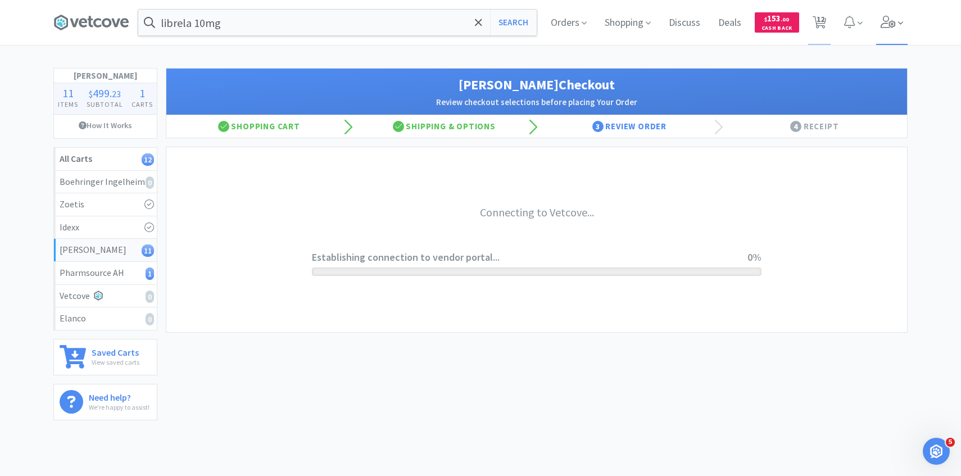
click at [887, 35] on span at bounding box center [892, 22] width 32 height 45
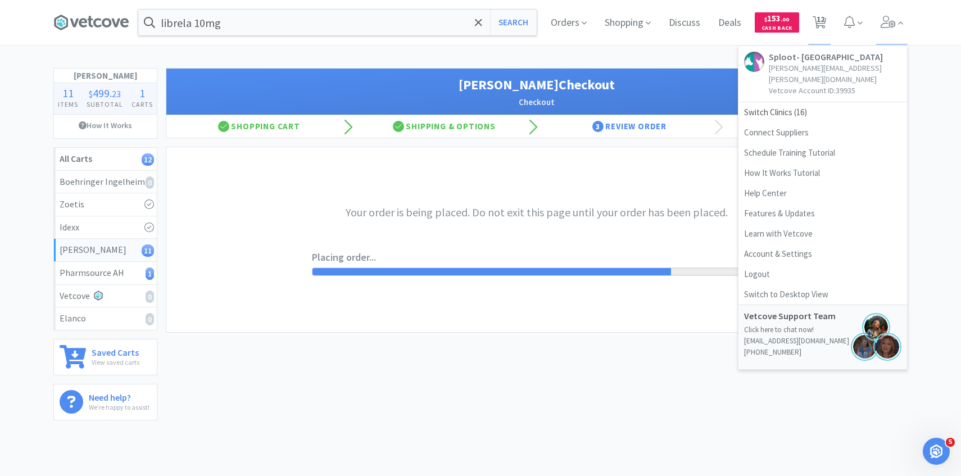
click at [671, 52] on div "librela 10mg Search Orders Shopping Discuss Discuss Deals Deals $ 153 . 00 Cash…" at bounding box center [480, 214] width 961 height 429
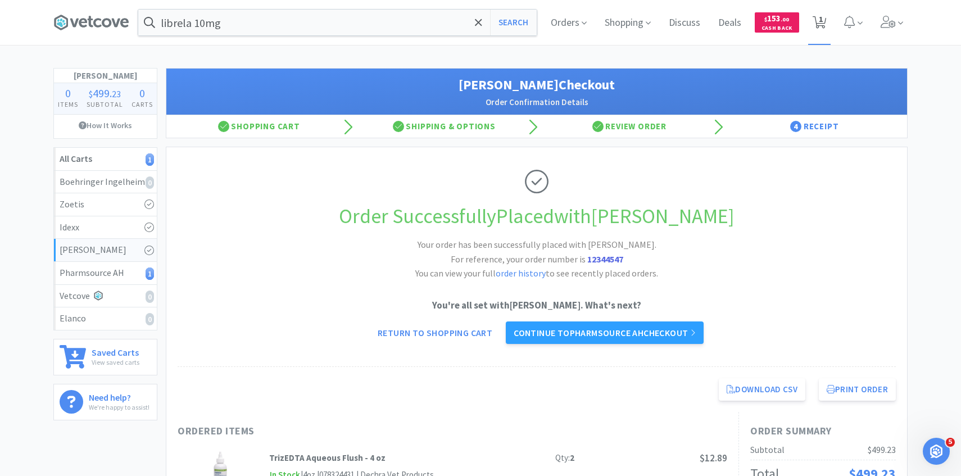
click at [819, 25] on span "1" at bounding box center [821, 19] width 4 height 45
select select "3"
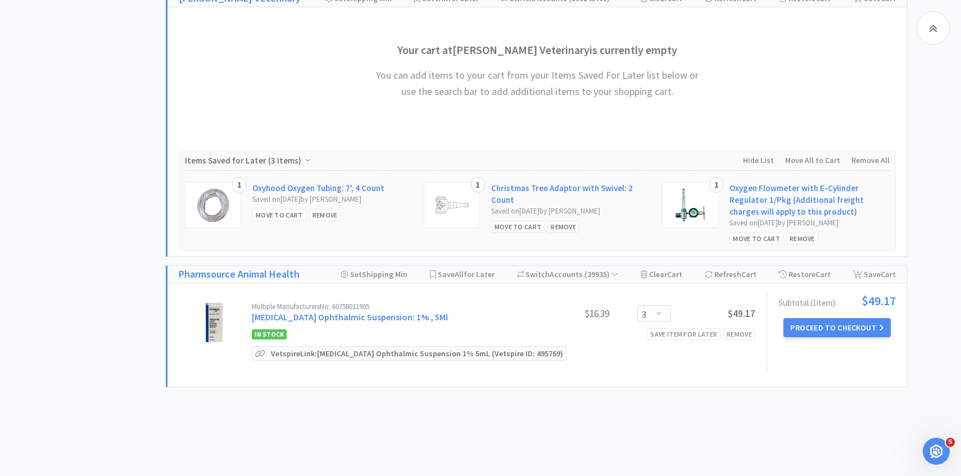
scroll to position [468, 0]
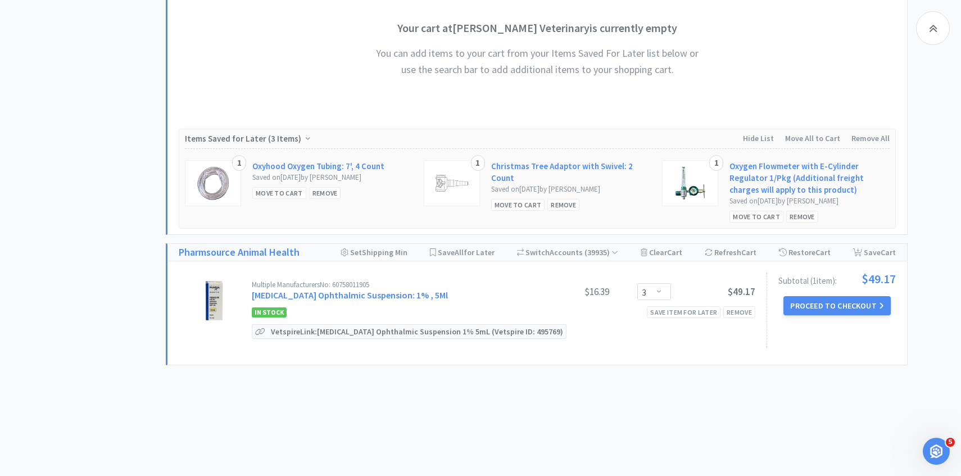
click at [331, 291] on link "[MEDICAL_DATA] Ophthalmic Suspension: 1% , 5Ml" at bounding box center [350, 294] width 196 height 11
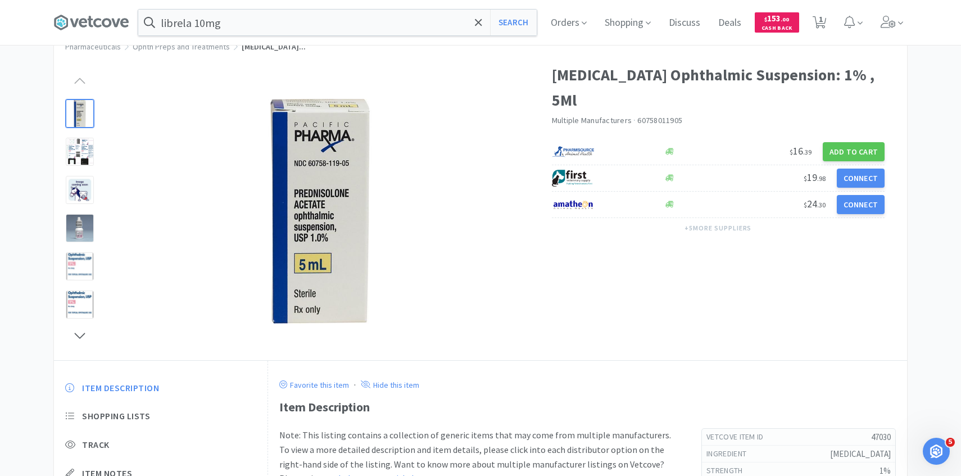
scroll to position [140, 0]
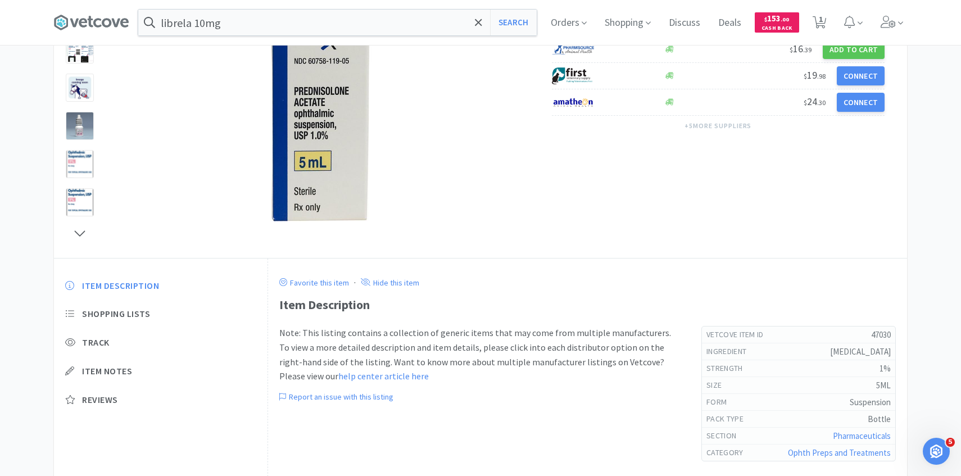
scroll to position [468, 0]
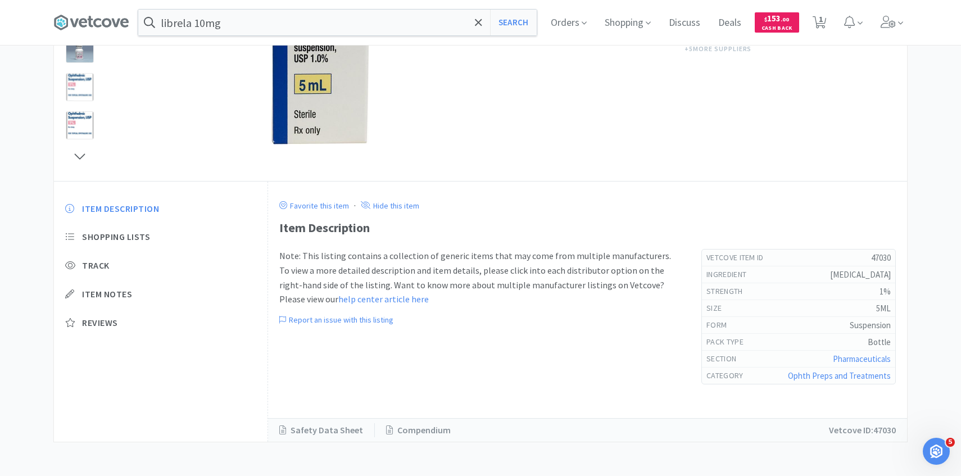
select select "3"
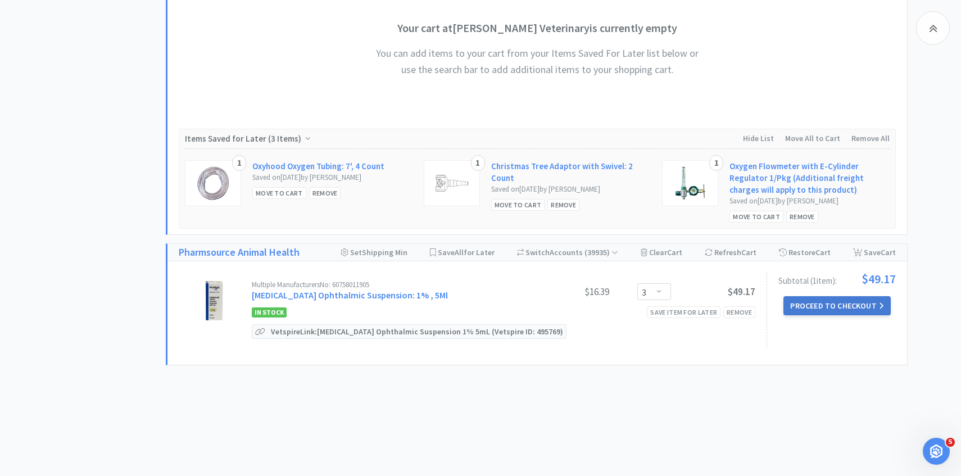
click at [803, 305] on button "Proceed to Checkout" at bounding box center [836, 305] width 107 height 19
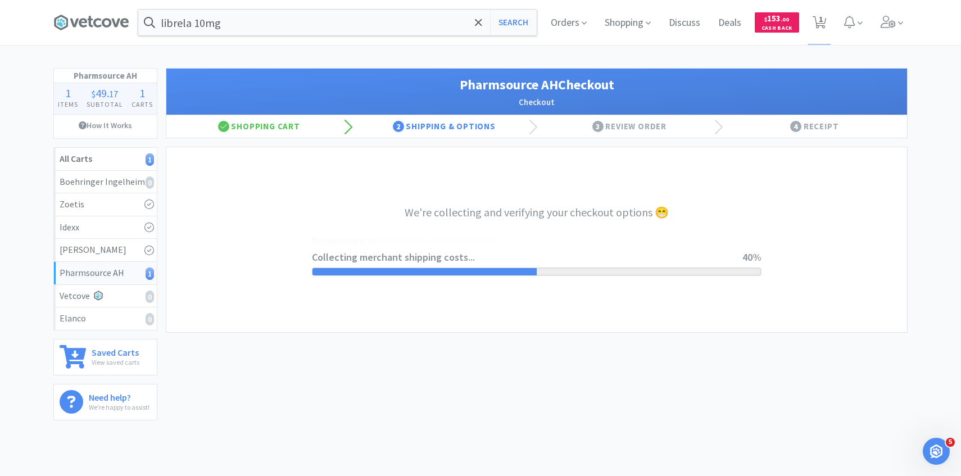
select select "1001"
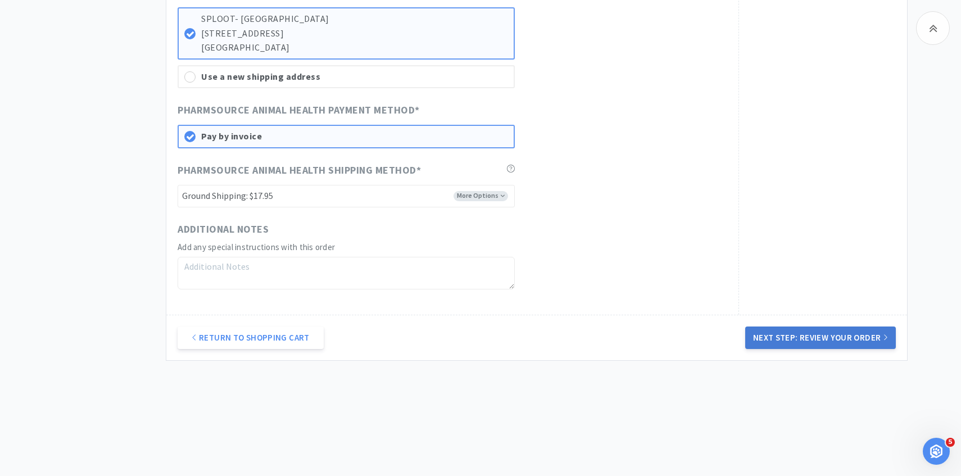
click at [783, 342] on button "Next Step: Review Your Order" at bounding box center [820, 338] width 151 height 22
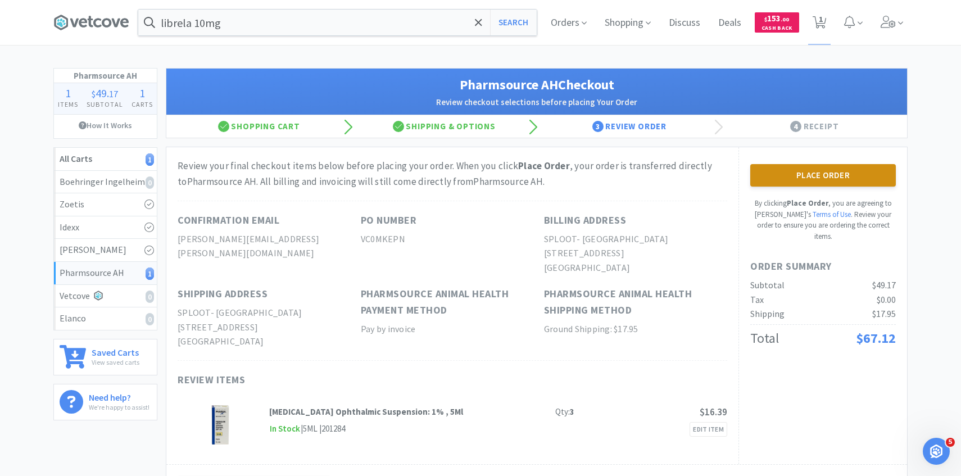
click at [818, 173] on button "Place Order" at bounding box center [823, 175] width 146 height 22
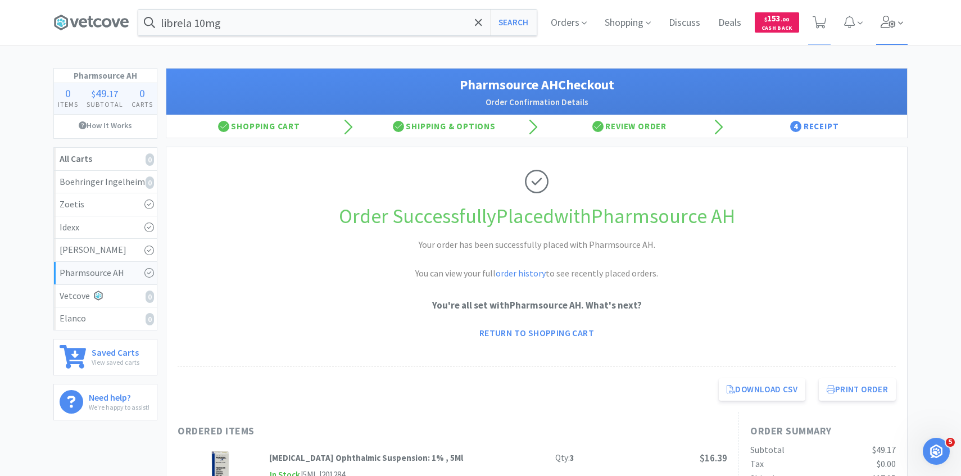
click at [901, 21] on icon at bounding box center [900, 23] width 5 height 10
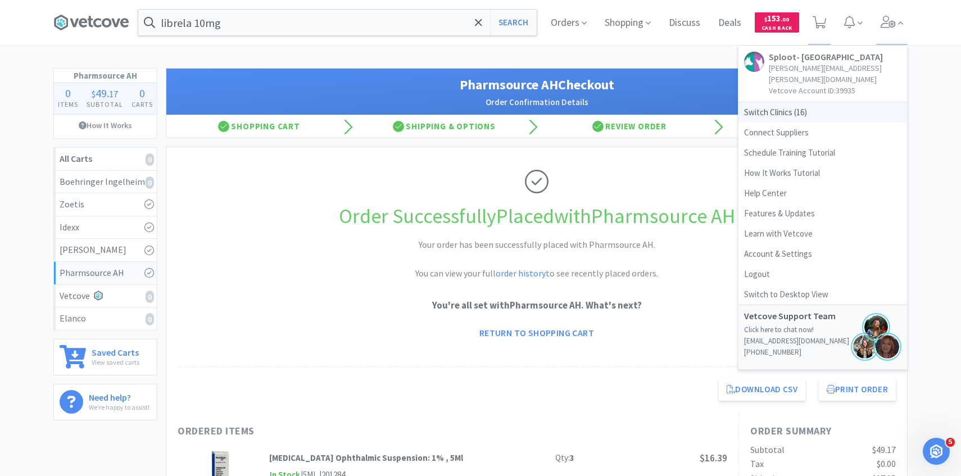
click at [801, 102] on span "Switch Clinics ( 16 )" at bounding box center [822, 112] width 169 height 20
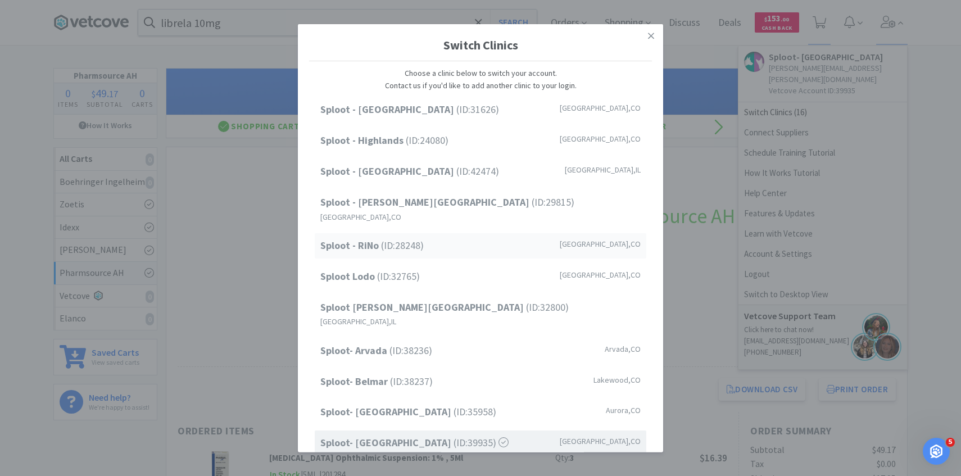
scroll to position [143, 0]
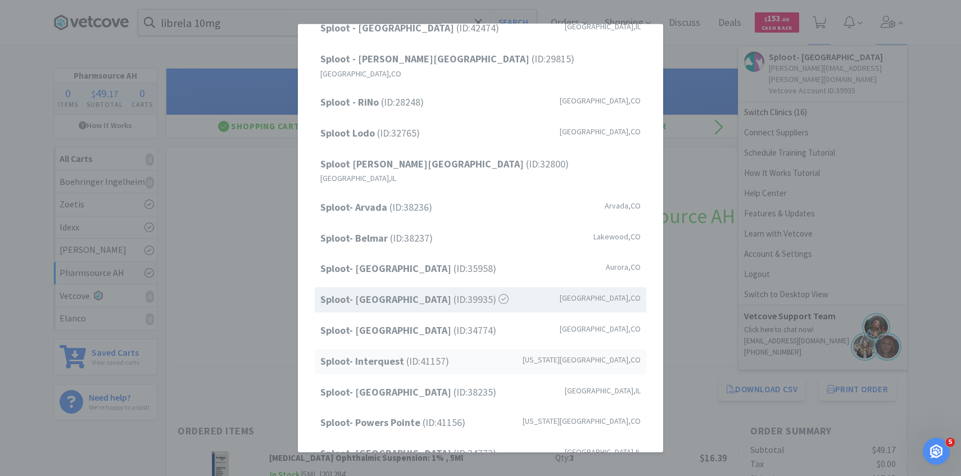
click at [434, 353] on span "Sploot- Interquest (ID: 41157 )" at bounding box center [384, 361] width 129 height 16
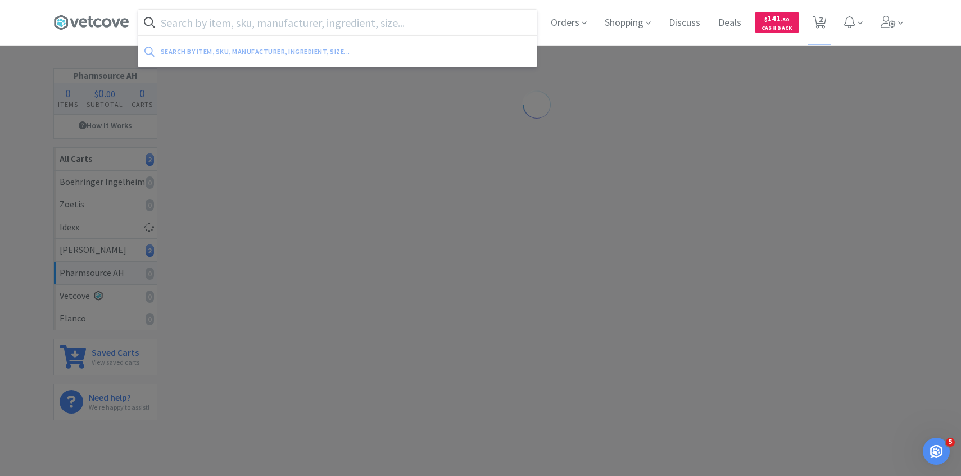
click at [273, 15] on input "text" at bounding box center [337, 23] width 398 height 26
paste input "22 G 3/4" Hypodermic"
type input "22 G 3/4" Hypodermic"
select select "3"
select select "1"
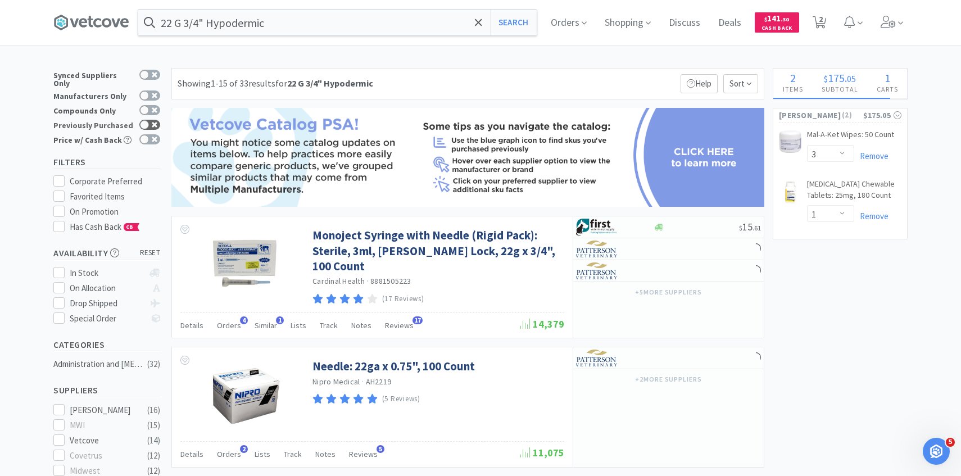
click at [149, 120] on div at bounding box center [149, 125] width 21 height 10
checkbox input "true"
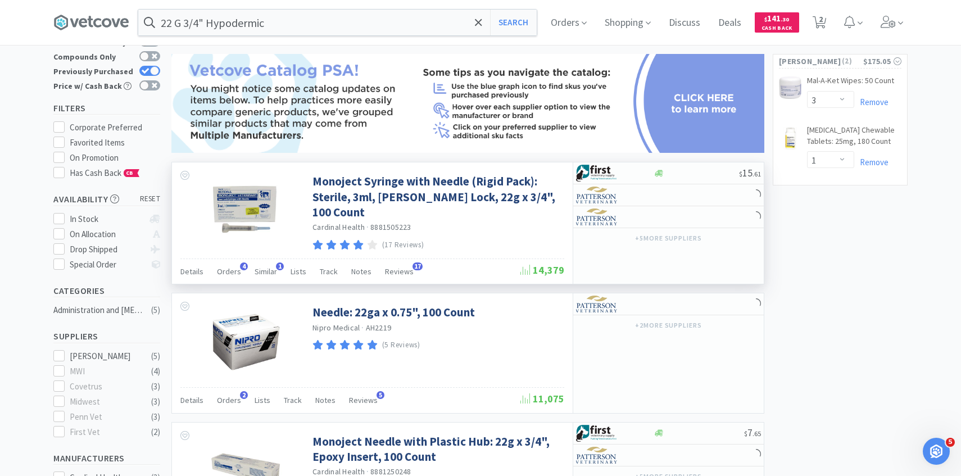
scroll to position [90, 0]
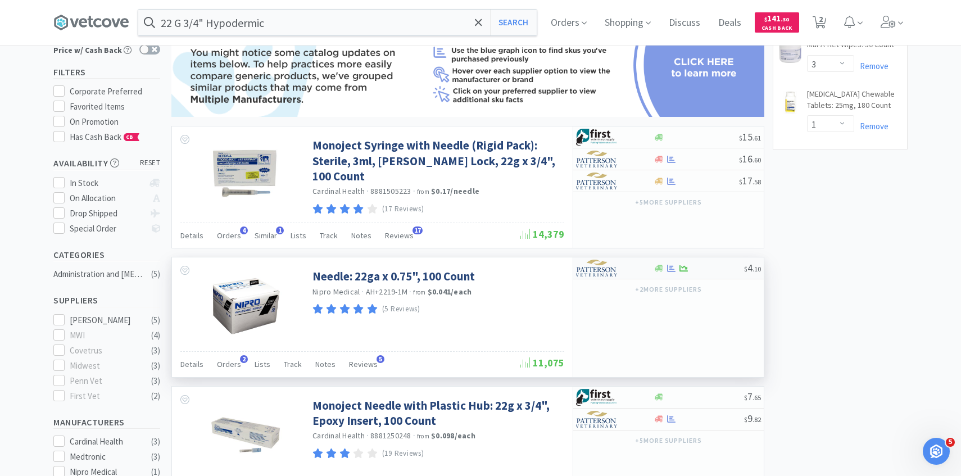
click at [591, 273] on img at bounding box center [597, 268] width 42 height 17
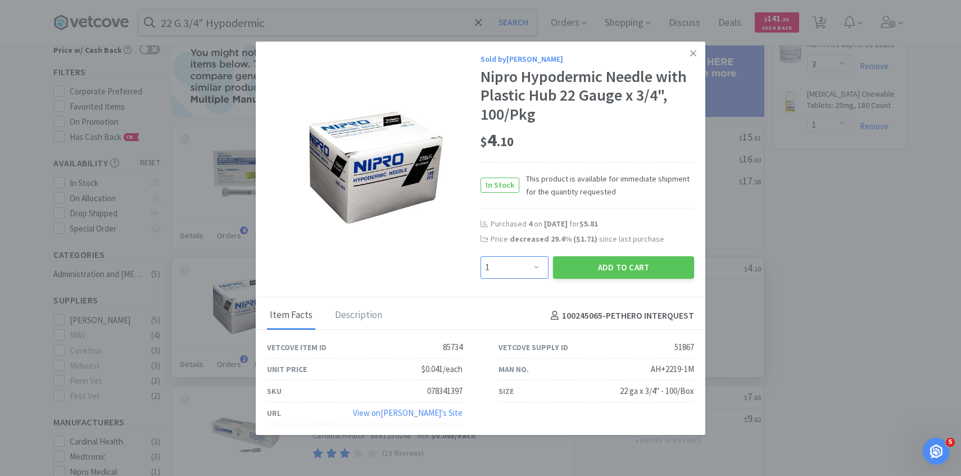
click at [526, 275] on select "Enter Quantity 1 2 3 4 5 6 7 8 9 10 11 12 13 14 15 16 17 18 19 20 Enter Quantity" at bounding box center [514, 267] width 68 height 22
select select "6"
click at [480, 256] on select "Enter Quantity 1 2 3 4 5 6 7 8 9 10 11 12 13 14 15 16 17 18 19 20 Enter Quantity" at bounding box center [514, 267] width 68 height 22
click at [609, 261] on button "Add to Cart" at bounding box center [623, 267] width 141 height 22
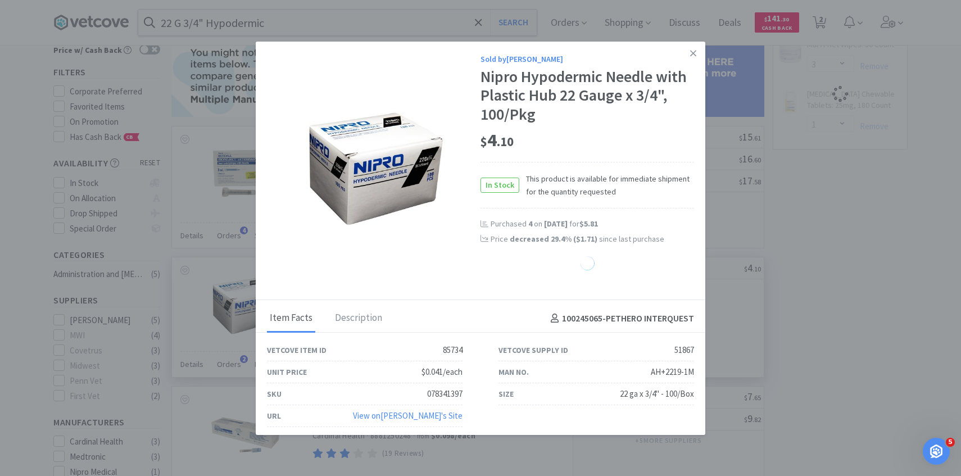
select select "6"
select select "1"
